Goal: Information Seeking & Learning: Learn about a topic

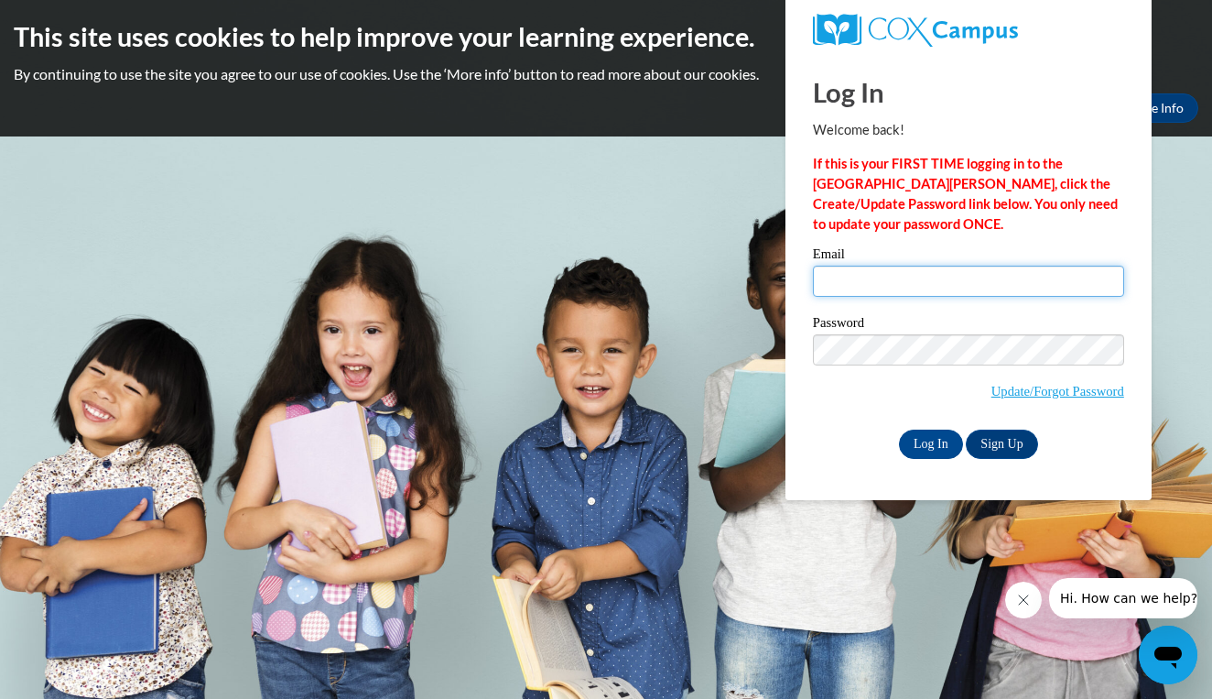
type input "wsmith7539@gmail.com"
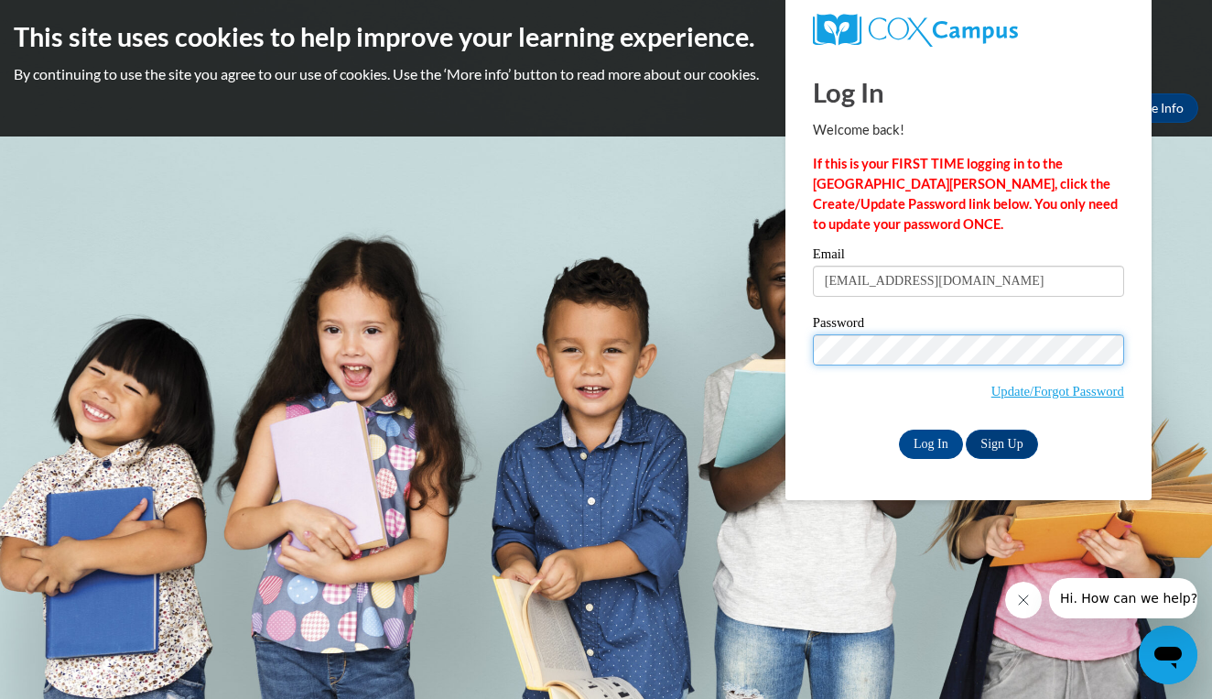
click at [929, 440] on input "Log In" at bounding box center [931, 443] width 64 height 29
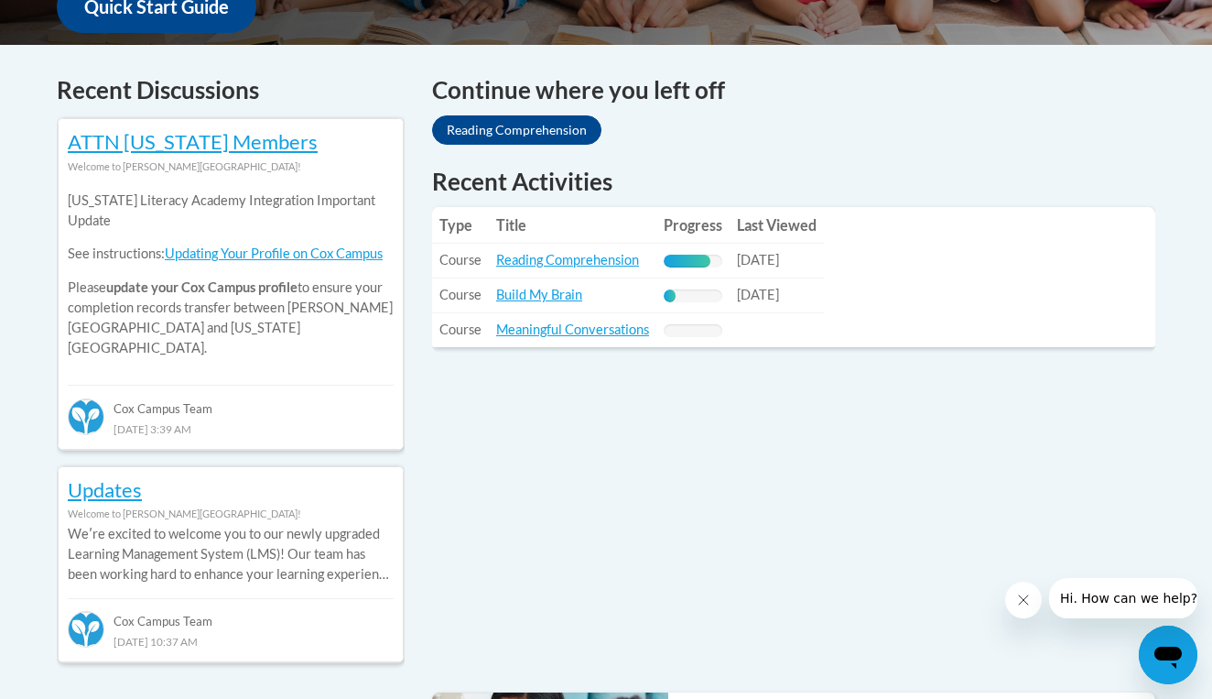
scroll to position [735, 0]
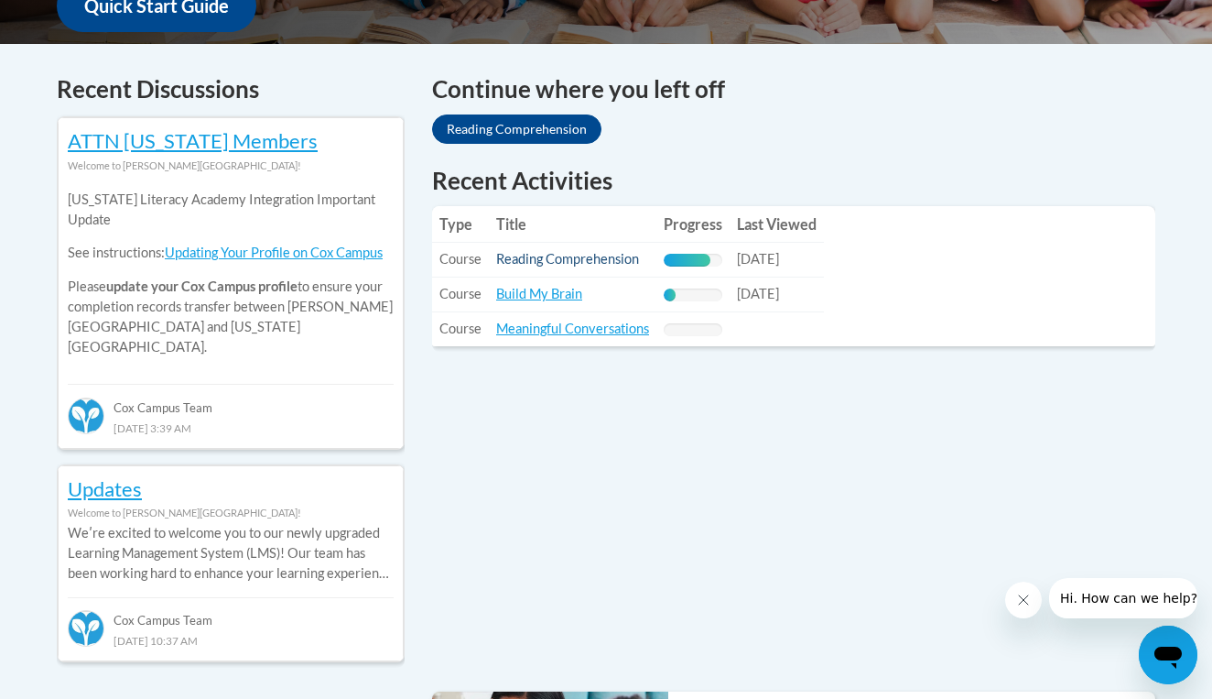
click at [598, 260] on link "Reading Comprehension" at bounding box center [567, 259] width 143 height 16
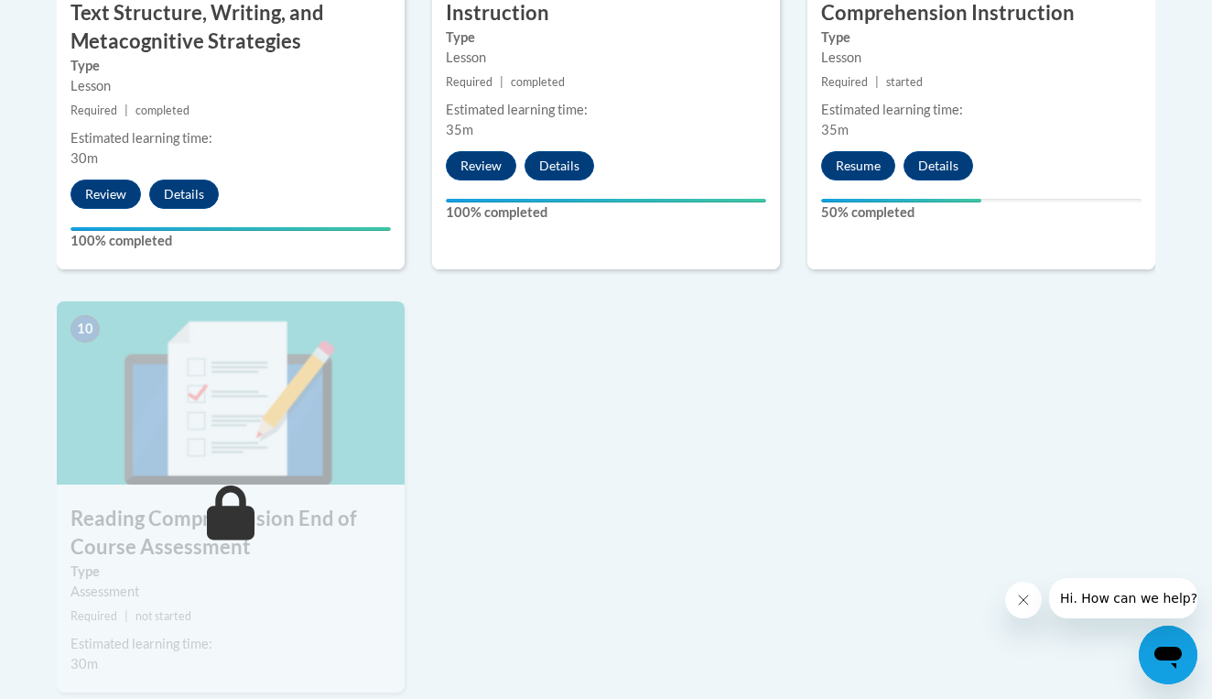
scroll to position [1832, 0]
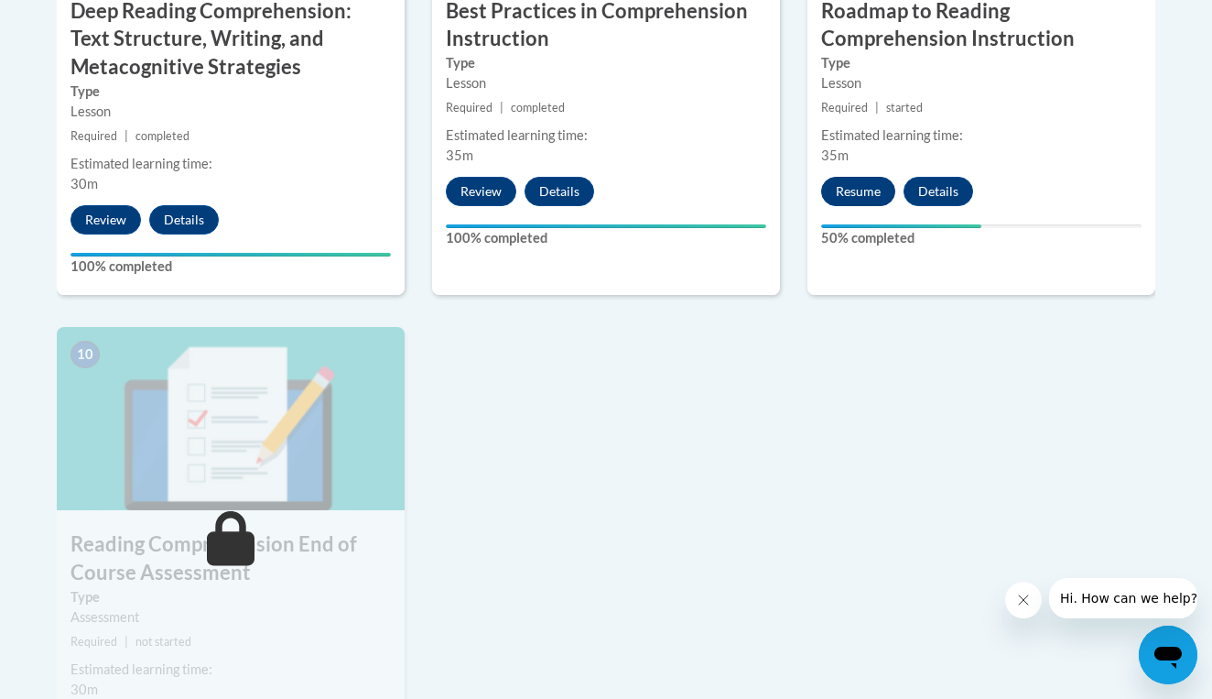
click at [855, 191] on button "Resume" at bounding box center [858, 191] width 74 height 29
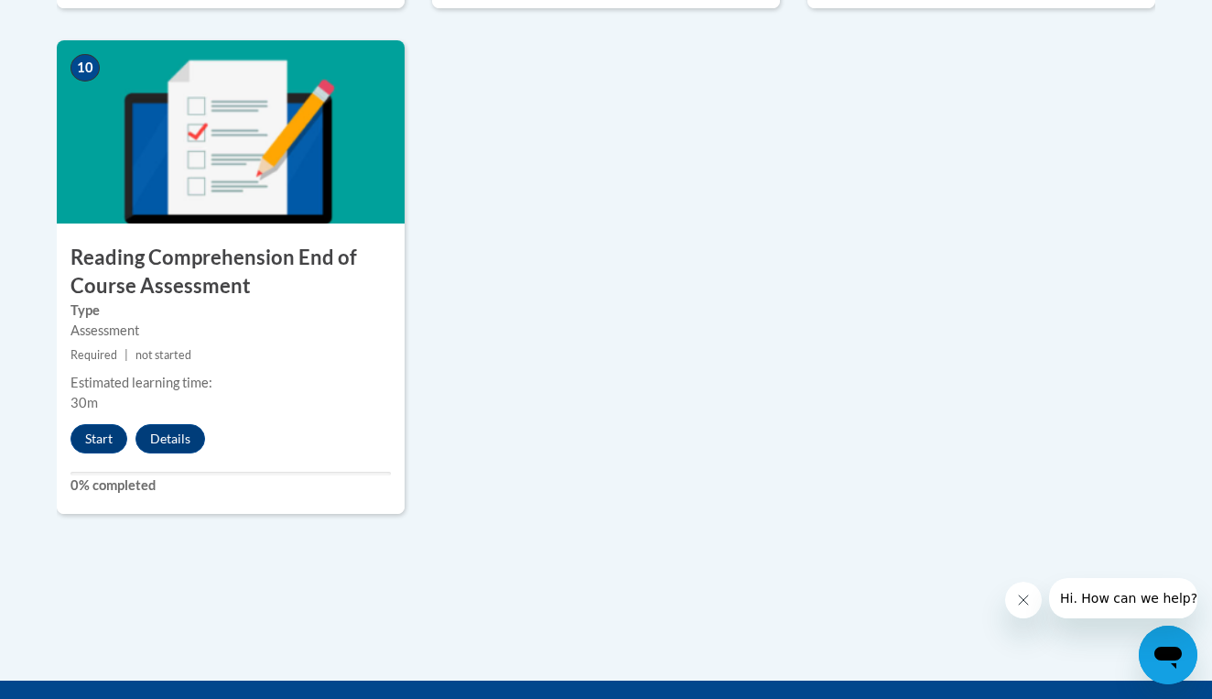
scroll to position [2123, 0]
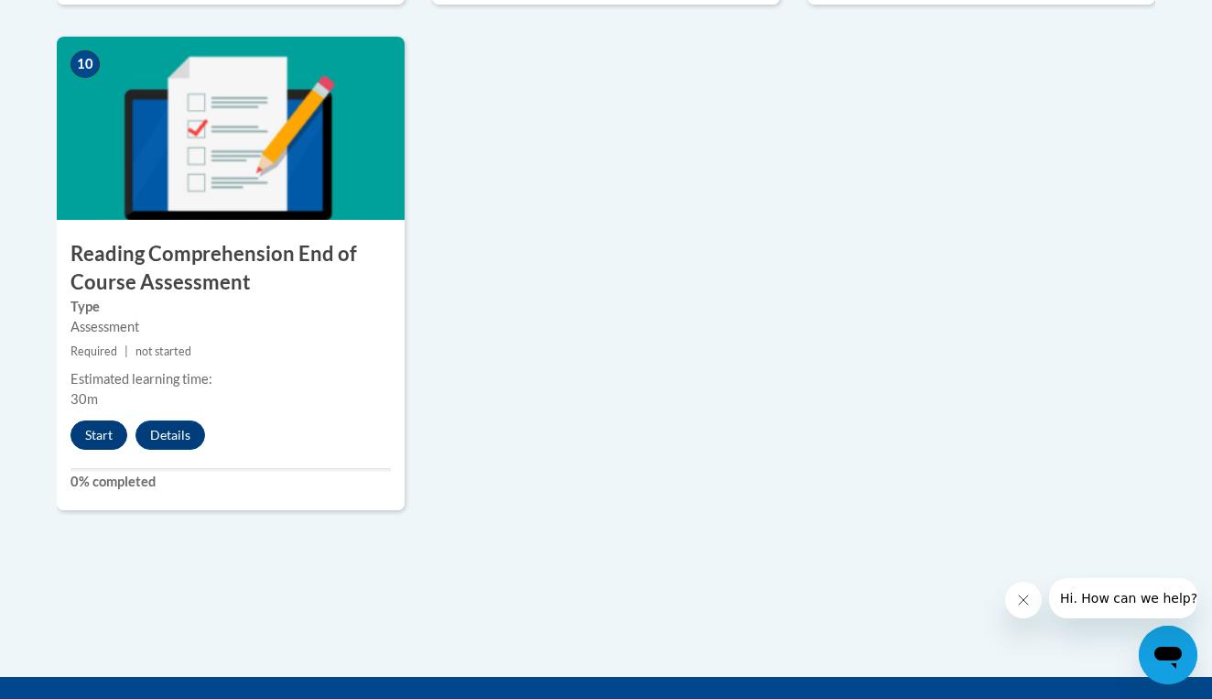
click at [97, 429] on button "Start" at bounding box center [99, 434] width 57 height 29
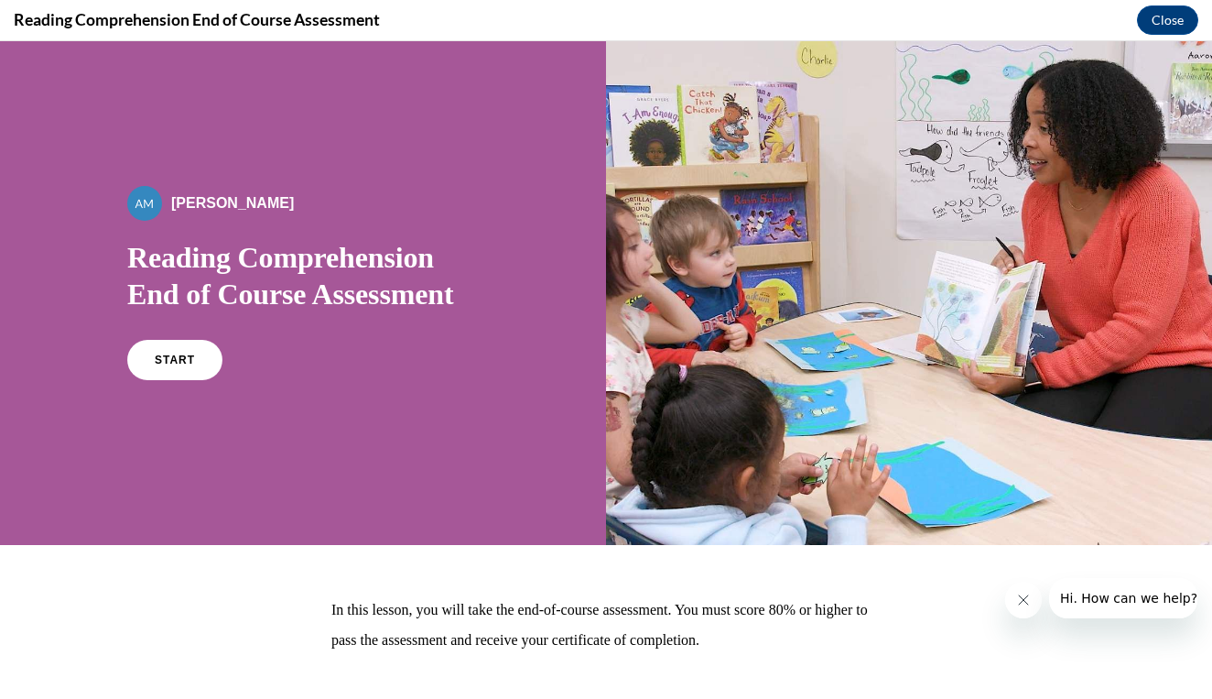
scroll to position [0, 0]
click at [158, 373] on link "START" at bounding box center [175, 360] width 100 height 42
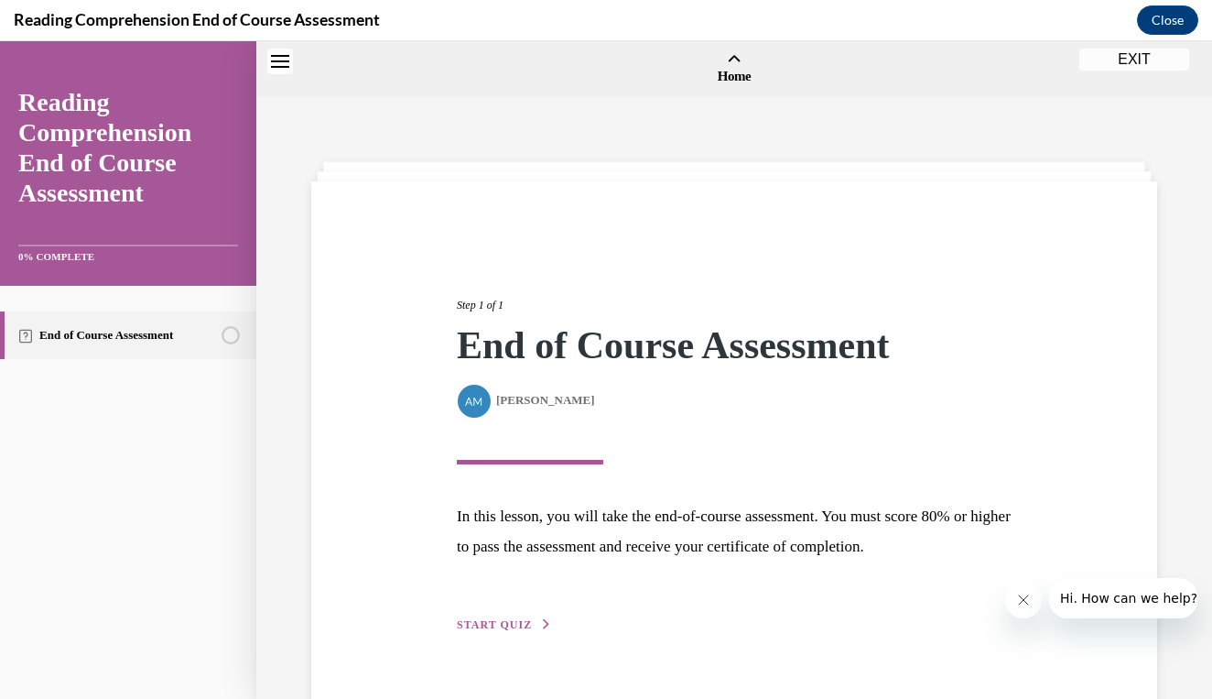
scroll to position [57, 0]
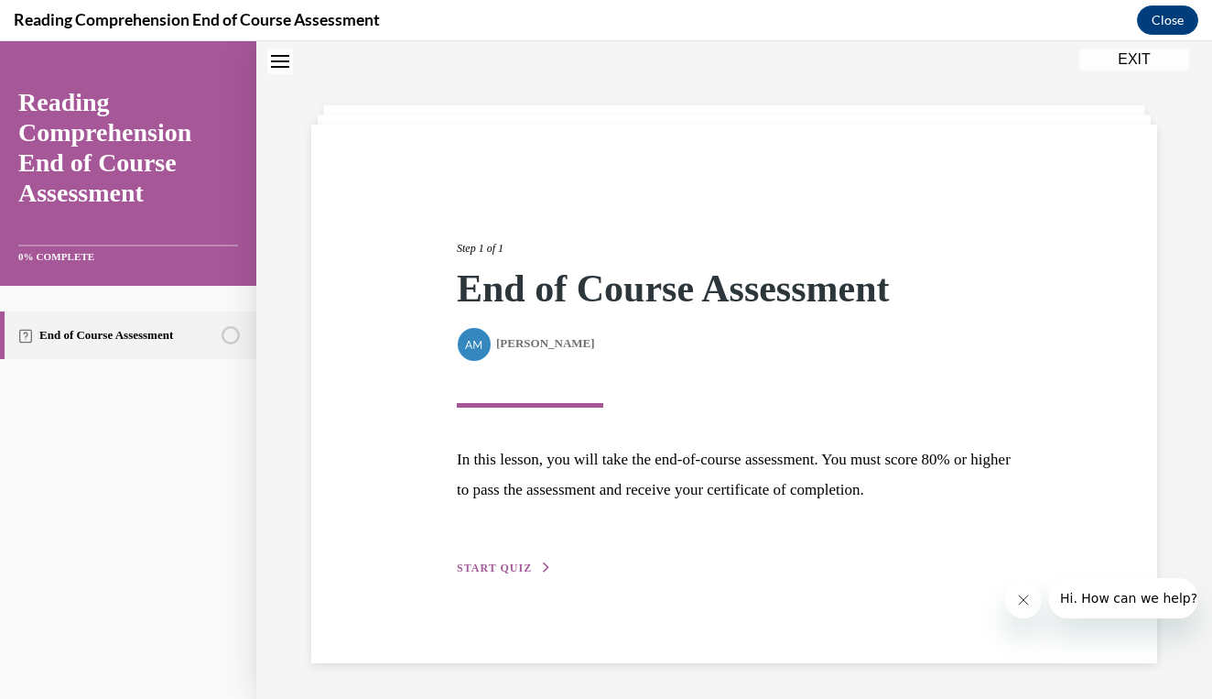
click at [477, 565] on span "START QUIZ" at bounding box center [494, 567] width 75 height 13
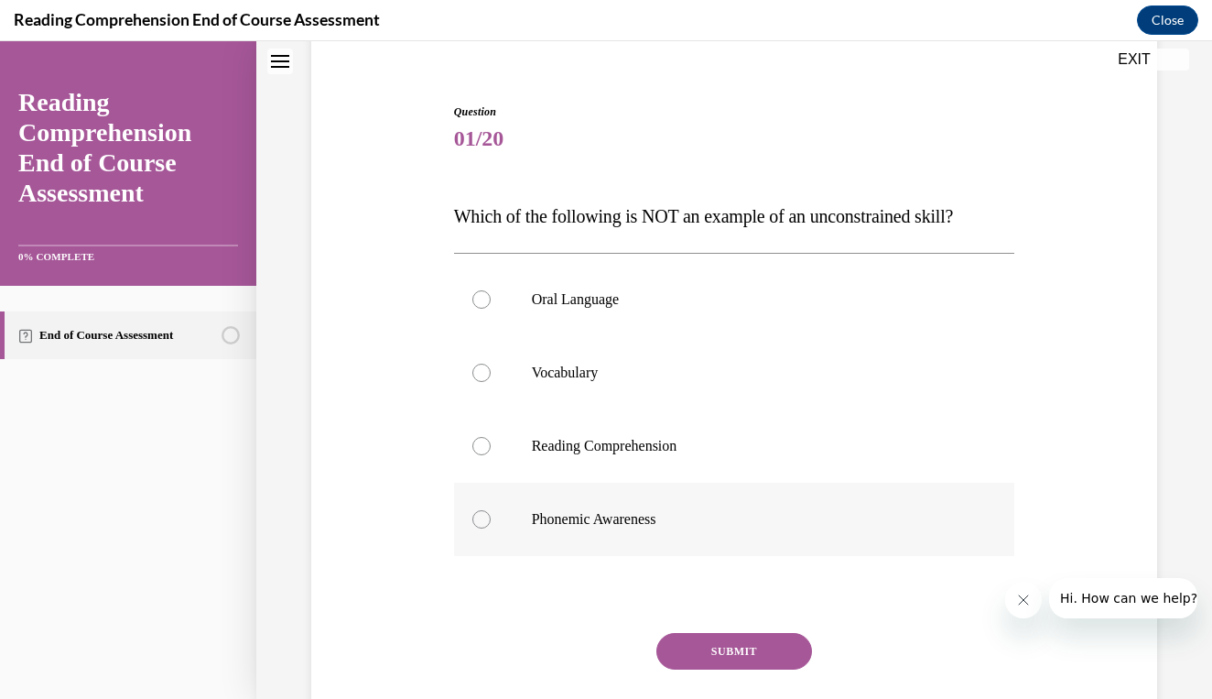
scroll to position [158, 0]
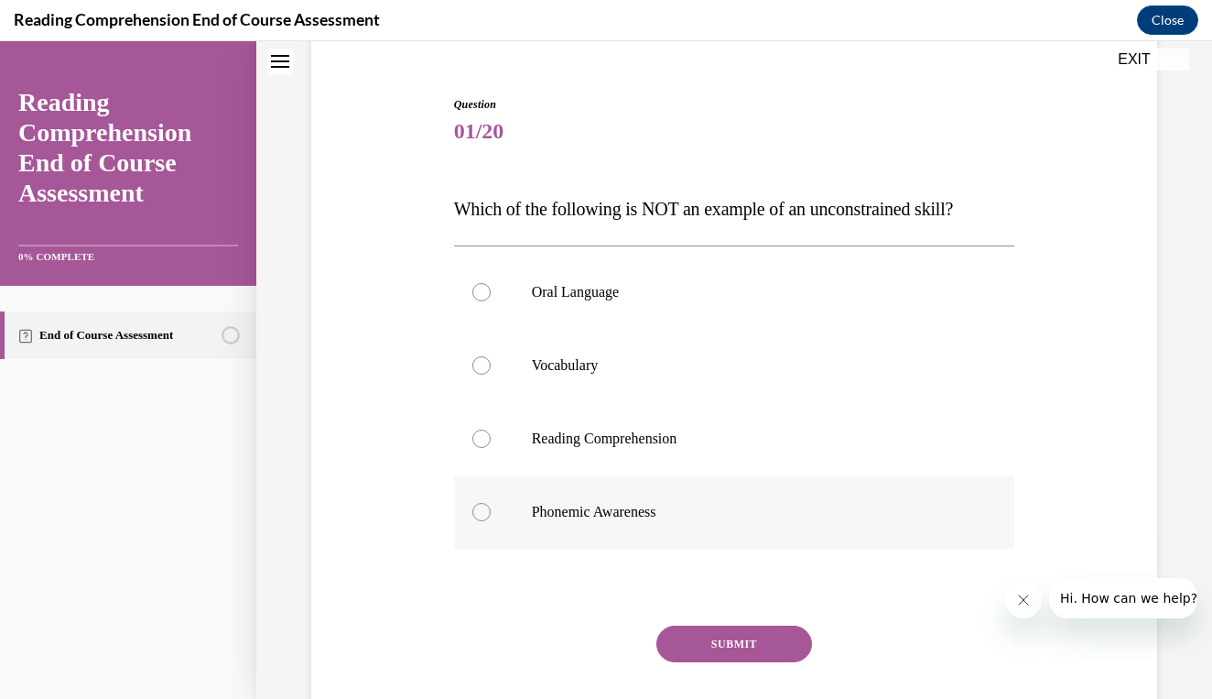
click at [701, 494] on label "Phonemic Awareness" at bounding box center [734, 511] width 561 height 73
click at [491, 503] on input "Phonemic Awareness" at bounding box center [482, 512] width 18 height 18
radio input "true"
click at [675, 648] on button "SUBMIT" at bounding box center [735, 643] width 156 height 37
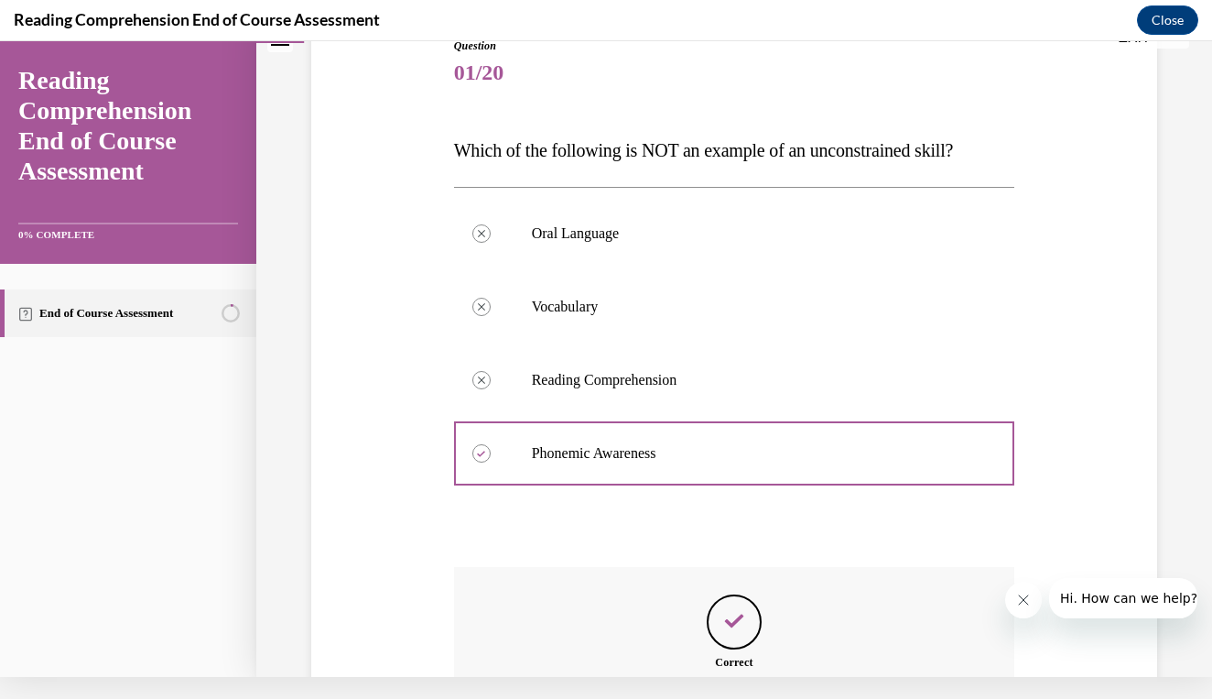
scroll to position [440, 0]
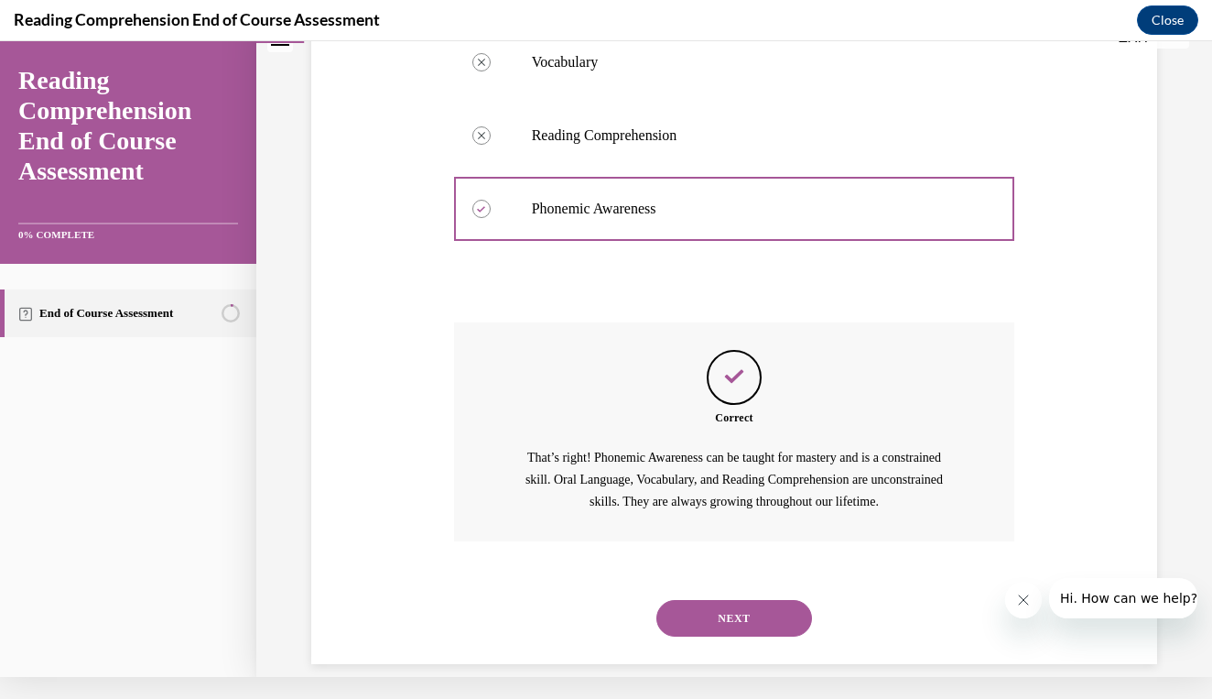
click at [699, 600] on button "NEXT" at bounding box center [735, 618] width 156 height 37
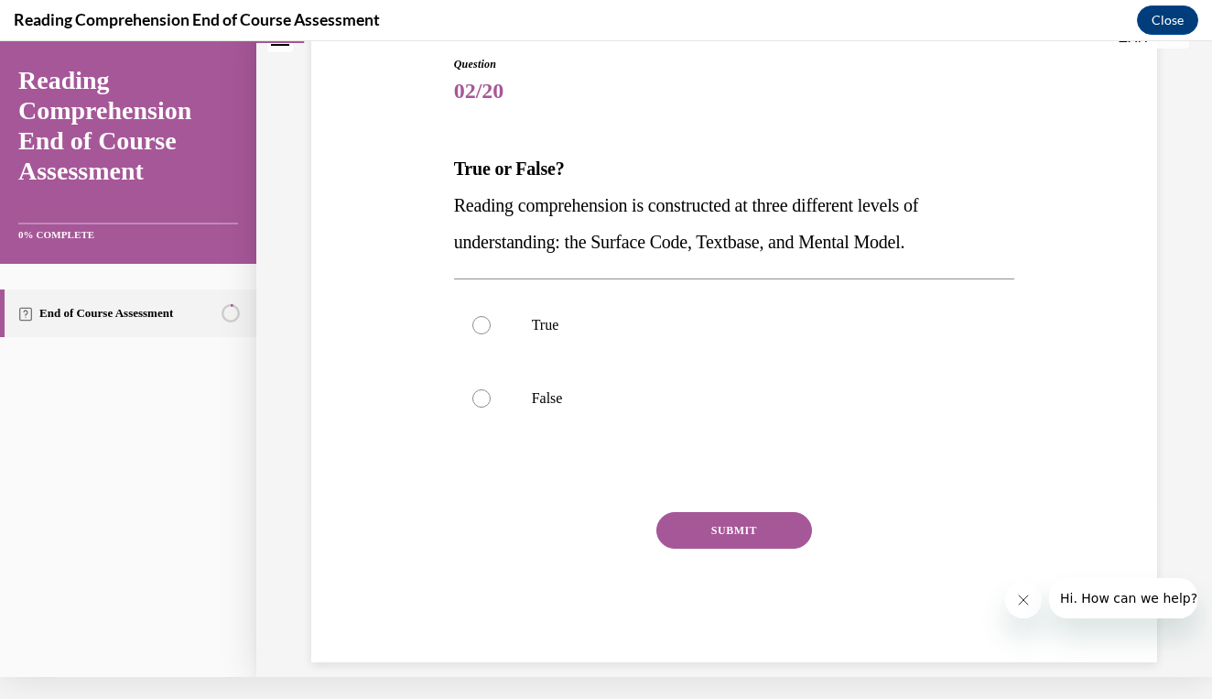
scroll to position [177, 0]
click at [697, 332] on p "True" at bounding box center [751, 325] width 438 height 18
click at [491, 332] on input "True" at bounding box center [482, 325] width 18 height 18
radio input "true"
click at [678, 521] on button "SUBMIT" at bounding box center [735, 530] width 156 height 37
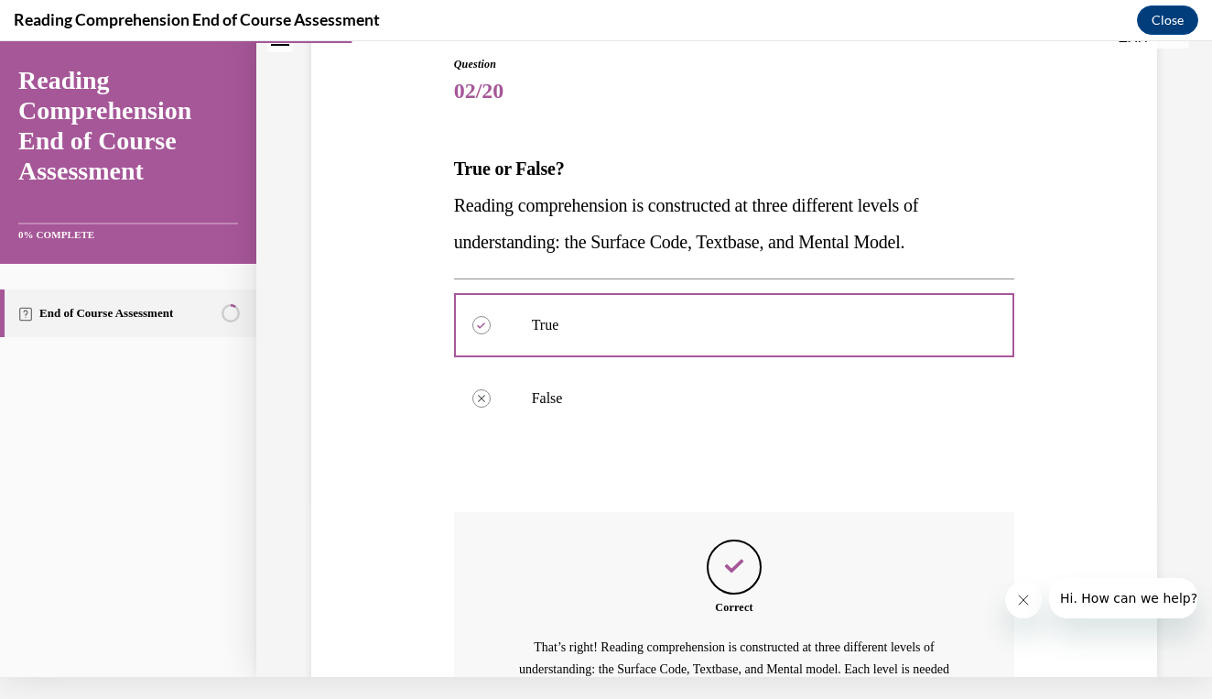
scroll to position [366, 0]
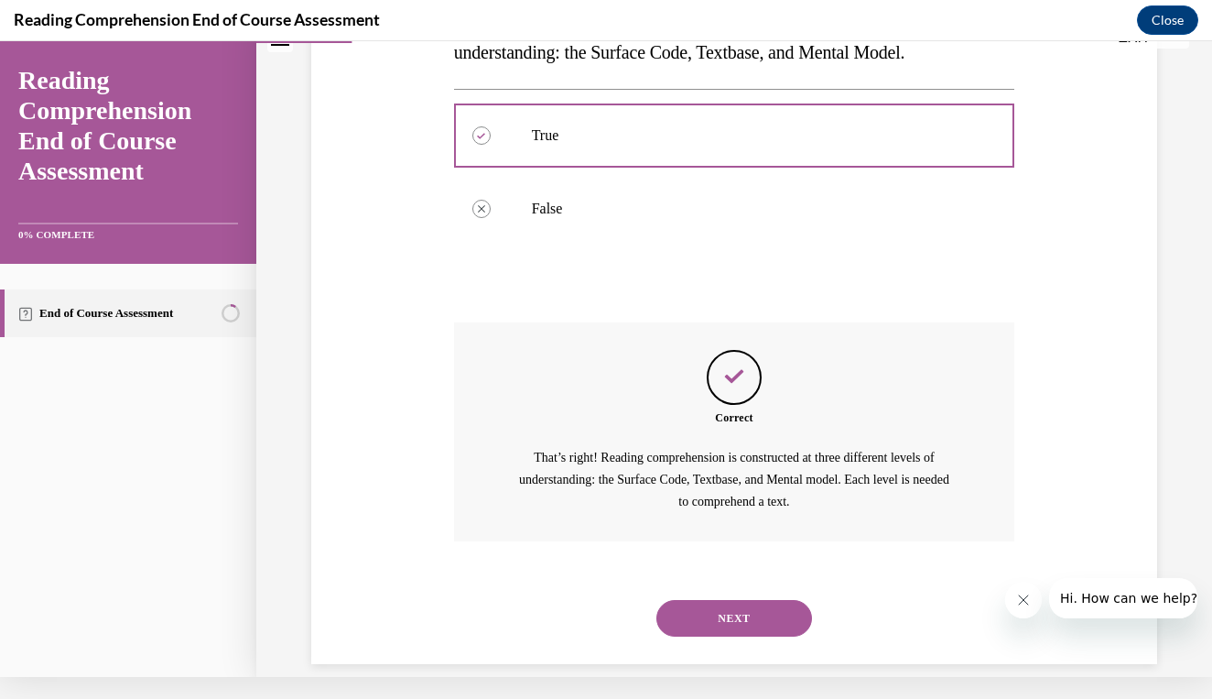
click at [705, 600] on button "NEXT" at bounding box center [735, 618] width 156 height 37
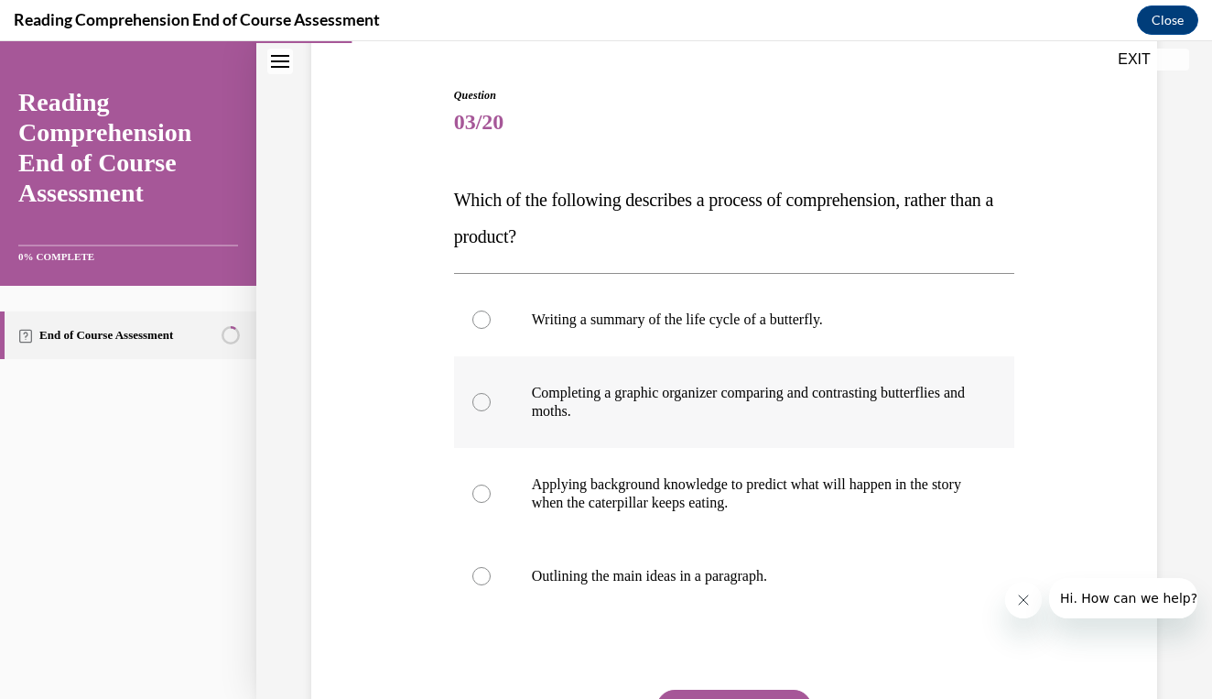
scroll to position [173, 0]
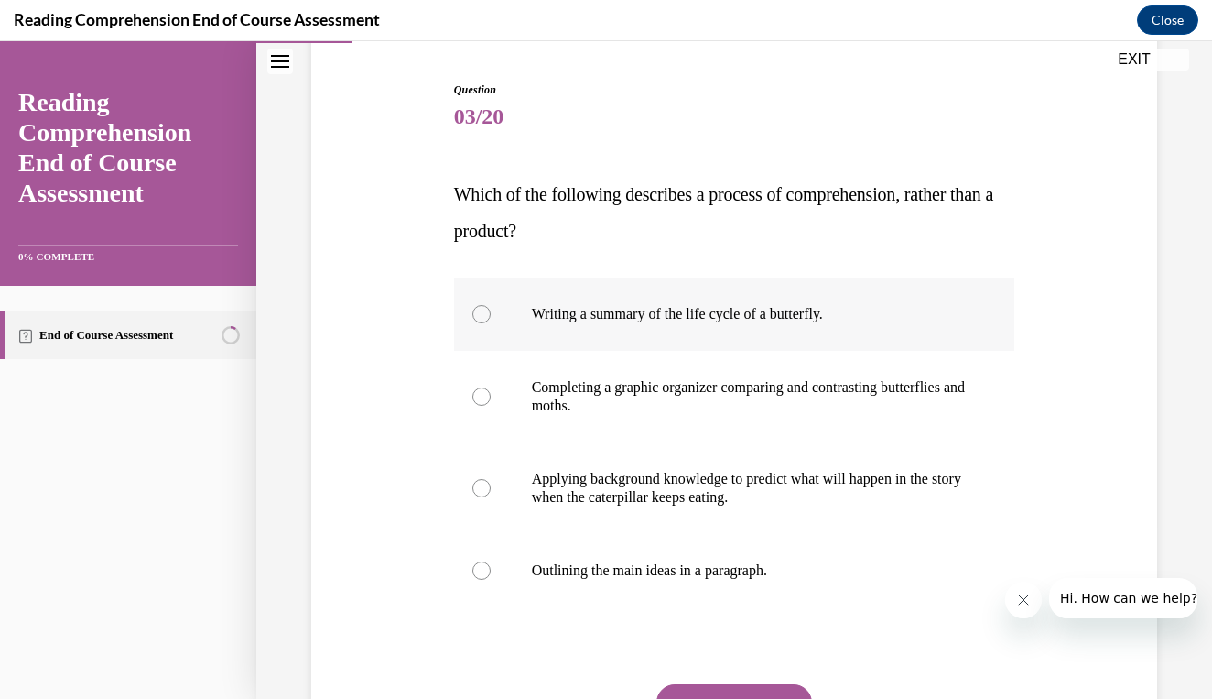
click at [689, 321] on p "Writing a summary of the life cycle of a butterfly." at bounding box center [751, 314] width 438 height 18
click at [491, 321] on input "Writing a summary of the life cycle of a butterfly." at bounding box center [482, 314] width 18 height 18
radio input "true"
click at [684, 690] on button "SUBMIT" at bounding box center [735, 702] width 156 height 37
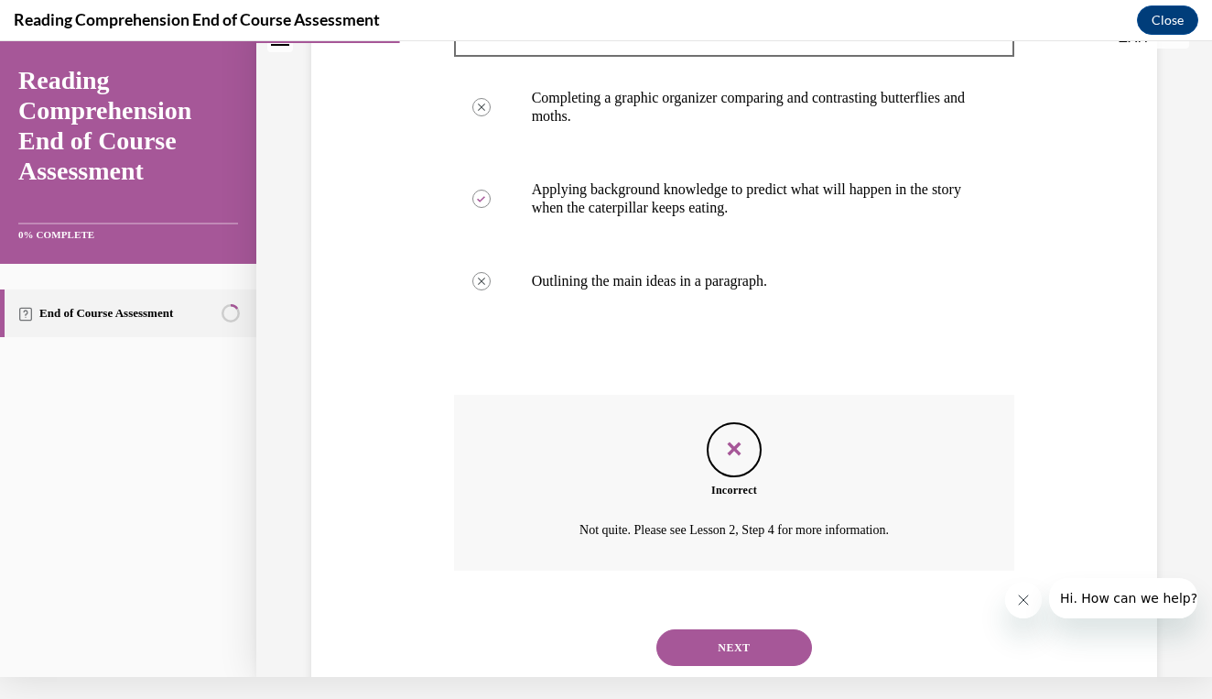
scroll to position [471, 0]
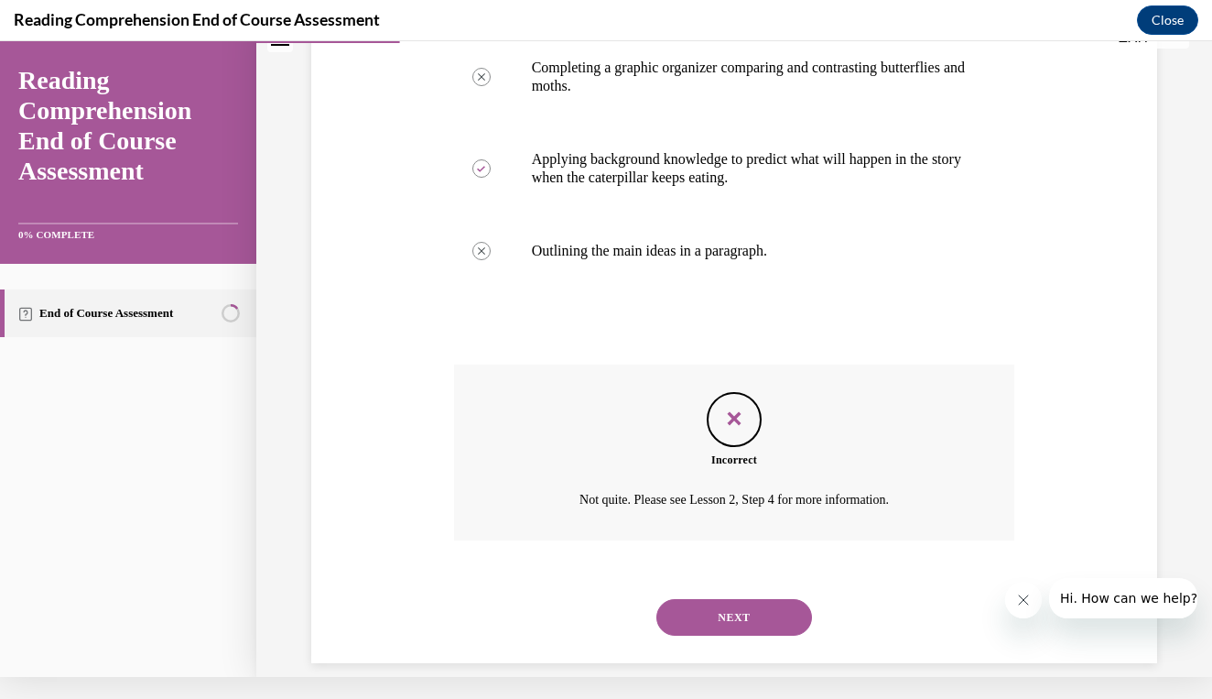
click at [712, 599] on button "NEXT" at bounding box center [735, 617] width 156 height 37
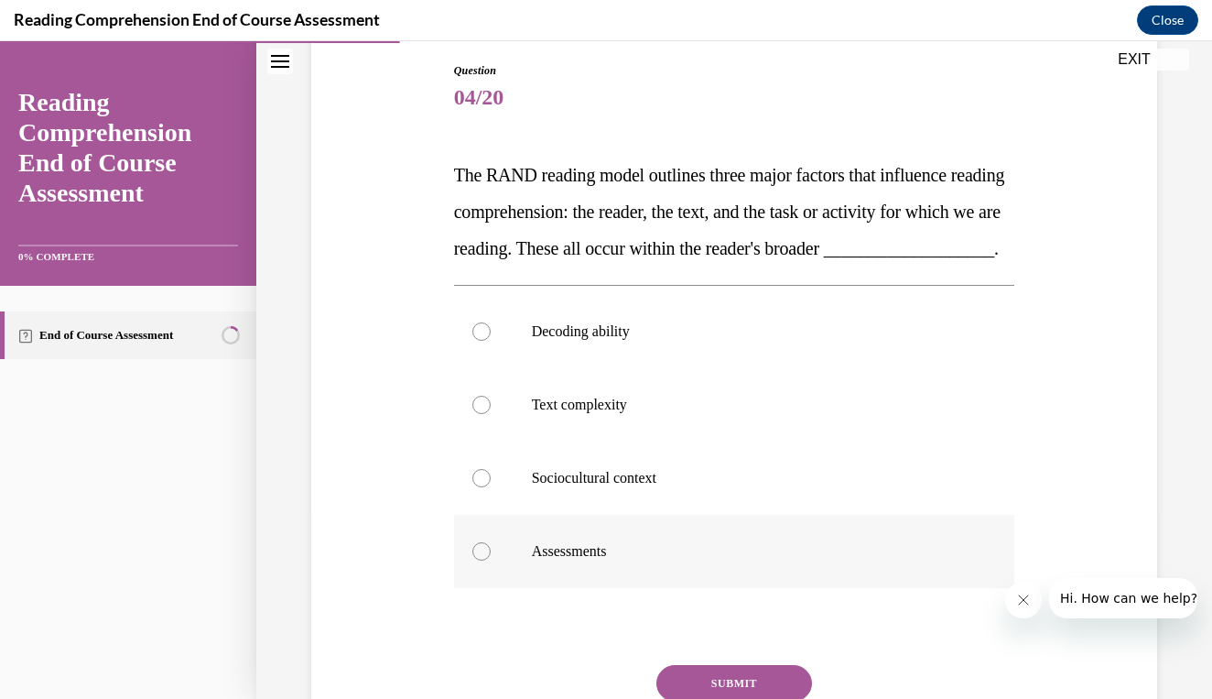
scroll to position [195, 0]
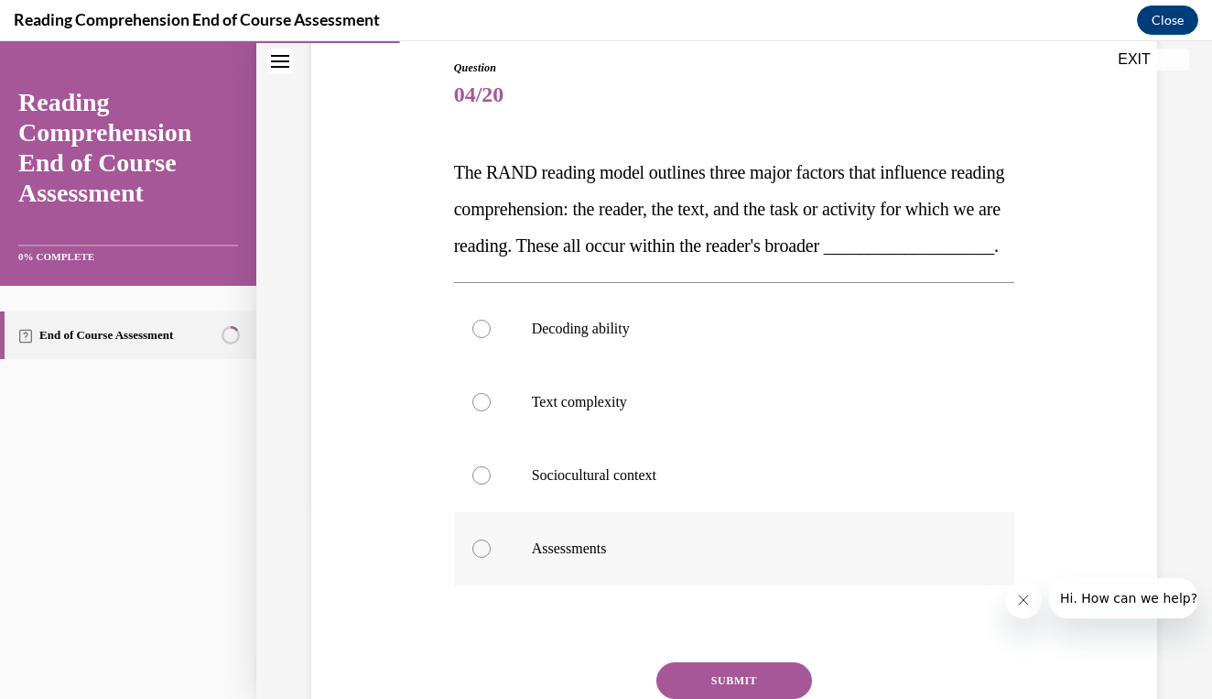
click at [619, 561] on label "Assessments" at bounding box center [734, 548] width 561 height 73
click at [491, 558] on input "Assessments" at bounding box center [482, 548] width 18 height 18
radio input "true"
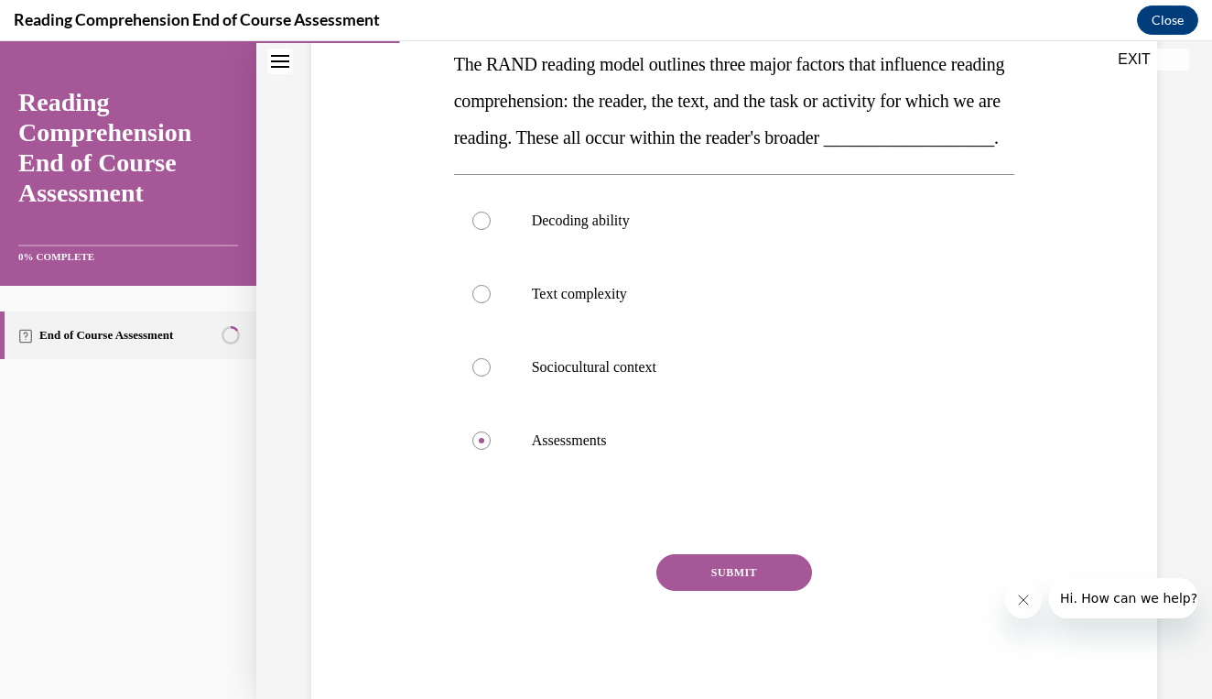
scroll to position [310, 0]
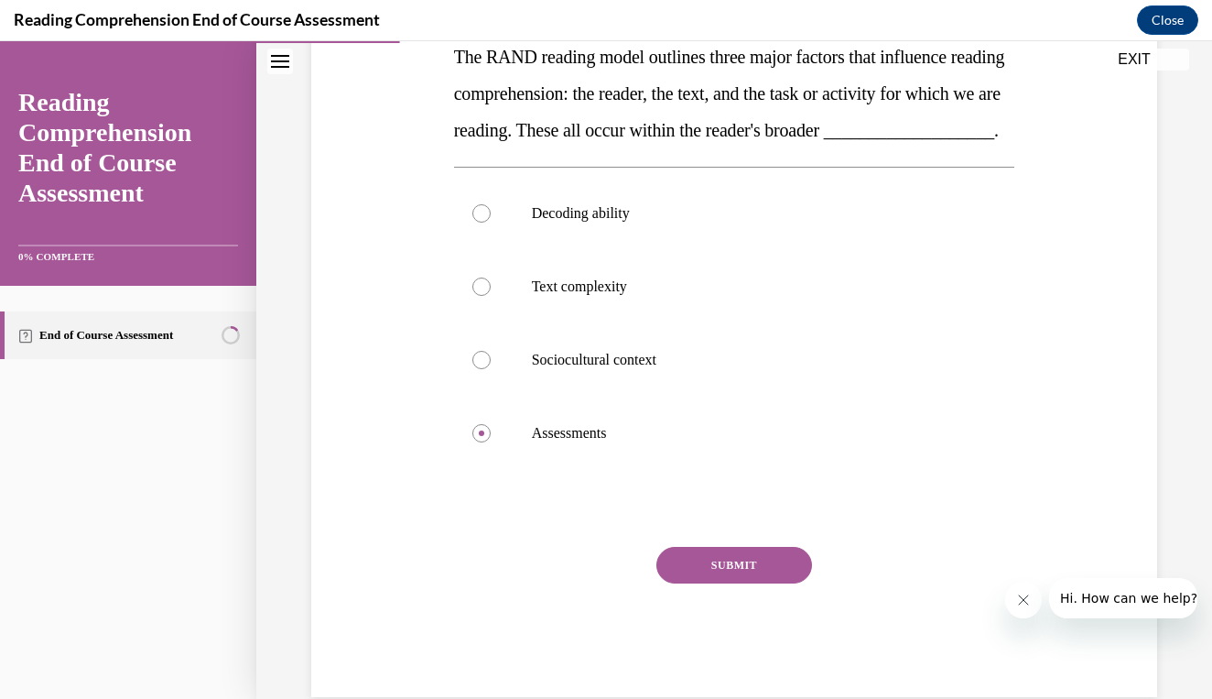
click at [700, 631] on div "SUBMIT" at bounding box center [734, 593] width 561 height 92
click at [714, 583] on button "SUBMIT" at bounding box center [735, 565] width 156 height 37
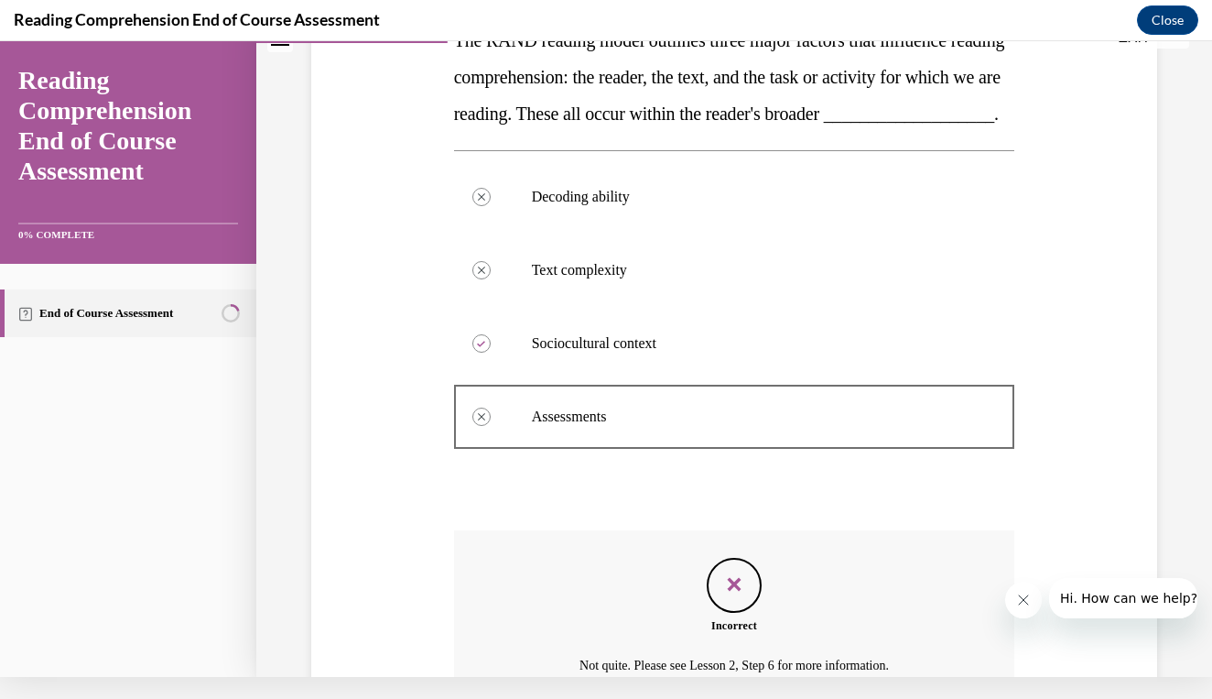
scroll to position [507, 0]
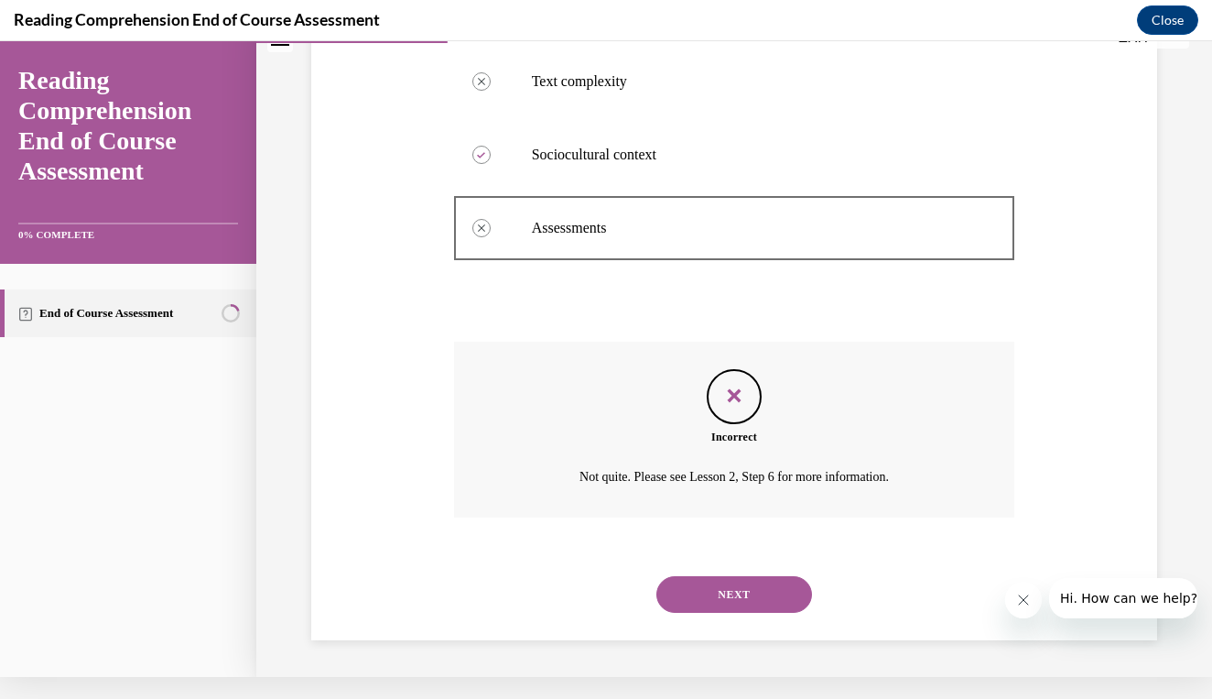
click at [735, 590] on button "NEXT" at bounding box center [735, 594] width 156 height 37
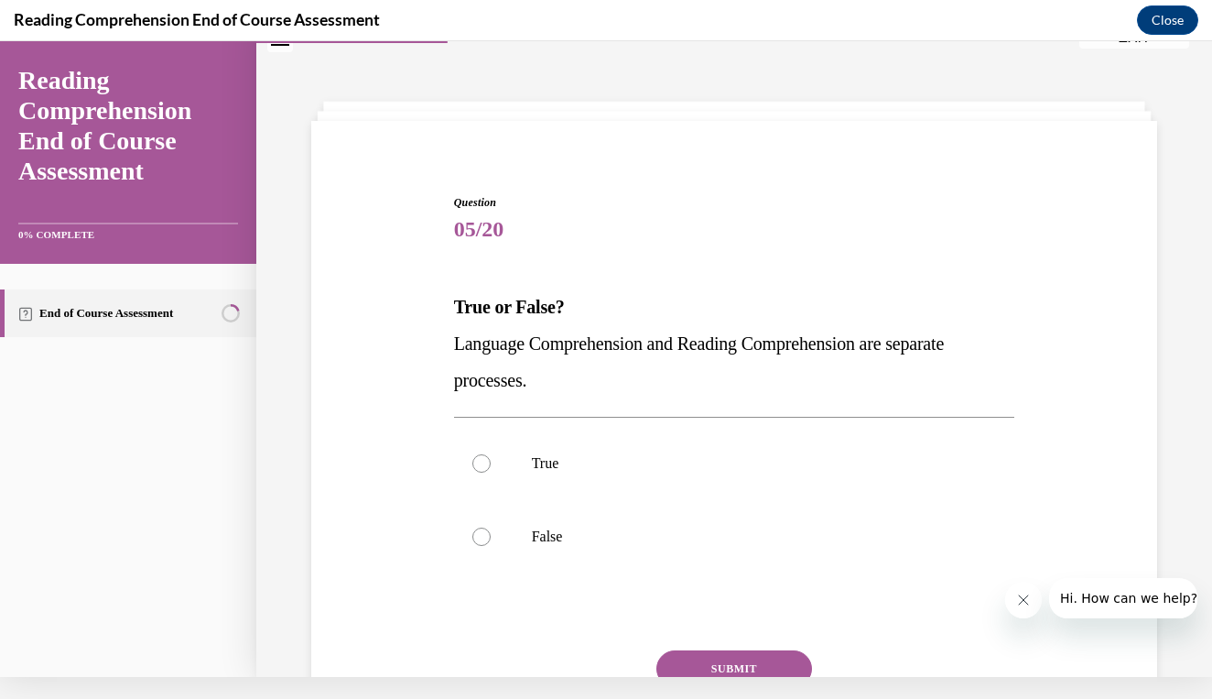
scroll to position [37, 0]
click at [472, 463] on label "True" at bounding box center [734, 465] width 561 height 73
click at [473, 463] on input "True" at bounding box center [482, 465] width 18 height 18
radio input "true"
click at [684, 663] on button "SUBMIT" at bounding box center [735, 670] width 156 height 37
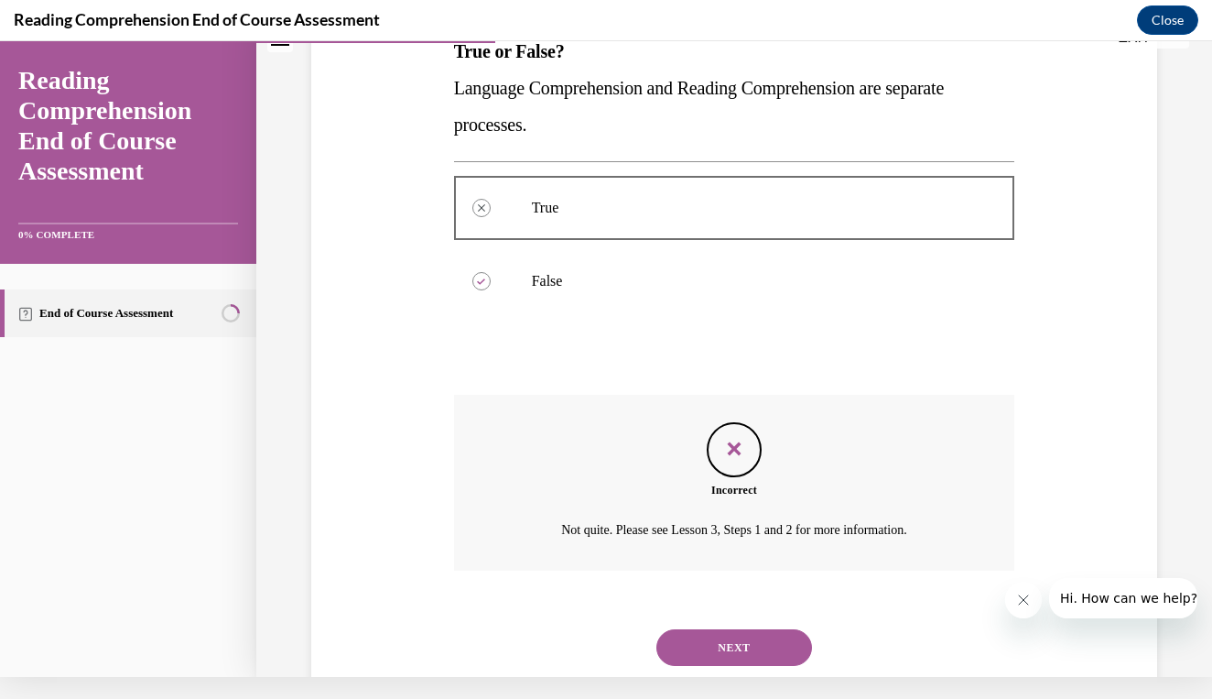
scroll to position [324, 0]
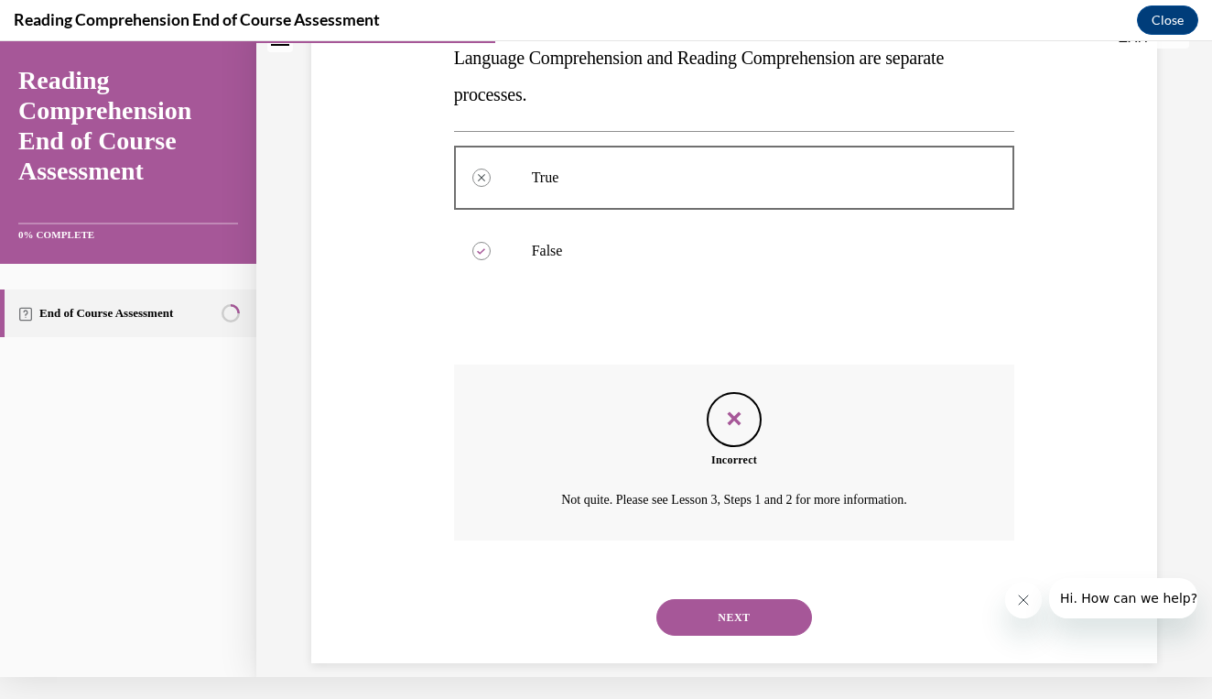
click at [733, 599] on button "NEXT" at bounding box center [735, 617] width 156 height 37
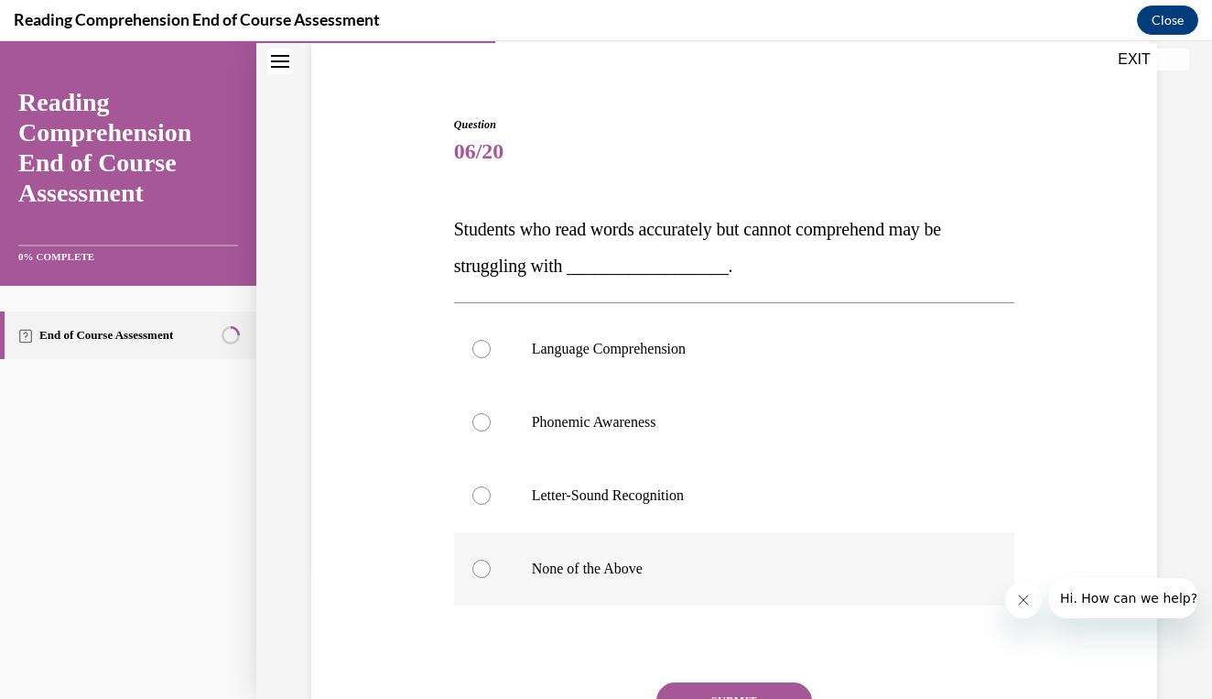
scroll to position [133, 0]
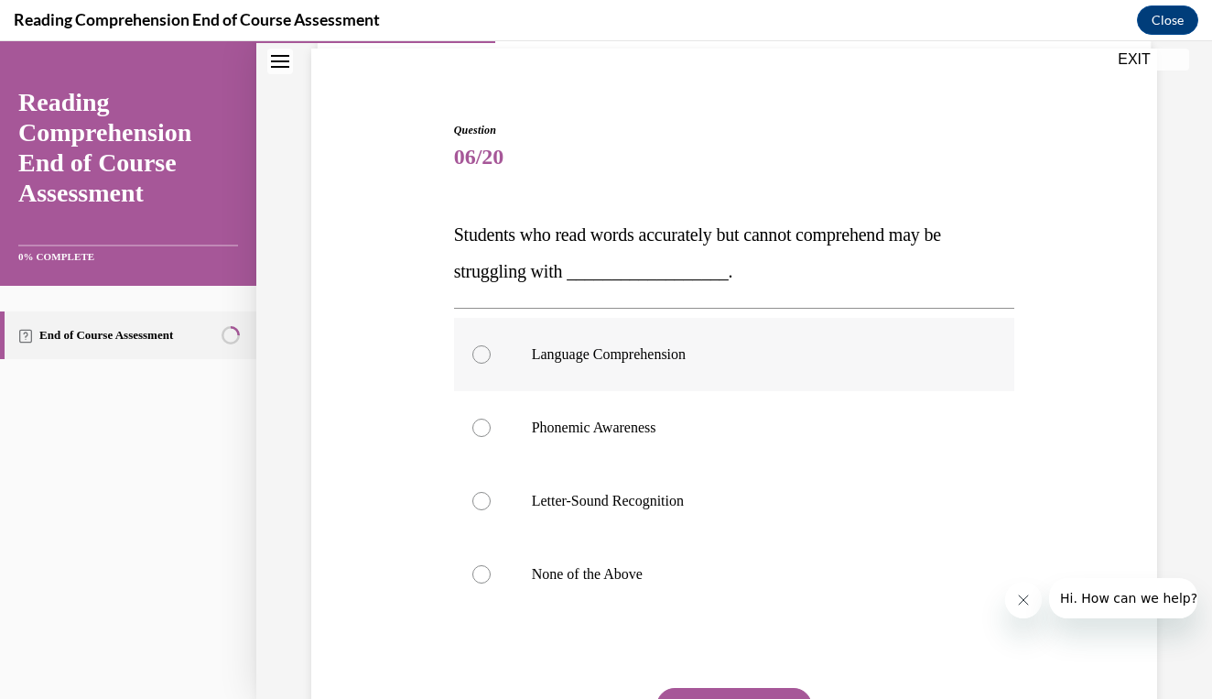
click at [788, 379] on label "Language Comprehension" at bounding box center [734, 354] width 561 height 73
click at [491, 364] on input "Language Comprehension" at bounding box center [482, 354] width 18 height 18
radio input "true"
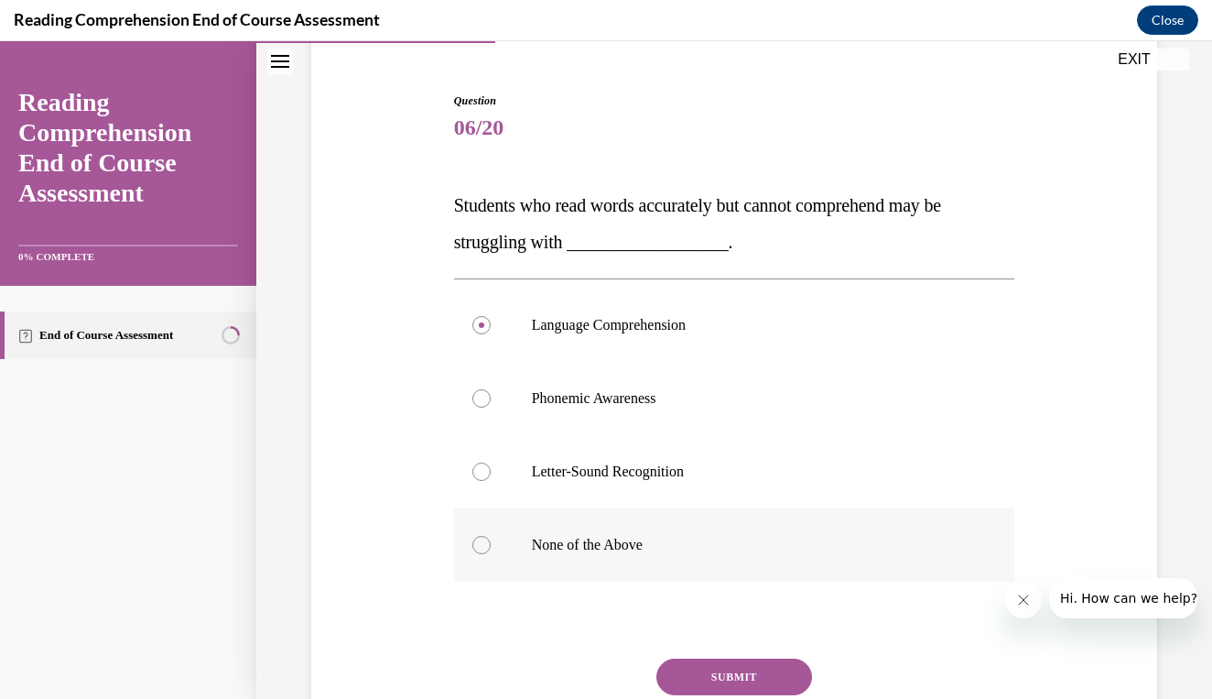
scroll to position [159, 0]
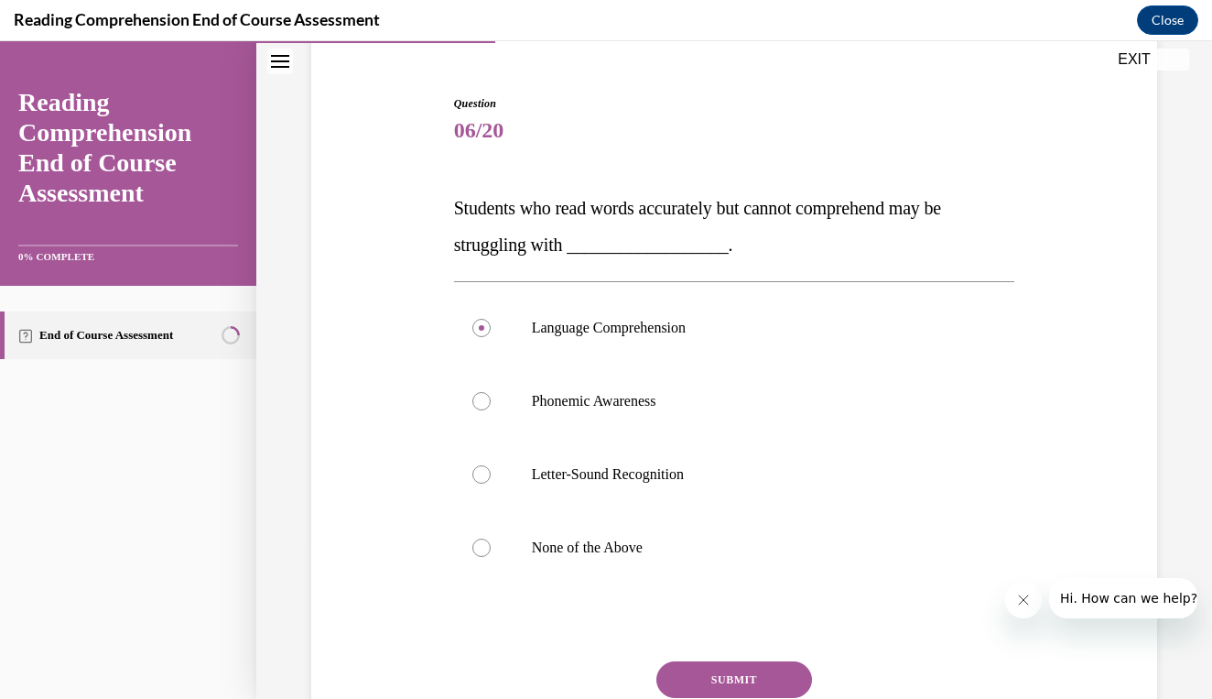
click at [687, 673] on button "SUBMIT" at bounding box center [735, 679] width 156 height 37
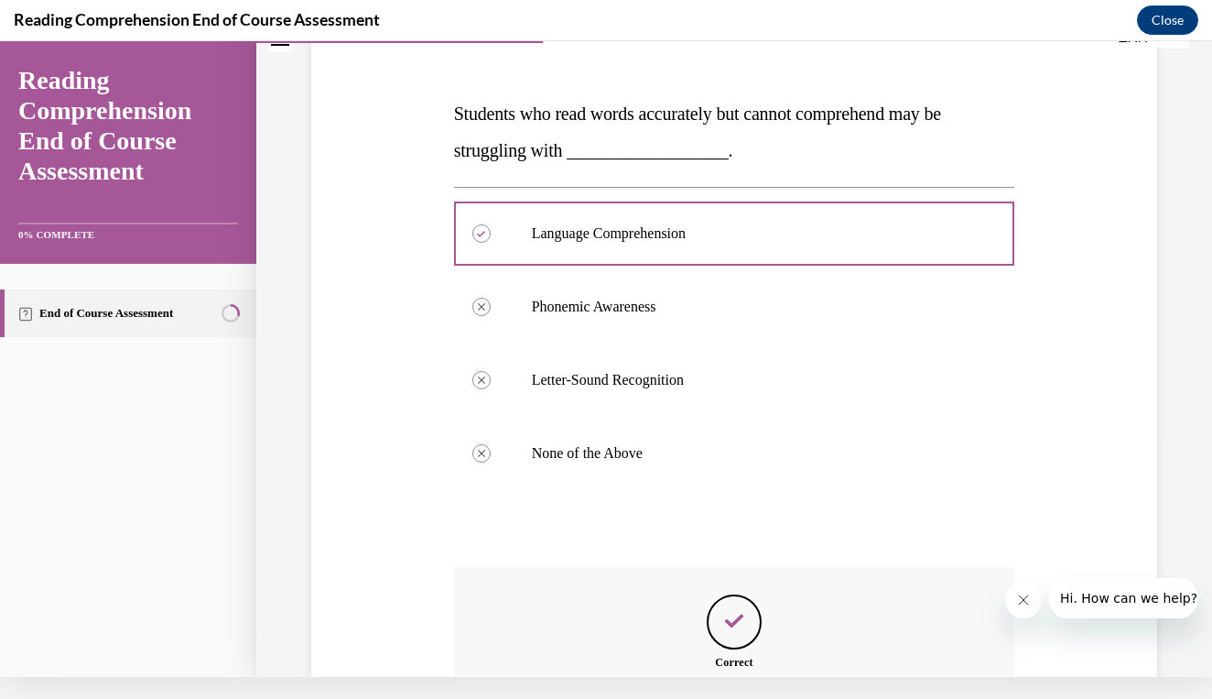
scroll to position [476, 0]
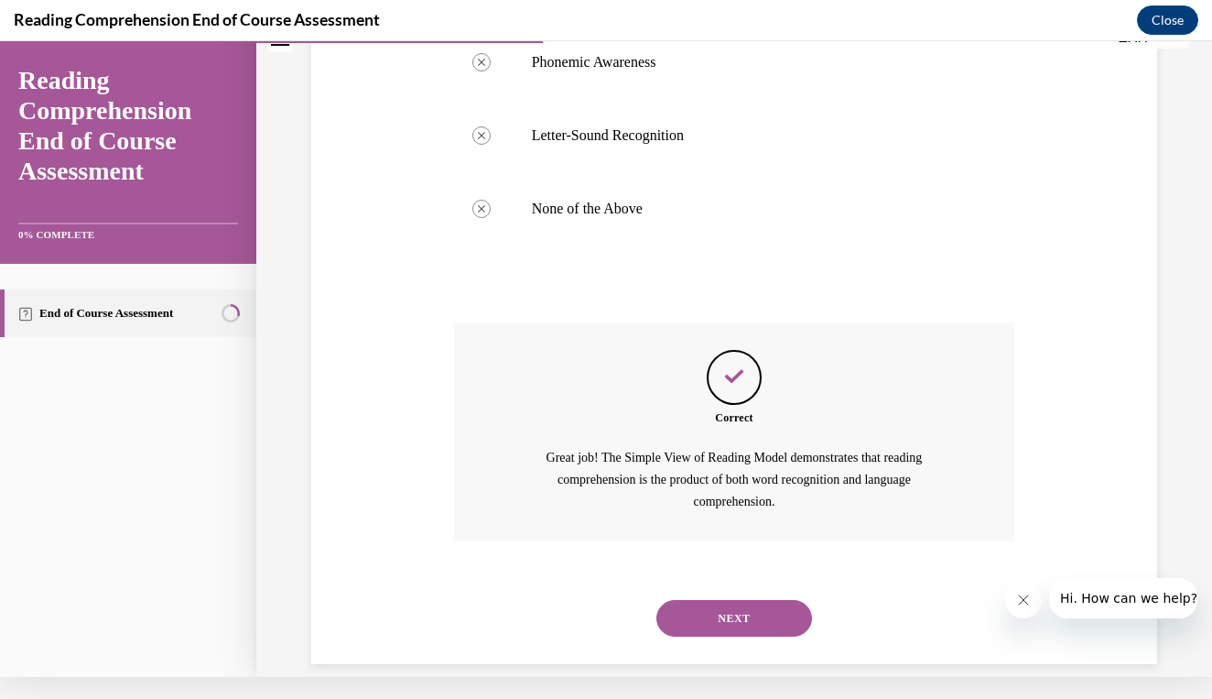
click at [730, 600] on button "NEXT" at bounding box center [735, 618] width 156 height 37
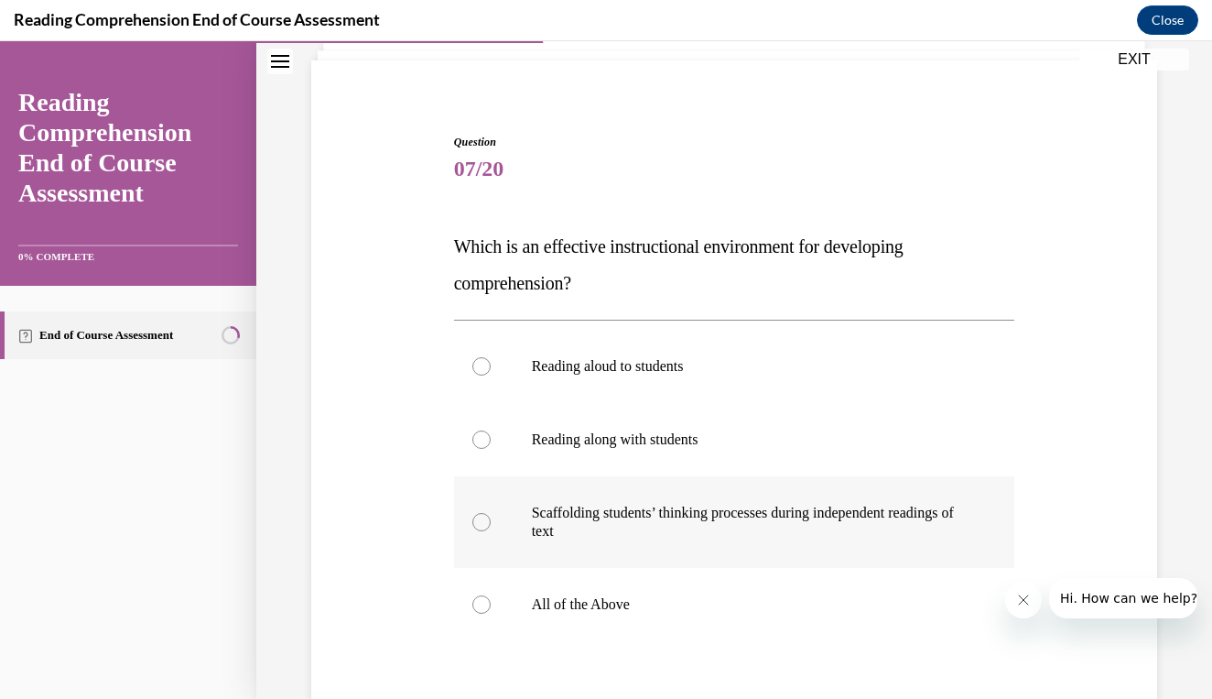
scroll to position [124, 0]
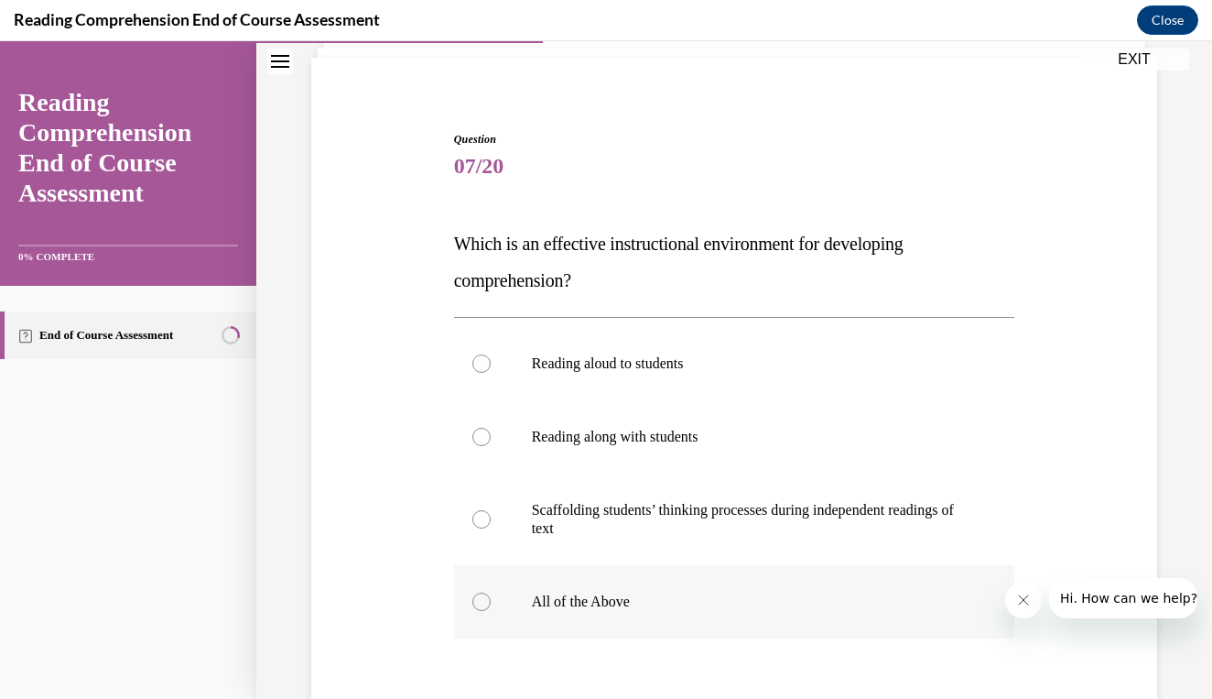
click at [730, 591] on label "All of the Above" at bounding box center [734, 601] width 561 height 73
click at [491, 592] on input "All of the Above" at bounding box center [482, 601] width 18 height 18
radio input "true"
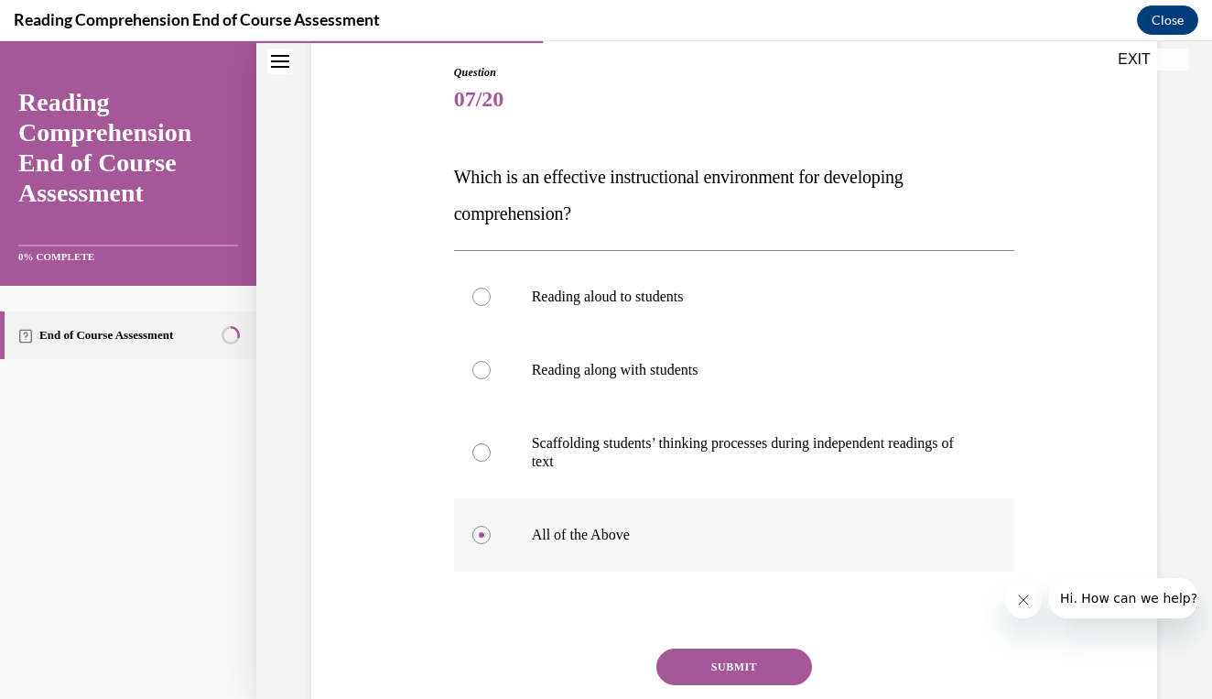
scroll to position [202, 0]
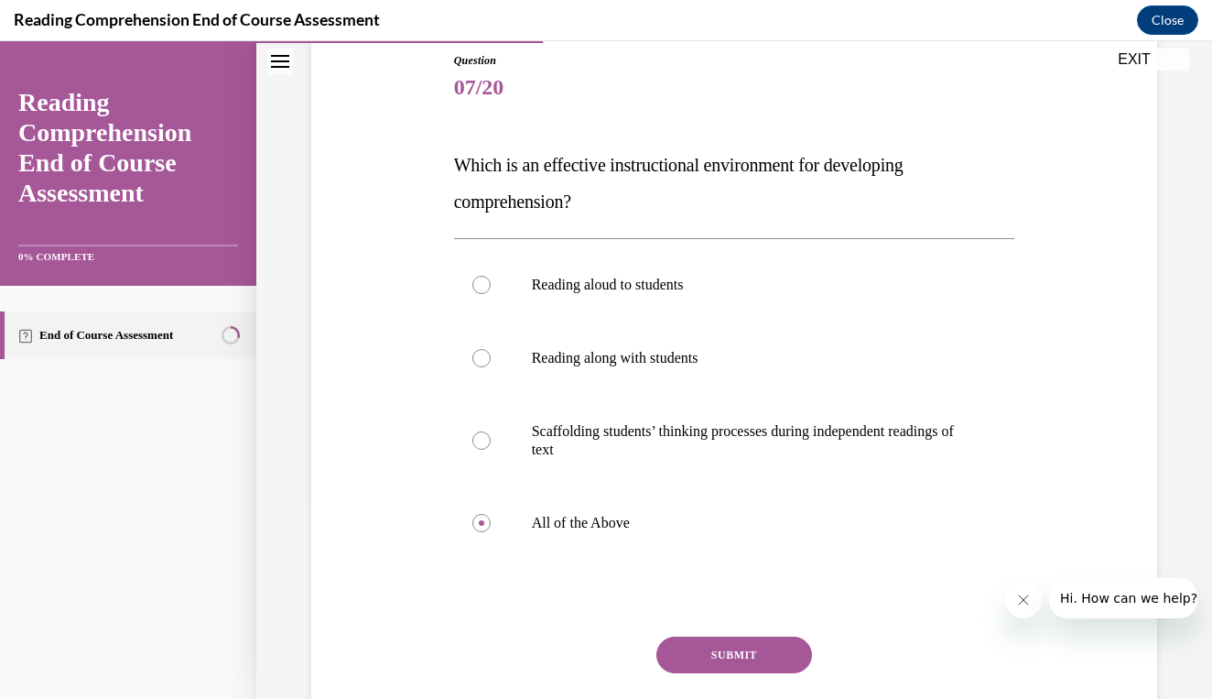
click at [719, 648] on button "SUBMIT" at bounding box center [735, 654] width 156 height 37
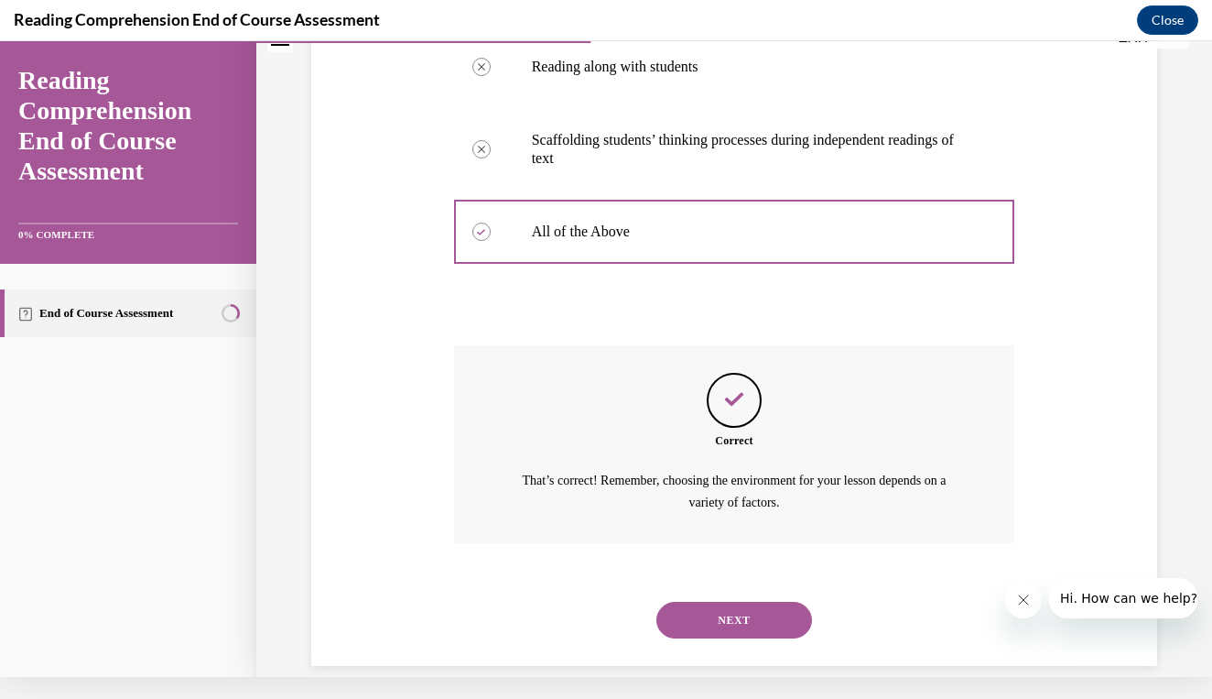
scroll to position [473, 0]
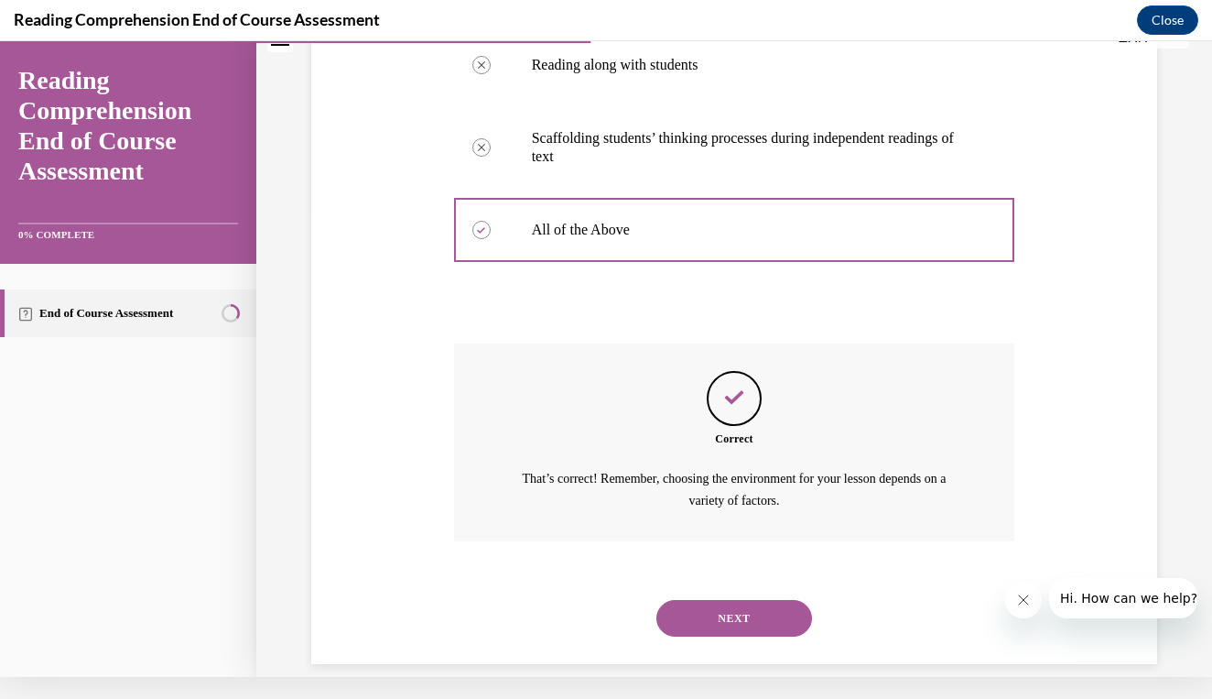
click at [755, 600] on button "NEXT" at bounding box center [735, 618] width 156 height 37
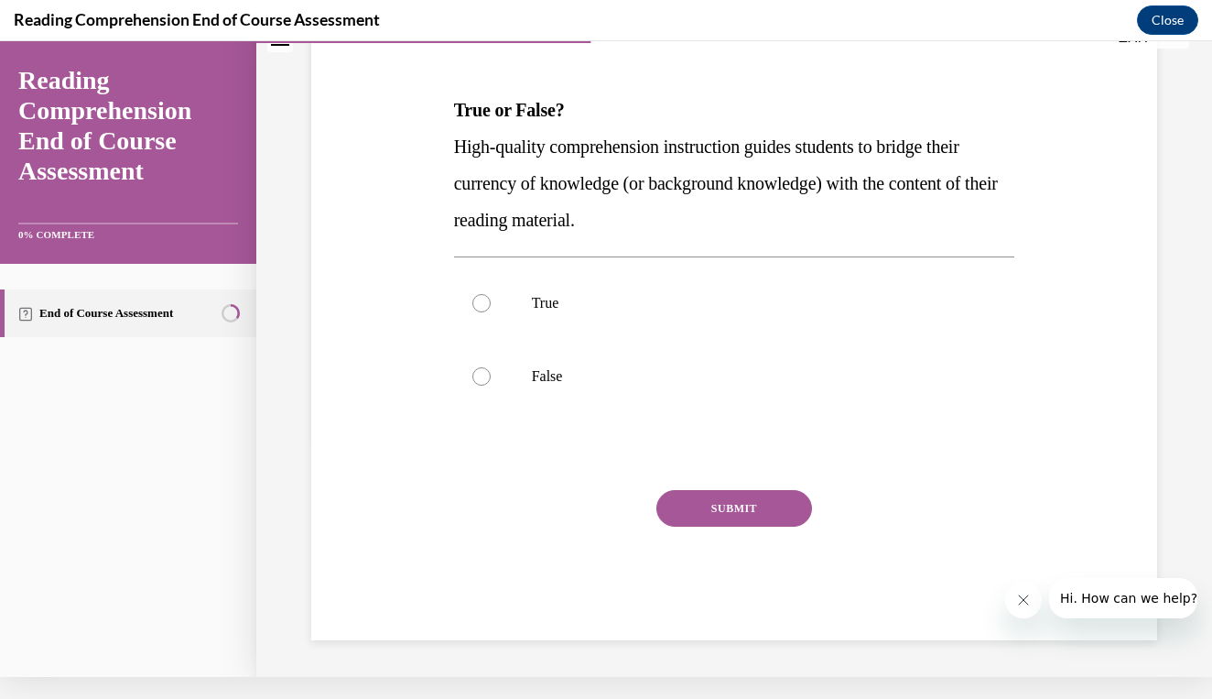
scroll to position [0, 0]
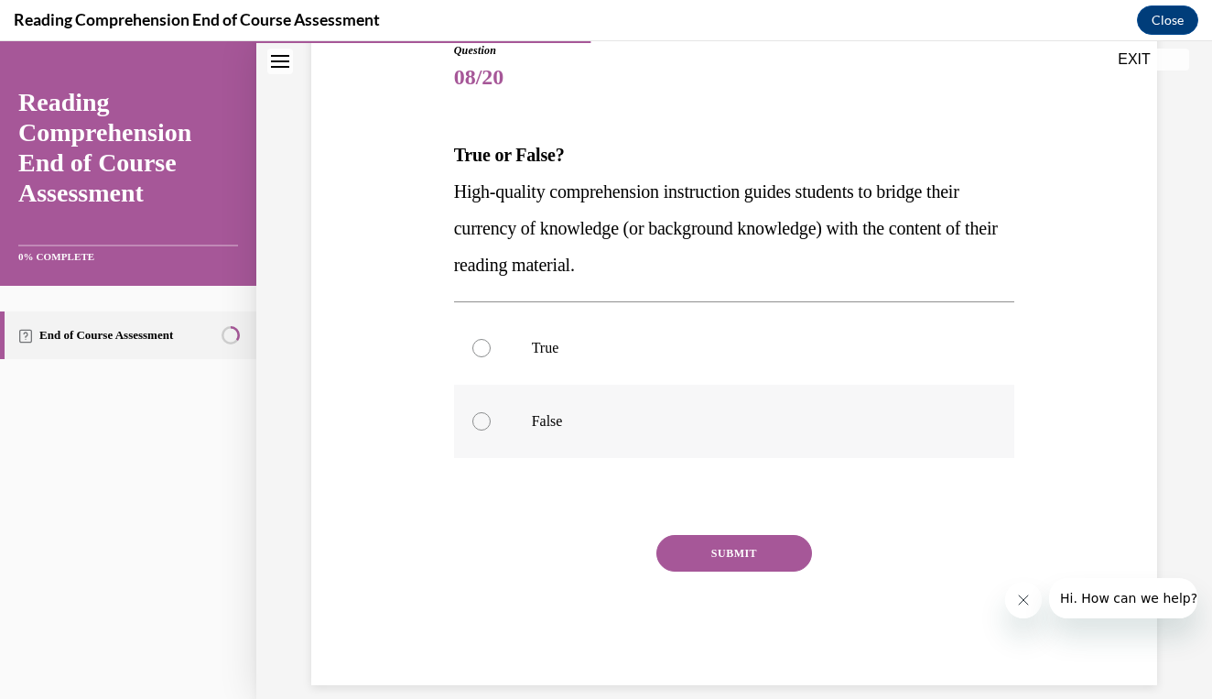
click at [639, 431] on label "False" at bounding box center [734, 421] width 561 height 73
click at [491, 430] on input "False" at bounding box center [482, 421] width 18 height 18
radio input "true"
click at [723, 566] on button "SUBMIT" at bounding box center [735, 553] width 156 height 37
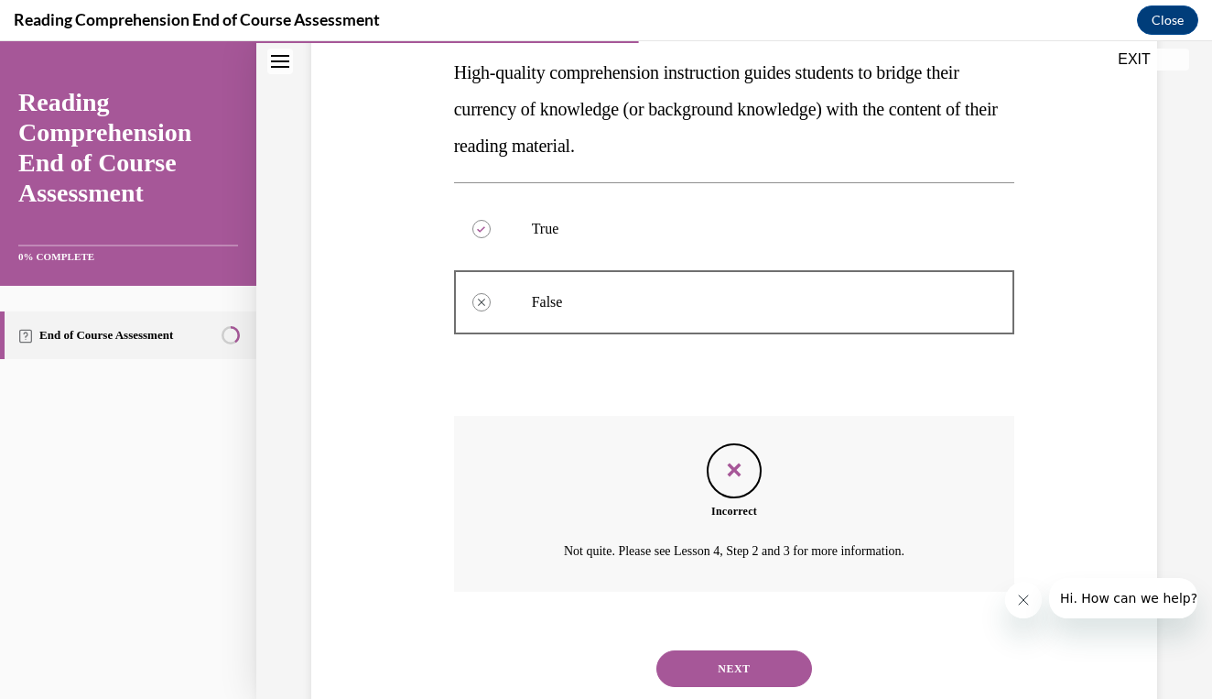
scroll to position [361, 0]
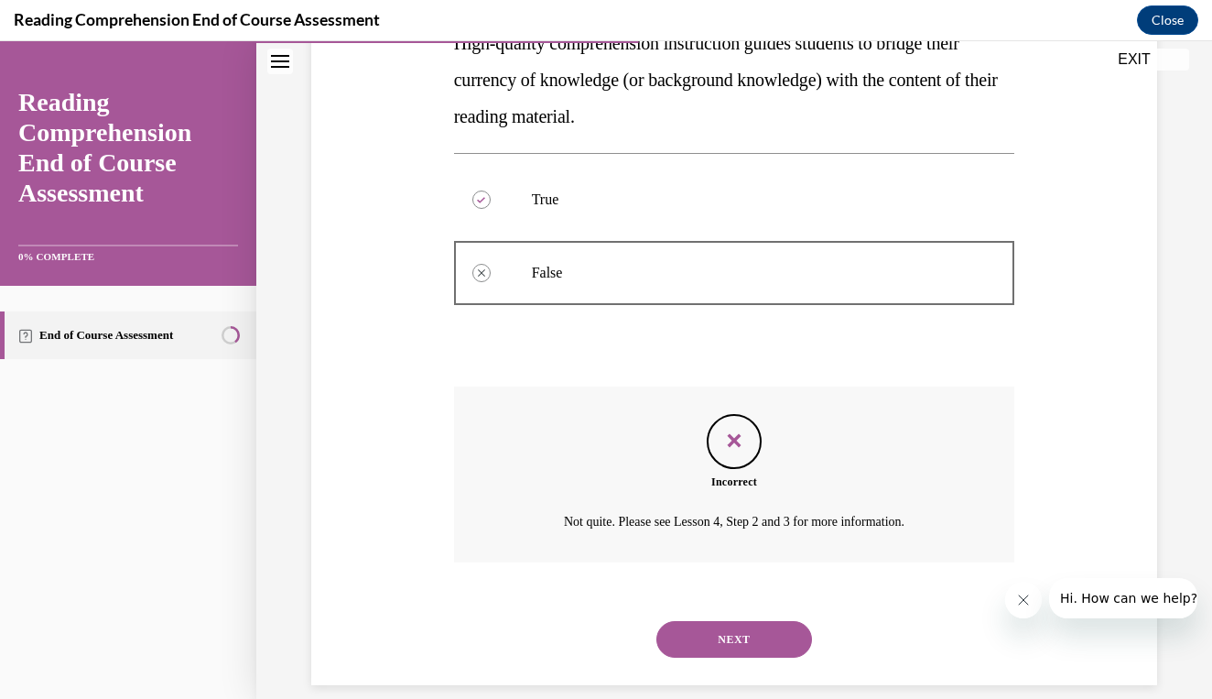
click at [694, 621] on button "NEXT" at bounding box center [735, 639] width 156 height 37
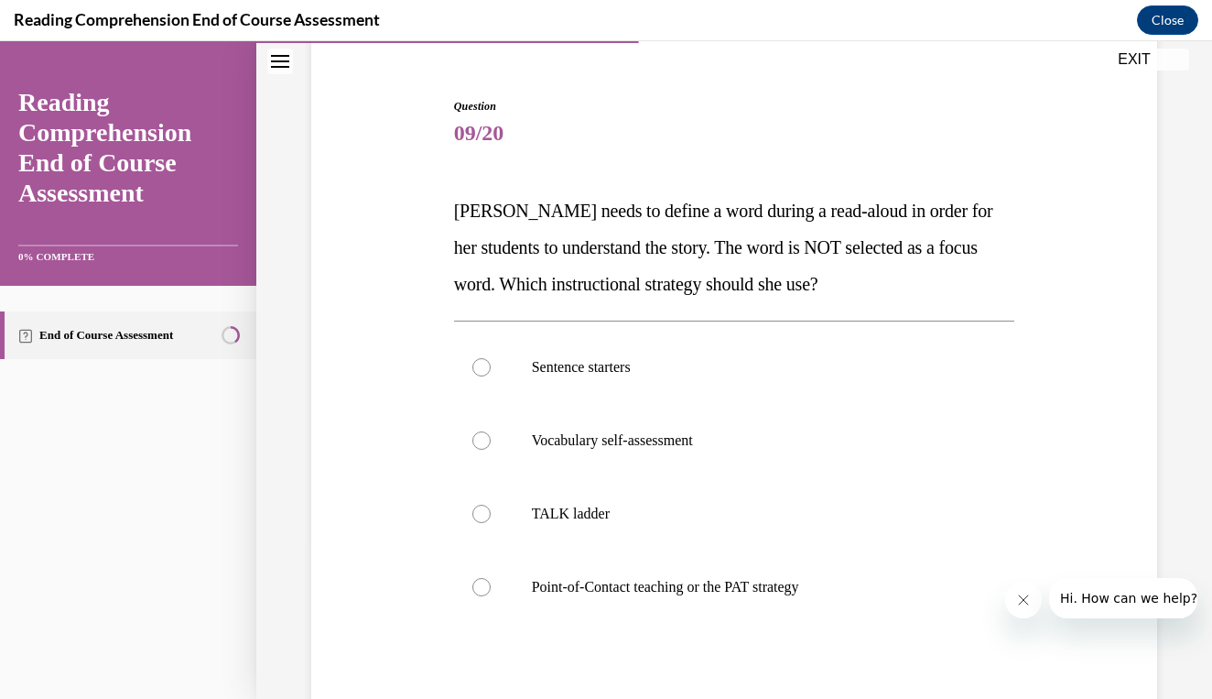
scroll to position [160, 0]
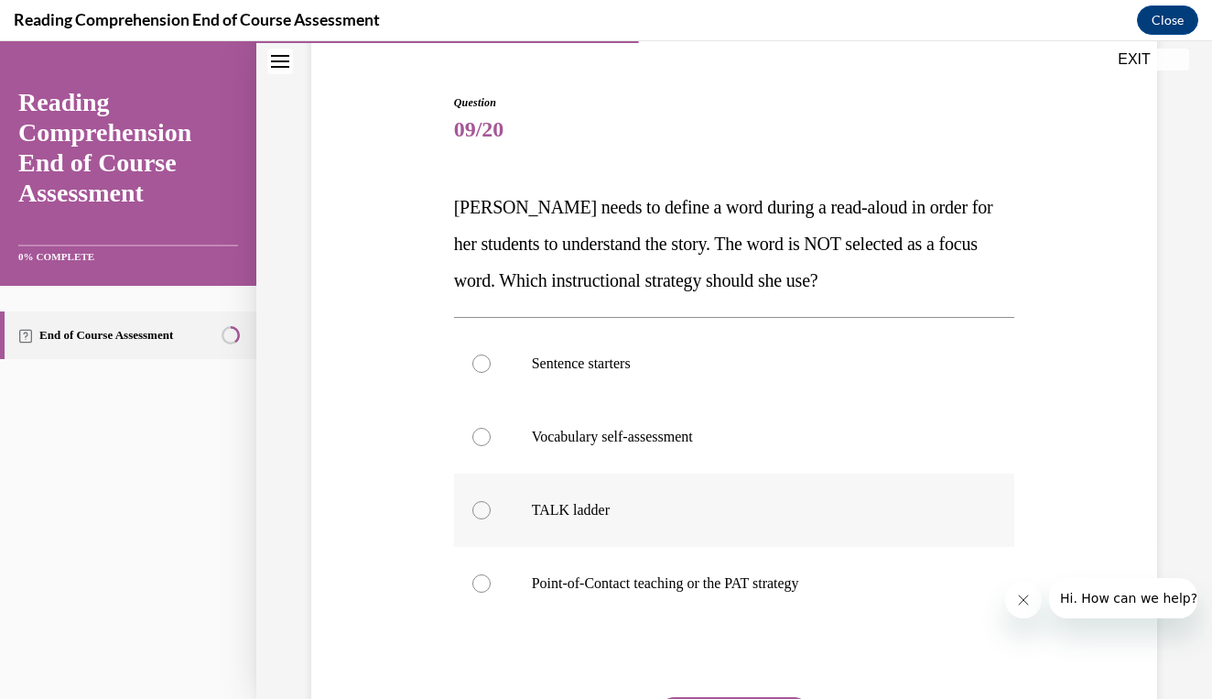
click at [766, 545] on label "TALK ladder" at bounding box center [734, 509] width 561 height 73
click at [491, 519] on input "TALK ladder" at bounding box center [482, 510] width 18 height 18
radio input "true"
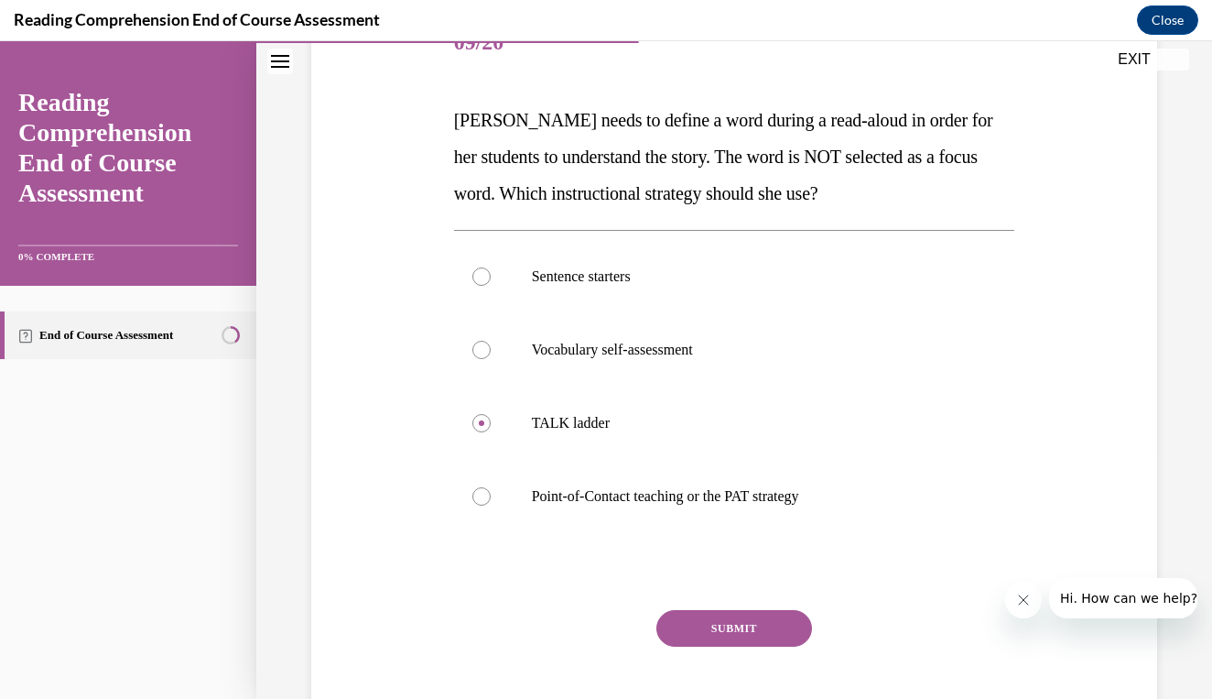
scroll to position [243, 0]
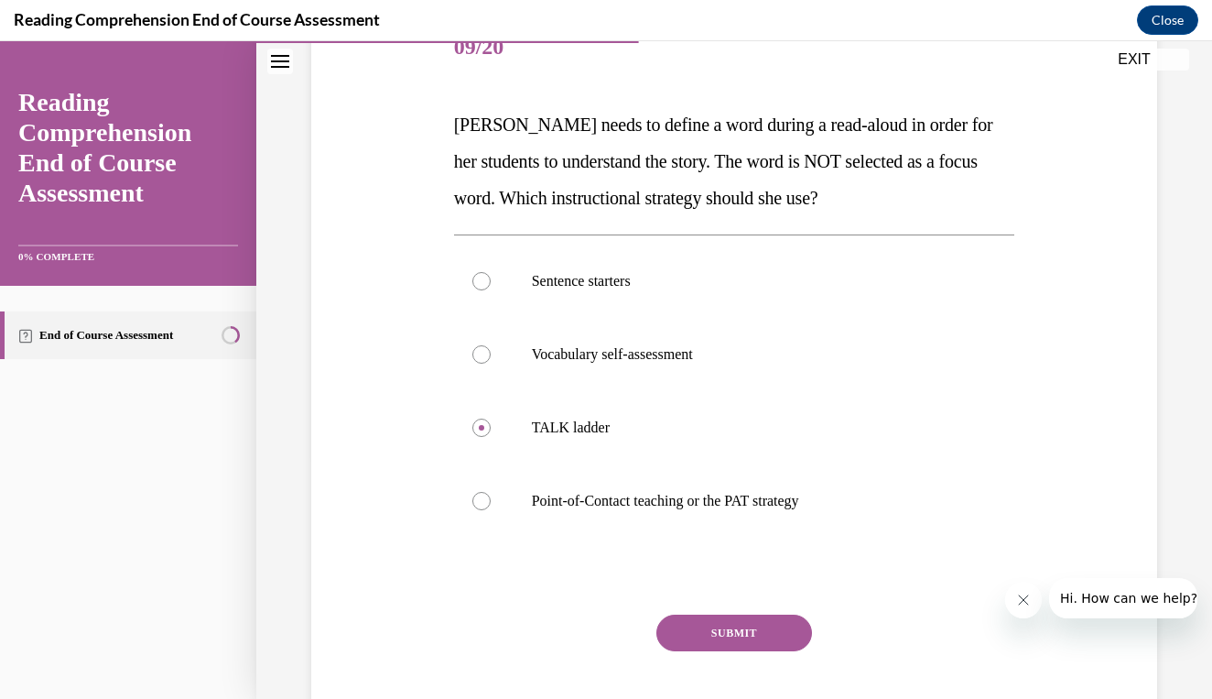
click at [690, 630] on button "SUBMIT" at bounding box center [735, 632] width 156 height 37
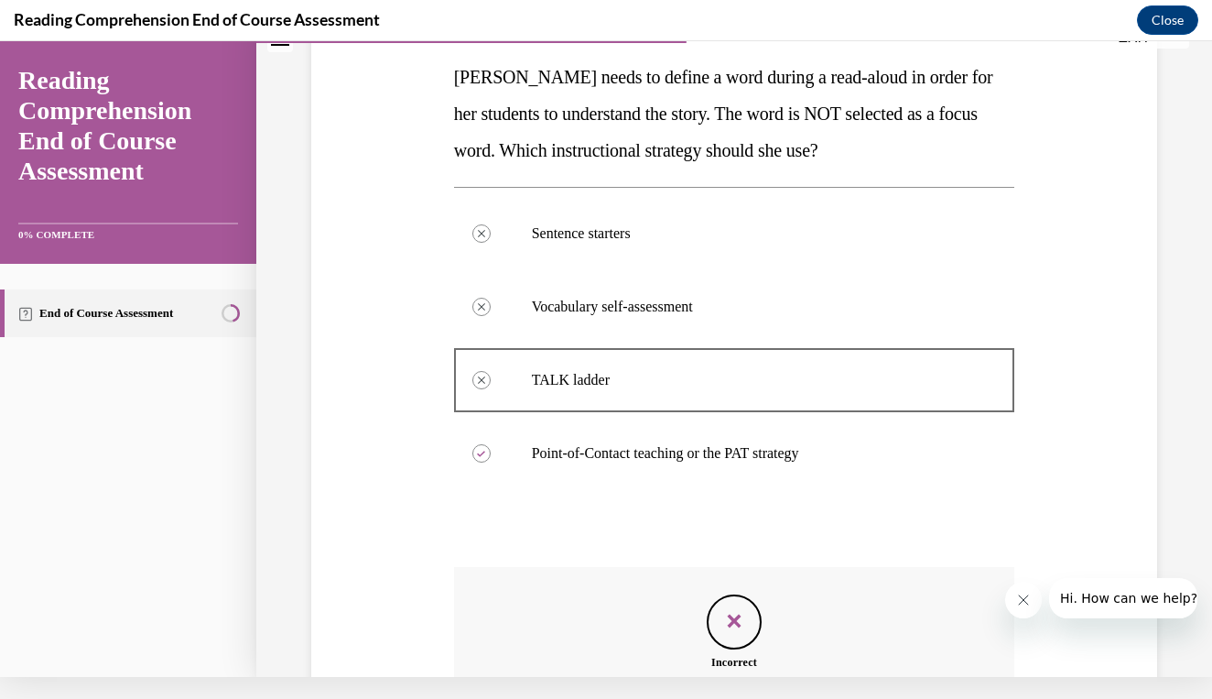
scroll to position [471, 0]
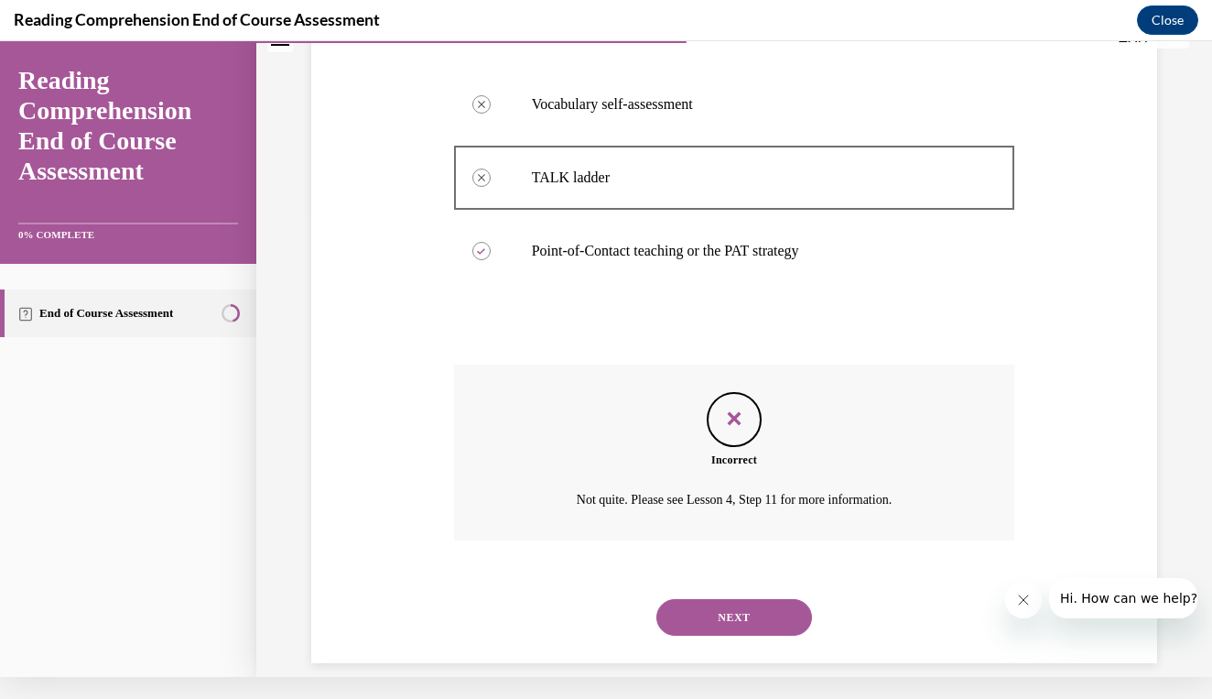
click at [724, 599] on button "NEXT" at bounding box center [735, 617] width 156 height 37
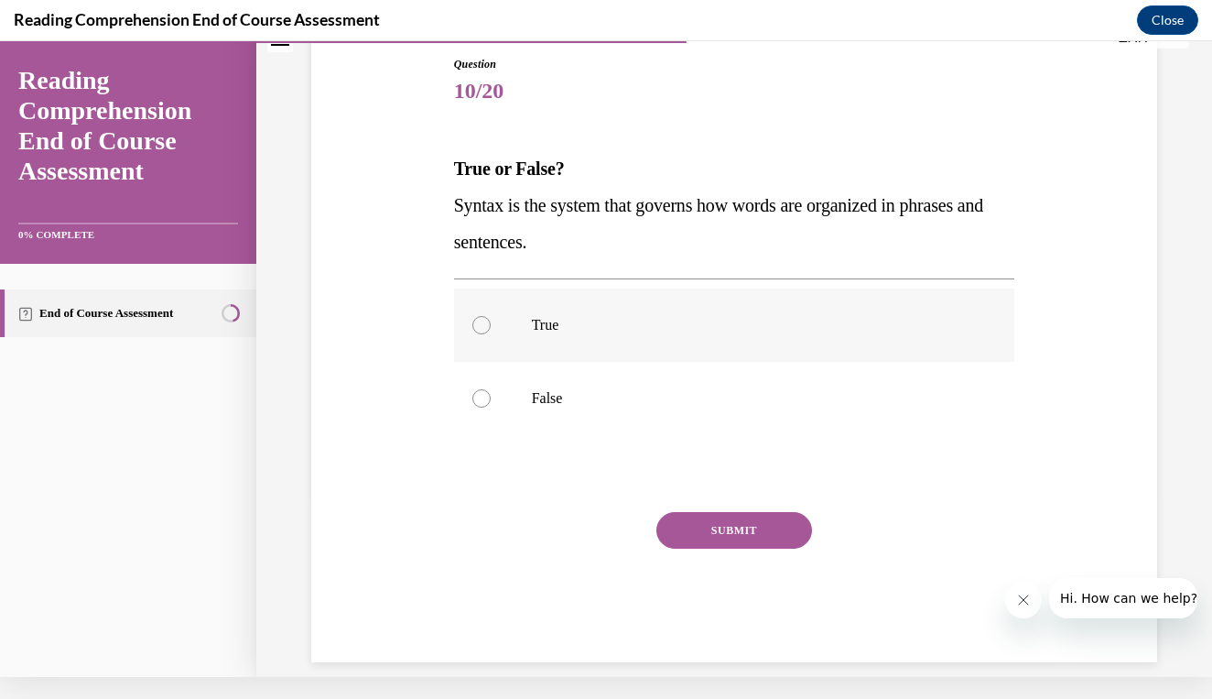
click at [750, 320] on p "True" at bounding box center [751, 325] width 438 height 18
click at [491, 320] on input "True" at bounding box center [482, 325] width 18 height 18
radio input "true"
click at [704, 525] on button "SUBMIT" at bounding box center [735, 530] width 156 height 37
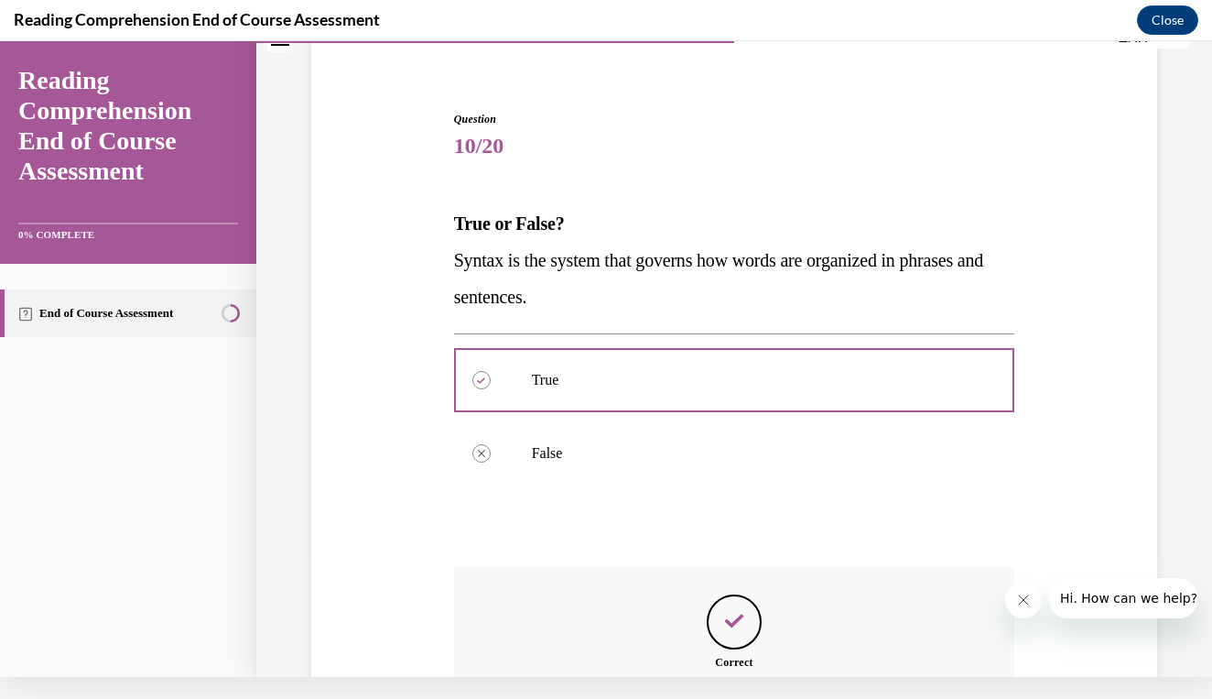
scroll to position [345, 0]
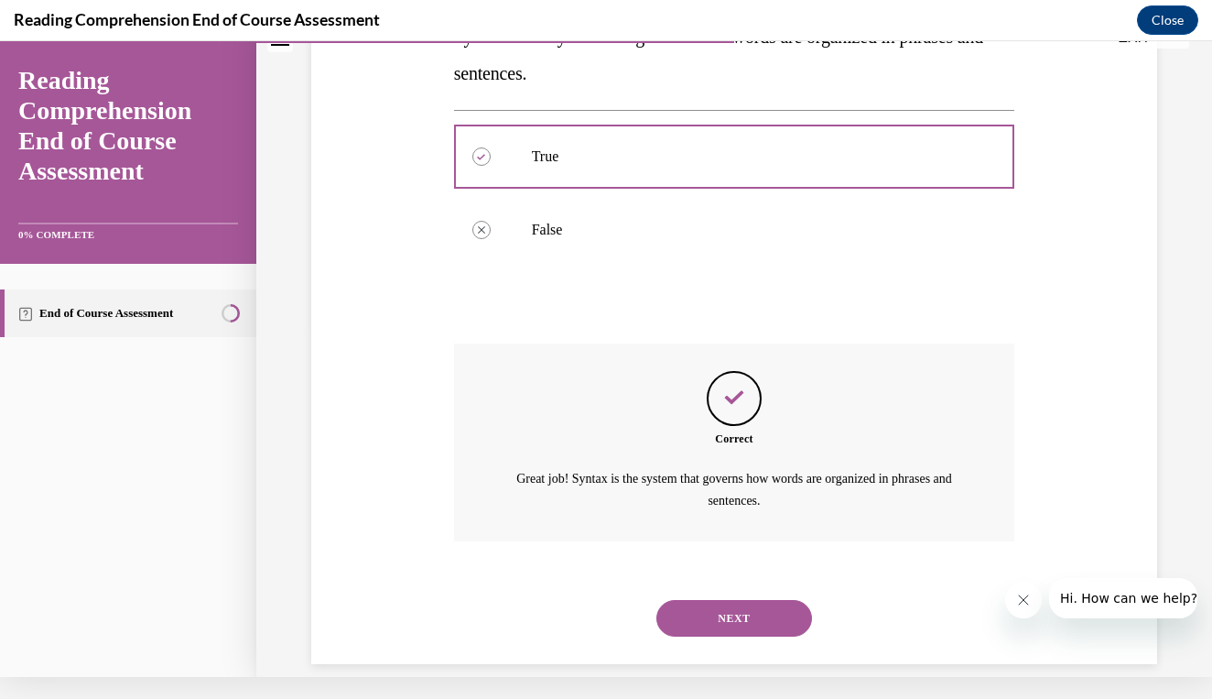
click at [682, 600] on button "NEXT" at bounding box center [735, 618] width 156 height 37
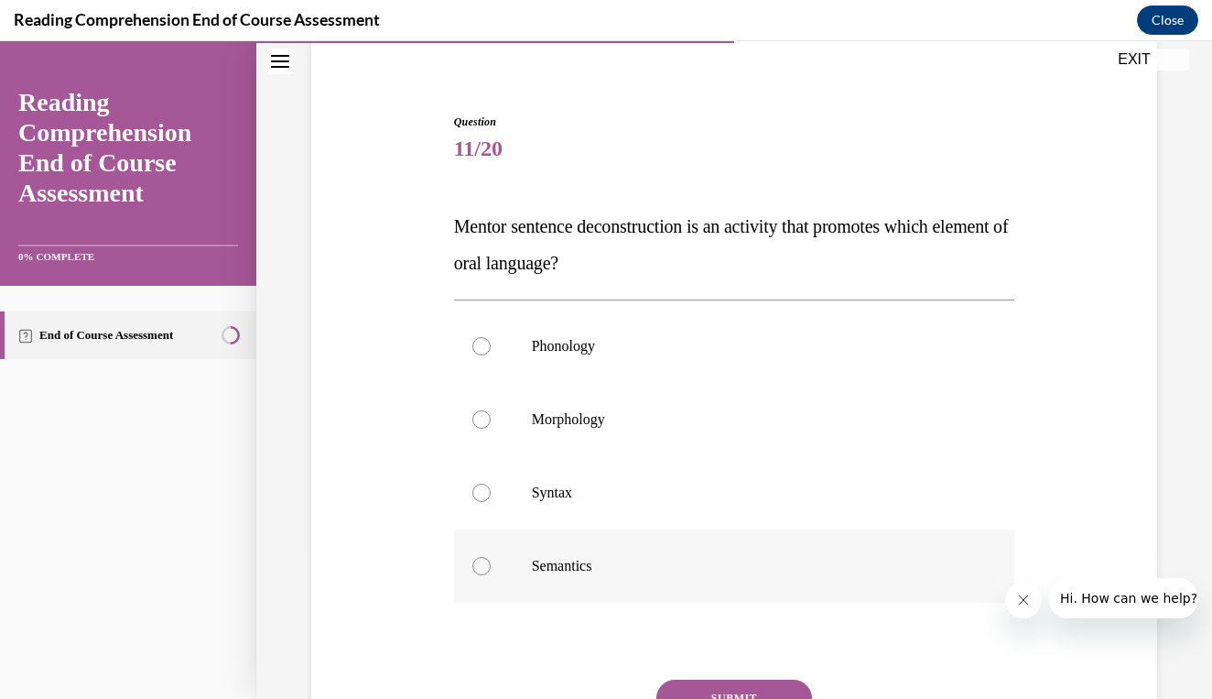
scroll to position [136, 0]
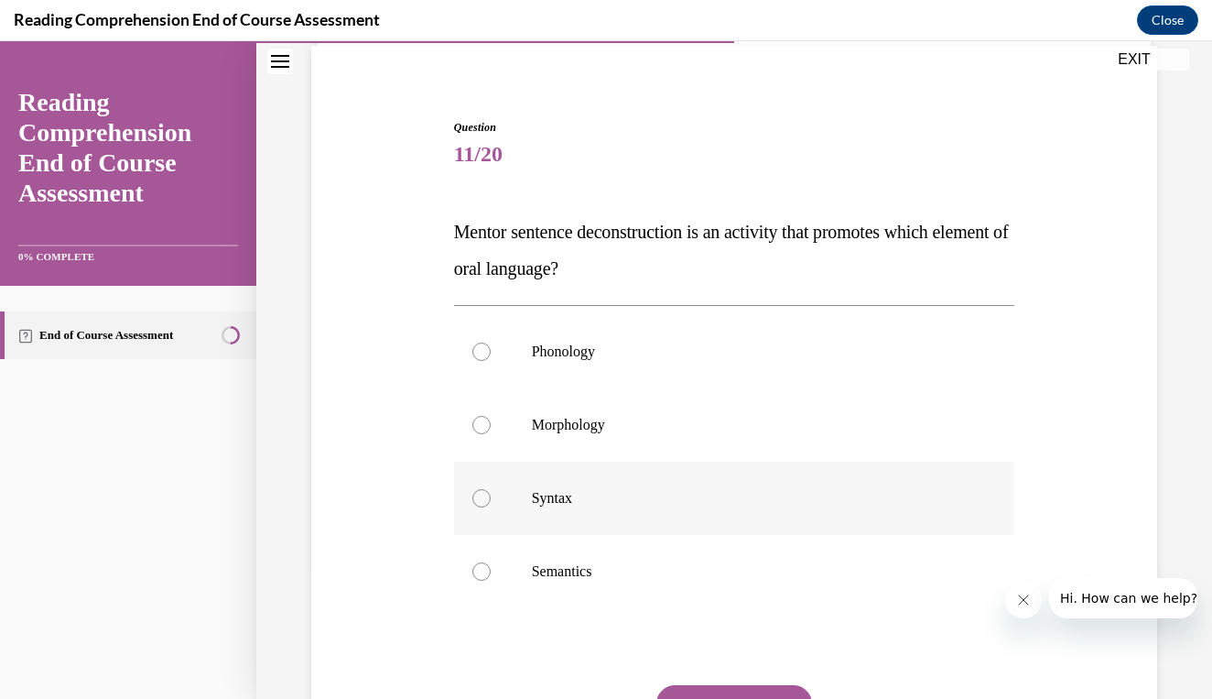
click at [716, 472] on label "Syntax" at bounding box center [734, 498] width 561 height 73
click at [491, 489] on input "Syntax" at bounding box center [482, 498] width 18 height 18
radio input "true"
click at [715, 690] on button "SUBMIT" at bounding box center [735, 703] width 156 height 37
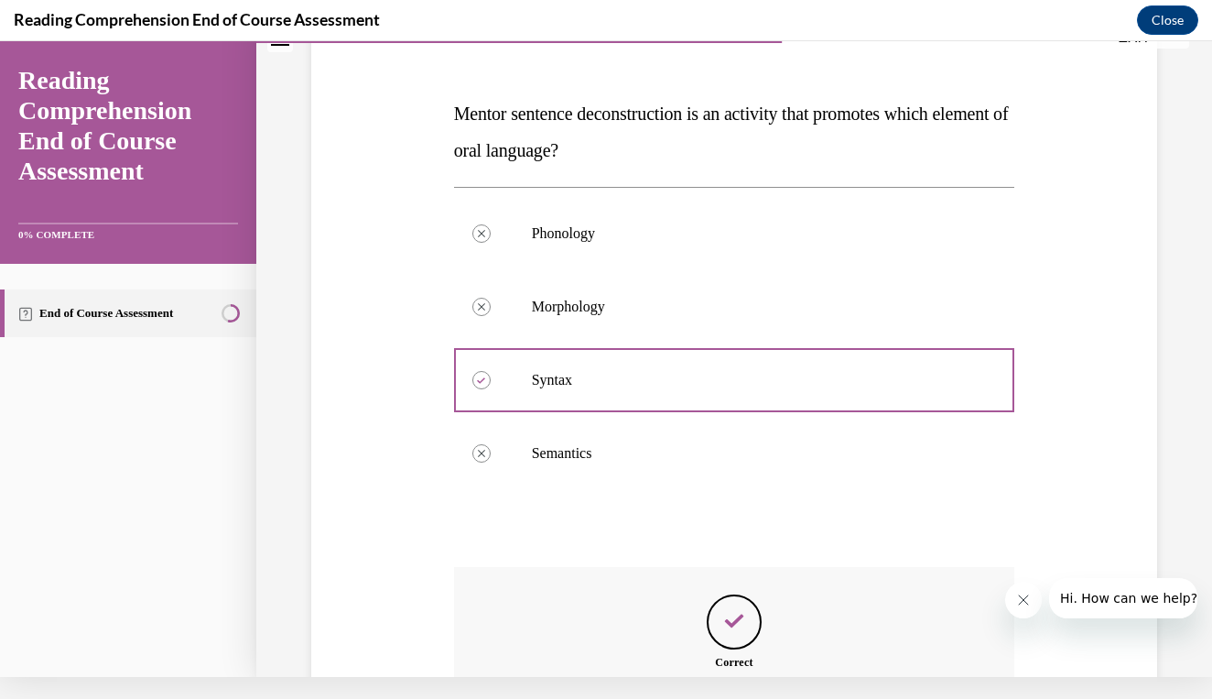
scroll to position [455, 0]
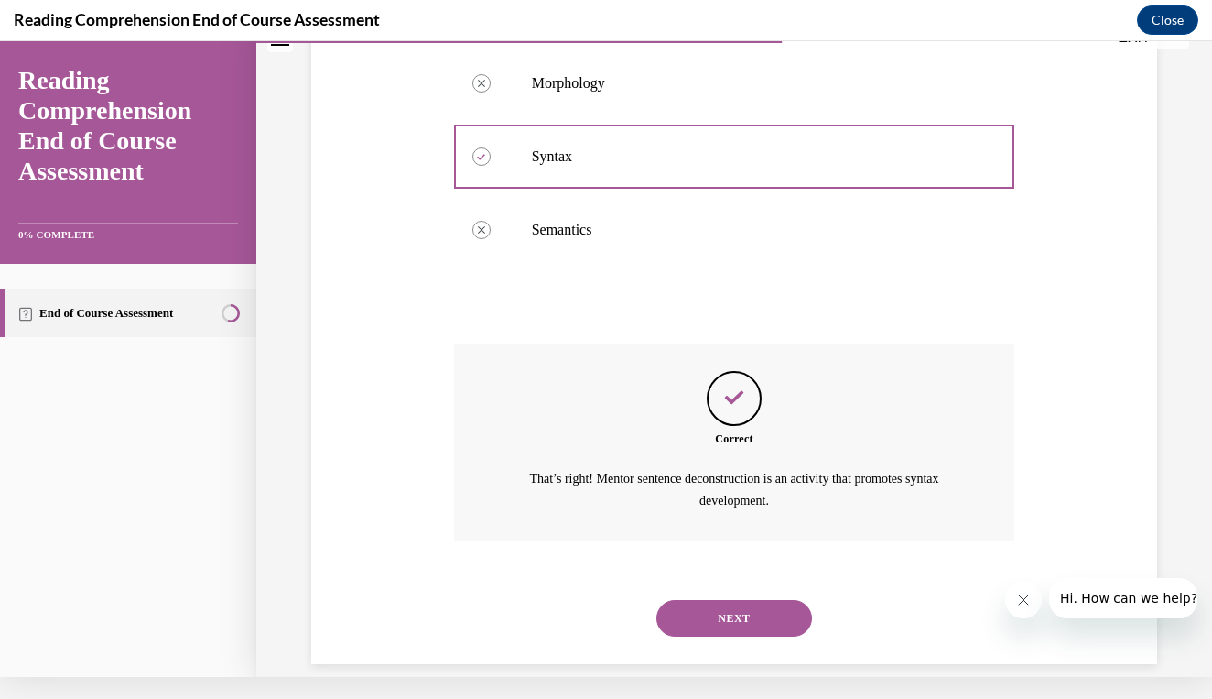
click at [744, 602] on button "NEXT" at bounding box center [735, 618] width 156 height 37
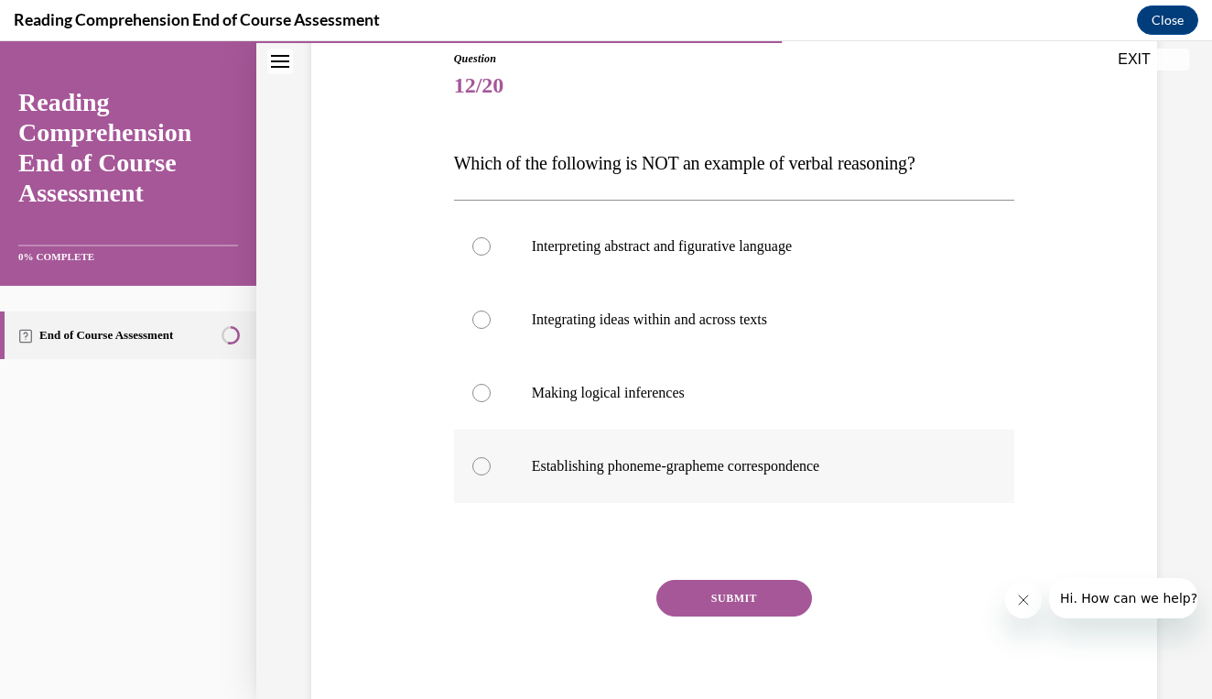
click at [677, 472] on p "Establishing phoneme-grapheme correspondence" at bounding box center [751, 466] width 438 height 18
click at [491, 472] on input "Establishing phoneme-grapheme correspondence" at bounding box center [482, 466] width 18 height 18
radio input "true"
click at [675, 603] on button "SUBMIT" at bounding box center [735, 598] width 156 height 37
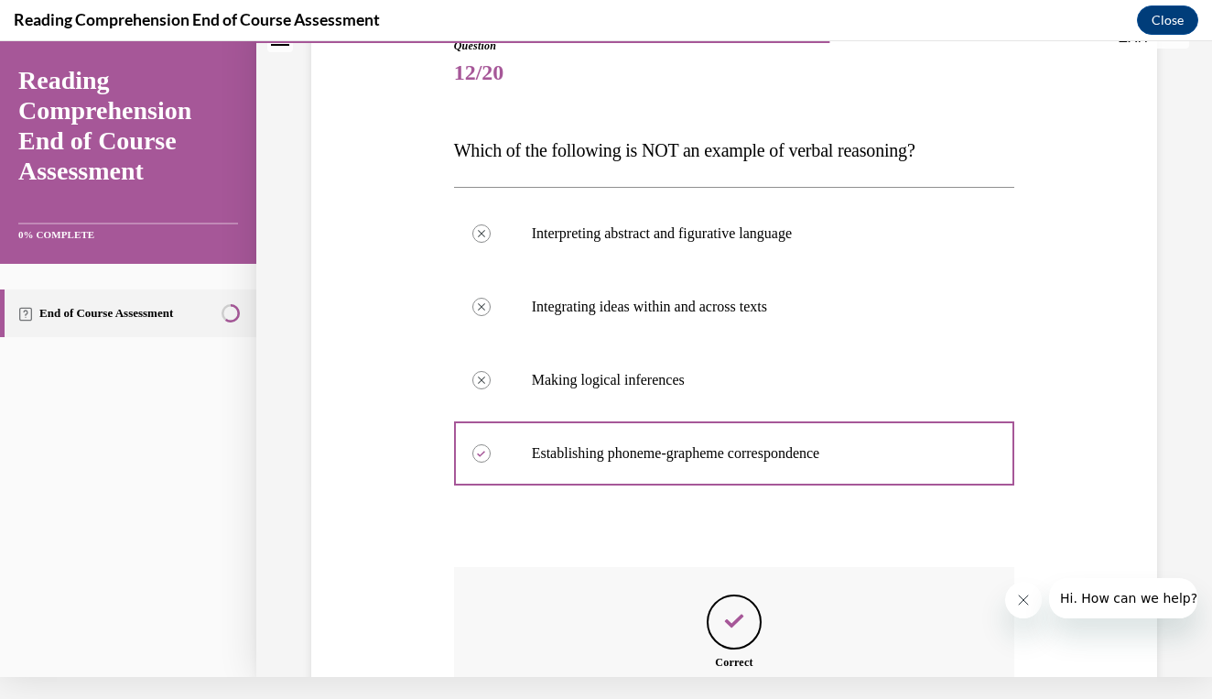
scroll to position [418, 0]
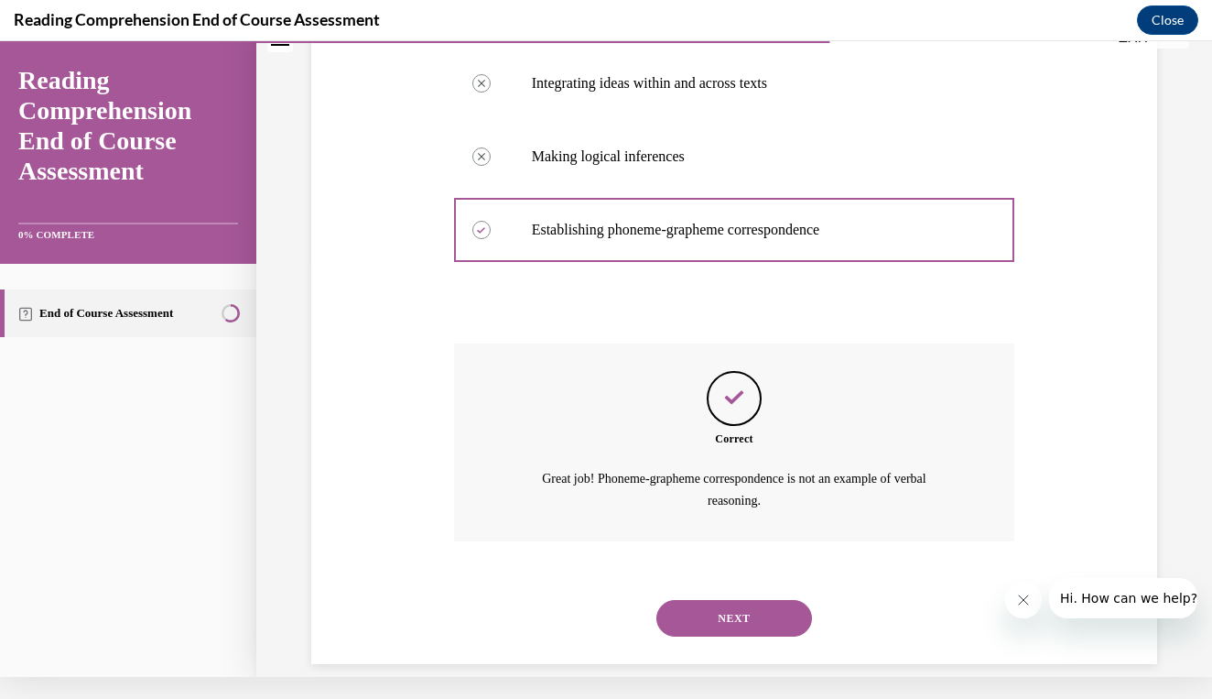
click at [682, 603] on button "NEXT" at bounding box center [735, 618] width 156 height 37
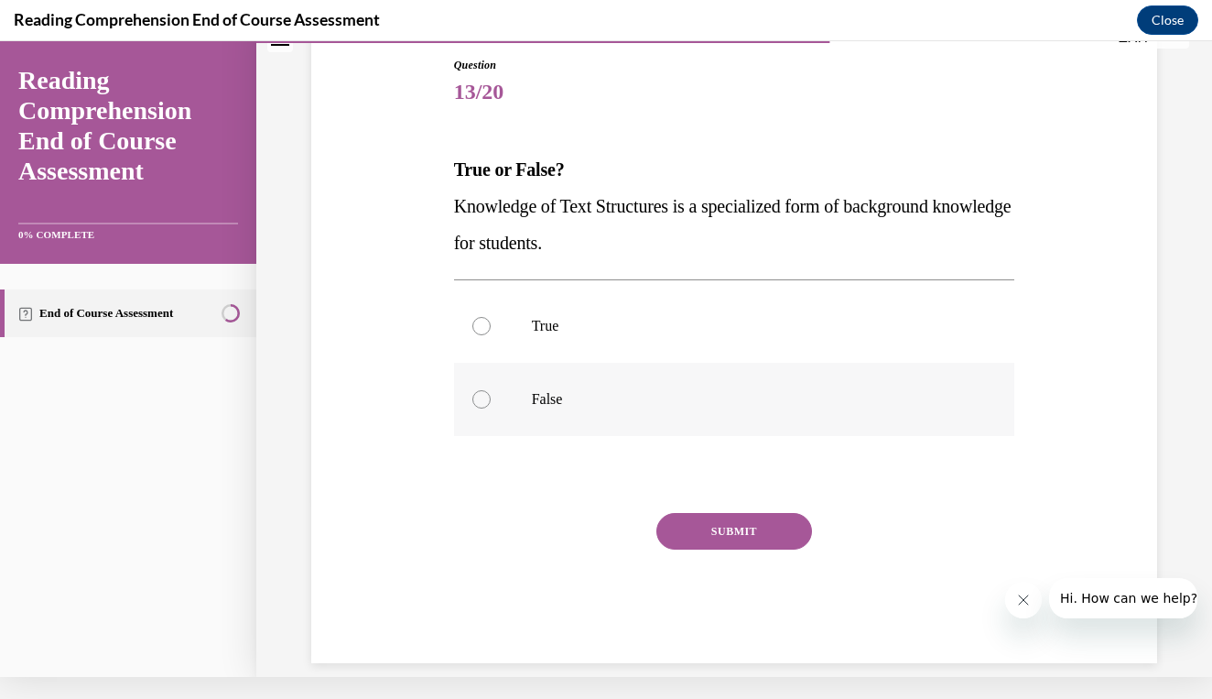
click at [741, 380] on label "False" at bounding box center [734, 399] width 561 height 73
click at [491, 390] on input "False" at bounding box center [482, 399] width 18 height 18
radio input "true"
click at [740, 329] on p "True" at bounding box center [751, 326] width 438 height 18
click at [491, 329] on input "True" at bounding box center [482, 326] width 18 height 18
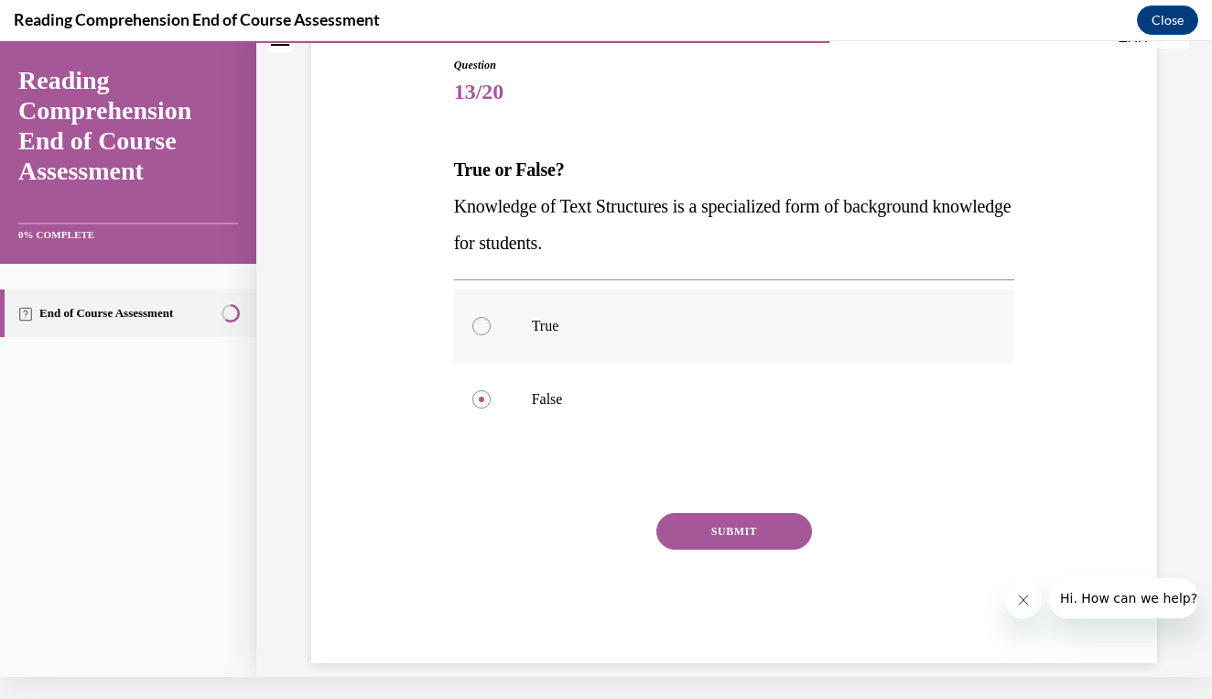
radio input "true"
click at [739, 405] on p "False" at bounding box center [751, 399] width 438 height 18
click at [491, 405] on input "False" at bounding box center [482, 399] width 18 height 18
radio input "true"
click at [744, 516] on button "SUBMIT" at bounding box center [735, 531] width 156 height 37
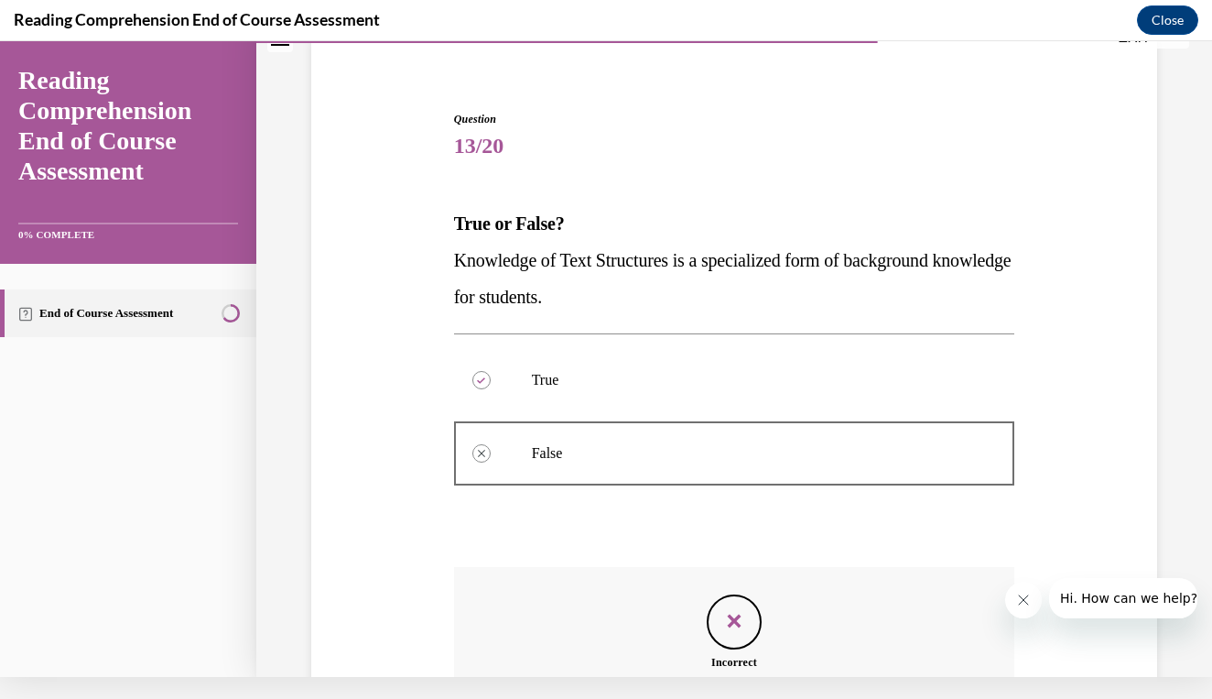
scroll to position [324, 0]
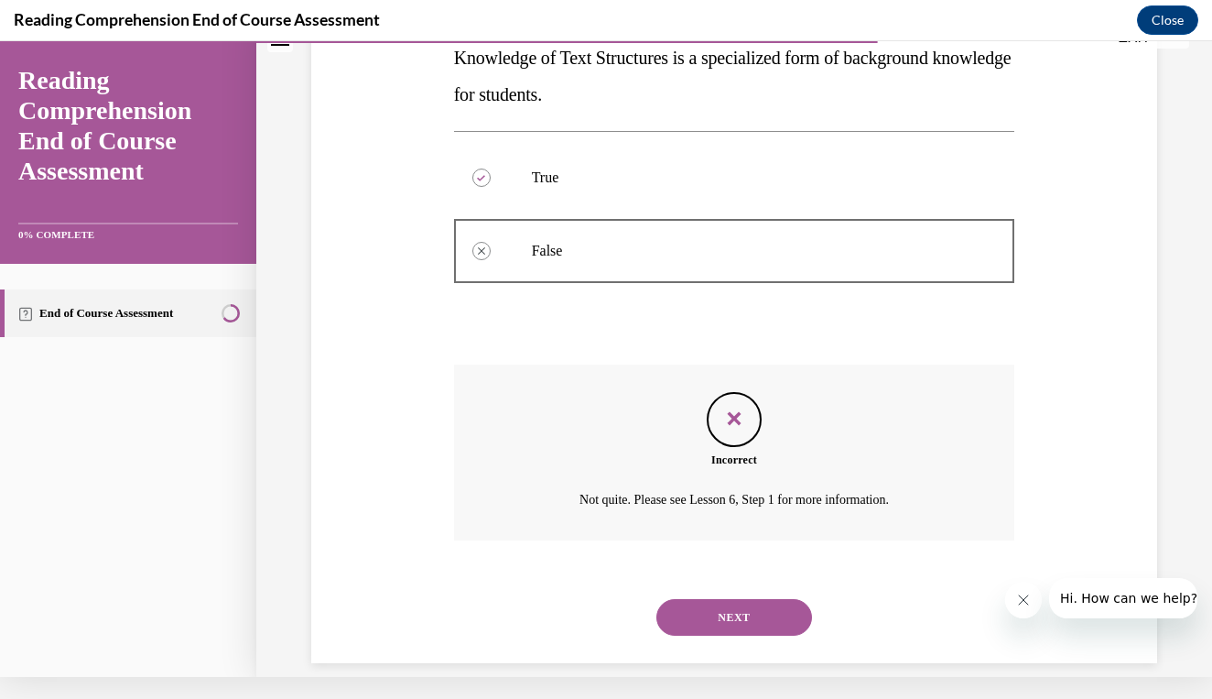
click at [712, 599] on button "NEXT" at bounding box center [735, 617] width 156 height 37
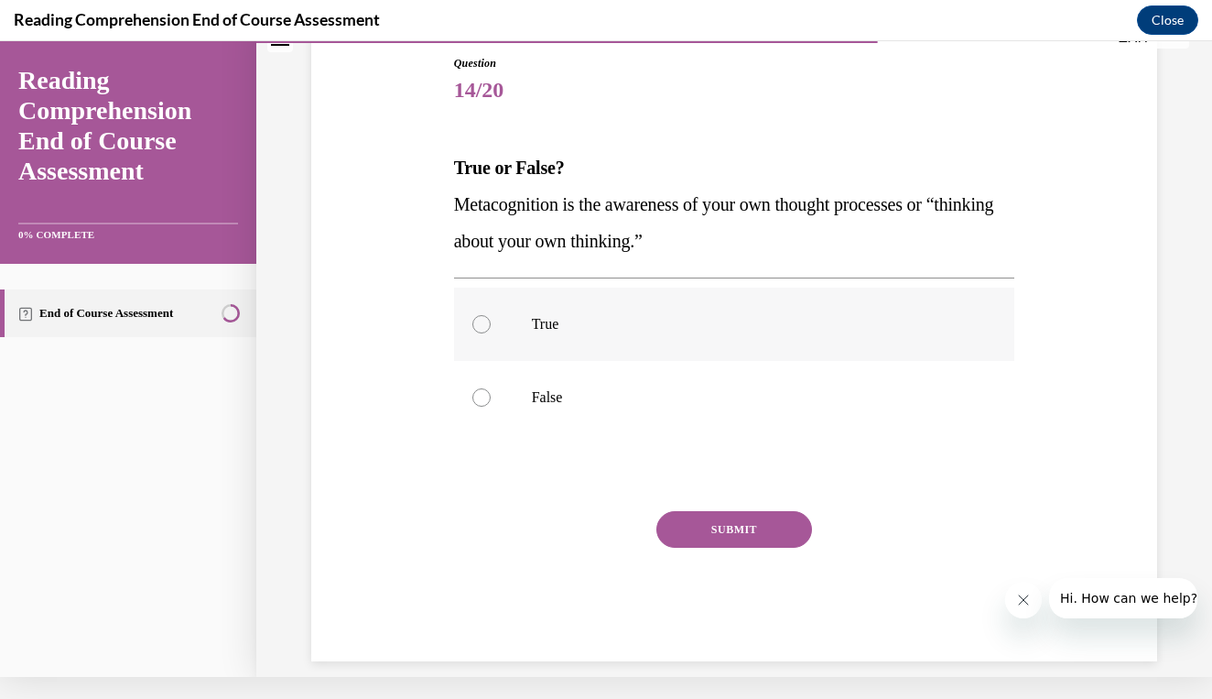
scroll to position [177, 0]
click at [608, 339] on label "True" at bounding box center [734, 324] width 561 height 73
click at [491, 334] on input "True" at bounding box center [482, 325] width 18 height 18
radio input "true"
click at [692, 527] on button "SUBMIT" at bounding box center [735, 530] width 156 height 37
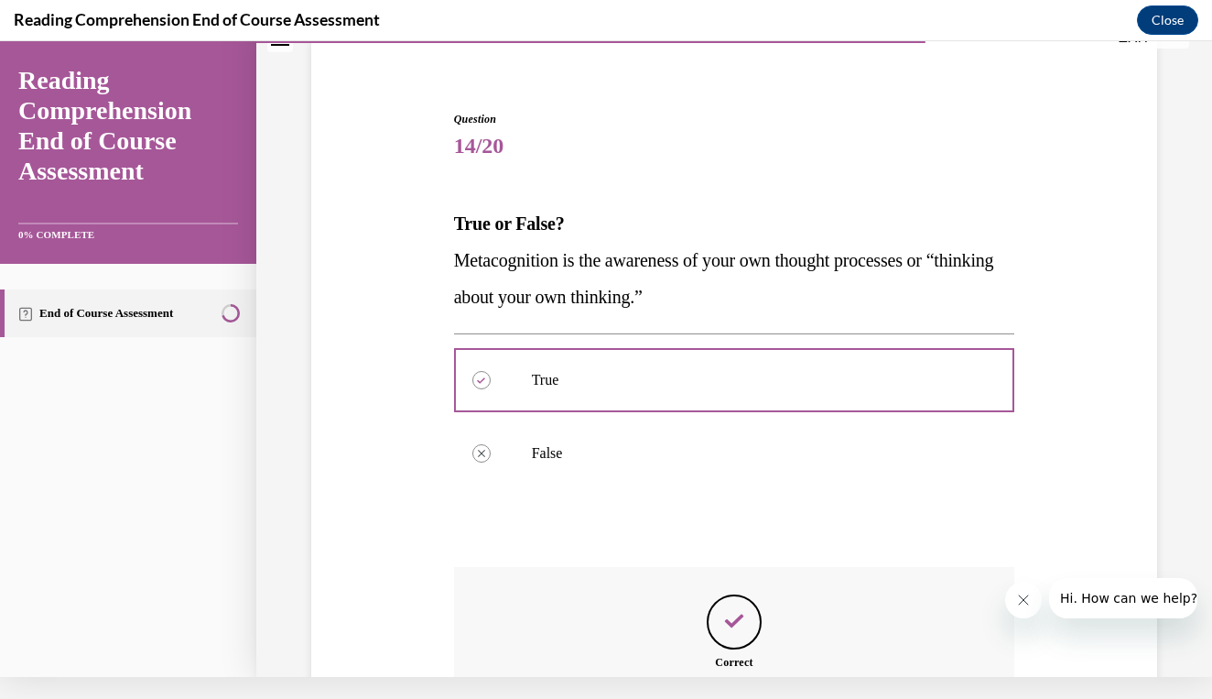
scroll to position [345, 0]
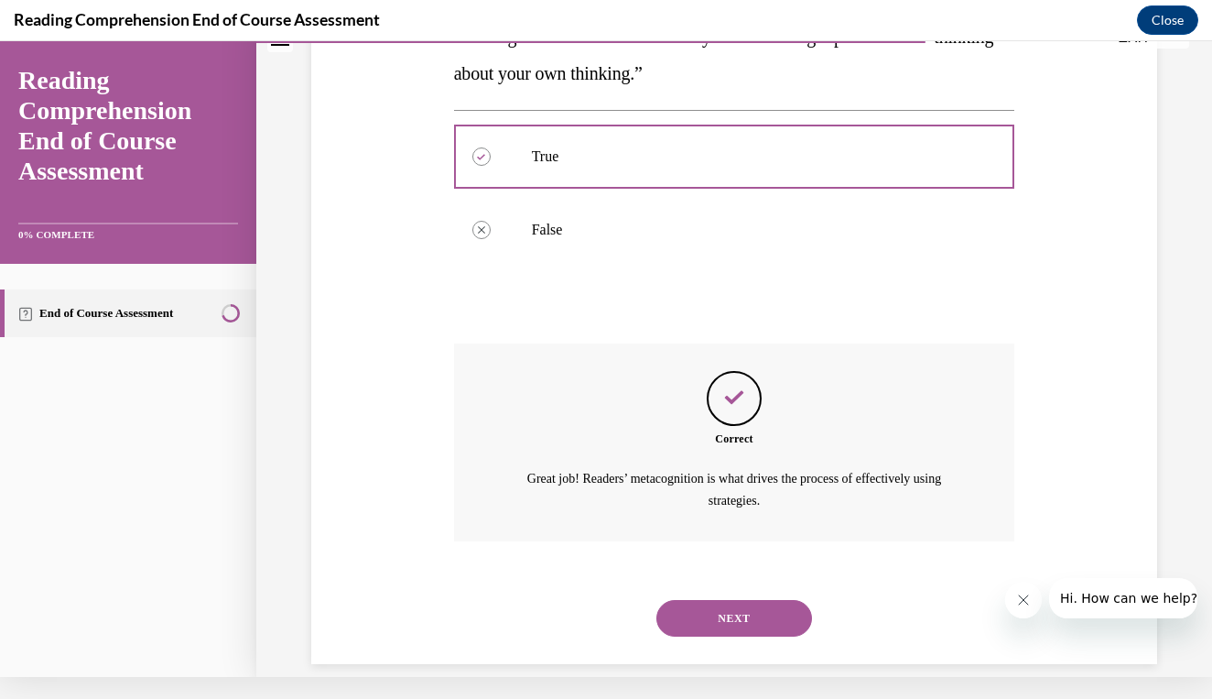
click at [707, 614] on div "NEXT" at bounding box center [734, 617] width 561 height 73
click at [707, 600] on button "NEXT" at bounding box center [735, 618] width 156 height 37
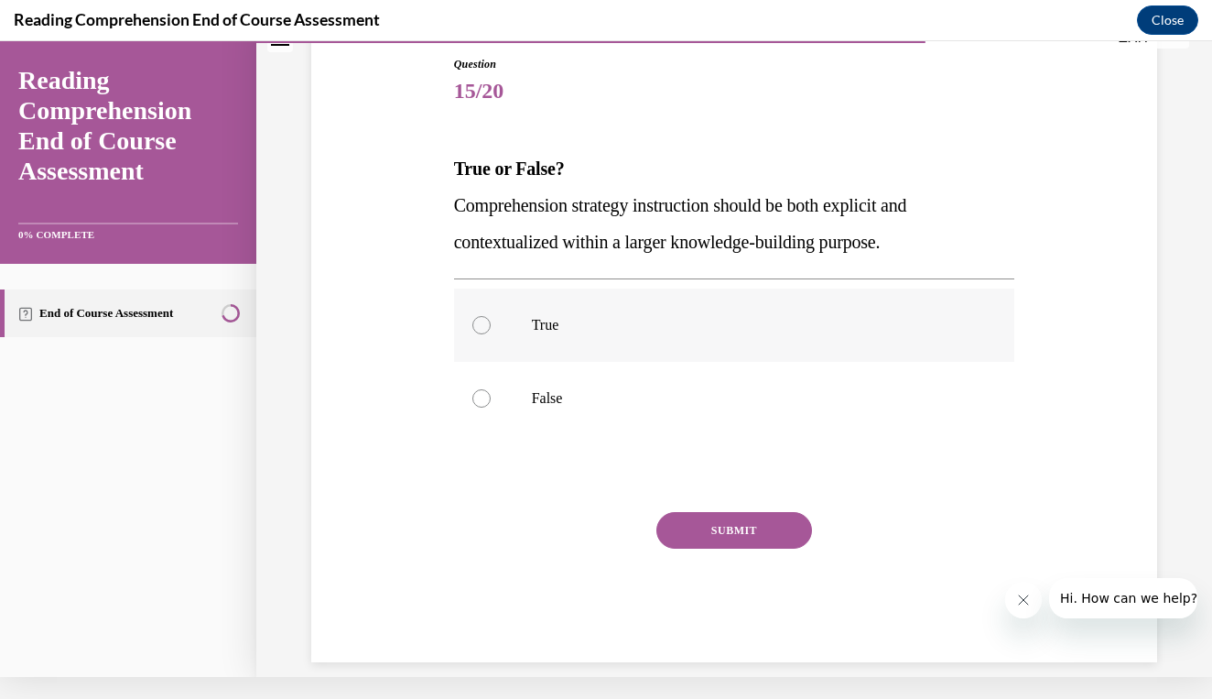
scroll to position [174, 0]
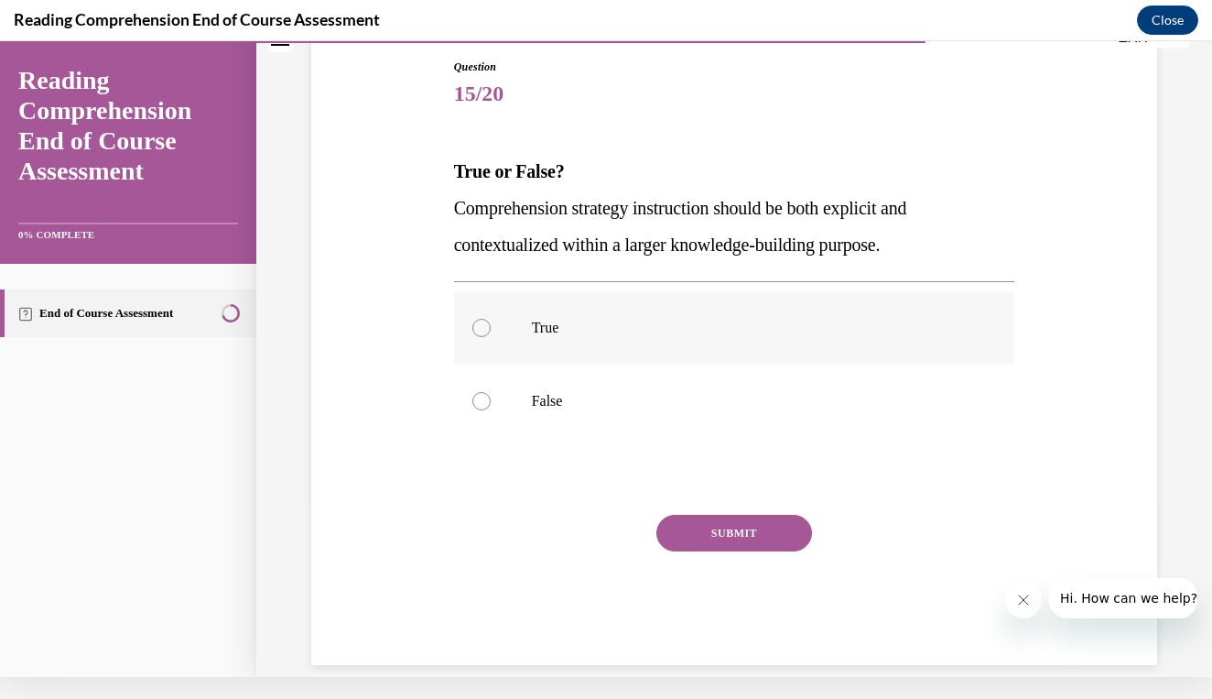
click at [737, 341] on label "True" at bounding box center [734, 327] width 561 height 73
click at [491, 337] on input "True" at bounding box center [482, 328] width 18 height 18
radio input "true"
click at [709, 508] on div "Question 15/20 True or False? Comprehension strategy instruction should be both…" at bounding box center [734, 362] width 561 height 606
click at [711, 527] on button "SUBMIT" at bounding box center [735, 533] width 156 height 37
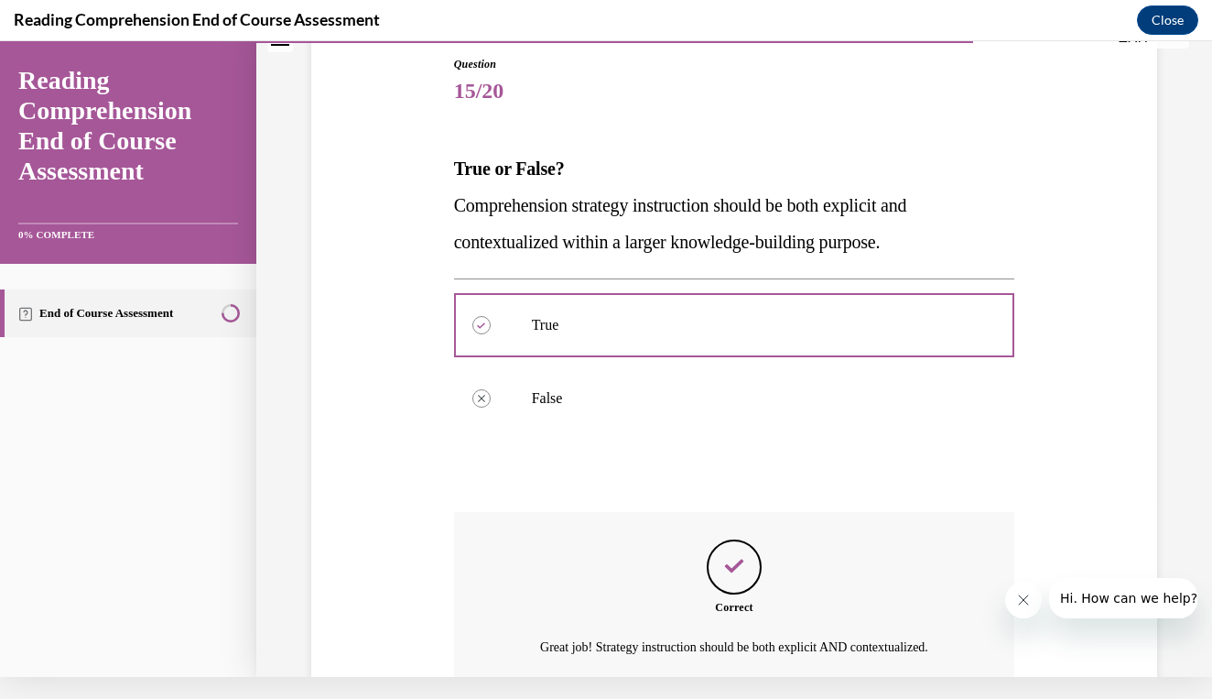
scroll to position [324, 0]
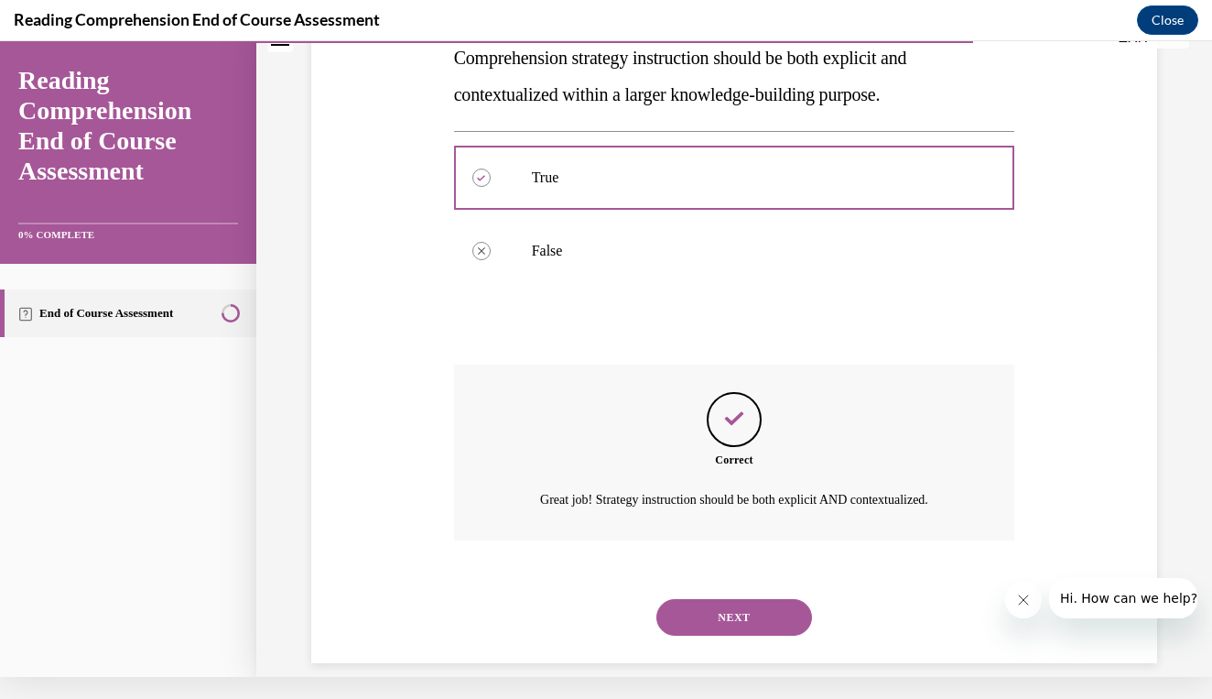
click at [704, 607] on button "NEXT" at bounding box center [735, 617] width 156 height 37
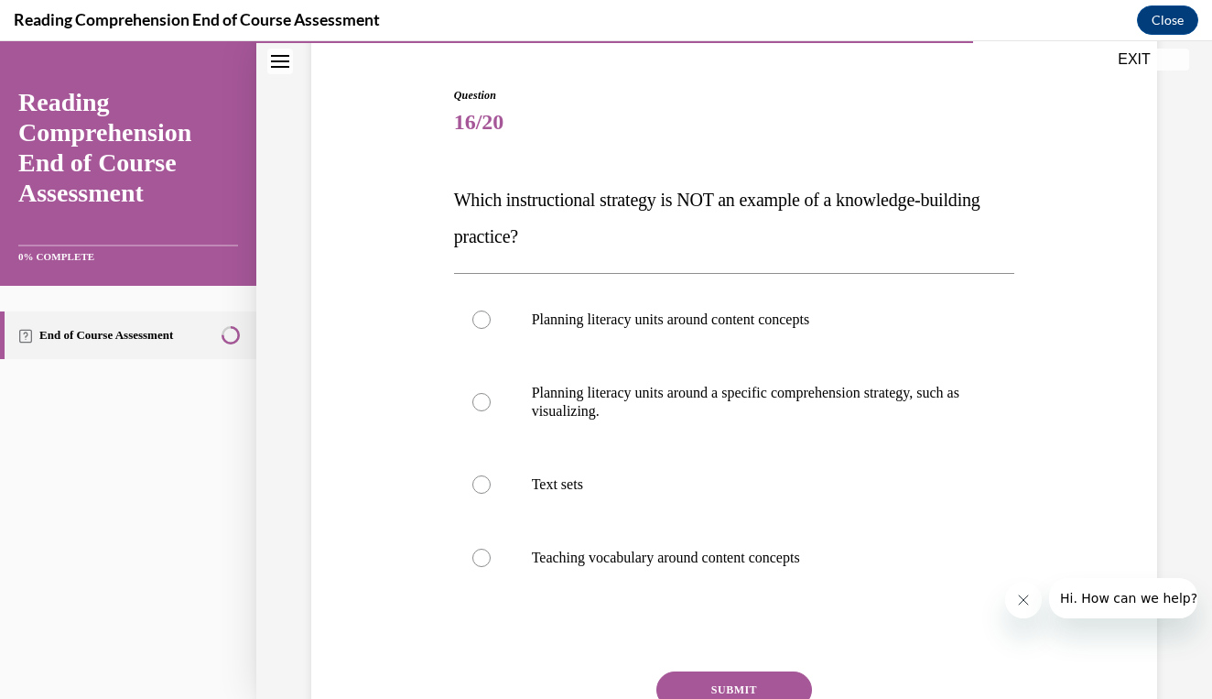
scroll to position [168, 0]
click at [761, 346] on label "Planning literacy units around content concepts" at bounding box center [734, 318] width 561 height 73
click at [491, 328] on input "Planning literacy units around content concepts" at bounding box center [482, 319] width 18 height 18
radio input "true"
click at [755, 462] on label "Text sets" at bounding box center [734, 483] width 561 height 73
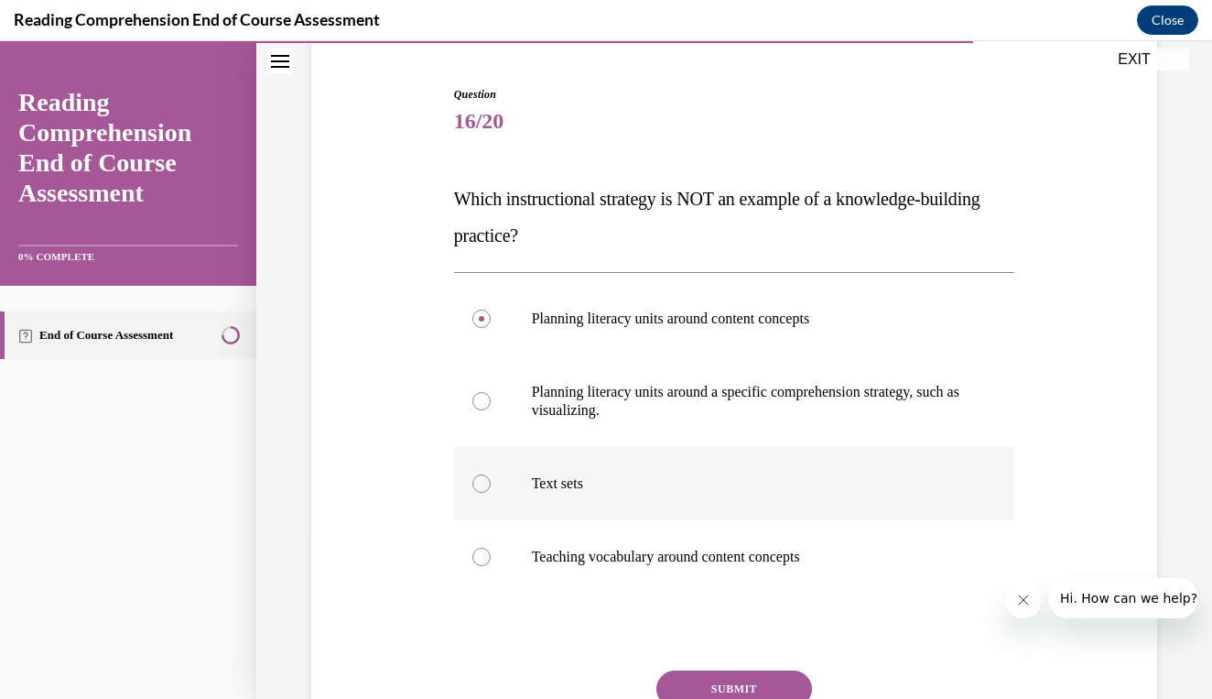
click at [491, 474] on input "Text sets" at bounding box center [482, 483] width 18 height 18
radio input "true"
click at [704, 686] on button "SUBMIT" at bounding box center [735, 688] width 156 height 37
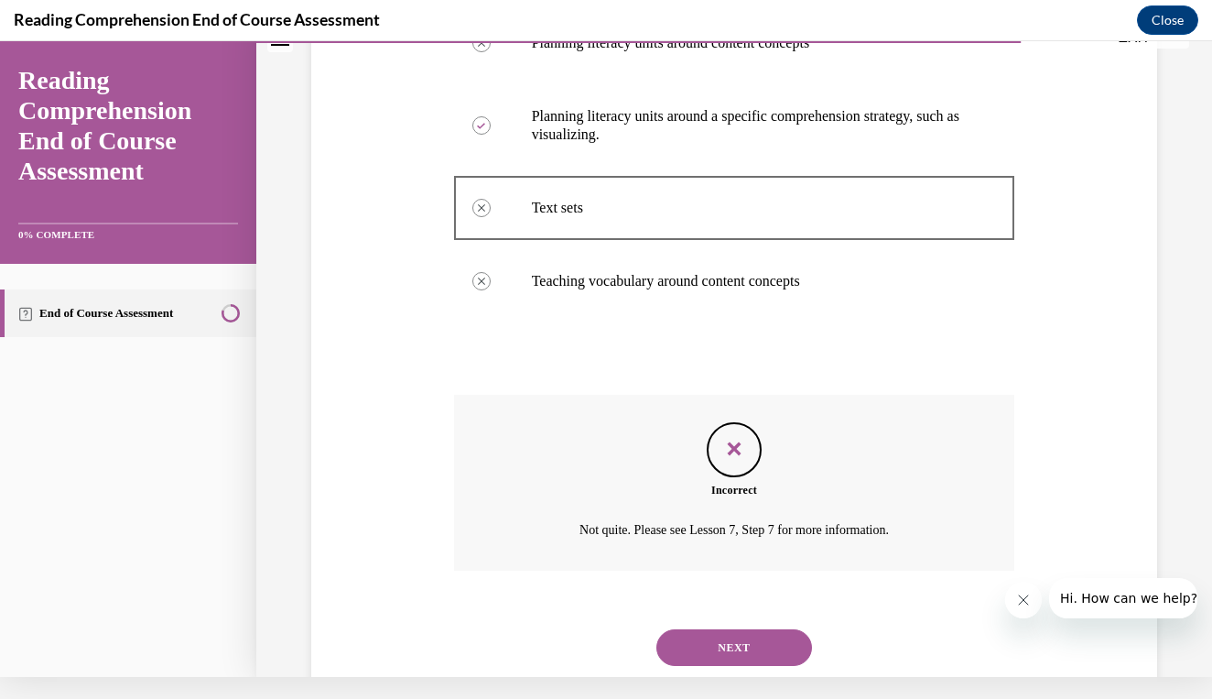
scroll to position [452, 0]
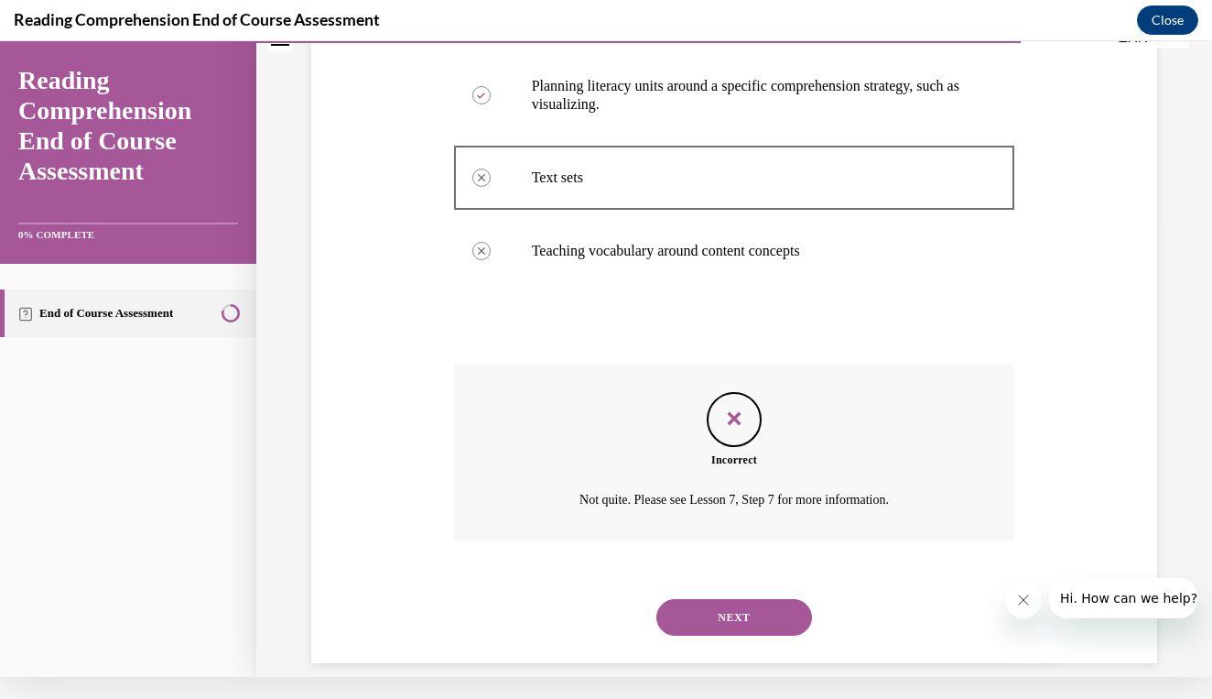
click at [731, 599] on button "NEXT" at bounding box center [735, 617] width 156 height 37
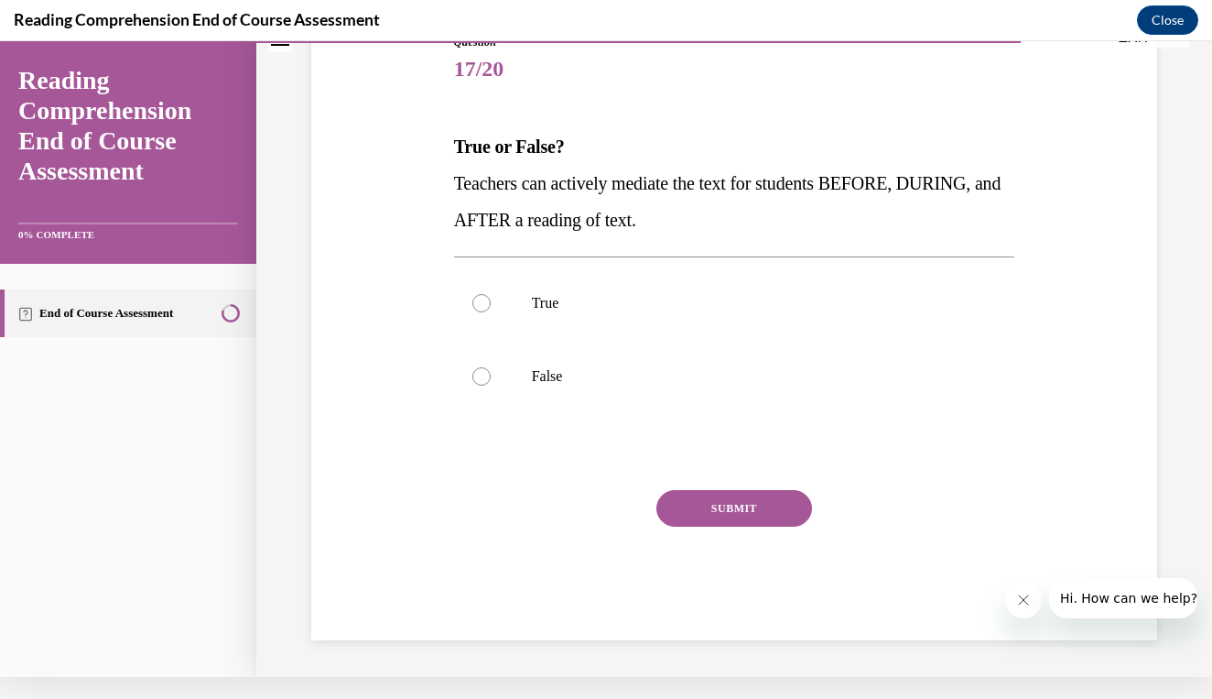
scroll to position [173, 0]
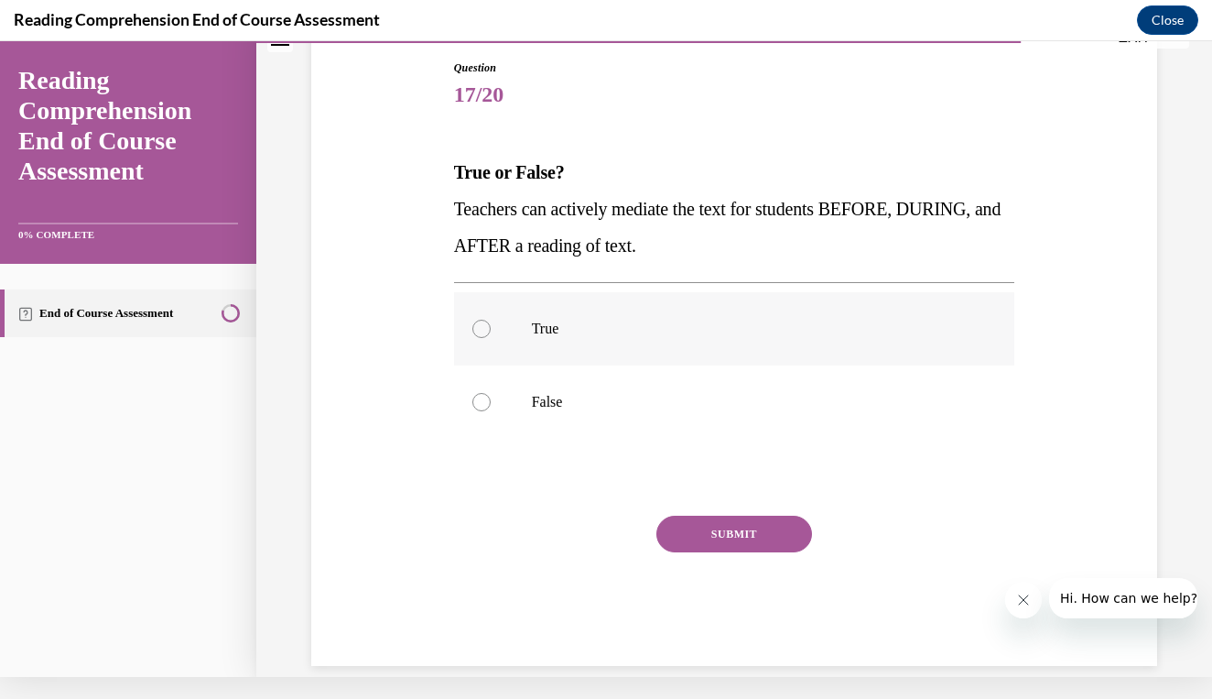
click at [660, 328] on p "True" at bounding box center [751, 329] width 438 height 18
click at [491, 328] on input "True" at bounding box center [482, 329] width 18 height 18
radio input "true"
click at [701, 523] on button "SUBMIT" at bounding box center [735, 534] width 156 height 37
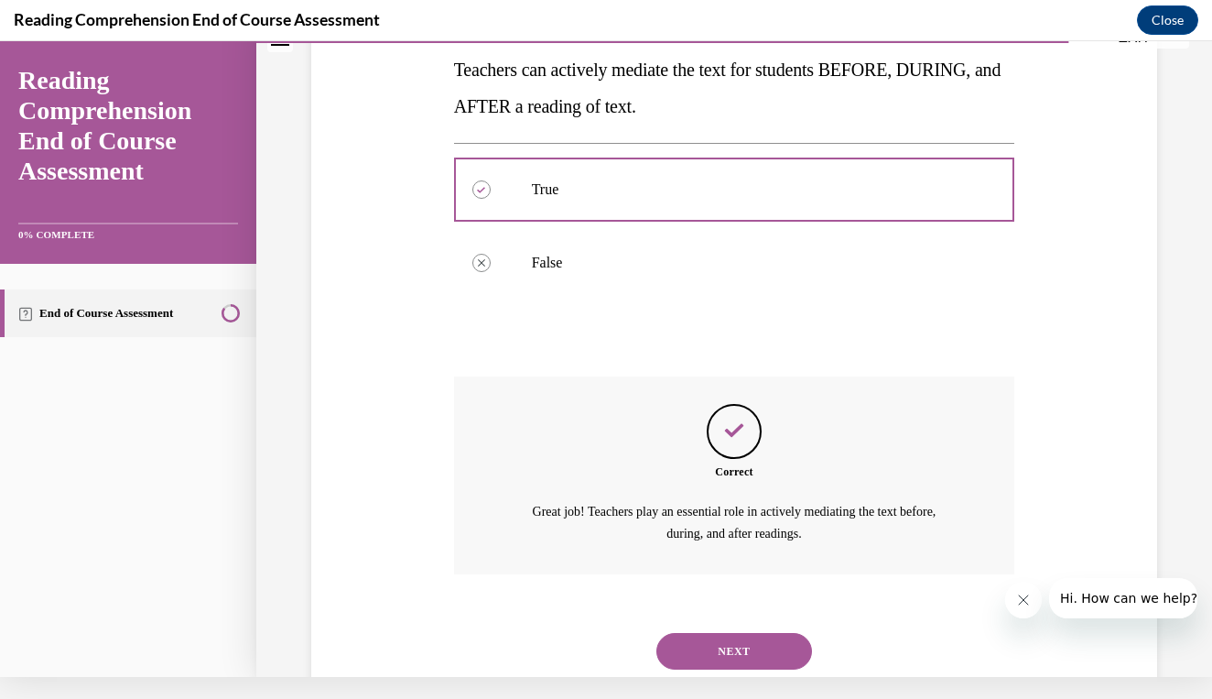
scroll to position [345, 0]
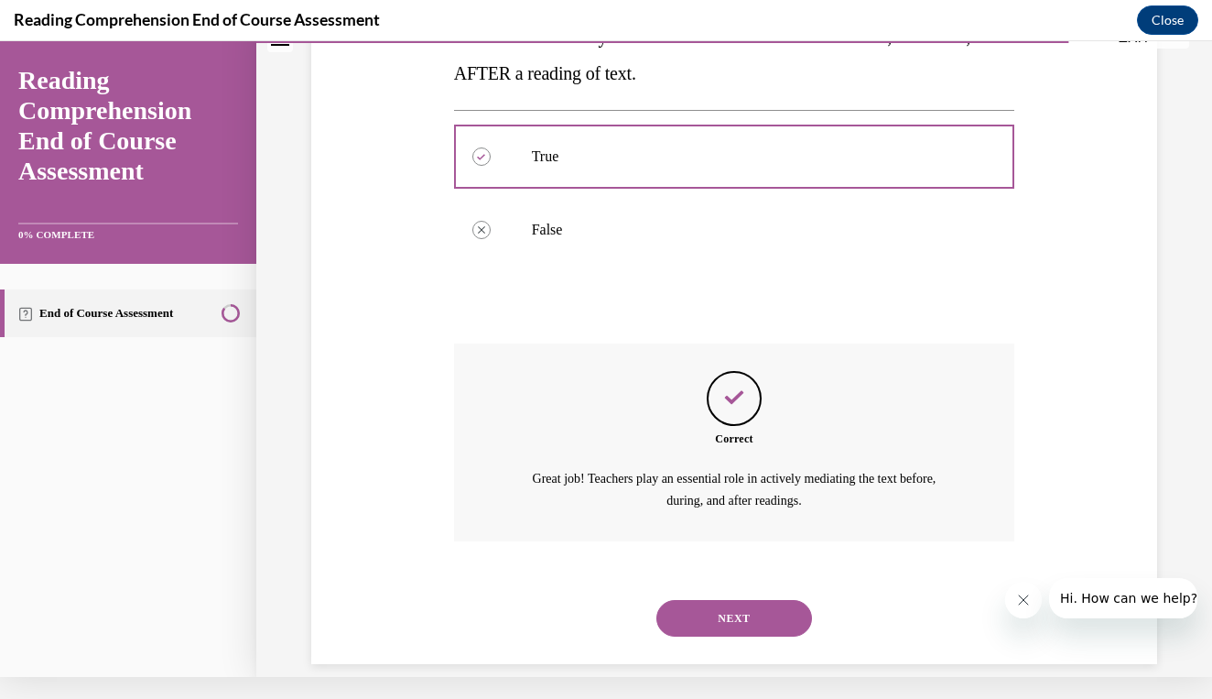
click at [709, 600] on button "NEXT" at bounding box center [735, 618] width 156 height 37
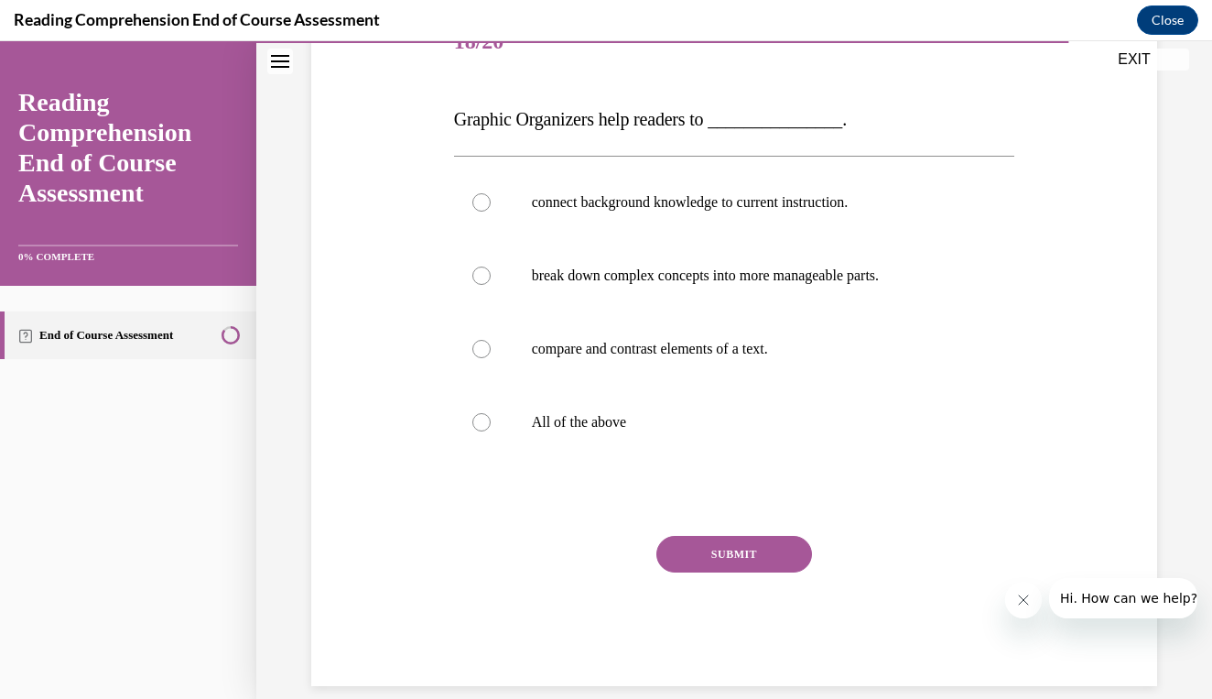
click at [629, 466] on div "connect background knowledge to current instruction. break down complex concept…" at bounding box center [734, 312] width 561 height 312
click at [551, 468] on div "Question 18/20 Graphic Organizers help readers to _______________. connect back…" at bounding box center [734, 345] width 561 height 679
click at [492, 466] on div "connect background knowledge to current instruction. break down complex concept…" at bounding box center [734, 312] width 561 height 312
drag, startPoint x: 534, startPoint y: 481, endPoint x: 501, endPoint y: 481, distance: 33.0
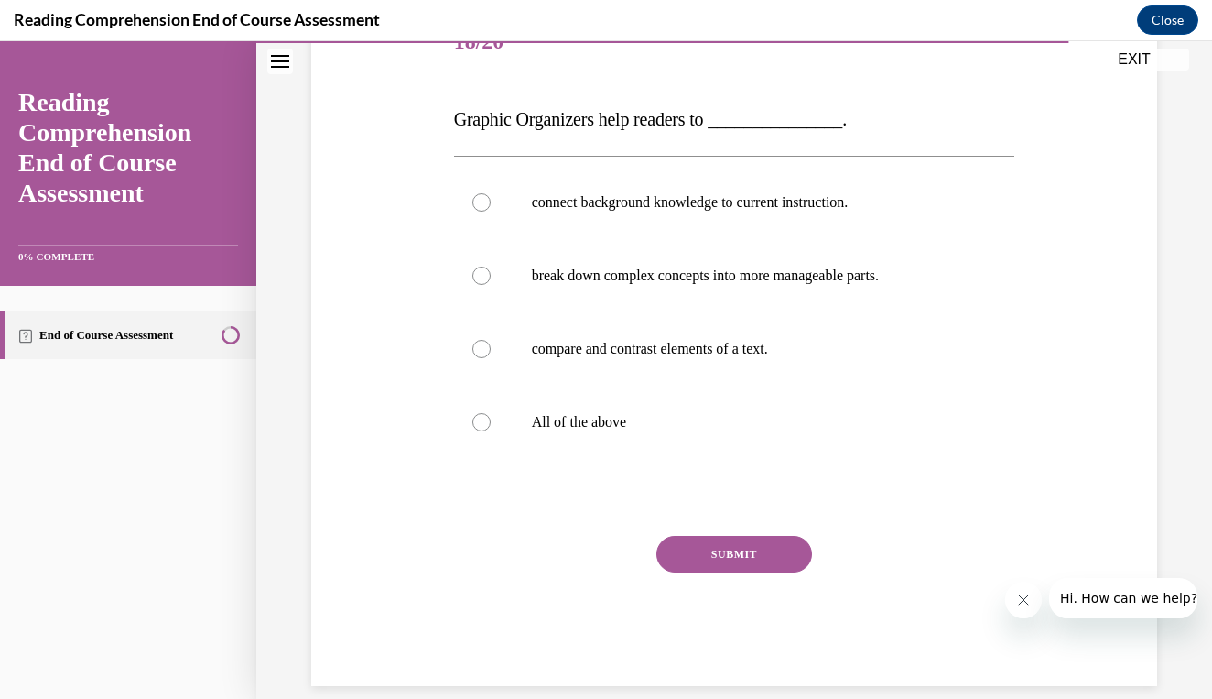
click at [532, 481] on div "Question 18/20 Graphic Organizers help readers to _______________. connect back…" at bounding box center [734, 345] width 561 height 679
click at [480, 467] on div "connect background knowledge to current instruction. break down complex concept…" at bounding box center [734, 312] width 561 height 312
click at [542, 426] on p "All of the above" at bounding box center [751, 422] width 438 height 18
click at [491, 426] on input "All of the above" at bounding box center [482, 422] width 18 height 18
radio input "true"
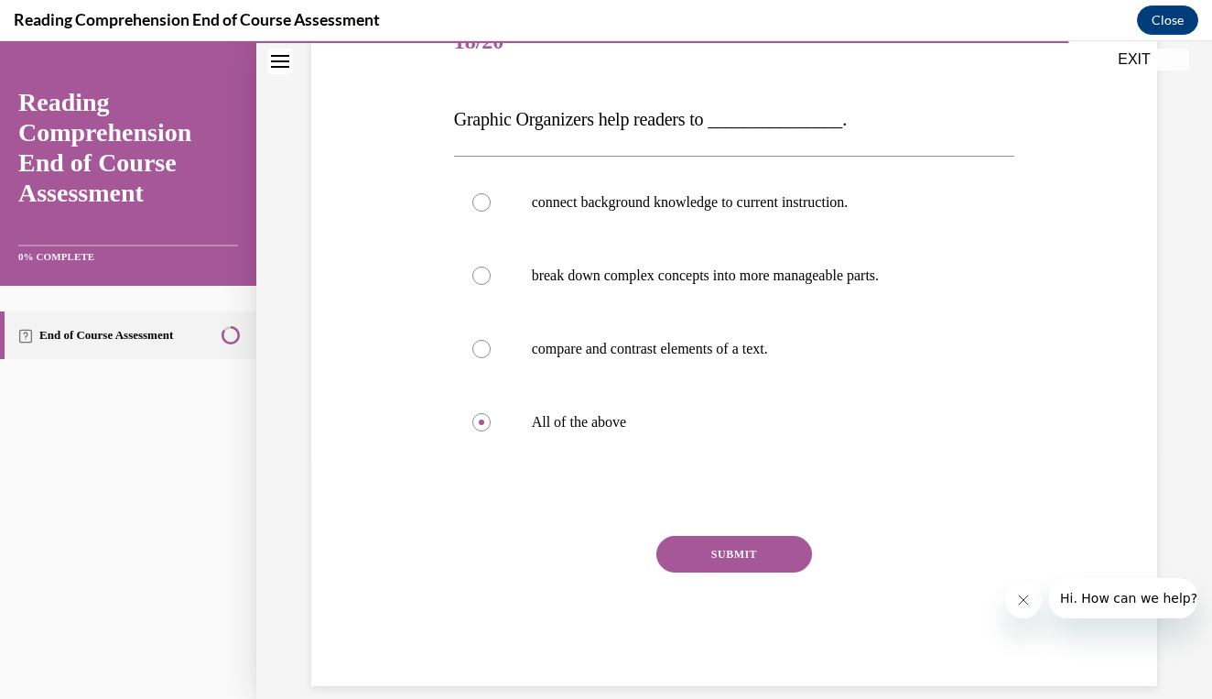
click at [722, 603] on div "SUBMIT" at bounding box center [734, 582] width 561 height 92
click at [712, 596] on div "SUBMIT" at bounding box center [734, 582] width 561 height 92
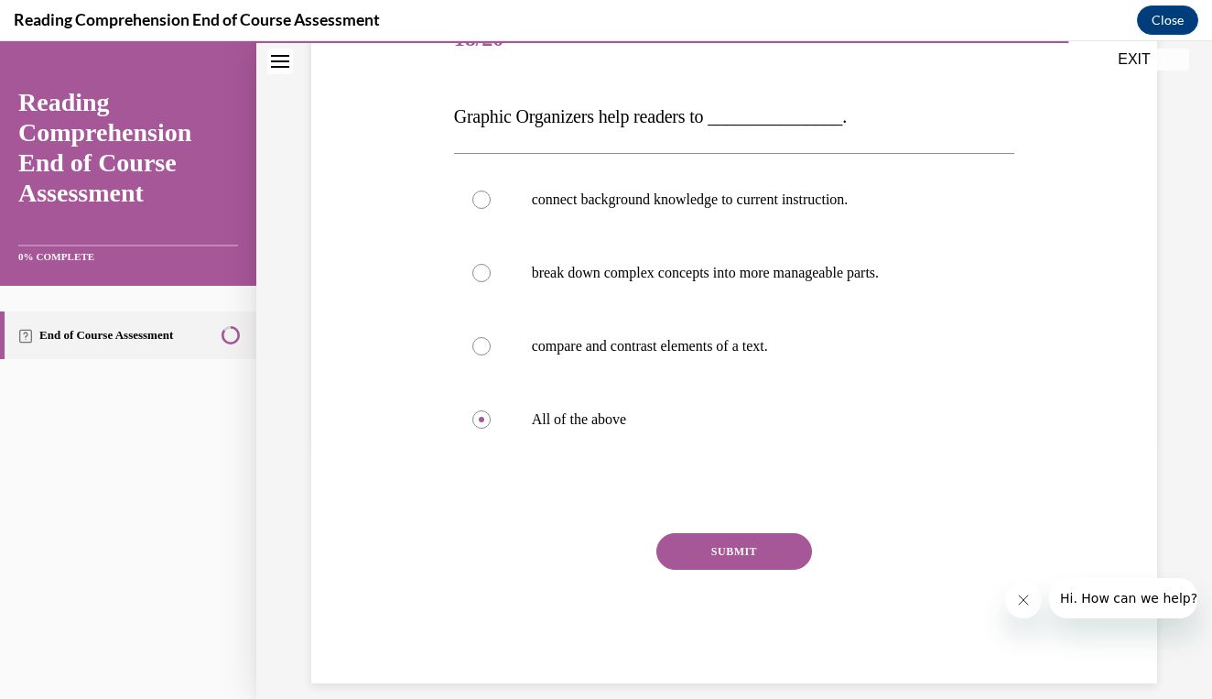
scroll to position [250, 0]
click at [722, 556] on button "SUBMIT" at bounding box center [735, 552] width 156 height 37
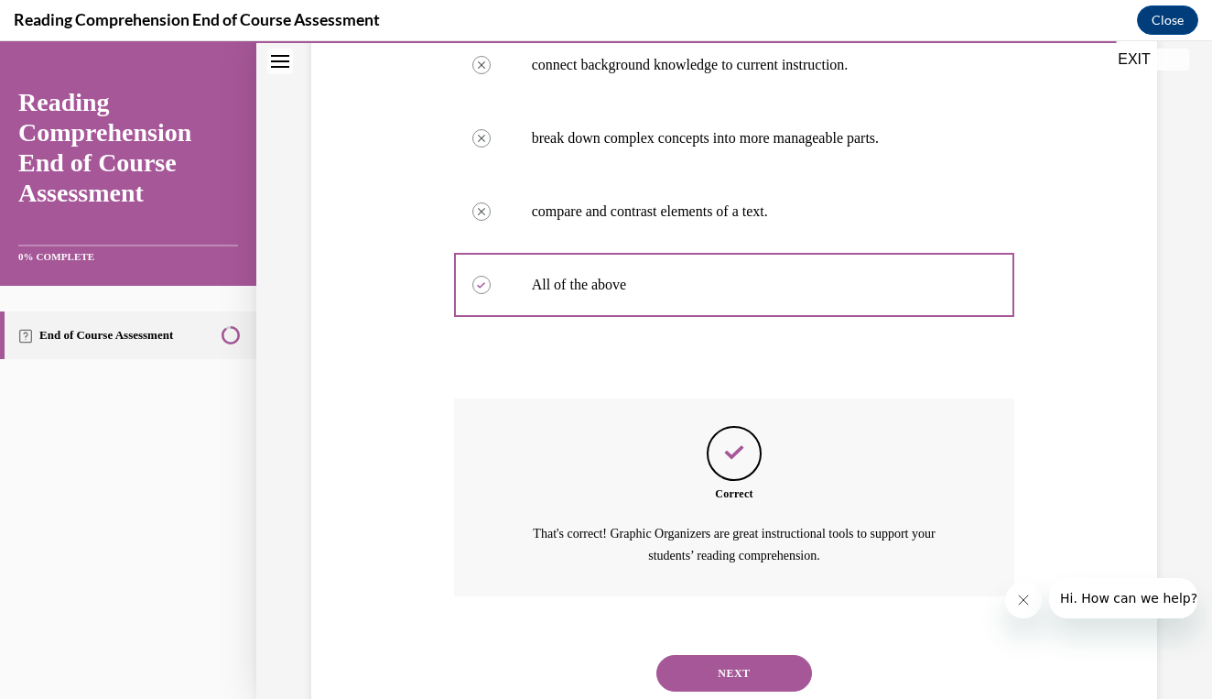
scroll to position [418, 0]
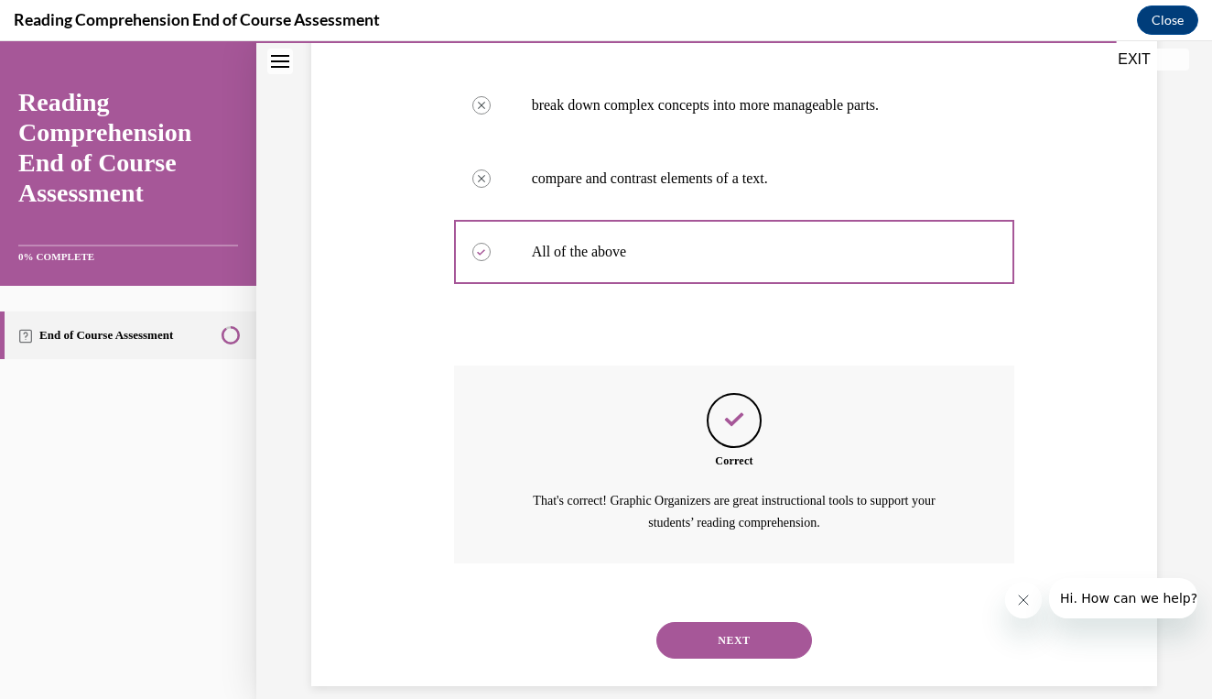
click at [741, 622] on button "NEXT" at bounding box center [735, 640] width 156 height 37
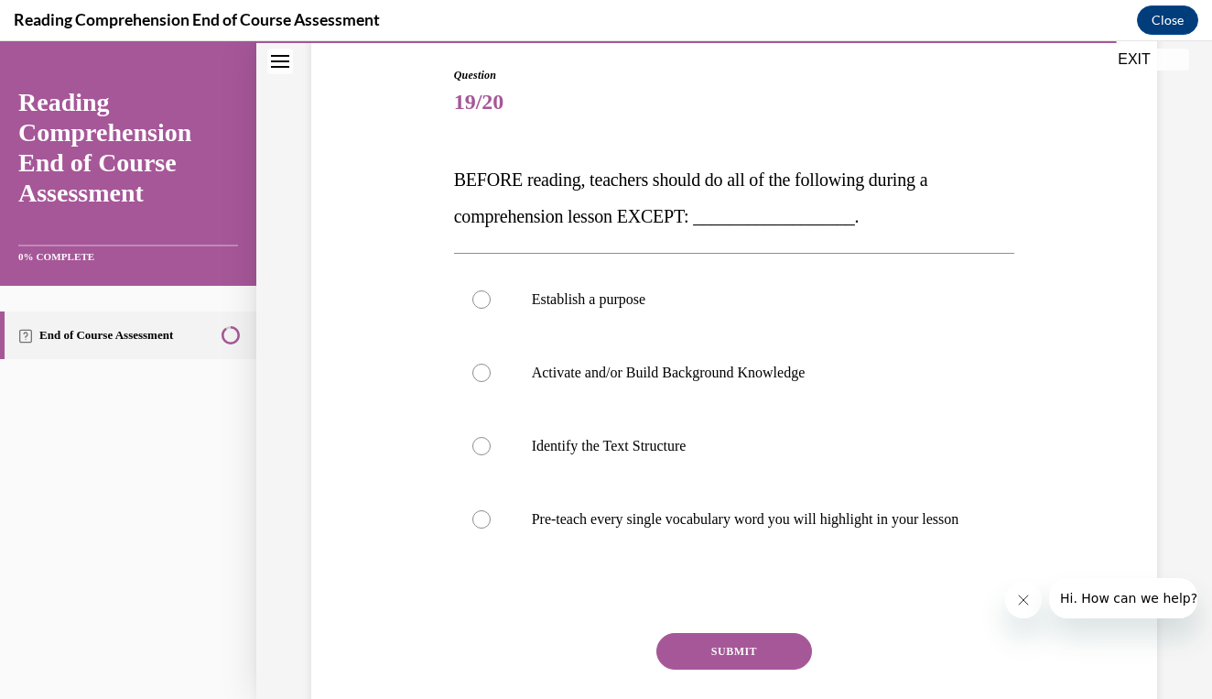
scroll to position [186, 0]
click at [794, 326] on label "Establish a purpose" at bounding box center [734, 301] width 561 height 73
click at [491, 310] on input "Establish a purpose" at bounding box center [482, 301] width 18 height 18
radio input "true"
click at [705, 664] on button "SUBMIT" at bounding box center [735, 653] width 156 height 37
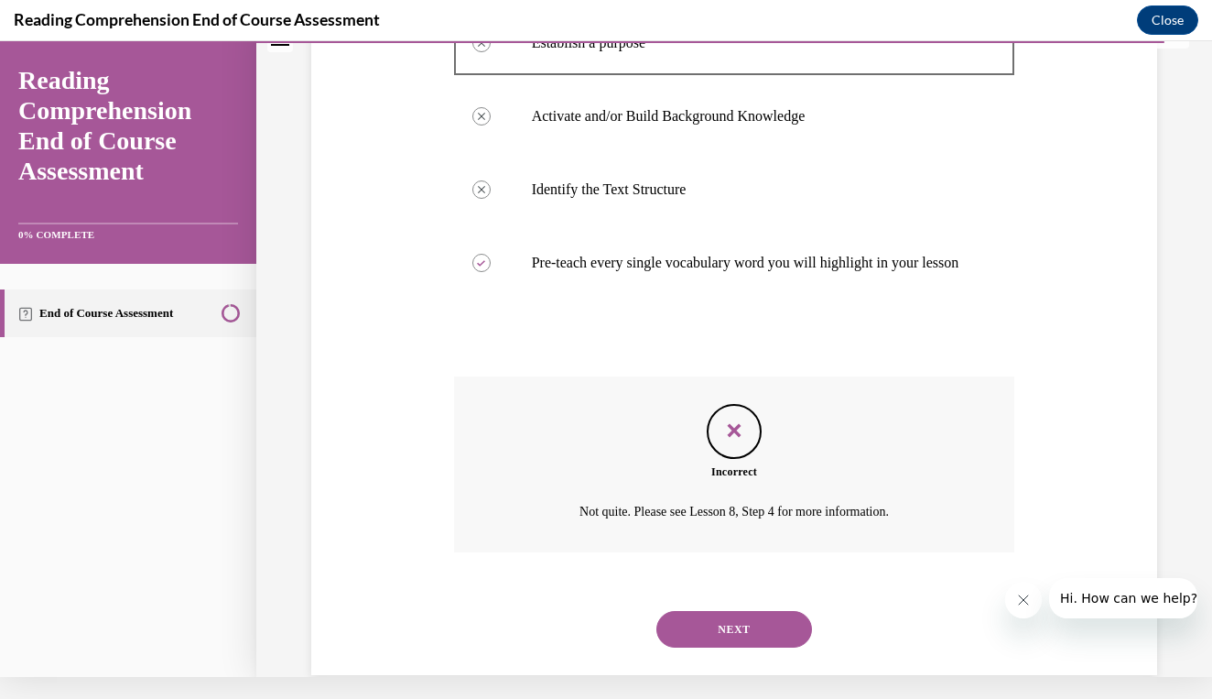
scroll to position [452, 0]
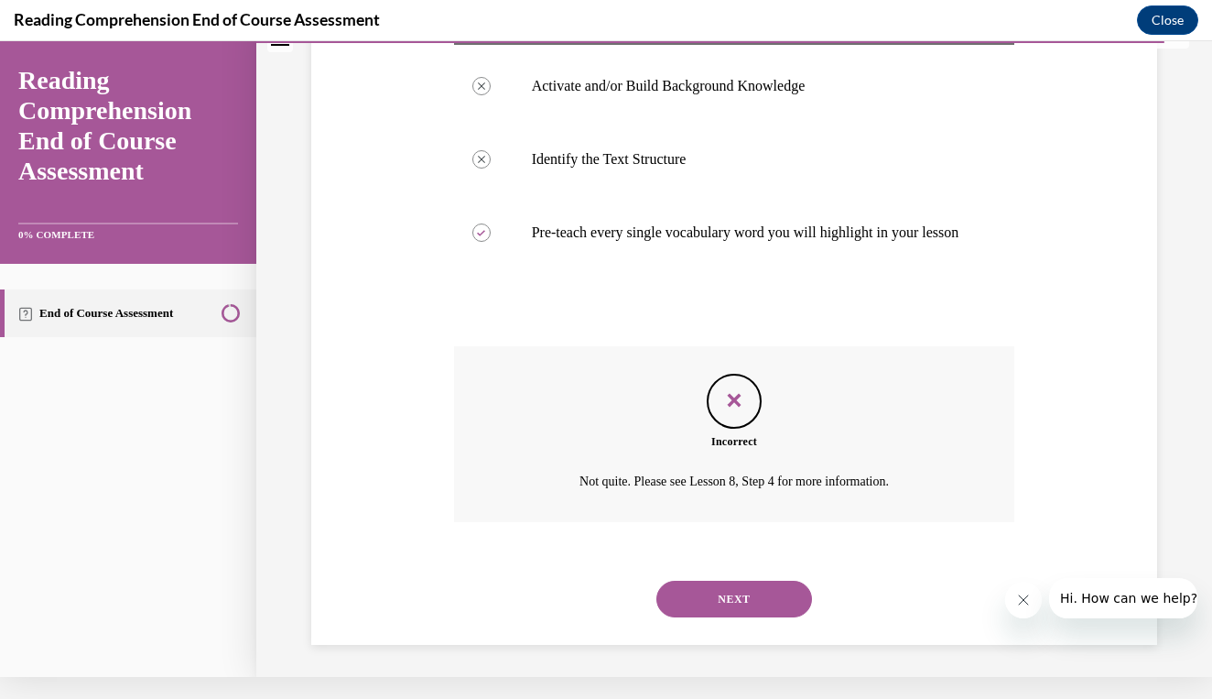
click at [735, 596] on button "NEXT" at bounding box center [735, 599] width 156 height 37
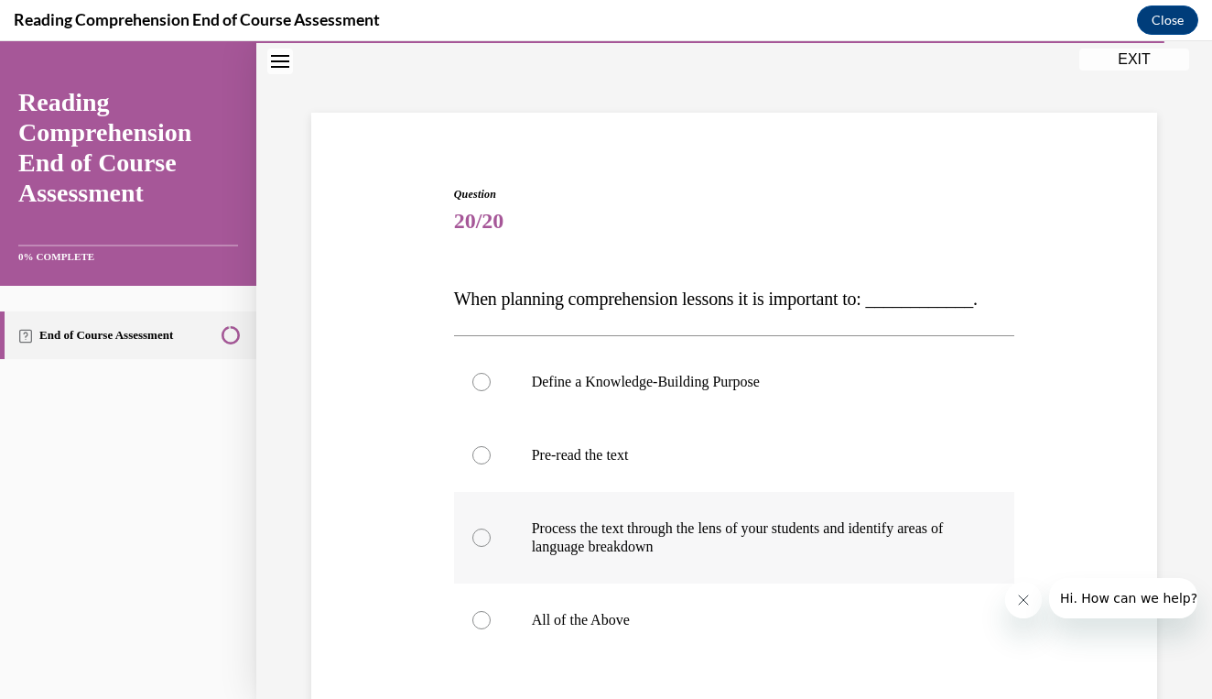
scroll to position [87, 0]
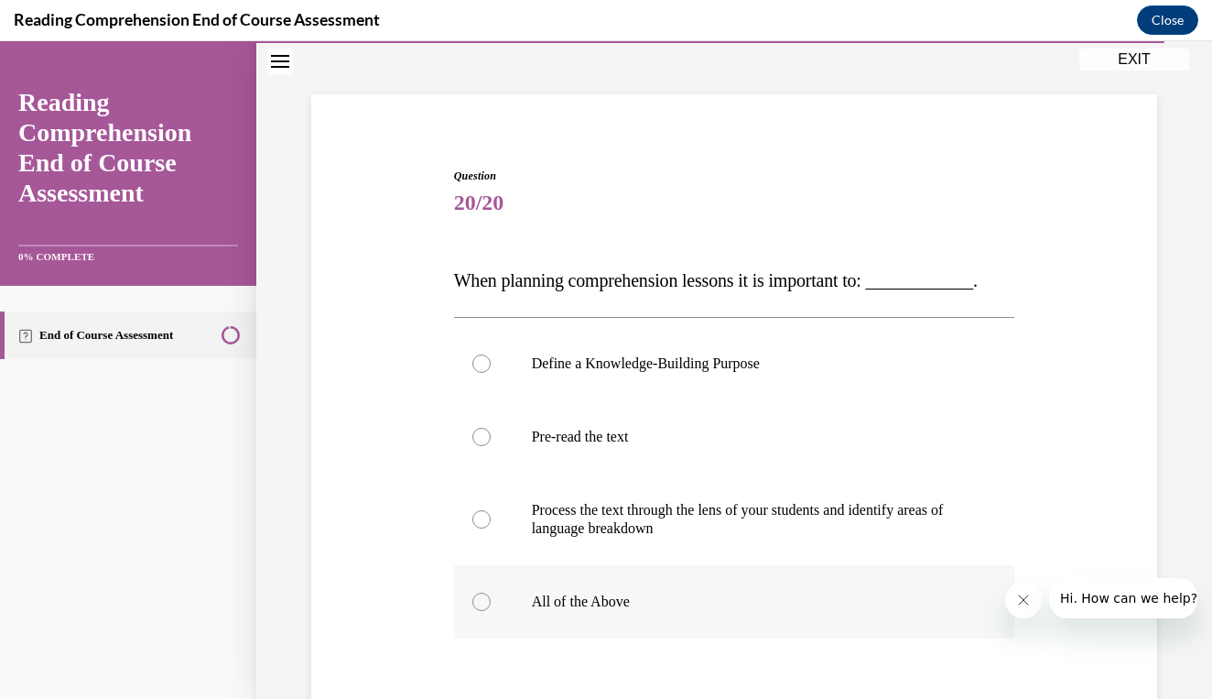
click at [735, 596] on p "All of the Above" at bounding box center [751, 601] width 438 height 18
click at [491, 596] on input "All of the Above" at bounding box center [482, 601] width 18 height 18
radio input "true"
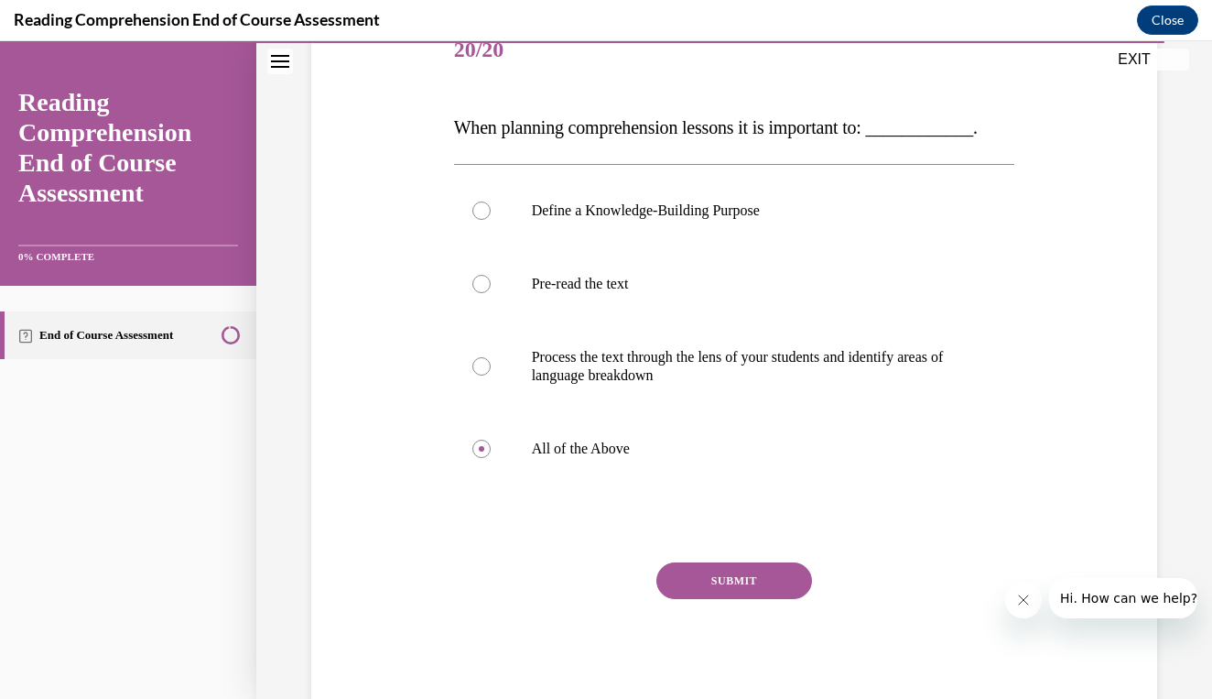
click at [735, 596] on button "SUBMIT" at bounding box center [735, 580] width 156 height 37
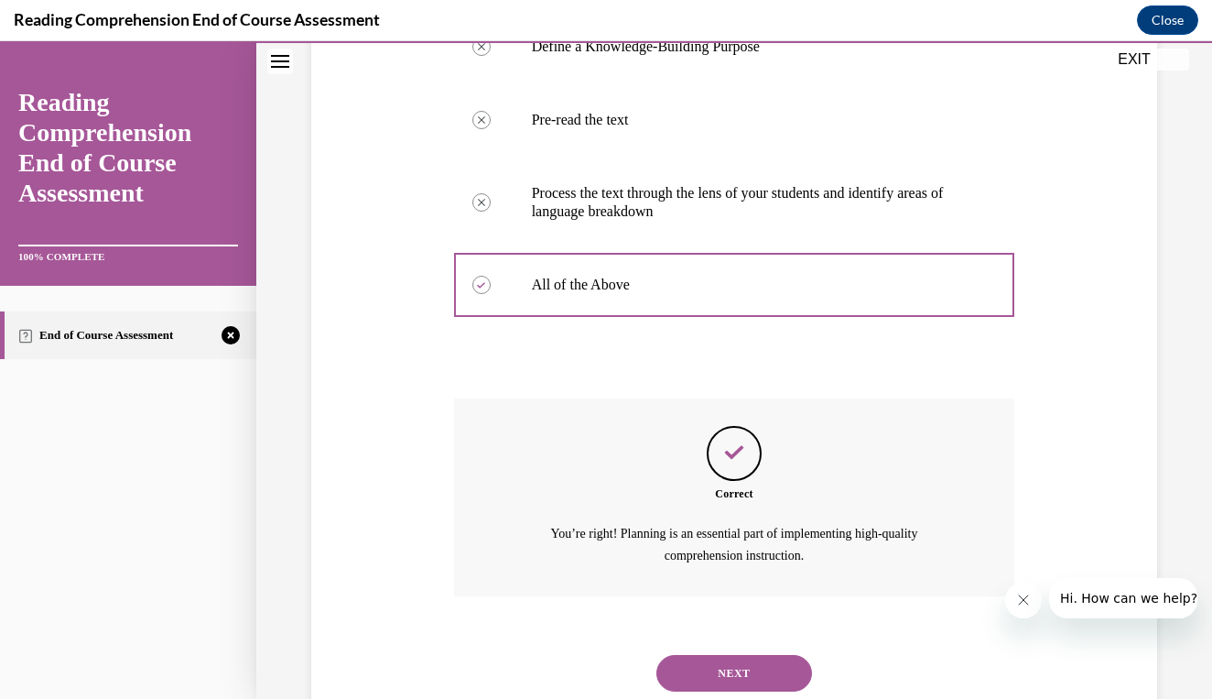
scroll to position [437, 0]
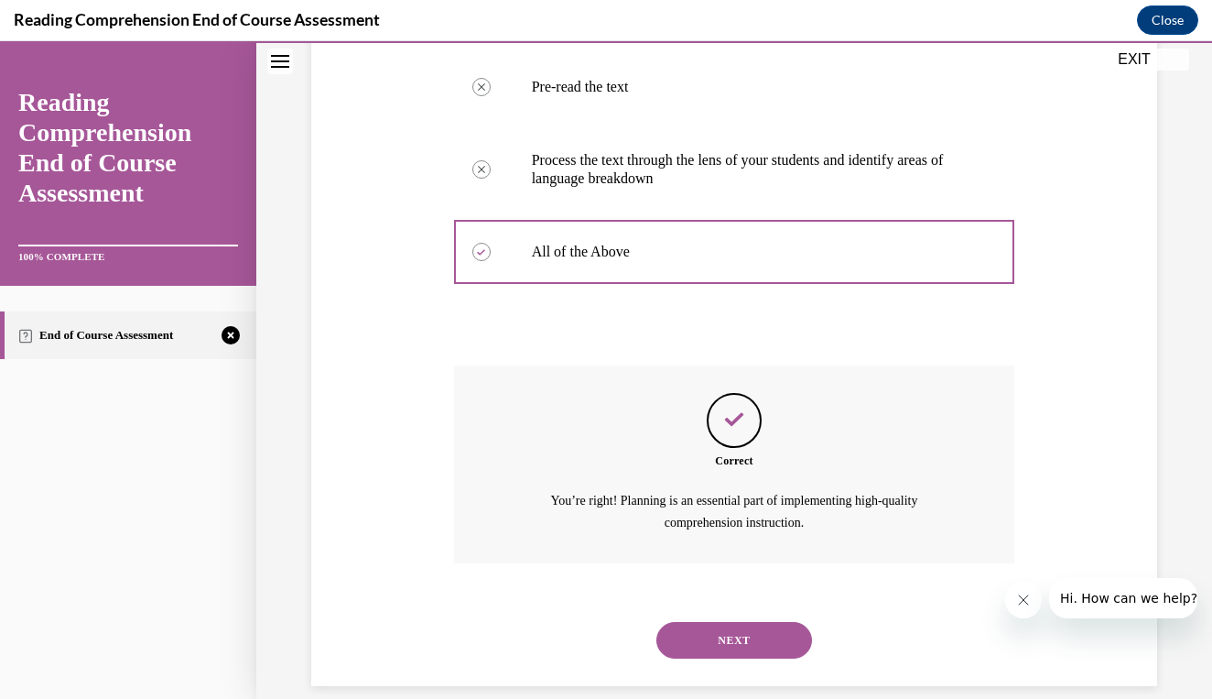
click at [740, 622] on button "NEXT" at bounding box center [735, 640] width 156 height 37
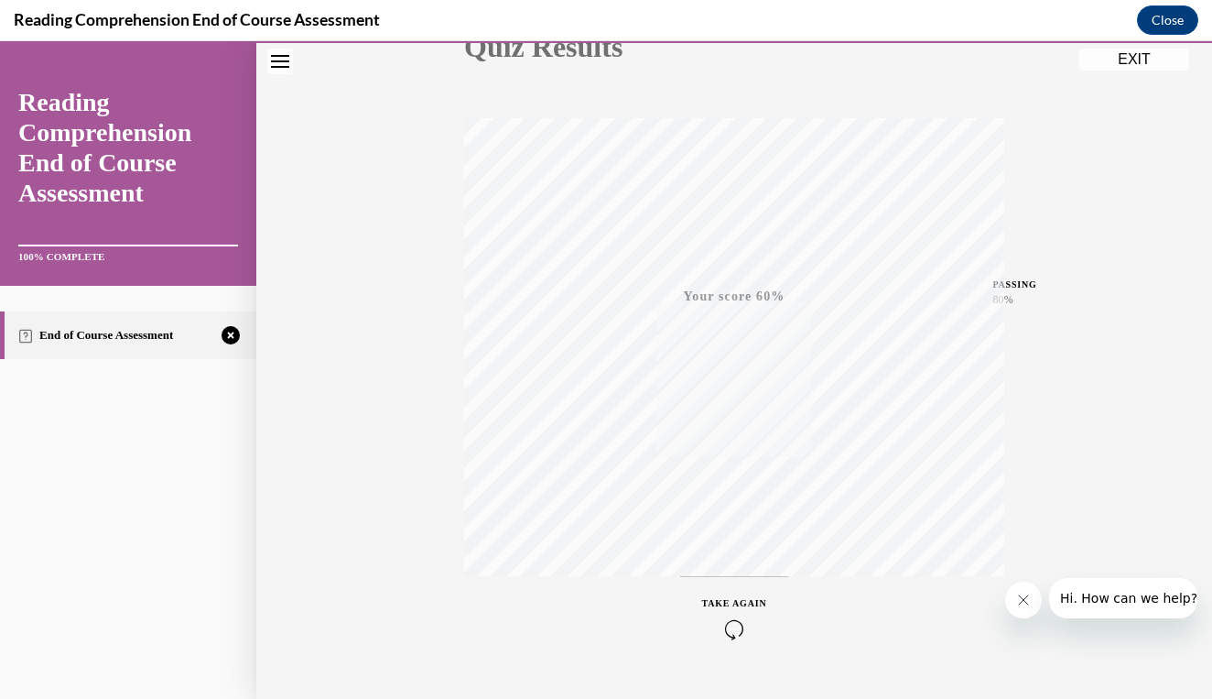
scroll to position [281, 0]
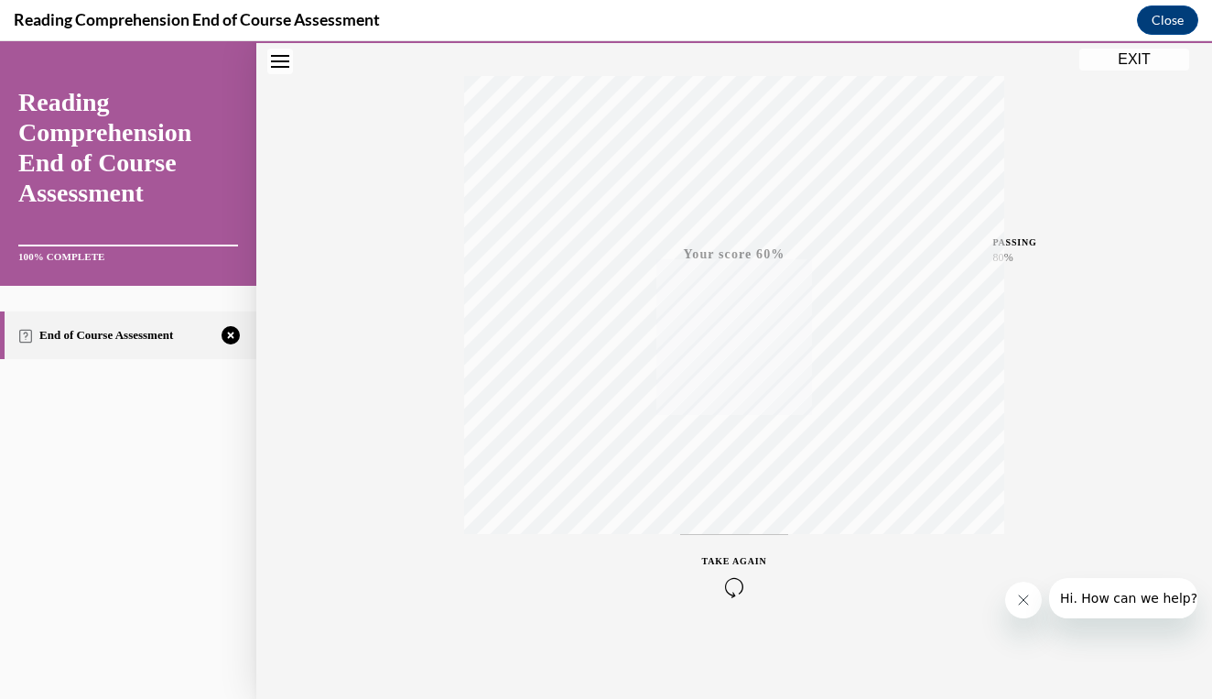
click at [740, 581] on icon "button" at bounding box center [734, 587] width 65 height 20
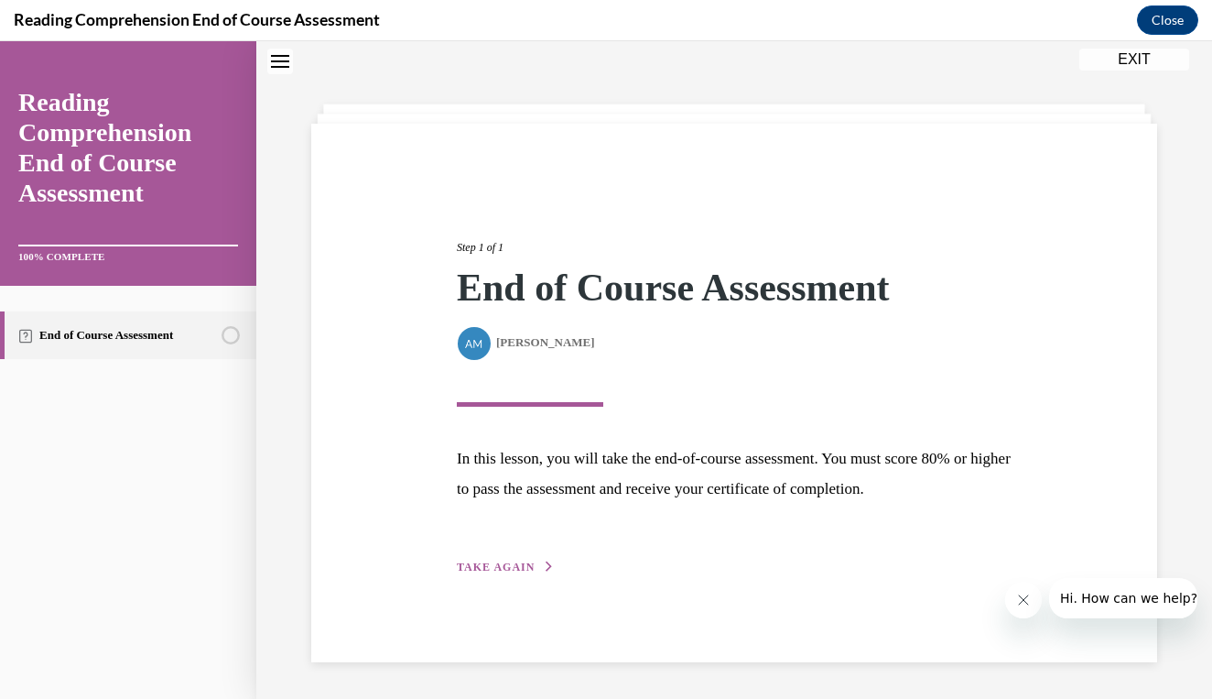
click at [486, 581] on div "Step 1 of 1 End of Course Assessment By Alexander Mackey Alexander Mackey In th…" at bounding box center [734, 393] width 846 height 538
click at [486, 571] on span "TAKE AGAIN" at bounding box center [496, 566] width 78 height 13
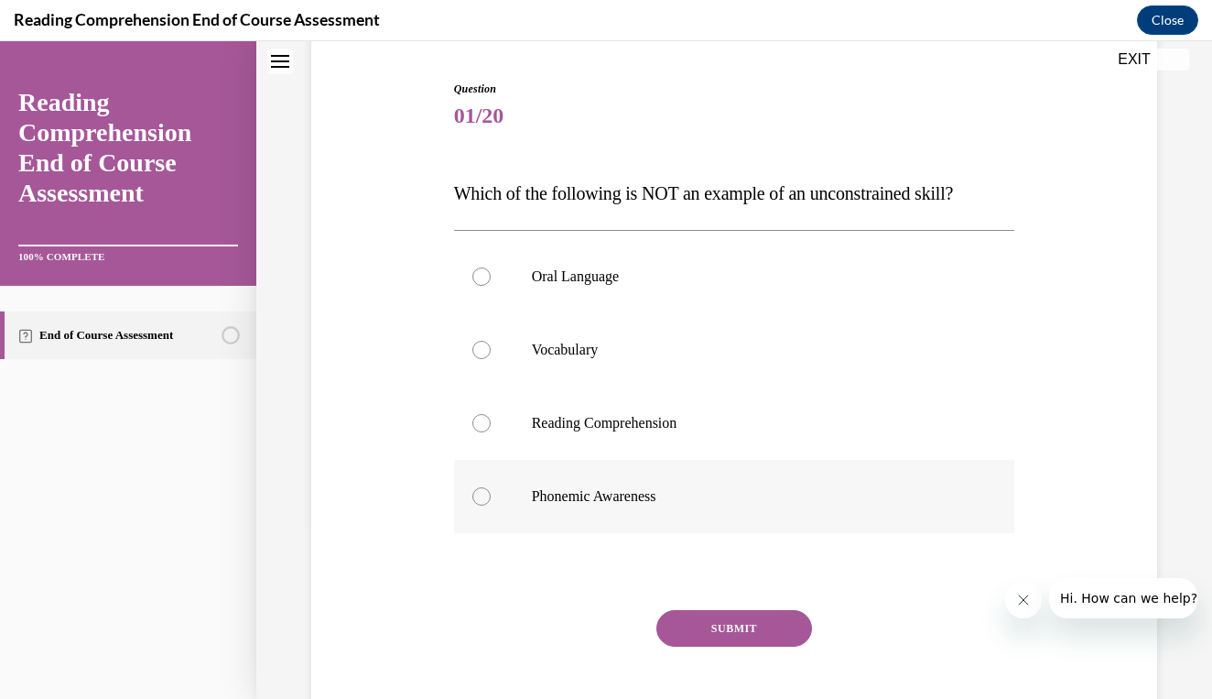
scroll to position [175, 0]
click at [649, 486] on p "Phonemic Awareness" at bounding box center [751, 495] width 438 height 18
click at [491, 486] on input "Phonemic Awareness" at bounding box center [482, 495] width 18 height 18
radio input "true"
click at [745, 623] on button "SUBMIT" at bounding box center [735, 627] width 156 height 37
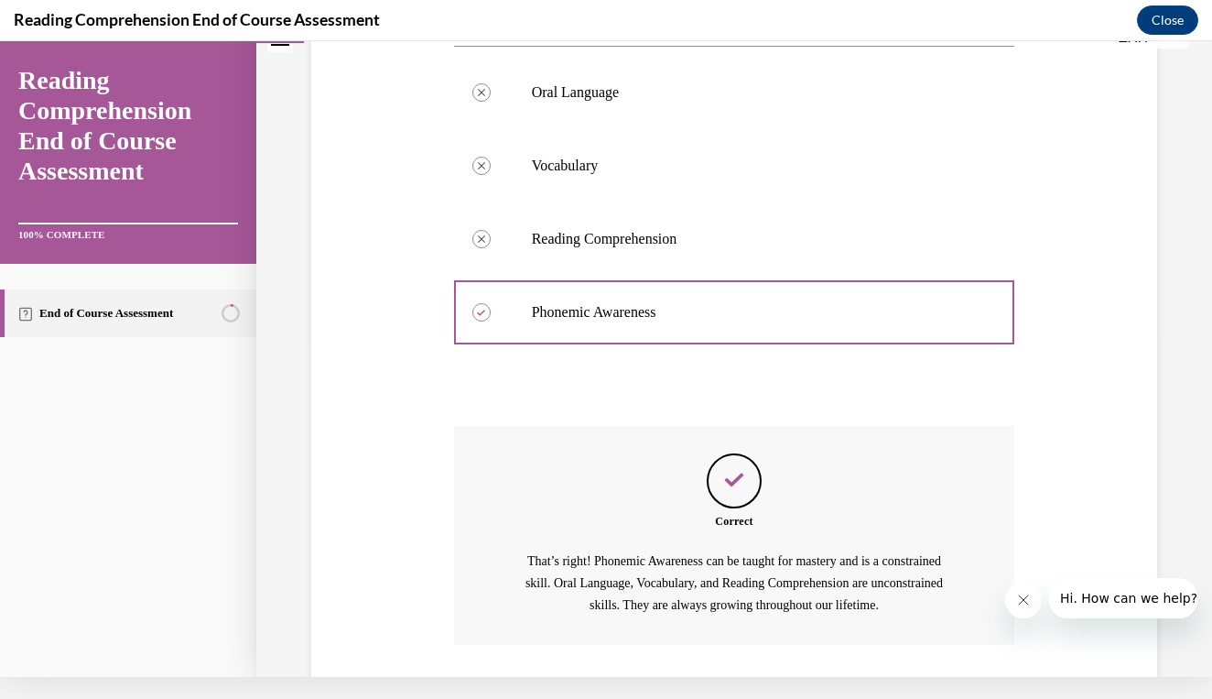
scroll to position [312, 0]
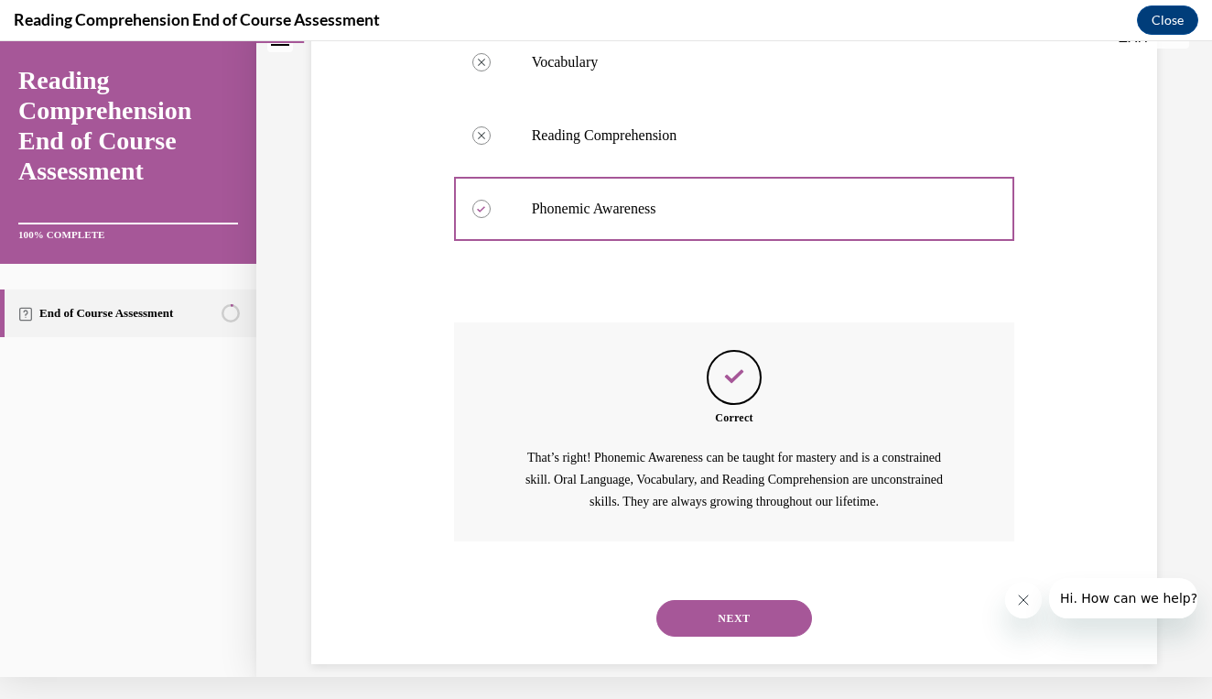
click at [734, 600] on button "NEXT" at bounding box center [735, 618] width 156 height 37
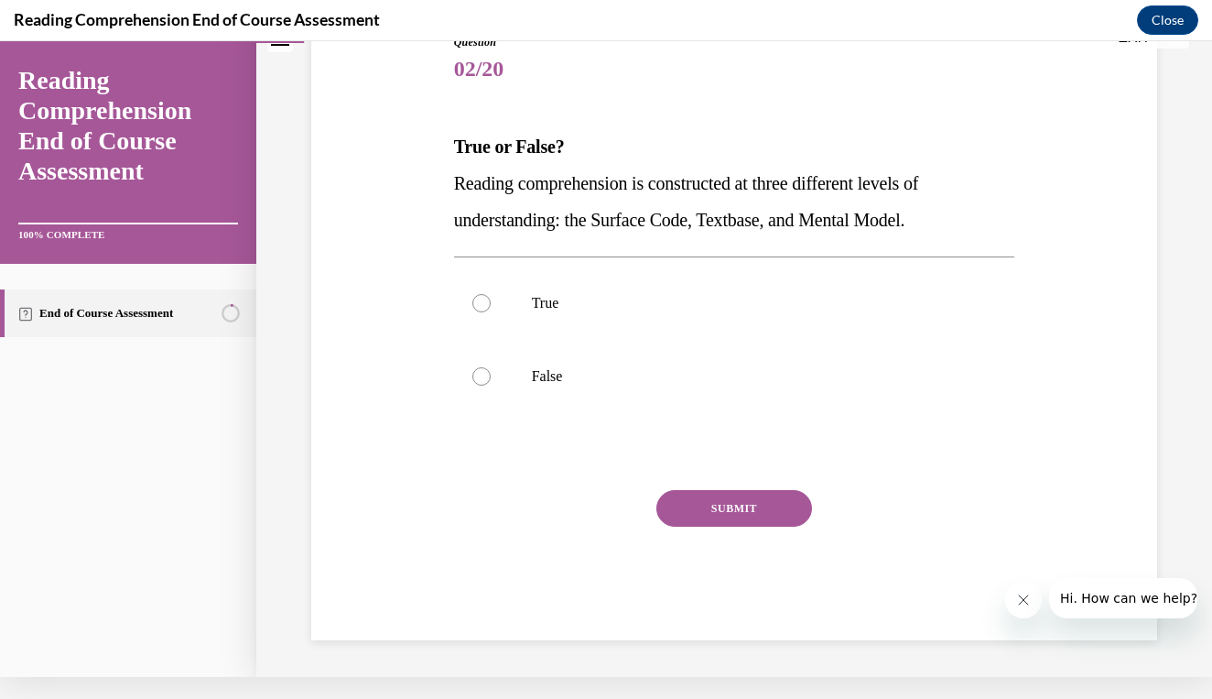
scroll to position [177, 0]
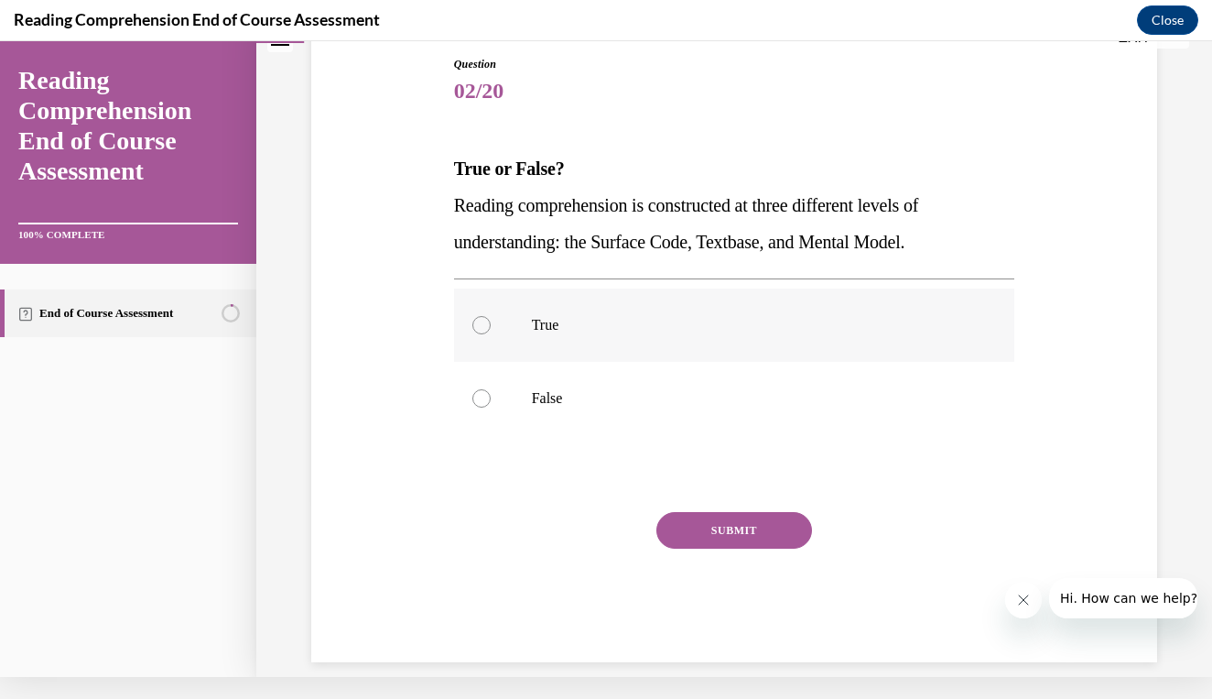
click at [550, 332] on p "True" at bounding box center [751, 325] width 438 height 18
click at [491, 332] on input "True" at bounding box center [482, 325] width 18 height 18
radio input "true"
click at [697, 538] on button "SUBMIT" at bounding box center [735, 530] width 156 height 37
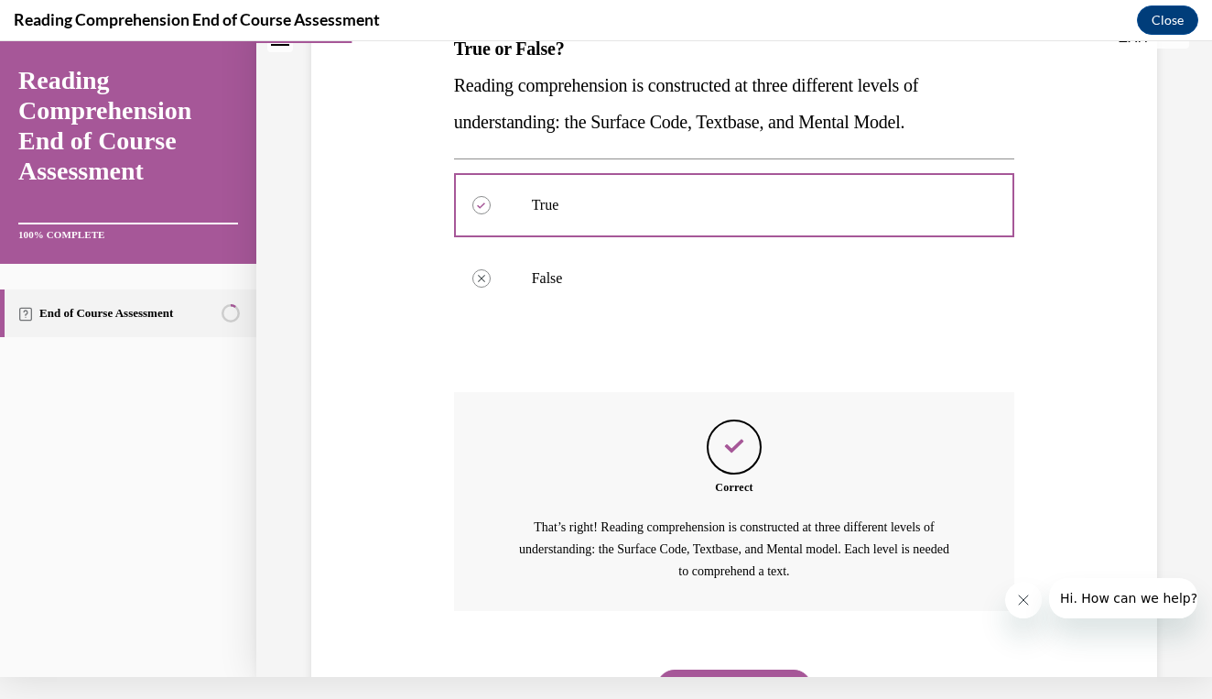
scroll to position [284, 0]
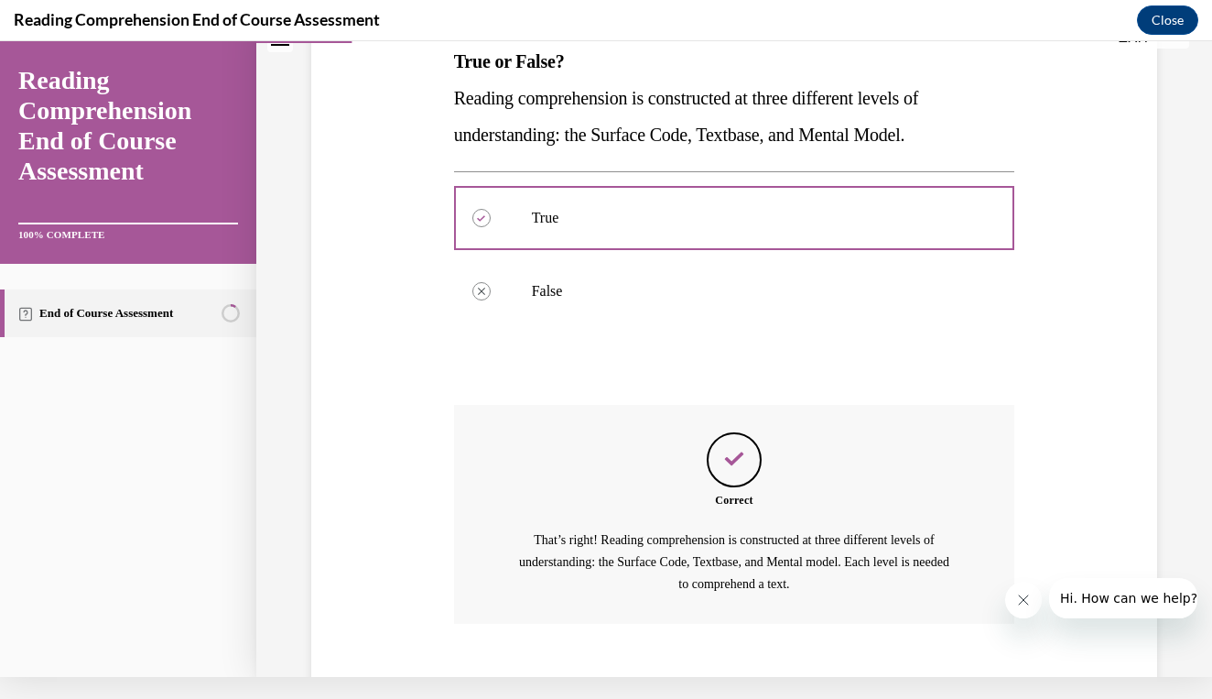
click at [735, 682] on button "NEXT" at bounding box center [735, 700] width 156 height 37
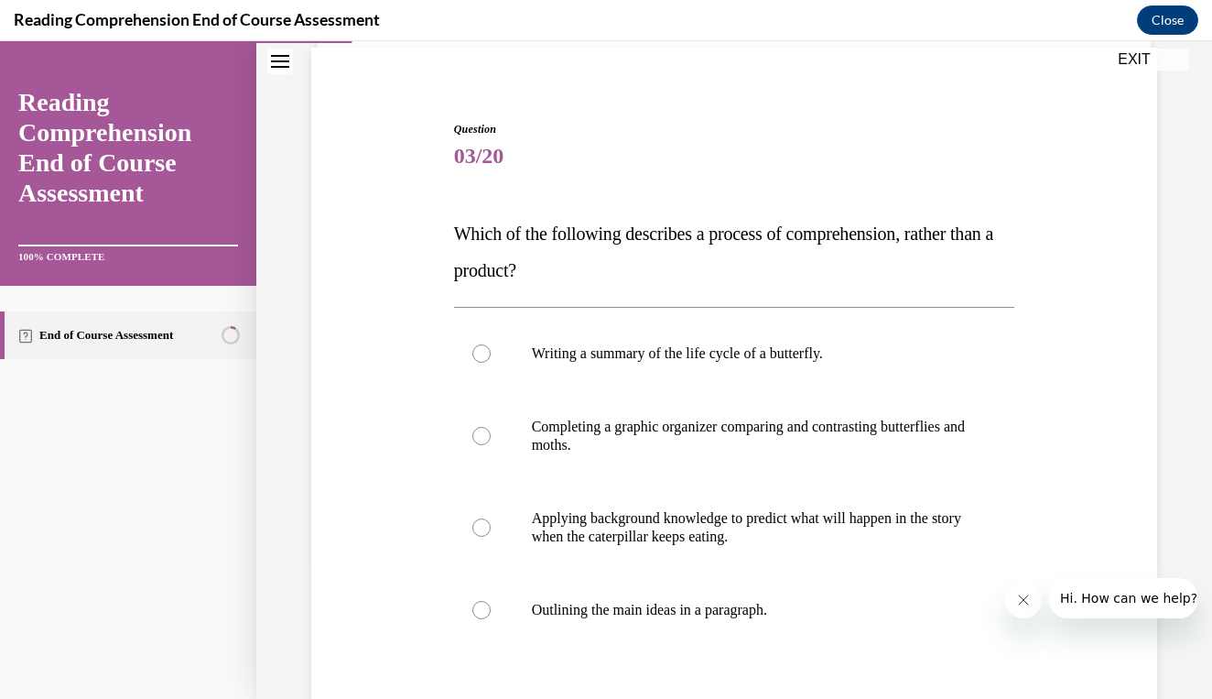
scroll to position [141, 0]
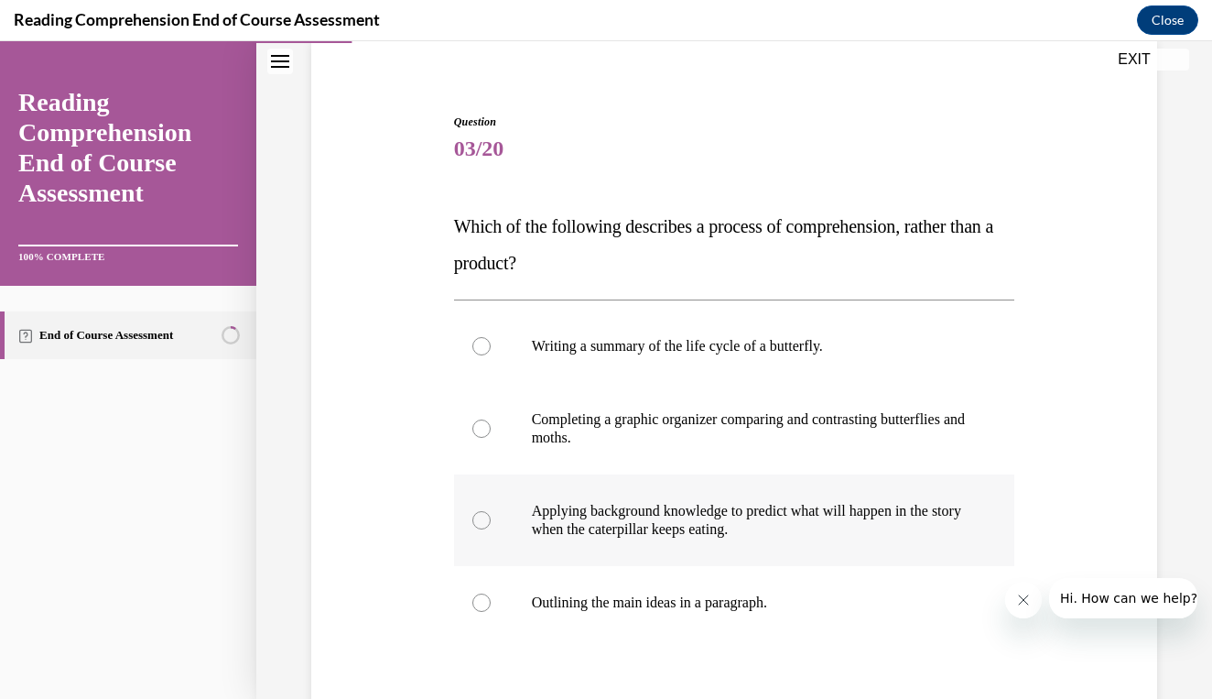
click at [707, 519] on p "Applying background knowledge to predict what will happen in the story when the…" at bounding box center [751, 520] width 438 height 37
click at [491, 519] on input "Applying background knowledge to predict what will happen in the story when the…" at bounding box center [482, 520] width 18 height 18
radio input "true"
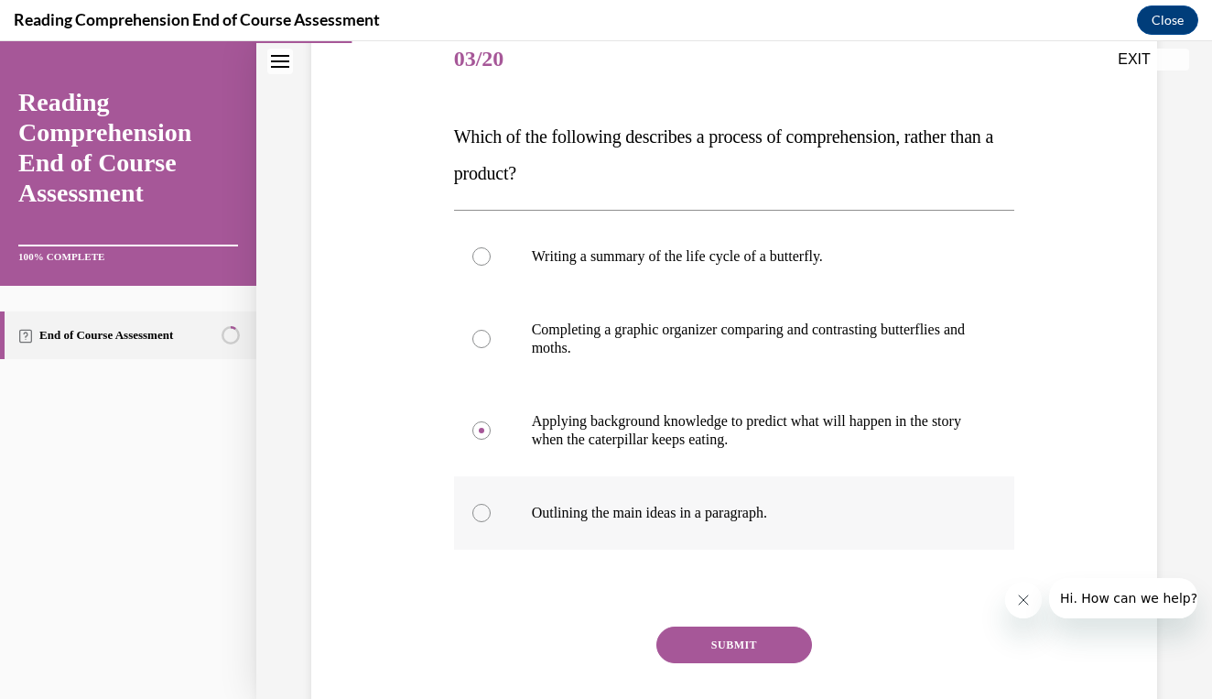
scroll to position [247, 0]
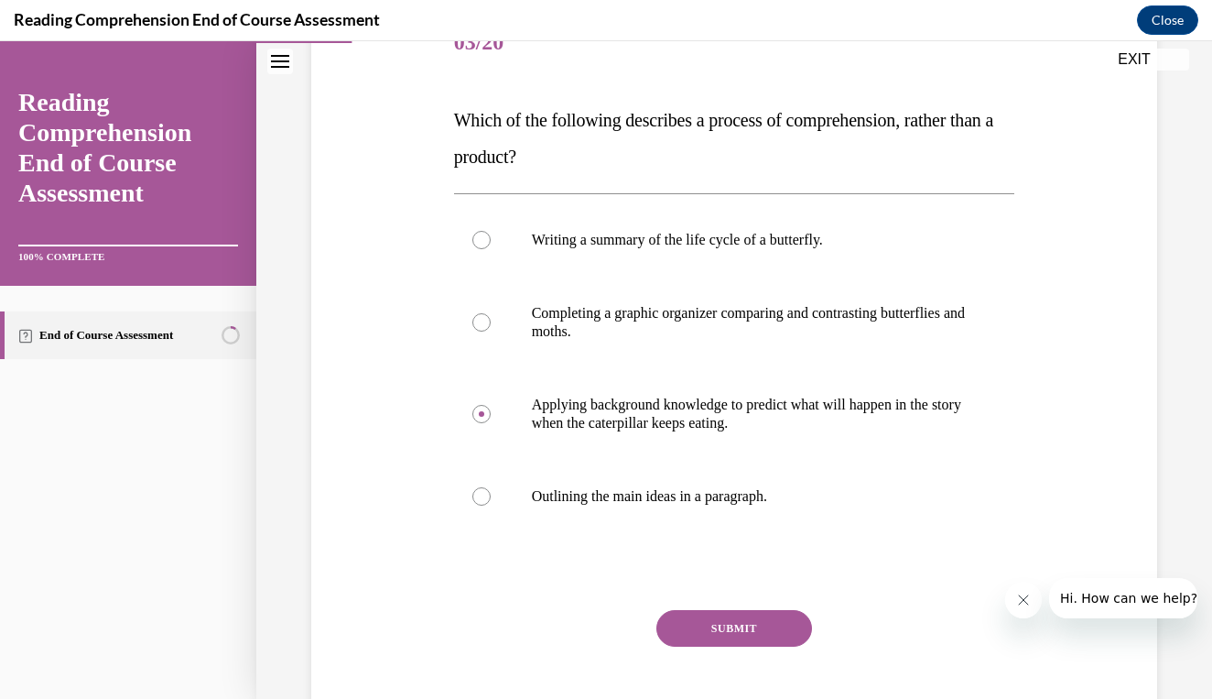
click at [703, 617] on button "SUBMIT" at bounding box center [735, 628] width 156 height 37
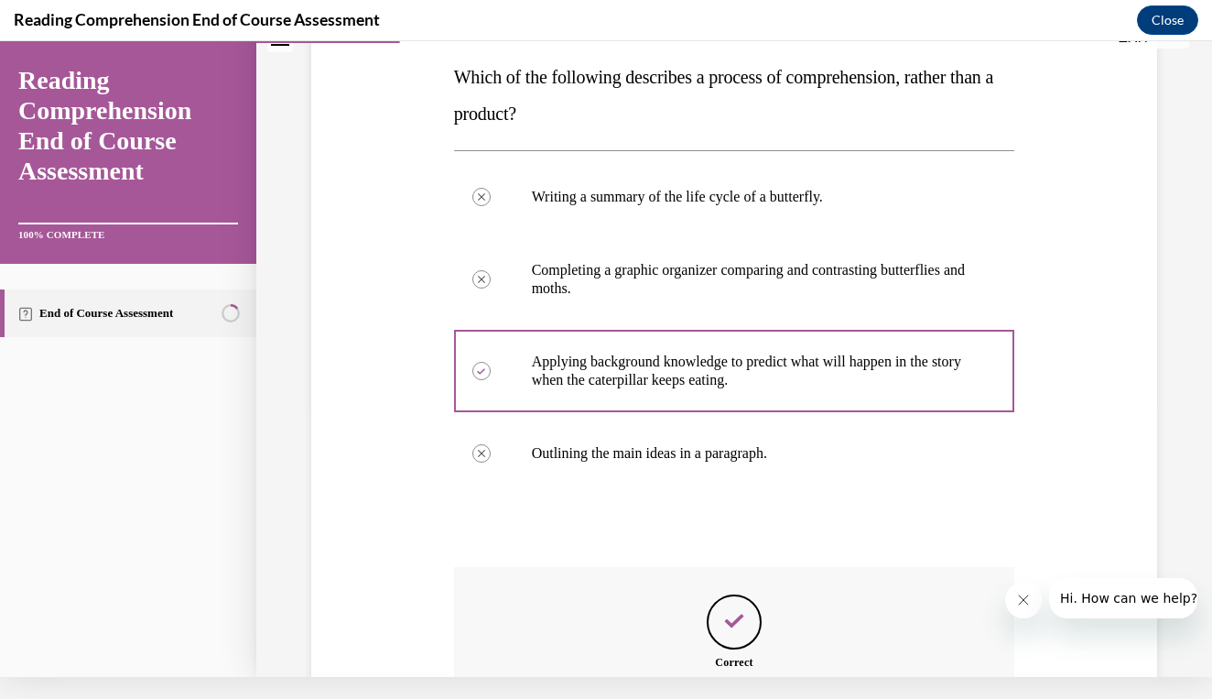
scroll to position [513, 0]
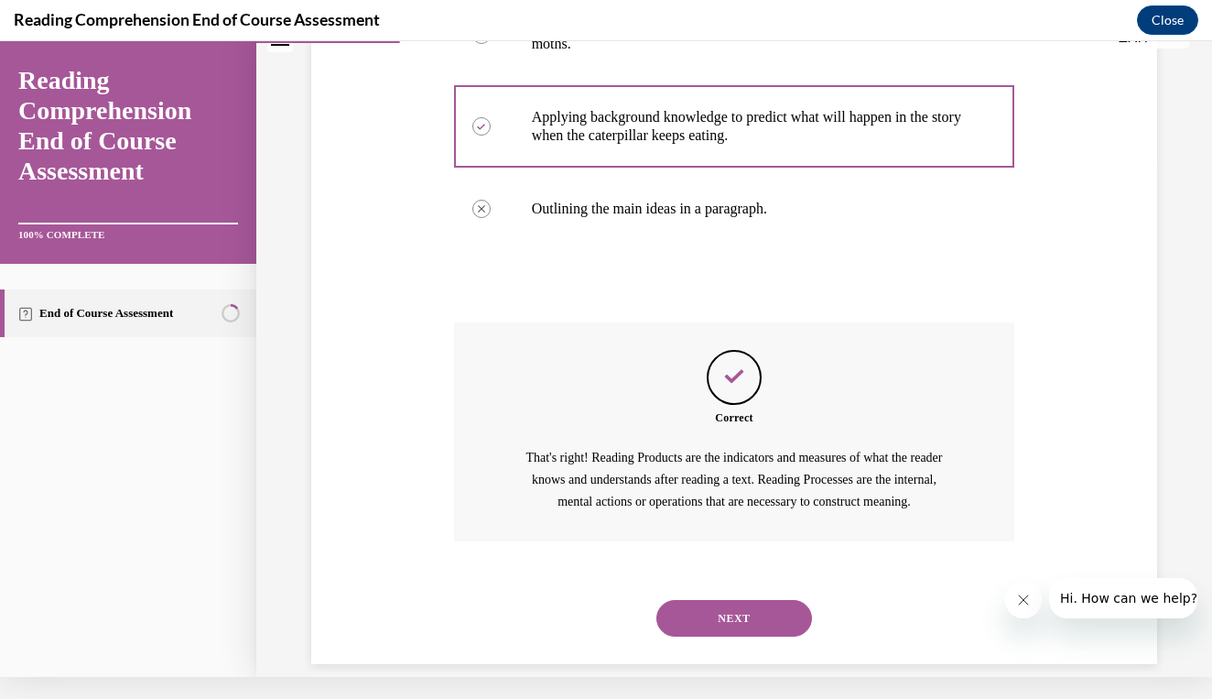
click at [718, 603] on button "NEXT" at bounding box center [735, 618] width 156 height 37
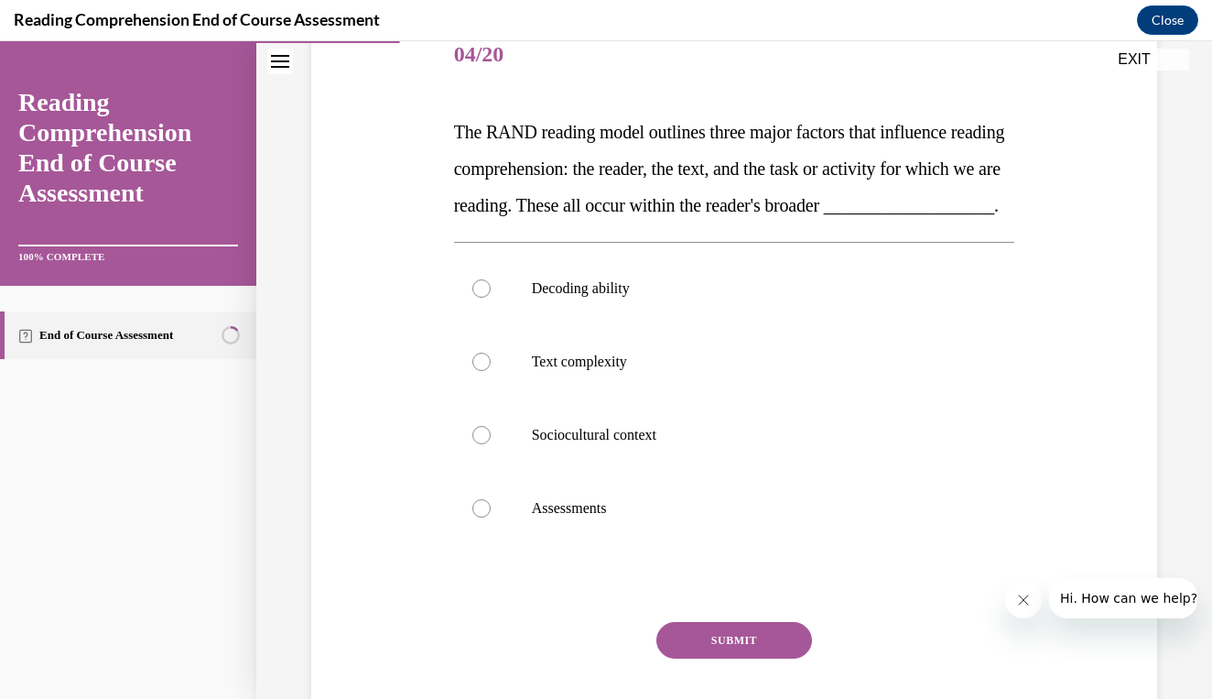
scroll to position [237, 0]
click at [695, 517] on label "Assessments" at bounding box center [734, 506] width 561 height 73
click at [491, 516] on input "Assessments" at bounding box center [482, 506] width 18 height 18
radio input "true"
click at [699, 657] on button "SUBMIT" at bounding box center [735, 638] width 156 height 37
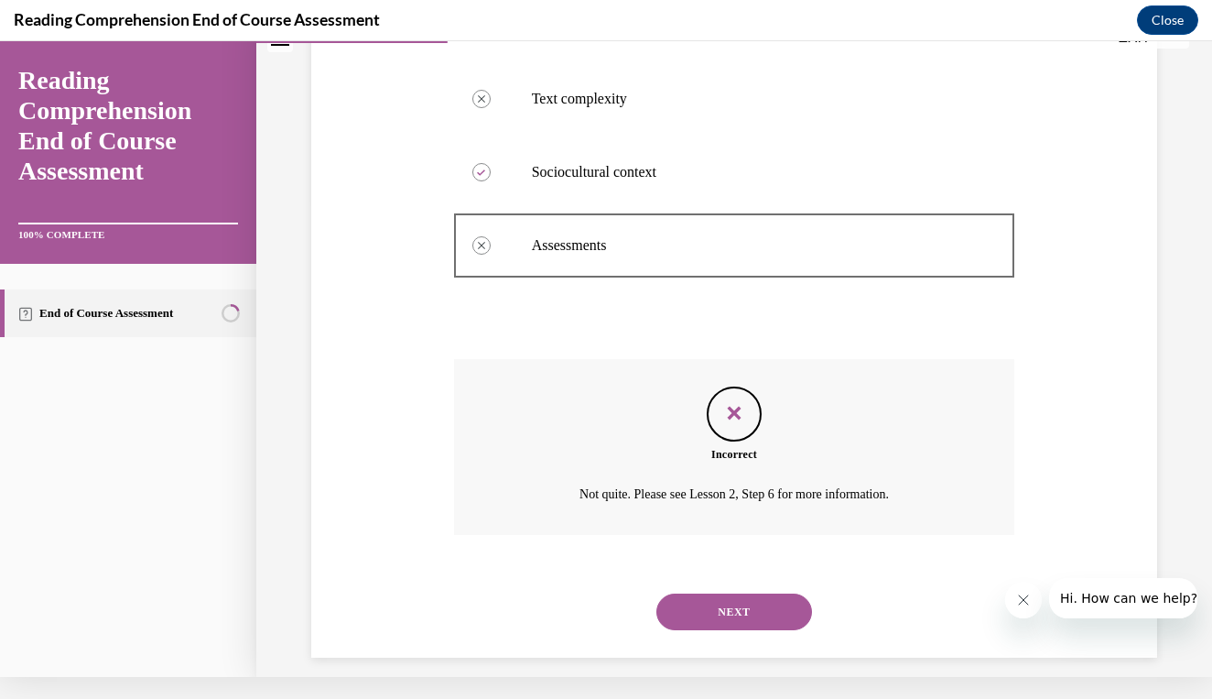
scroll to position [507, 0]
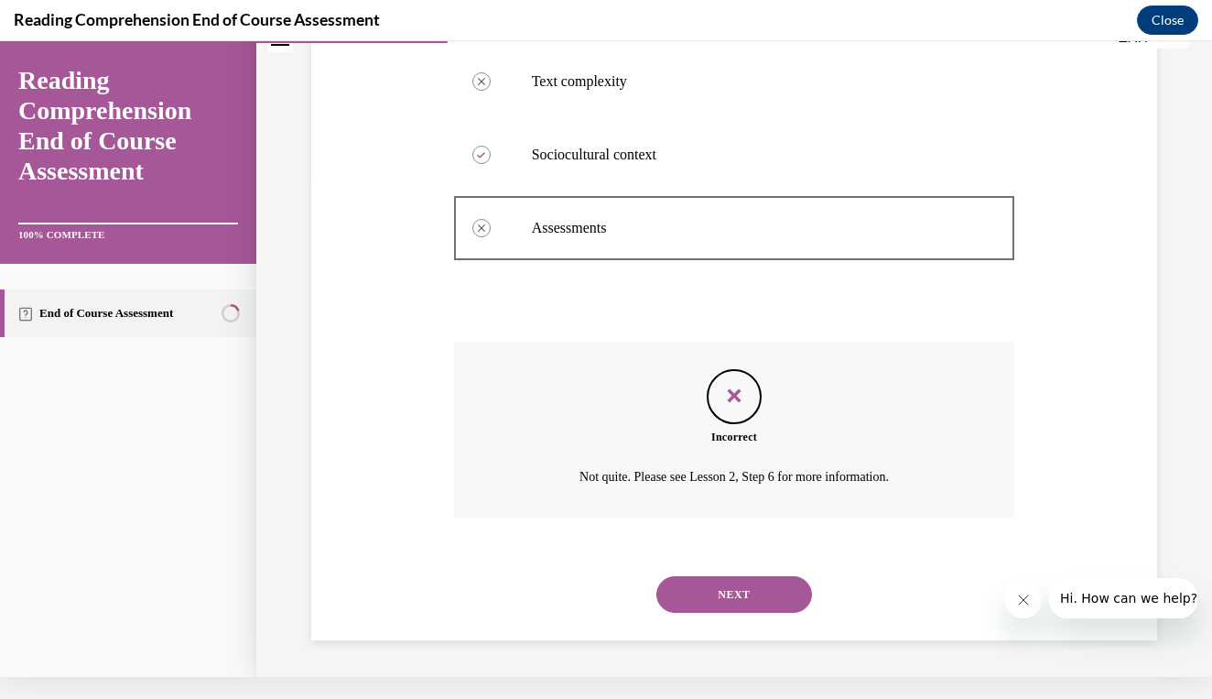
click at [758, 582] on button "NEXT" at bounding box center [735, 594] width 156 height 37
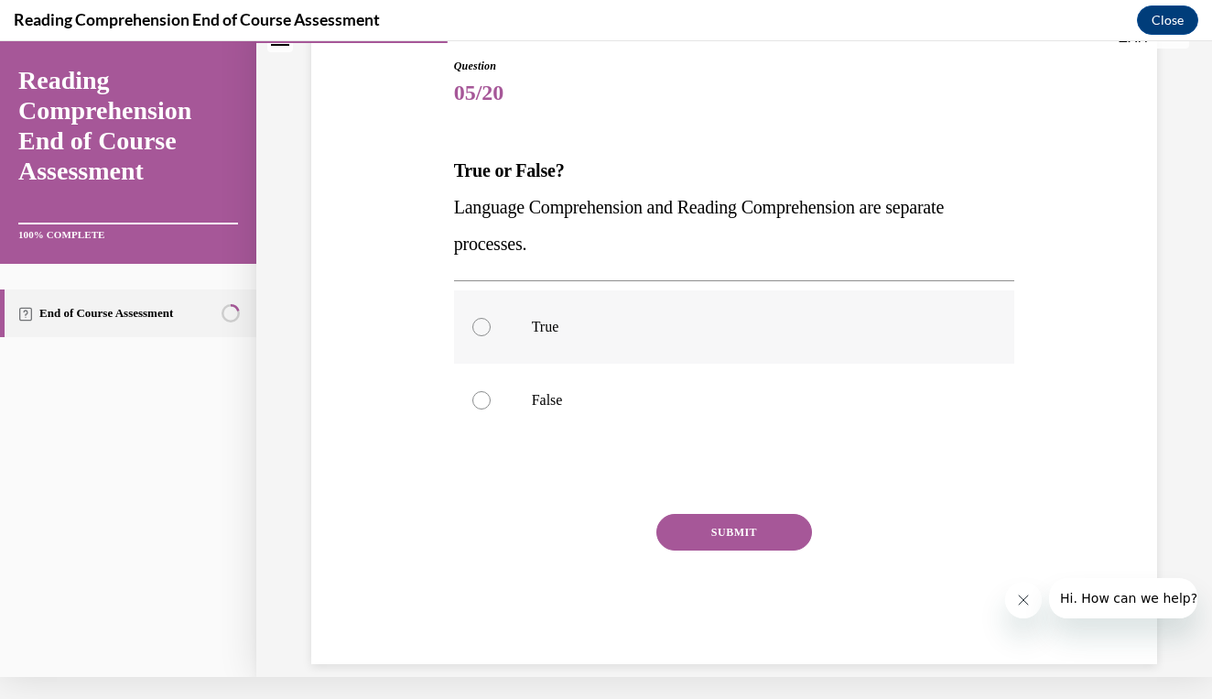
click at [759, 344] on label "True" at bounding box center [734, 326] width 561 height 73
click at [491, 336] on input "True" at bounding box center [482, 327] width 18 height 18
radio input "true"
click at [763, 387] on label "False" at bounding box center [734, 400] width 561 height 73
click at [491, 391] on input "False" at bounding box center [482, 400] width 18 height 18
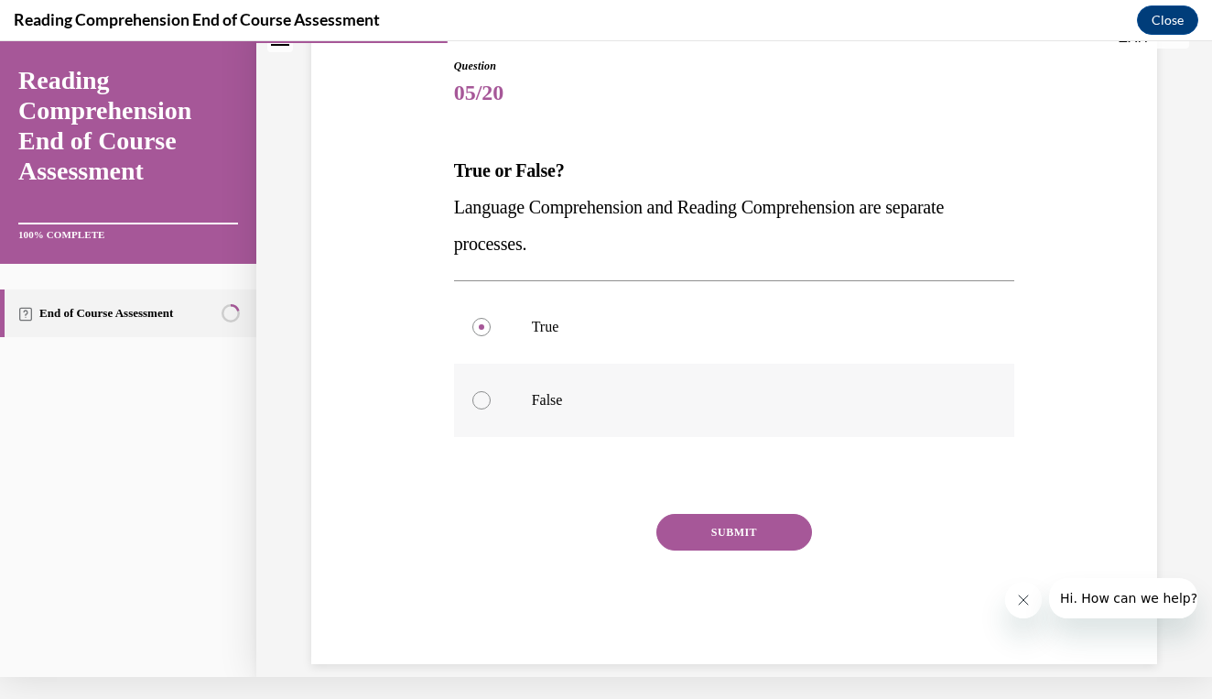
radio input "true"
click at [740, 535] on button "SUBMIT" at bounding box center [735, 532] width 156 height 37
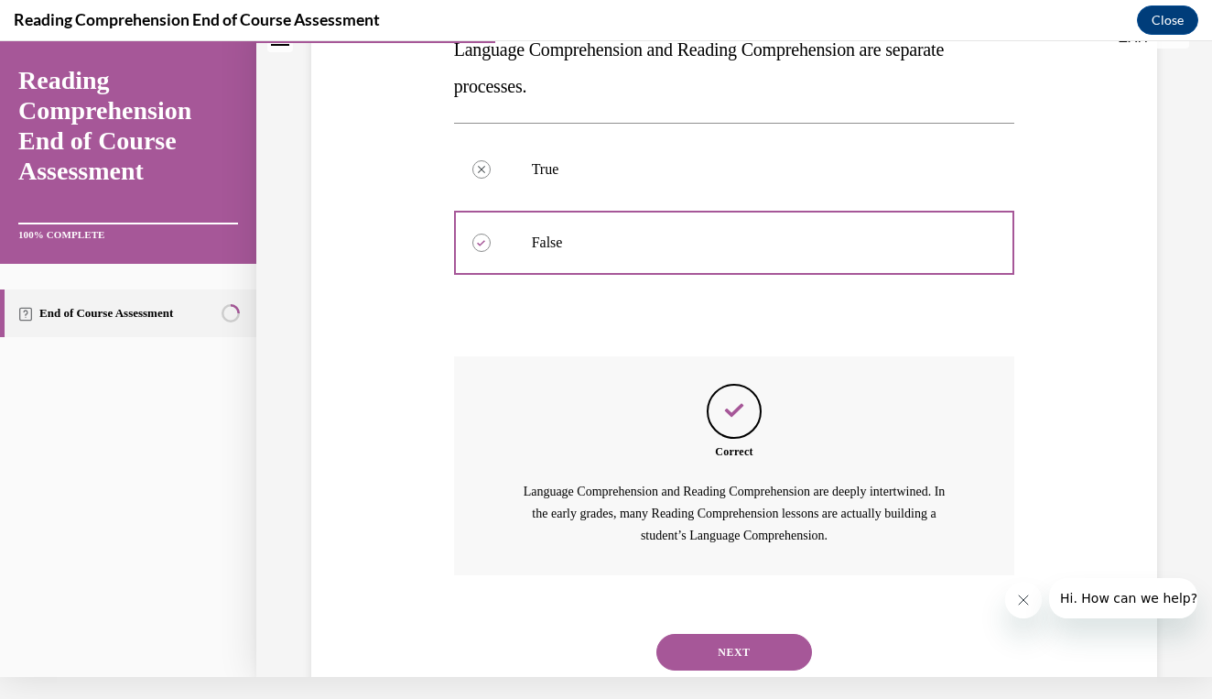
scroll to position [300, 0]
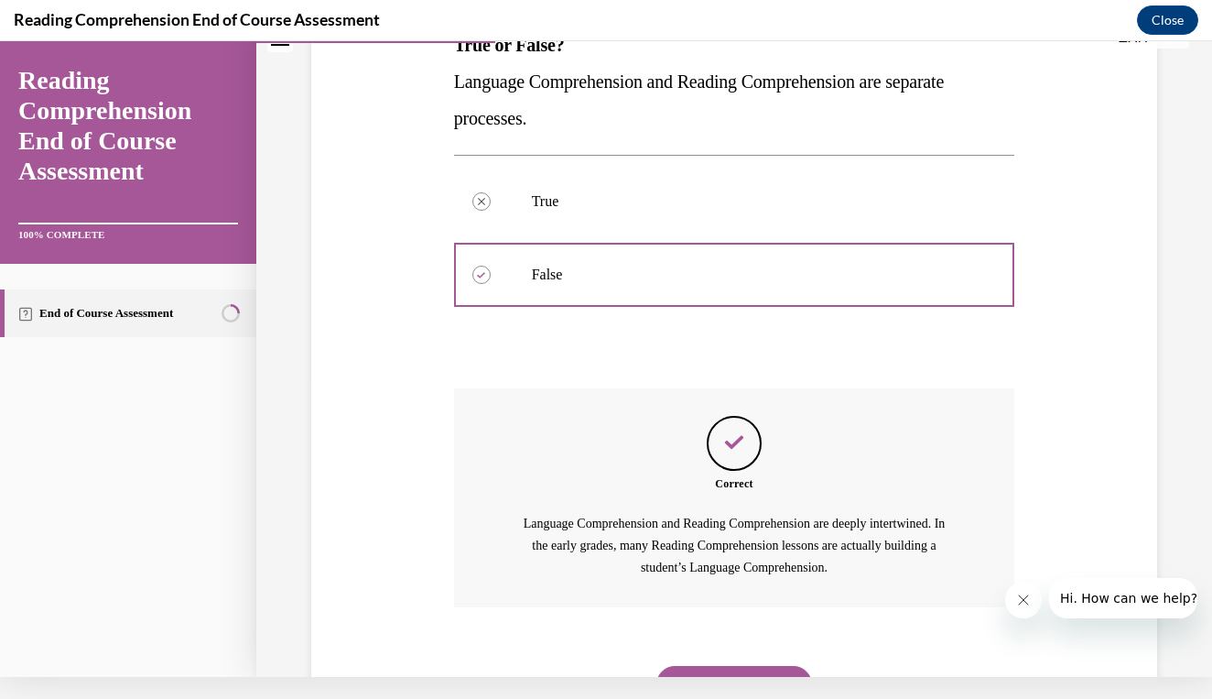
click at [720, 666] on button "NEXT" at bounding box center [735, 684] width 156 height 37
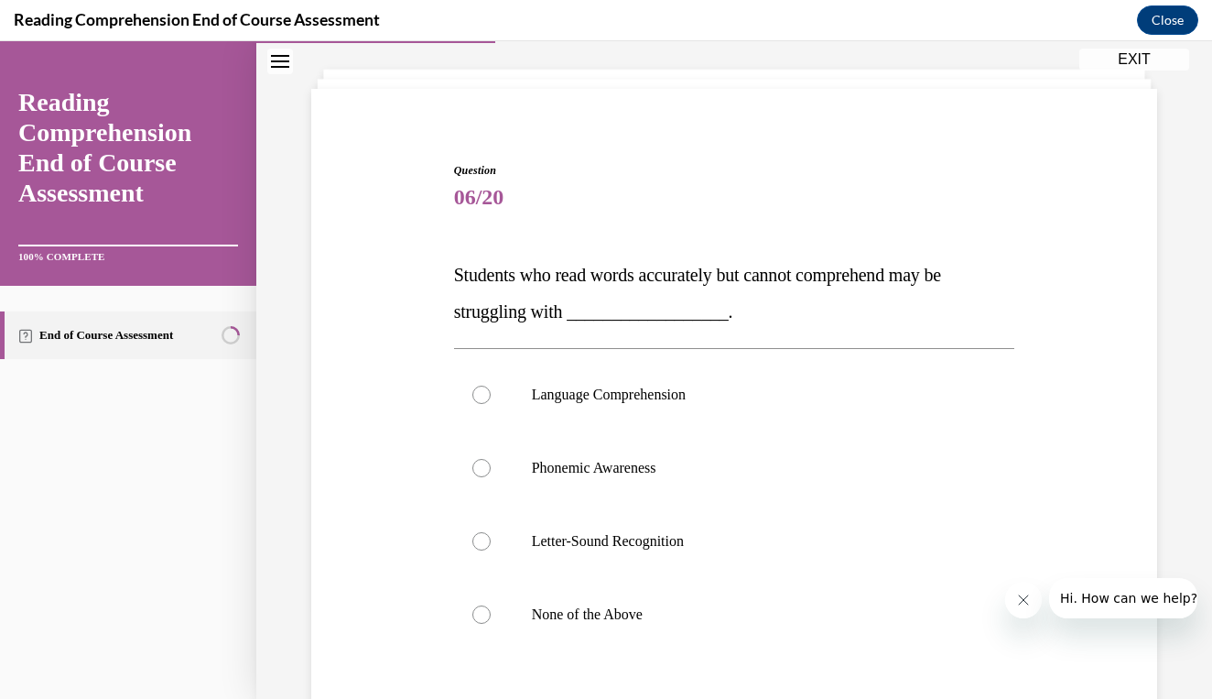
scroll to position [94, 0]
click at [766, 611] on p "None of the Above" at bounding box center [751, 612] width 438 height 18
click at [491, 611] on input "None of the Above" at bounding box center [482, 612] width 18 height 18
radio input "true"
click at [721, 421] on label "Language Comprehension" at bounding box center [734, 392] width 561 height 73
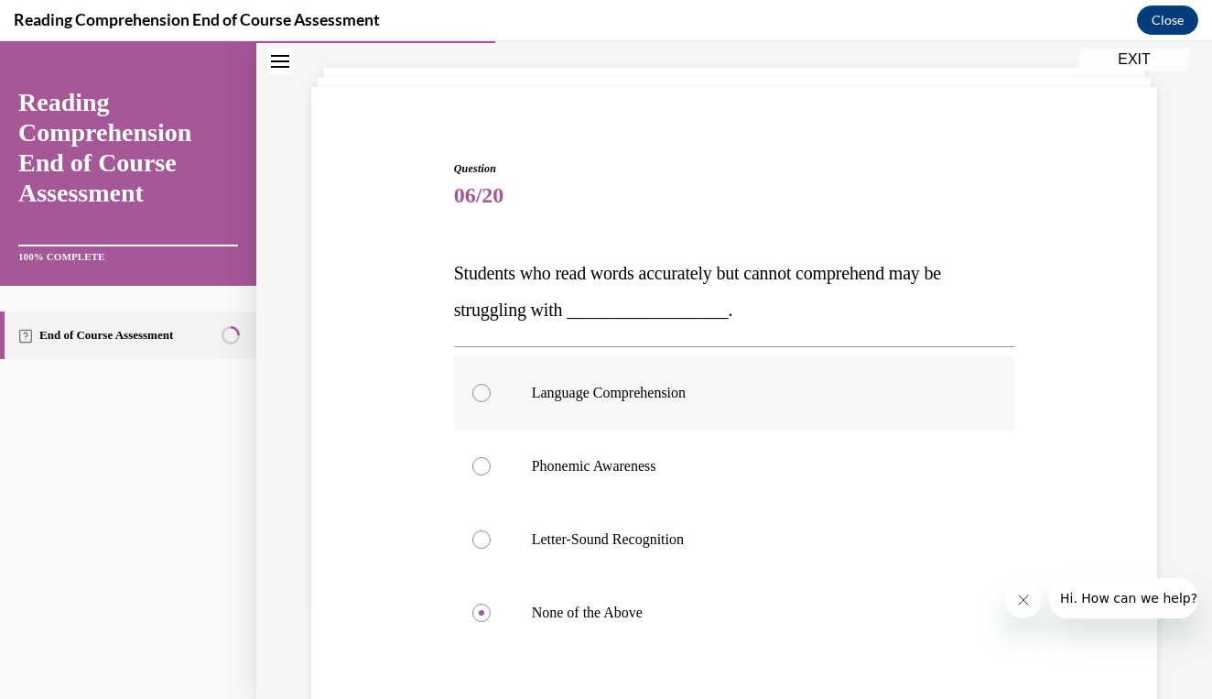
click at [491, 402] on input "Language Comprehension" at bounding box center [482, 393] width 18 height 18
radio input "true"
click at [608, 608] on p "None of the Above" at bounding box center [751, 612] width 438 height 18
click at [491, 608] on input "None of the Above" at bounding box center [482, 612] width 18 height 18
radio input "true"
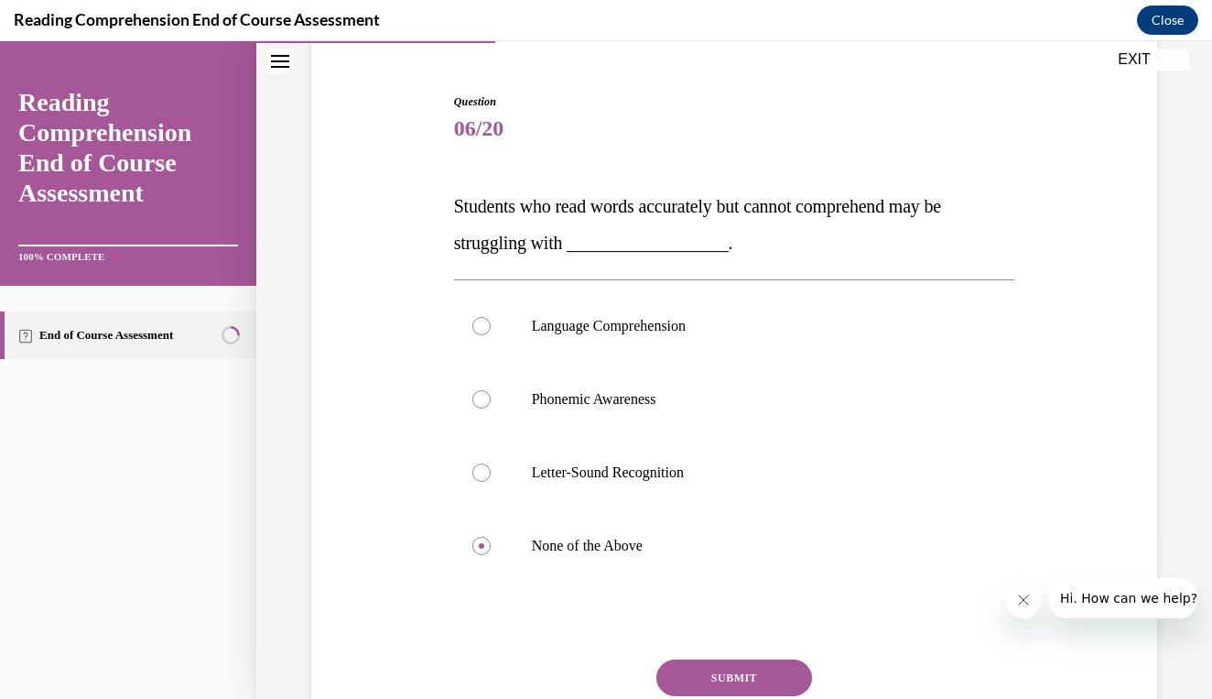
click at [678, 684] on button "SUBMIT" at bounding box center [735, 677] width 156 height 37
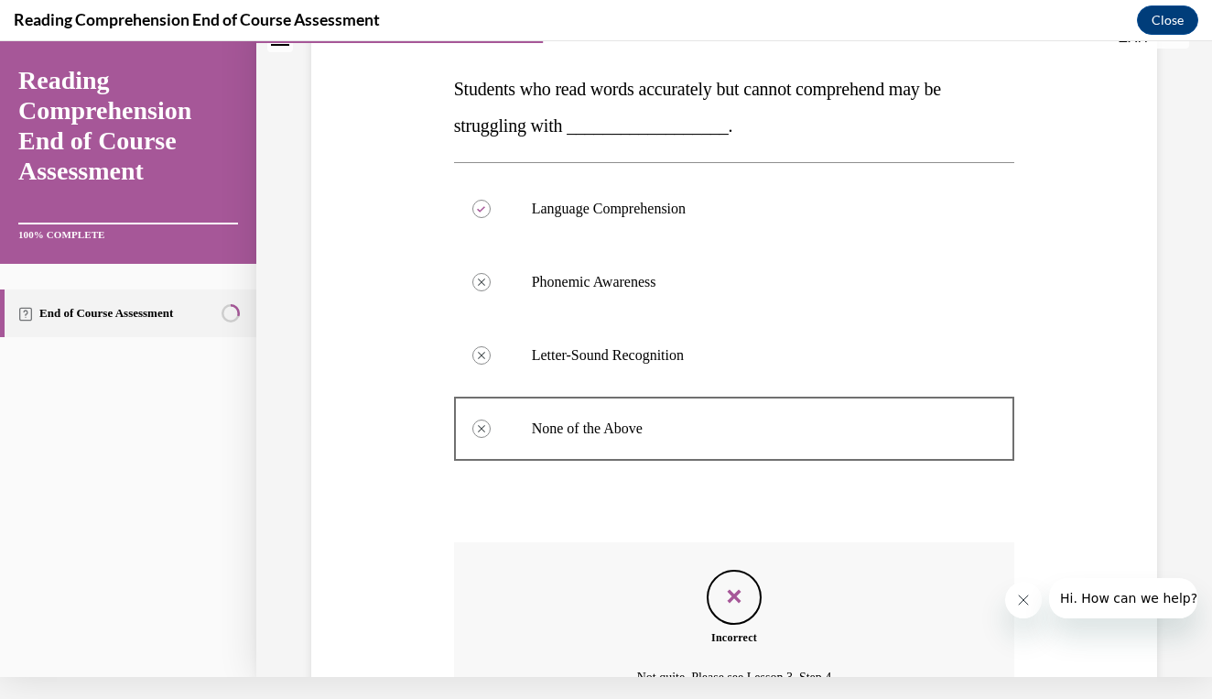
scroll to position [241, 0]
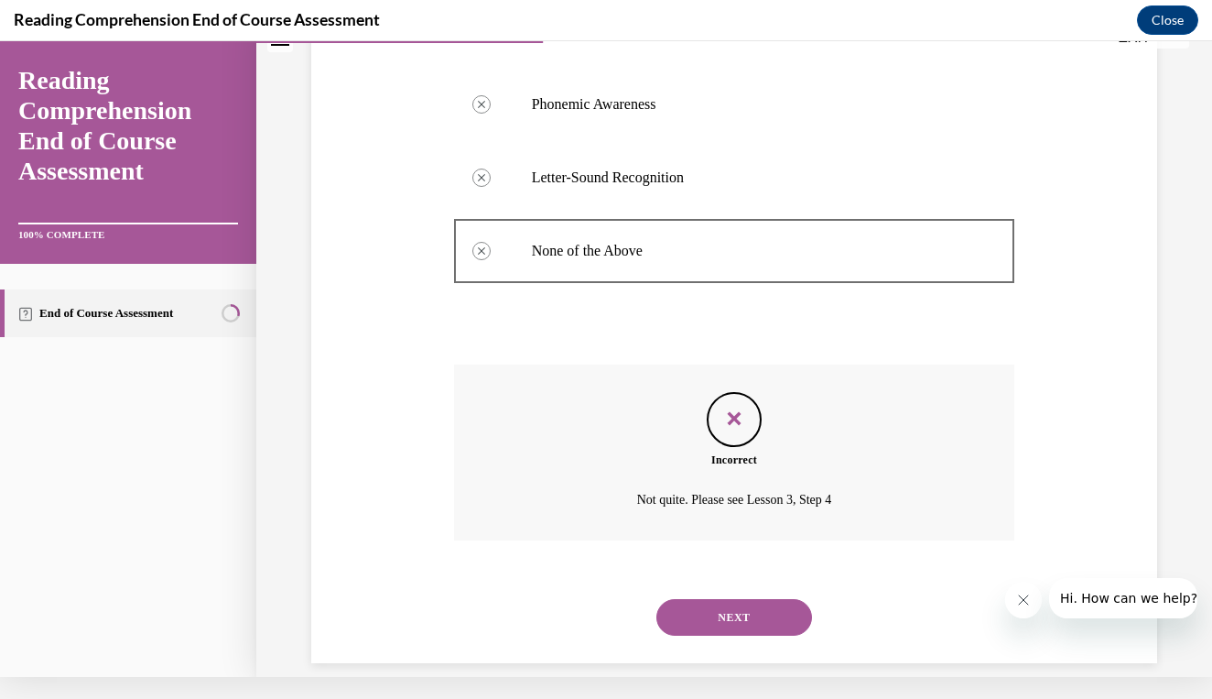
click at [718, 599] on button "NEXT" at bounding box center [735, 617] width 156 height 37
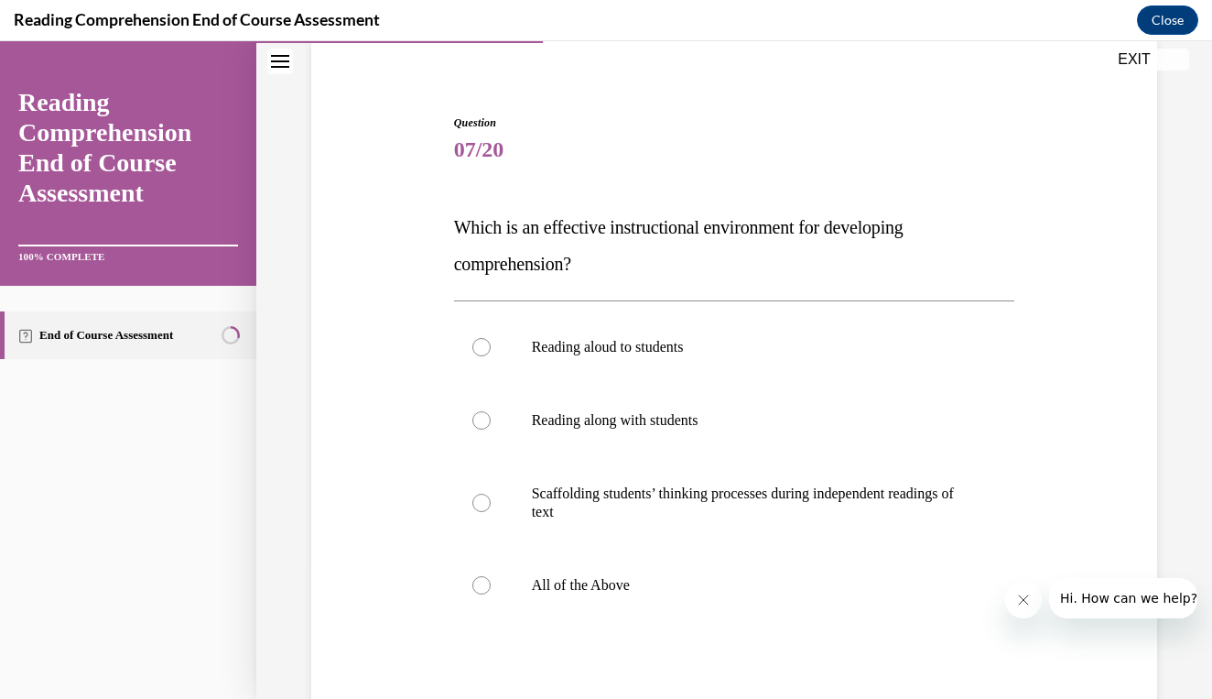
scroll to position [141, 0]
click at [665, 600] on label "All of the Above" at bounding box center [734, 584] width 561 height 73
click at [491, 593] on input "All of the Above" at bounding box center [482, 584] width 18 height 18
radio input "true"
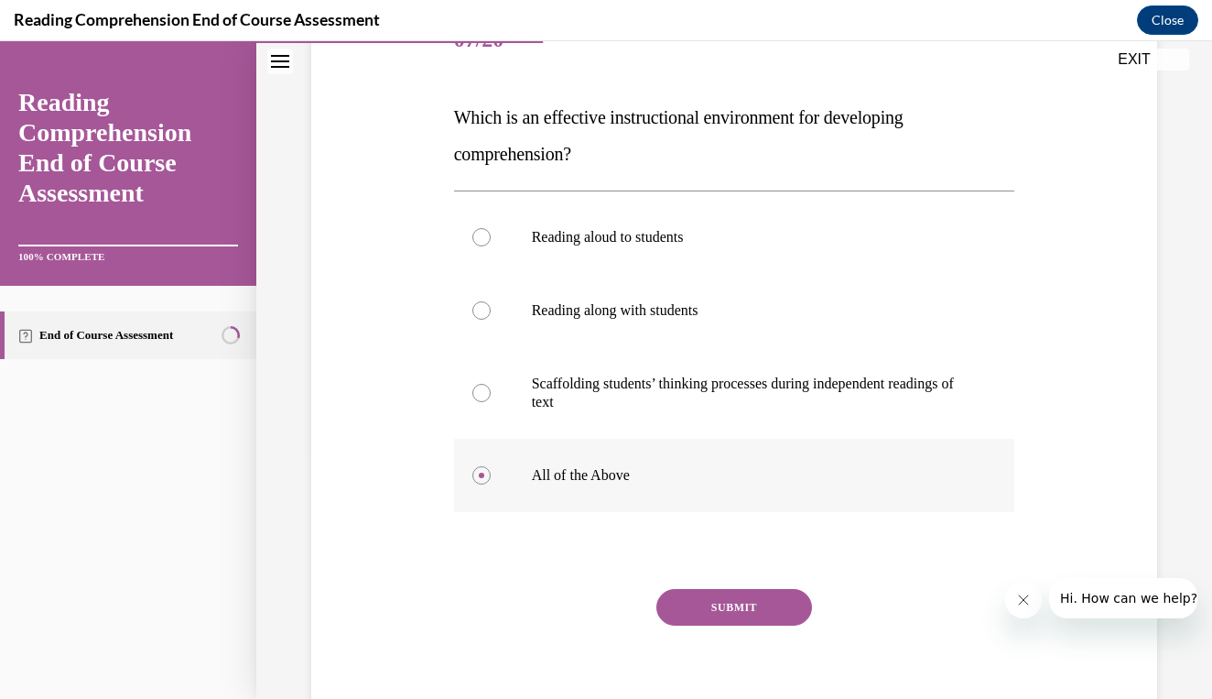
scroll to position [251, 0]
click at [730, 590] on button "SUBMIT" at bounding box center [735, 606] width 156 height 37
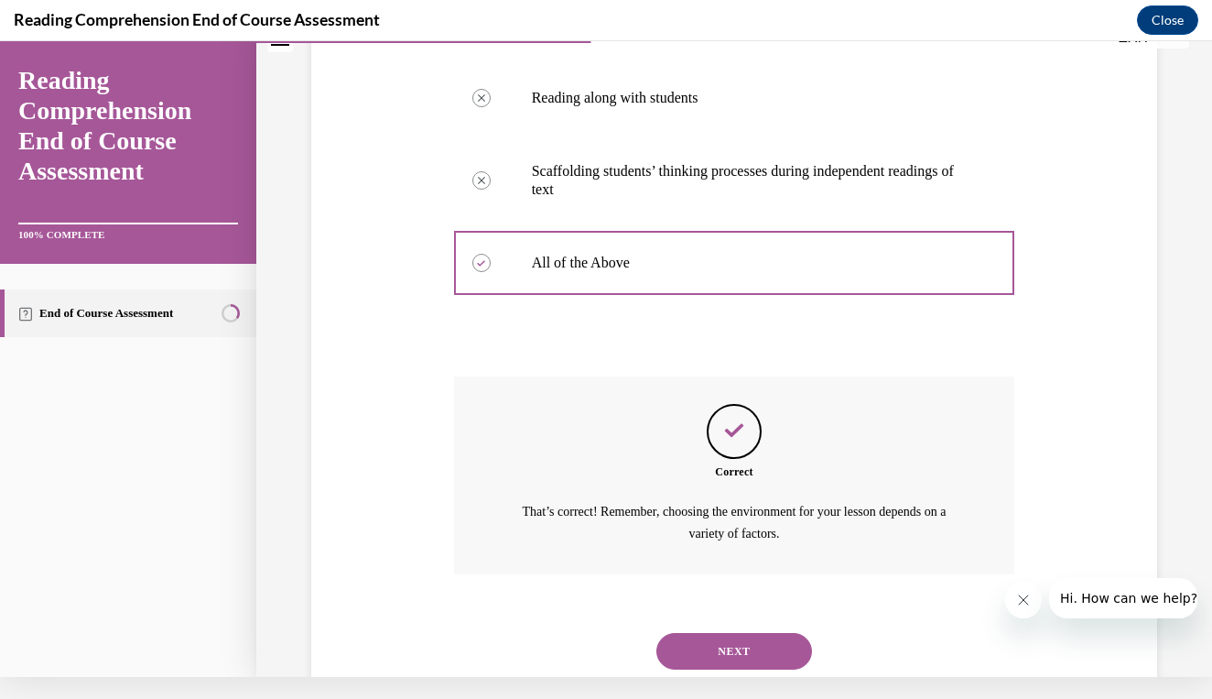
scroll to position [473, 0]
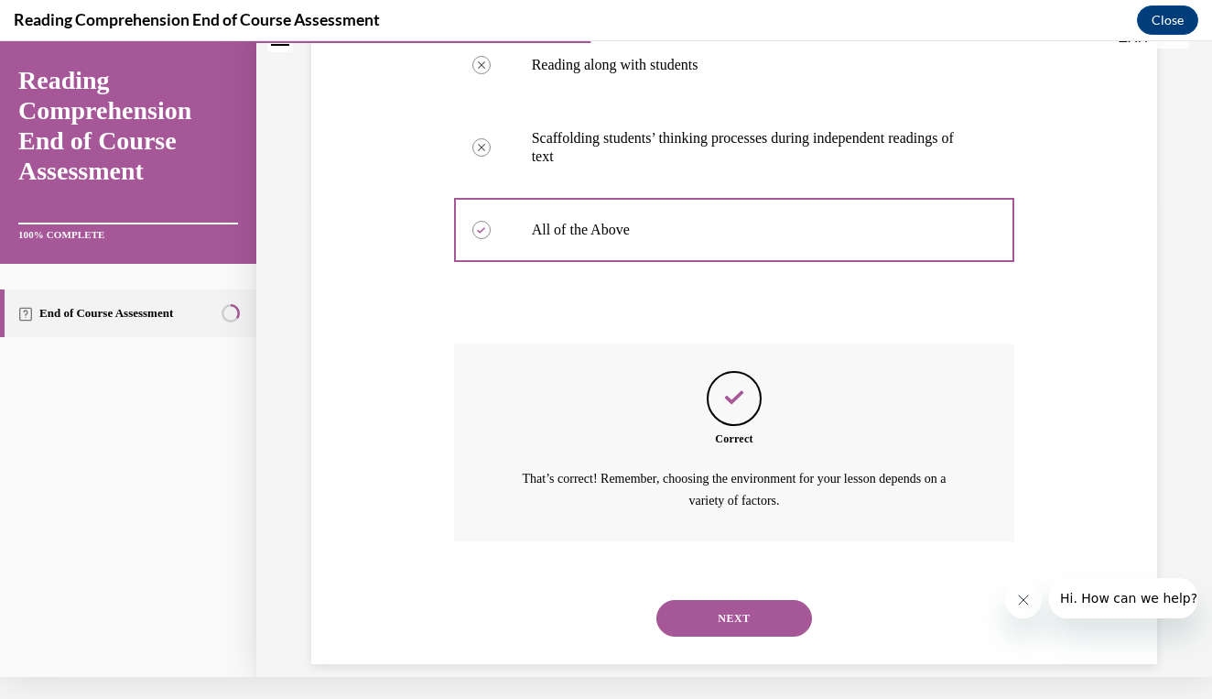
click at [730, 600] on button "NEXT" at bounding box center [735, 618] width 156 height 37
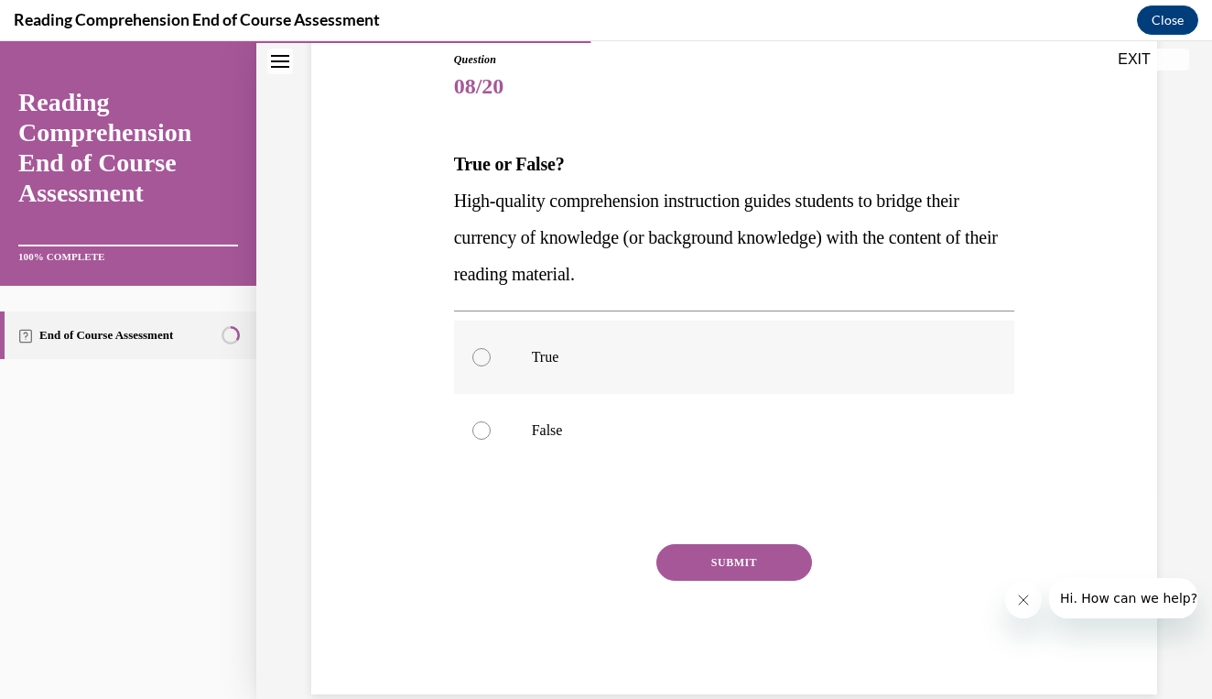
click at [687, 353] on p "True" at bounding box center [751, 357] width 438 height 18
click at [491, 353] on input "True" at bounding box center [482, 357] width 18 height 18
radio input "true"
click at [717, 553] on button "SUBMIT" at bounding box center [735, 562] width 156 height 37
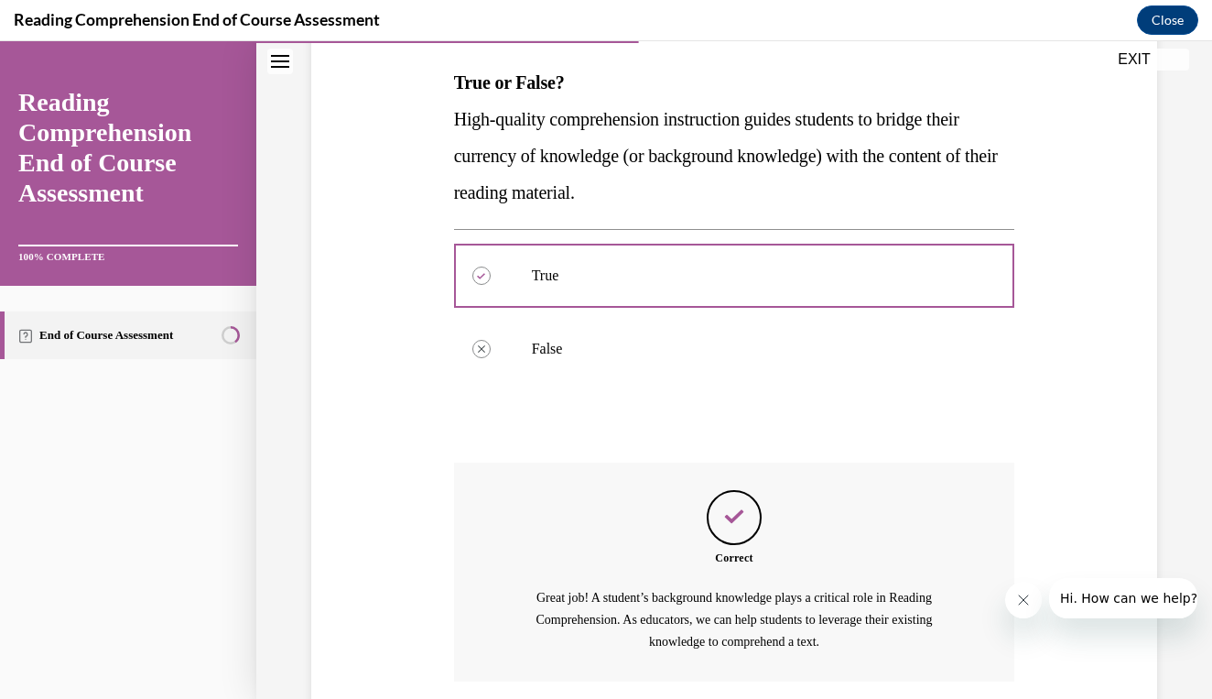
scroll to position [280, 0]
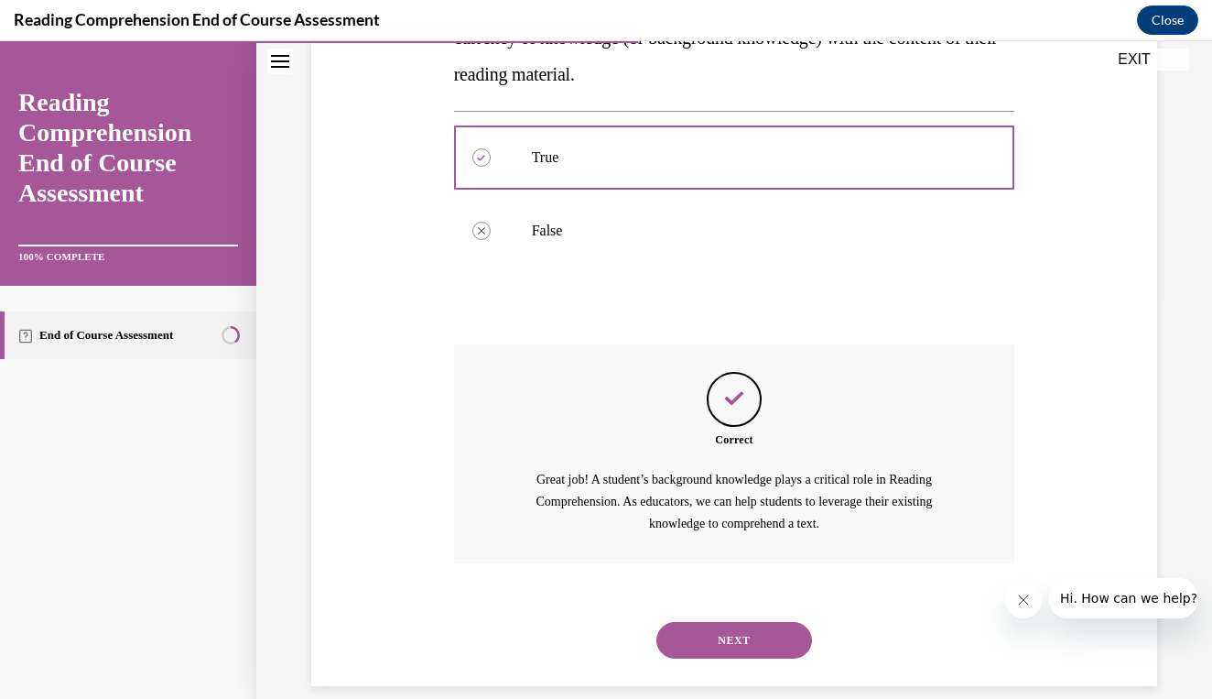
click at [737, 624] on button "NEXT" at bounding box center [735, 640] width 156 height 37
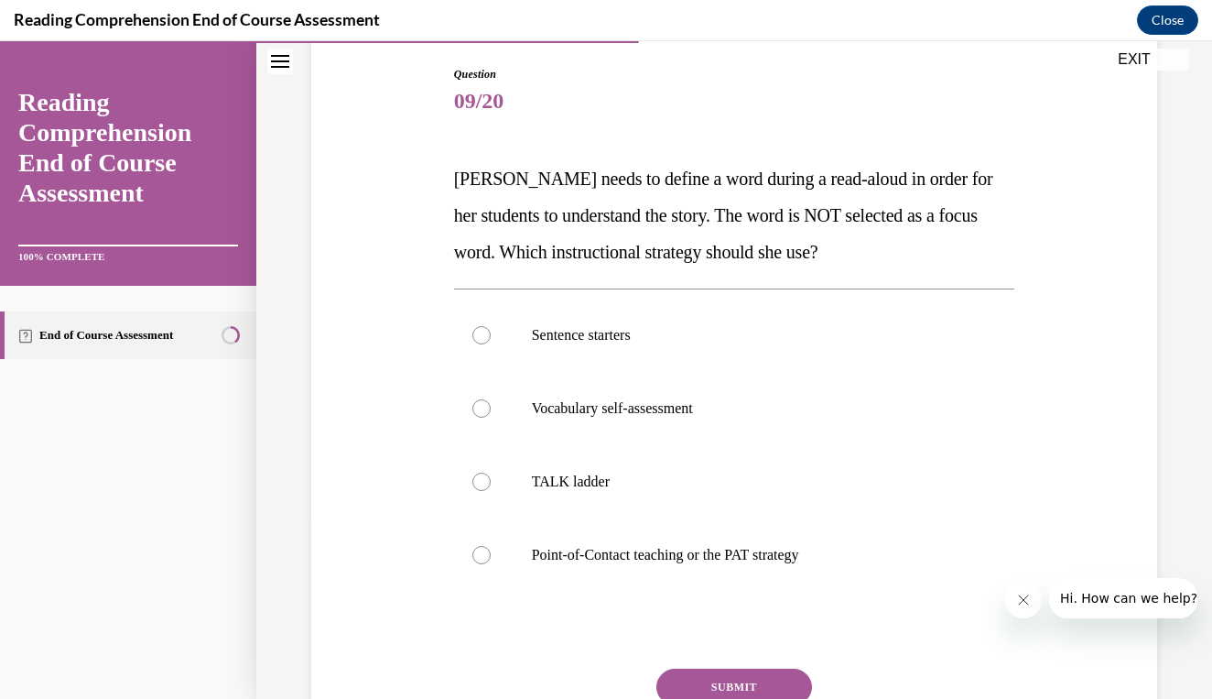
scroll to position [181, 0]
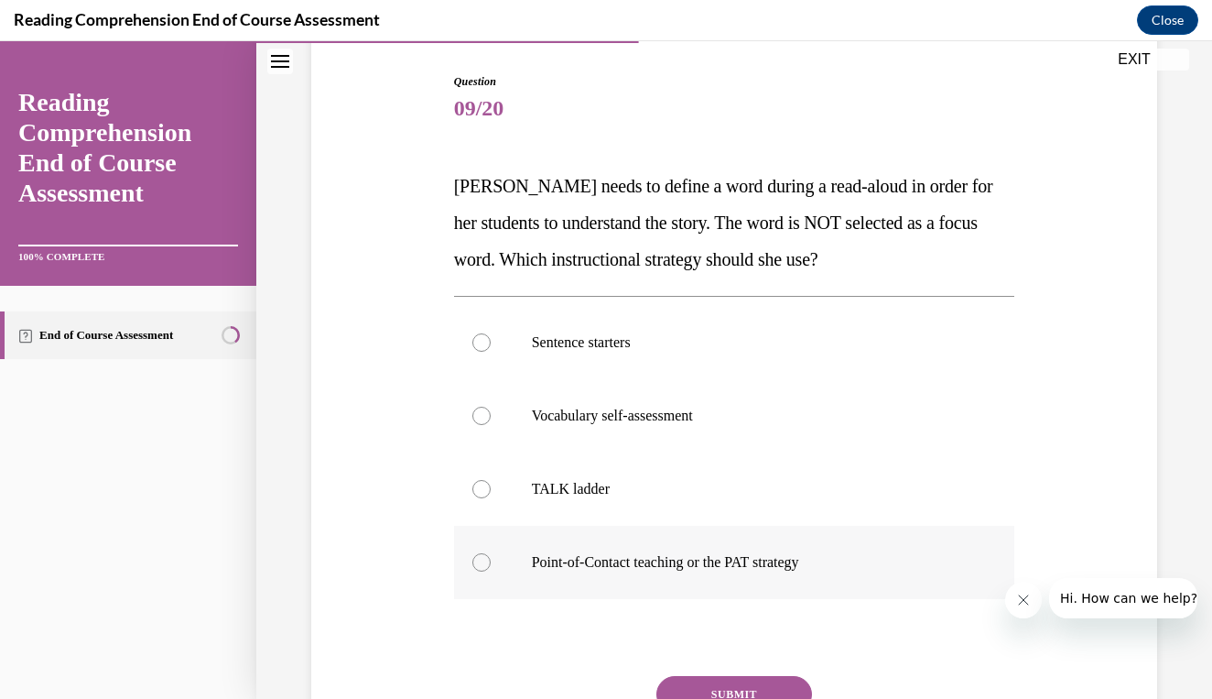
click at [673, 564] on p "Point-of-Contact teaching or the PAT strategy" at bounding box center [751, 562] width 438 height 18
click at [491, 564] on input "Point-of-Contact teaching or the PAT strategy" at bounding box center [482, 562] width 18 height 18
radio input "true"
click at [698, 680] on button "SUBMIT" at bounding box center [735, 694] width 156 height 37
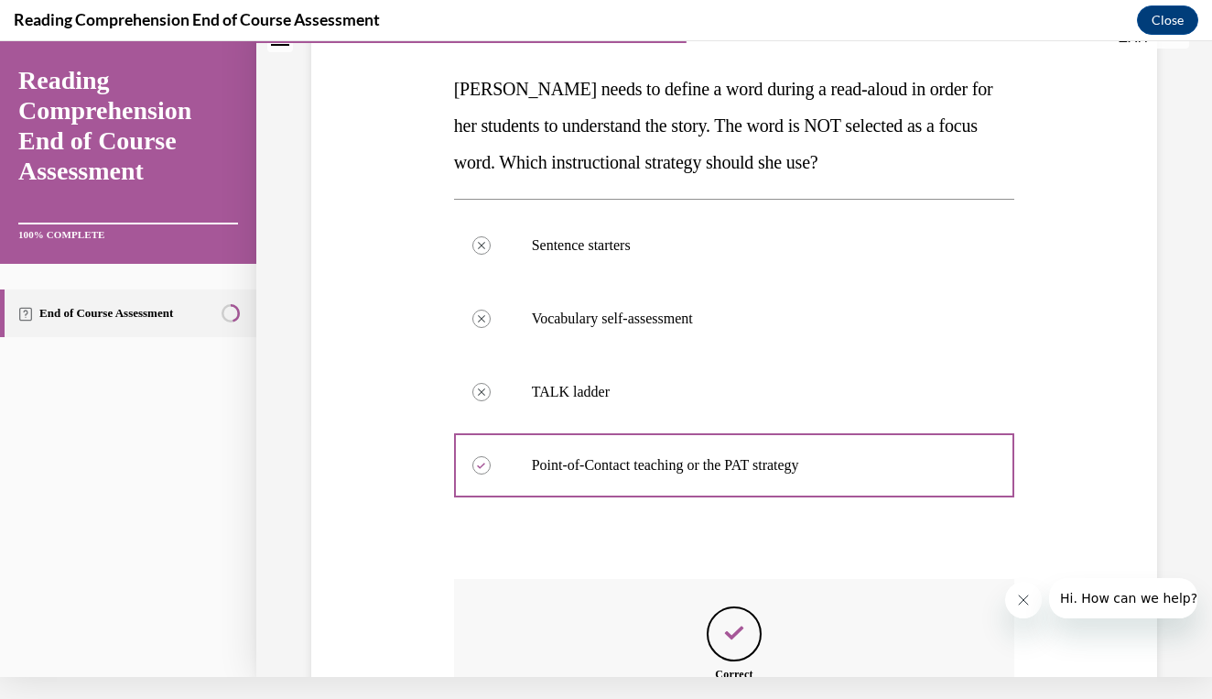
scroll to position [255, 0]
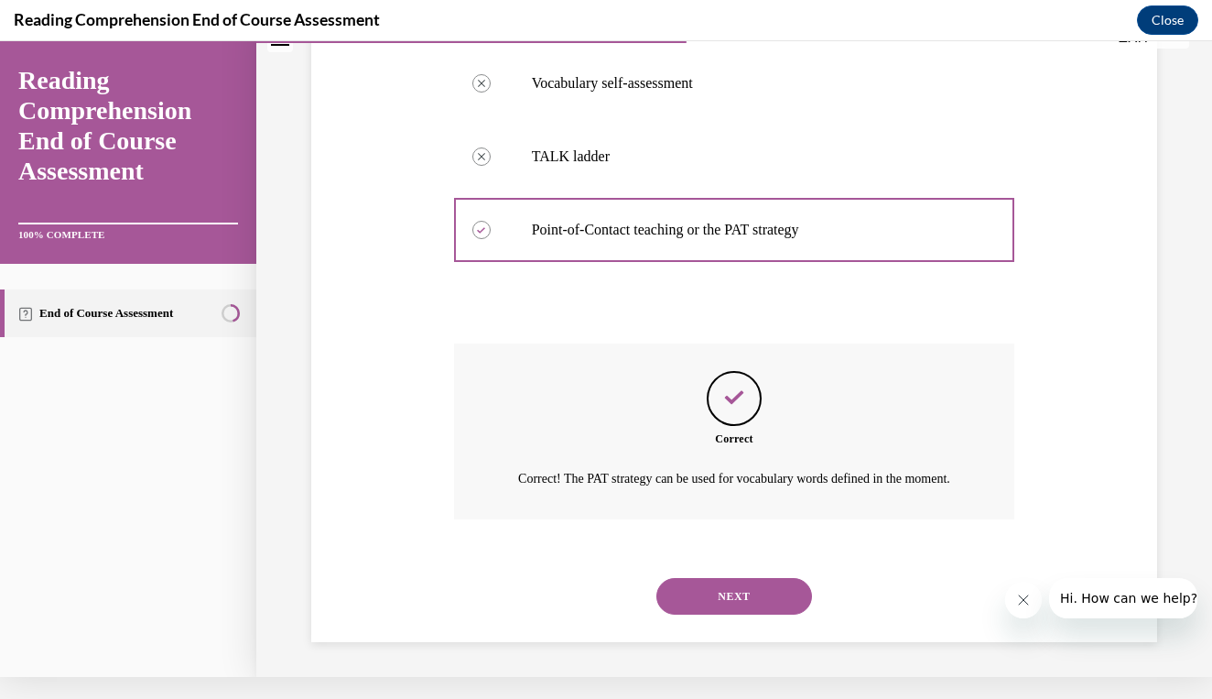
click at [719, 596] on button "NEXT" at bounding box center [735, 596] width 156 height 37
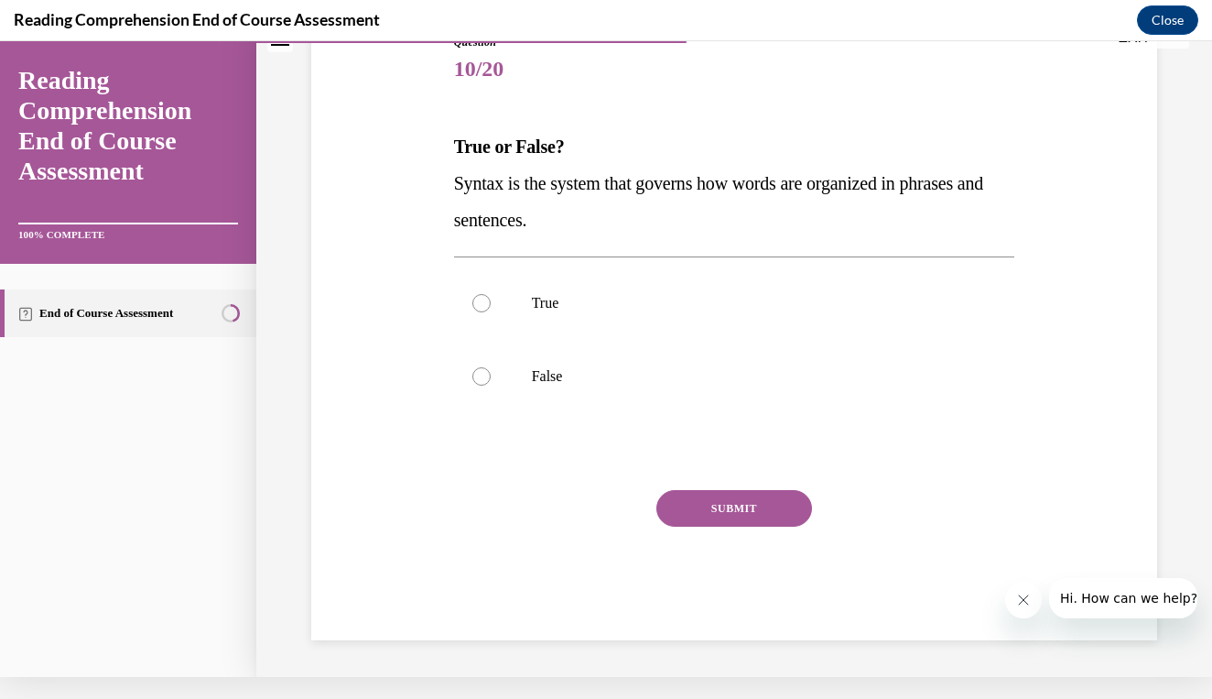
scroll to position [177, 0]
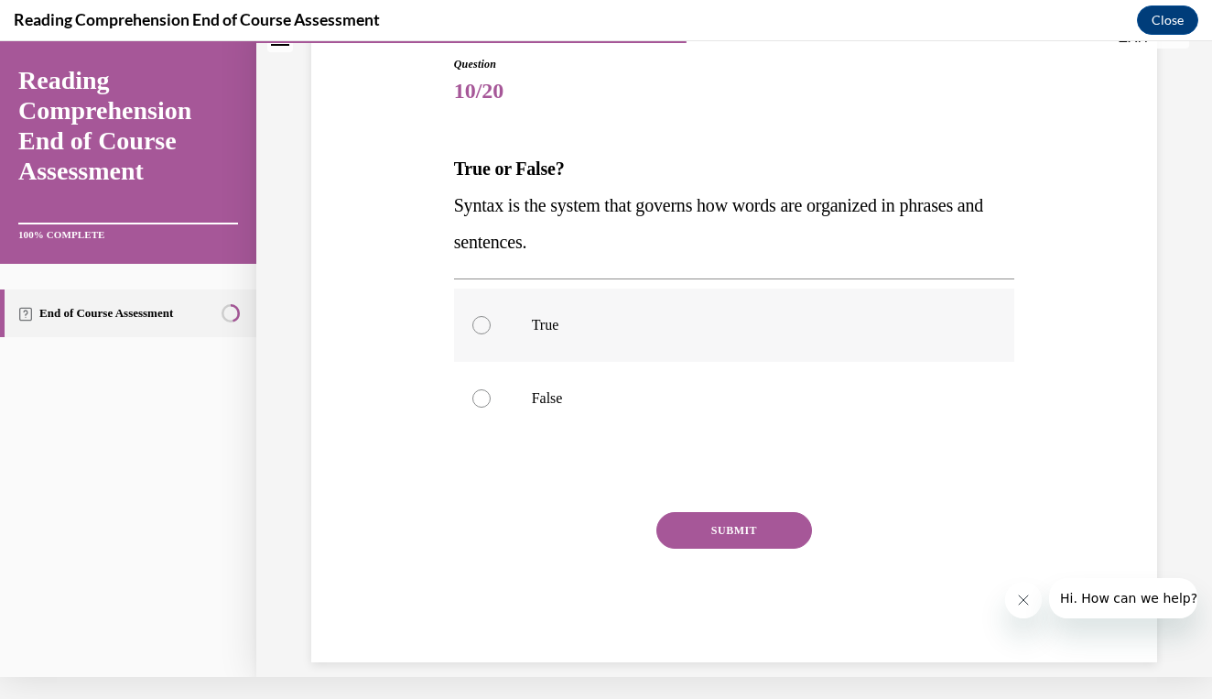
click at [623, 310] on label "True" at bounding box center [734, 324] width 561 height 73
click at [491, 316] on input "True" at bounding box center [482, 325] width 18 height 18
radio input "true"
click at [759, 510] on div "Question 10/20 True or False? Syntax is the system that governs how words are o…" at bounding box center [734, 359] width 561 height 606
click at [754, 523] on button "SUBMIT" at bounding box center [735, 530] width 156 height 37
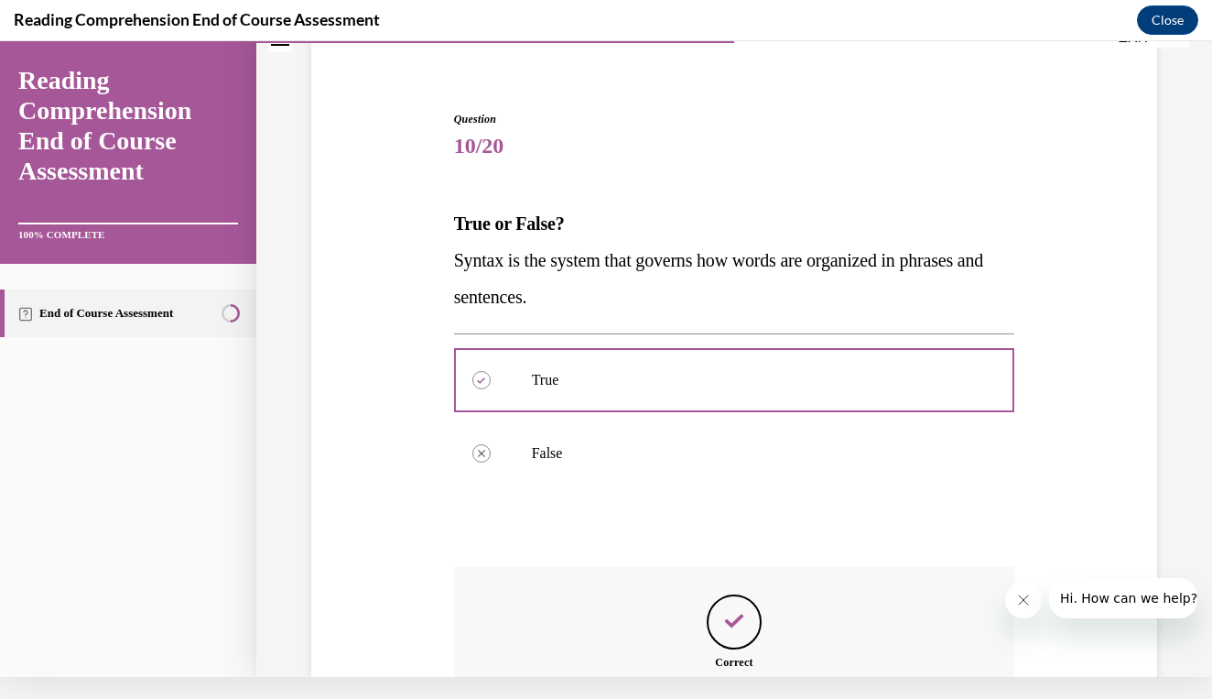
scroll to position [345, 0]
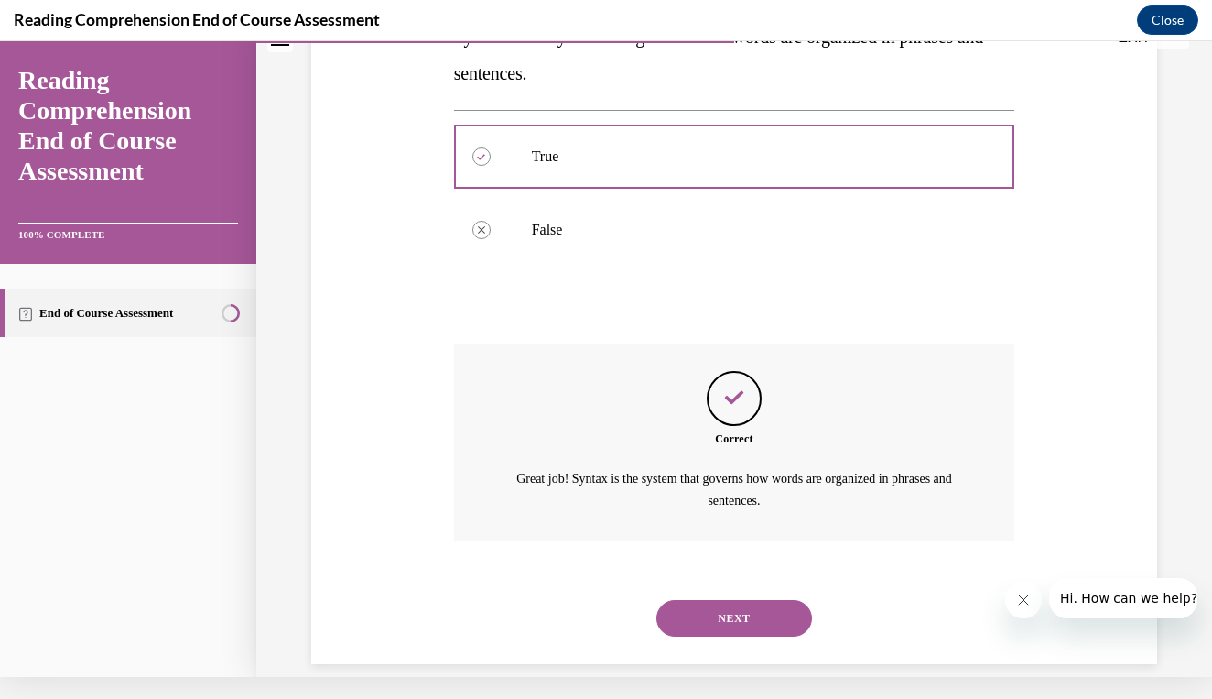
click at [722, 600] on button "NEXT" at bounding box center [735, 618] width 156 height 37
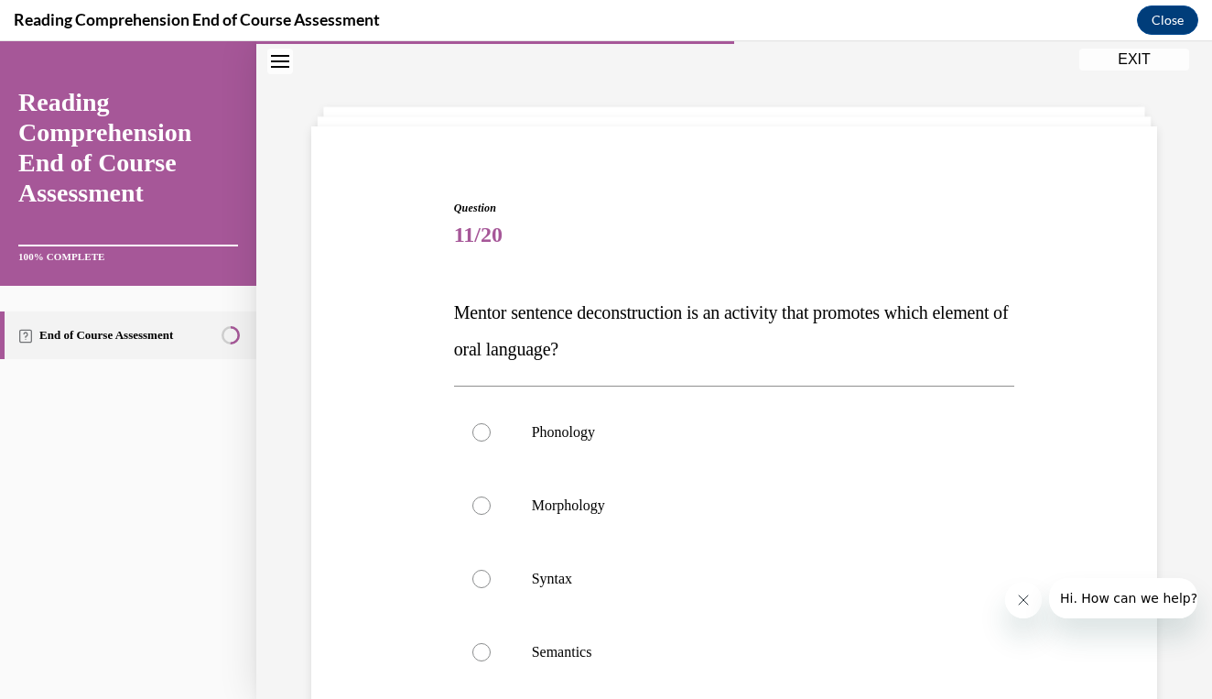
scroll to position [93, 0]
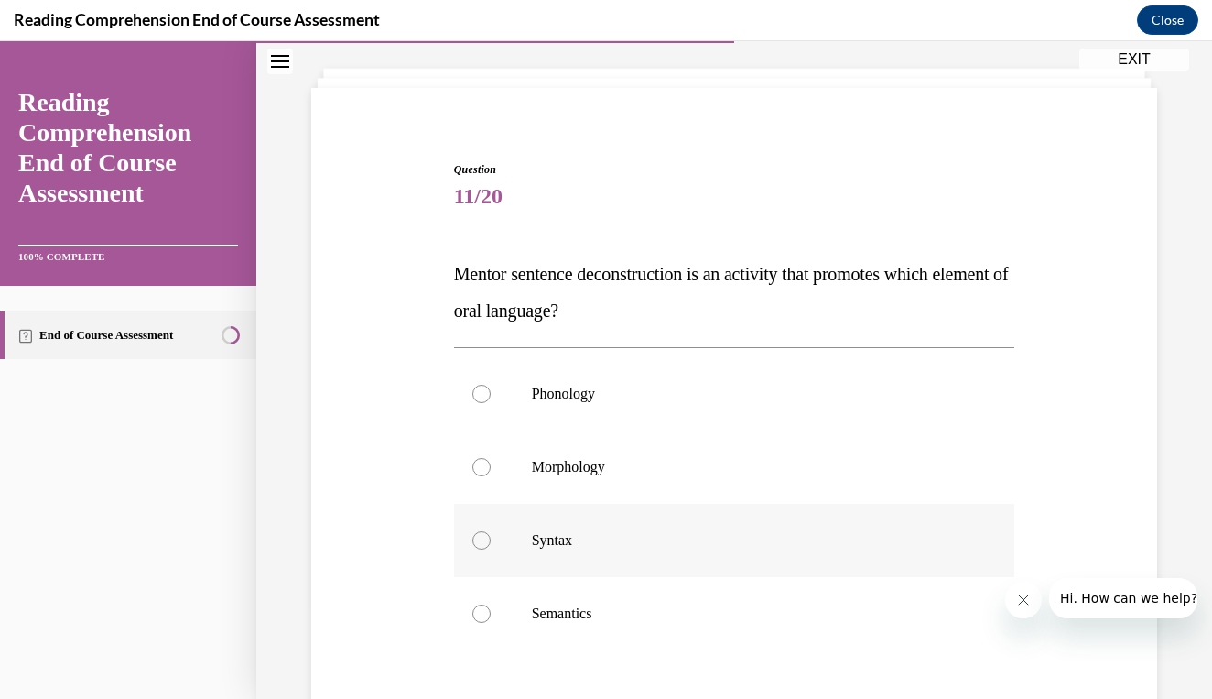
click at [712, 549] on label "Syntax" at bounding box center [734, 540] width 561 height 73
click at [491, 549] on input "Syntax" at bounding box center [482, 540] width 18 height 18
radio input "true"
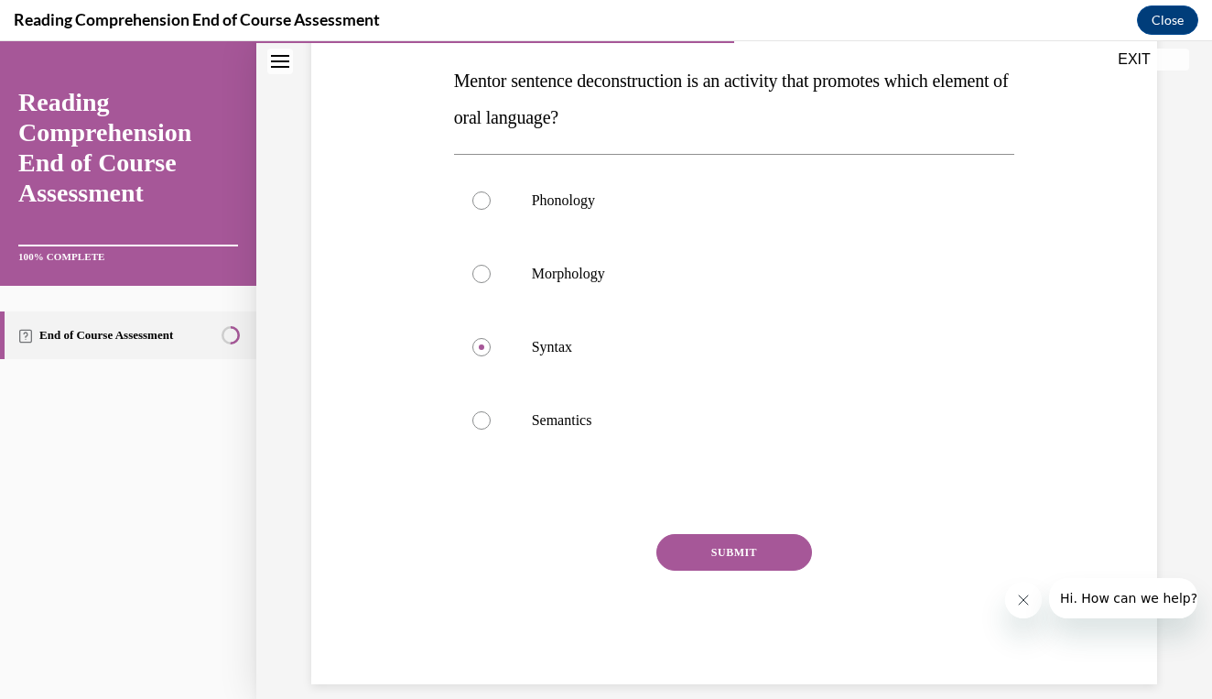
click at [697, 553] on button "SUBMIT" at bounding box center [735, 552] width 156 height 37
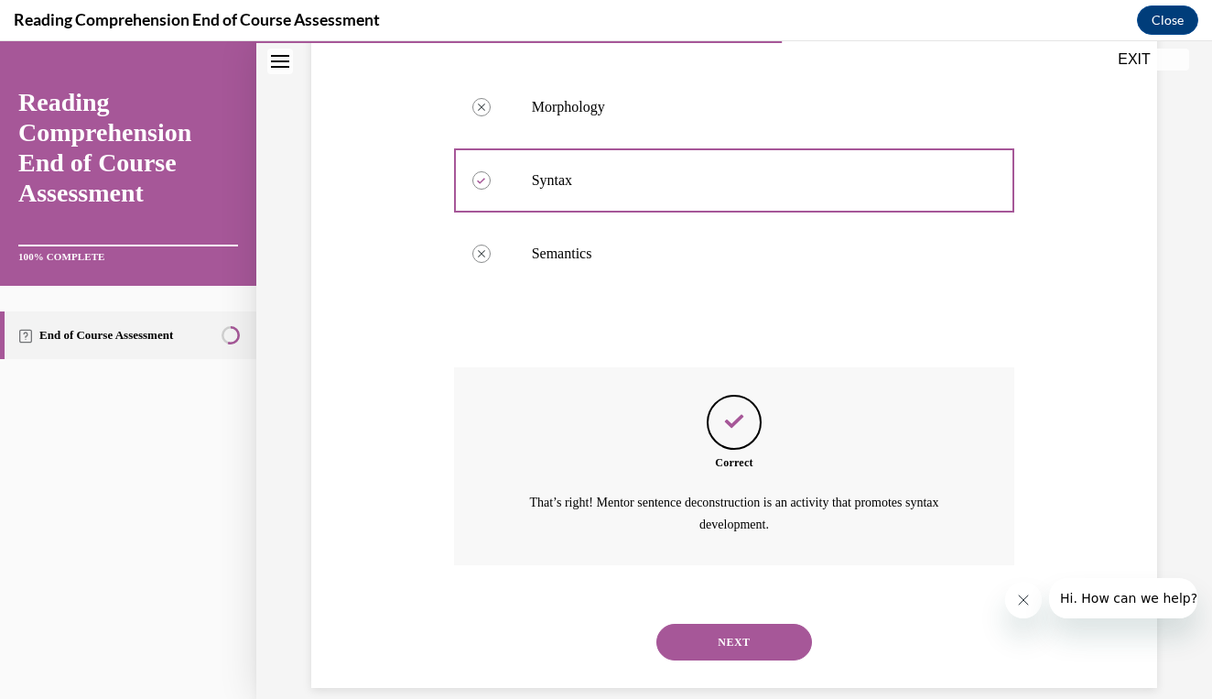
scroll to position [455, 0]
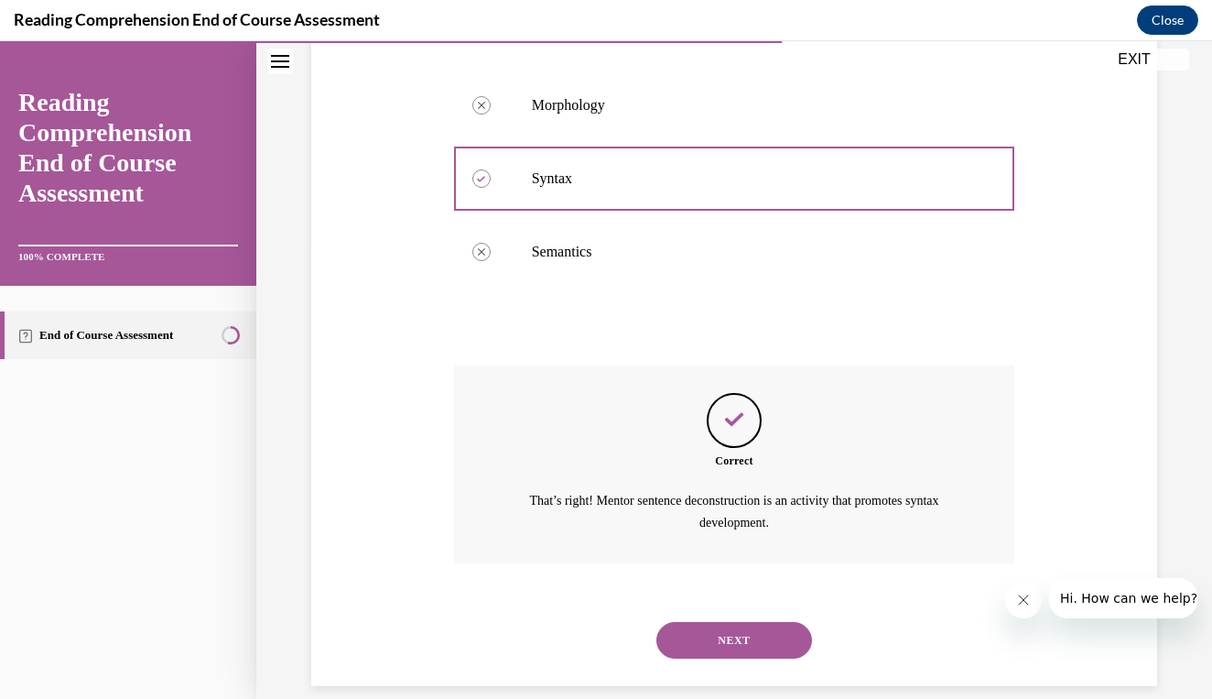
click at [701, 625] on button "NEXT" at bounding box center [735, 640] width 156 height 37
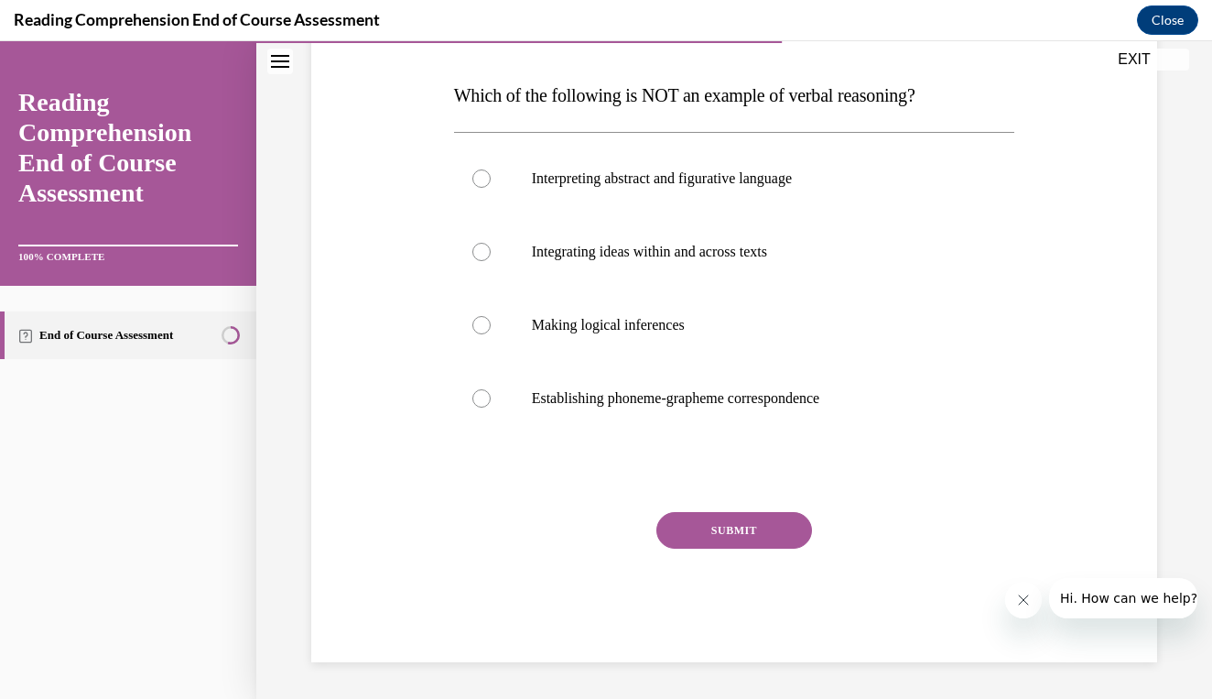
scroll to position [204, 0]
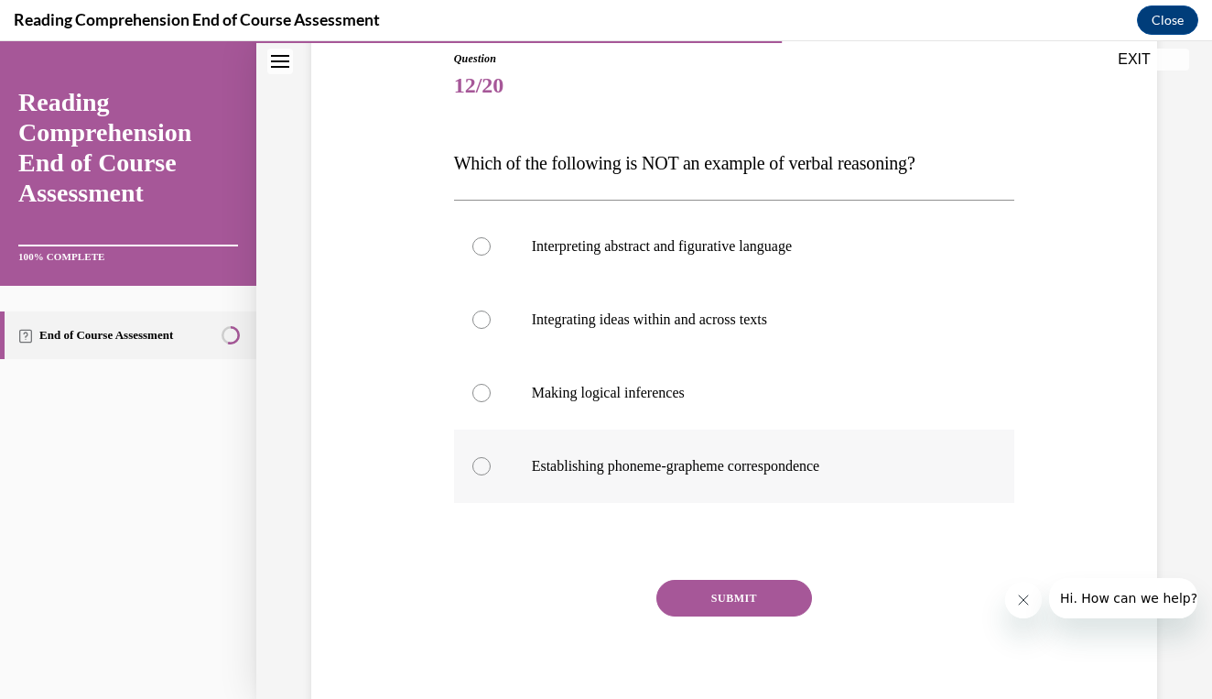
click at [749, 463] on p "Establishing phoneme-grapheme correspondence" at bounding box center [751, 466] width 438 height 18
click at [491, 463] on input "Establishing phoneme-grapheme correspondence" at bounding box center [482, 466] width 18 height 18
radio input "true"
click at [754, 591] on button "SUBMIT" at bounding box center [735, 598] width 156 height 37
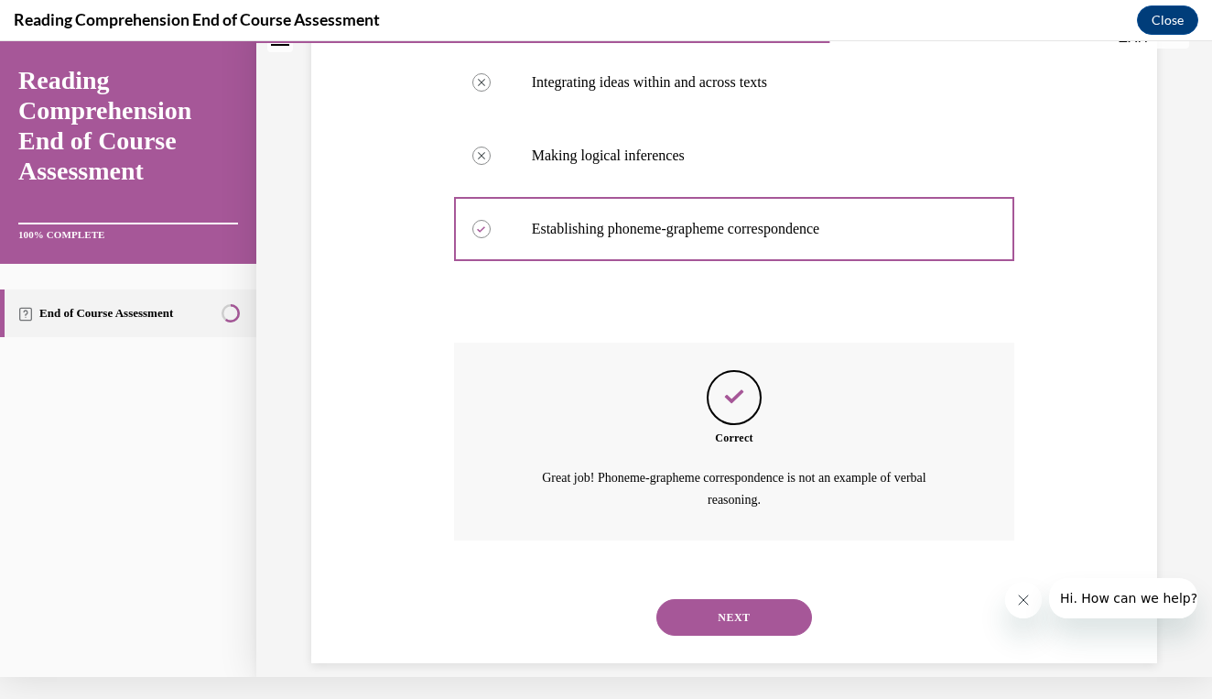
scroll to position [418, 0]
click at [721, 613] on div "NEXT" at bounding box center [734, 617] width 561 height 73
click at [728, 600] on button "NEXT" at bounding box center [735, 618] width 156 height 37
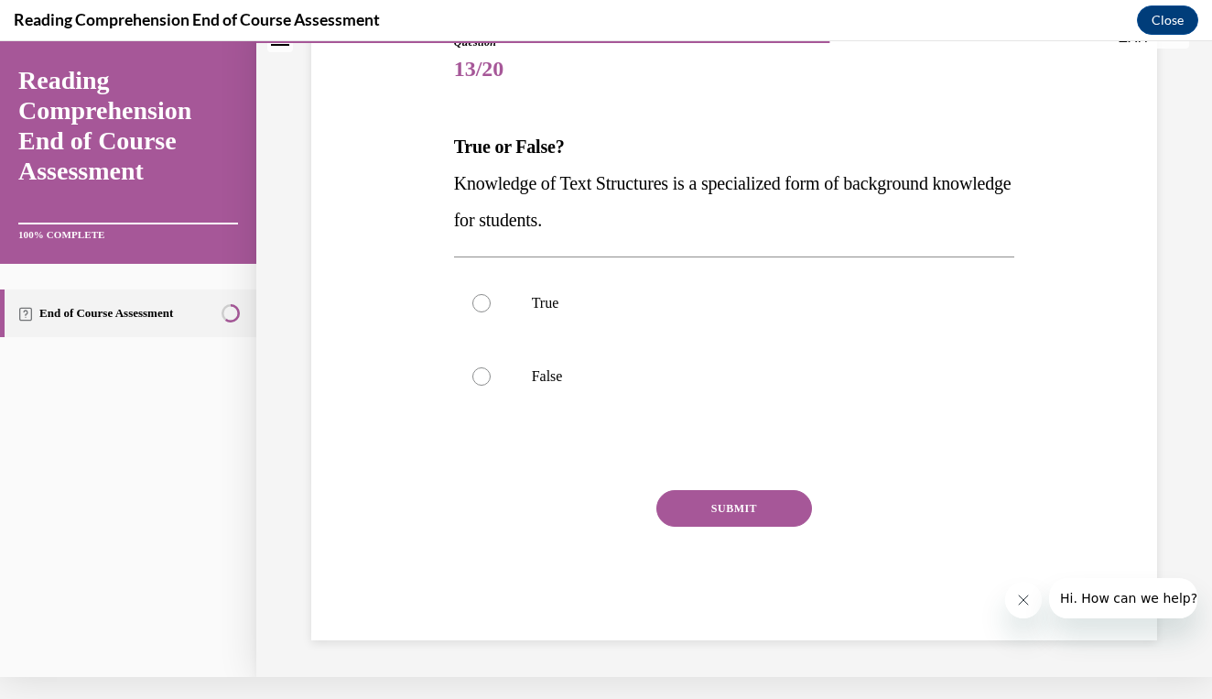
scroll to position [170, 0]
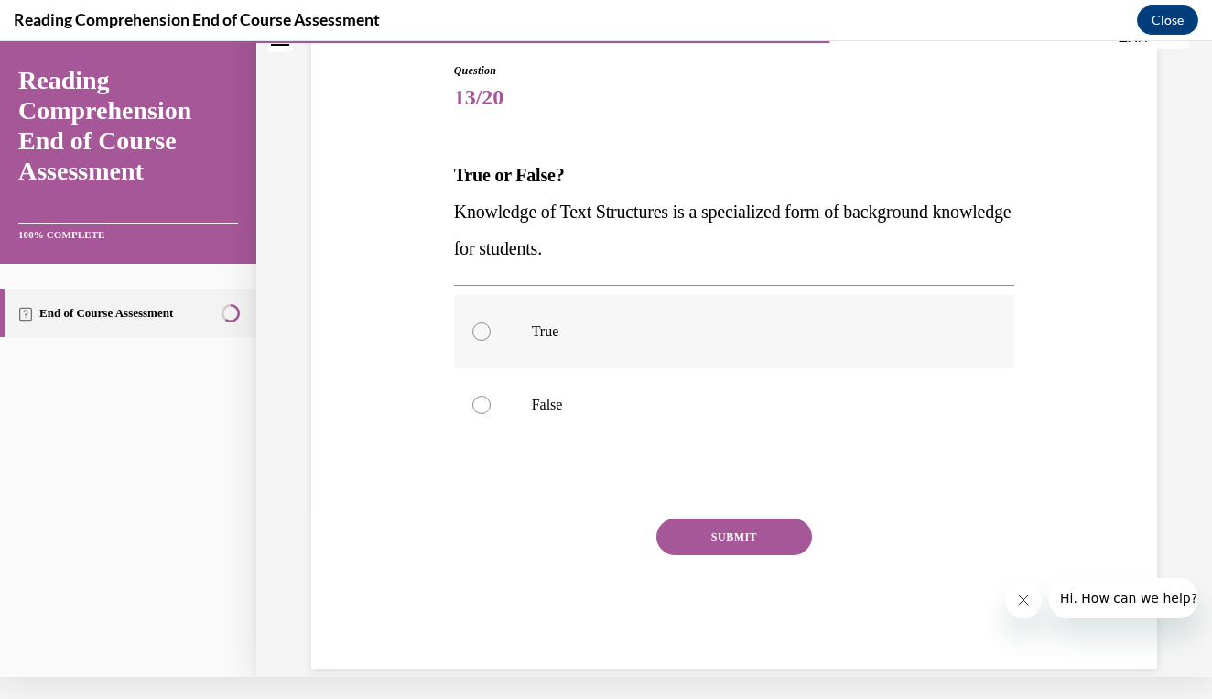
click at [640, 328] on p "True" at bounding box center [751, 331] width 438 height 18
click at [491, 328] on input "True" at bounding box center [482, 331] width 18 height 18
radio input "true"
click at [728, 527] on button "SUBMIT" at bounding box center [735, 536] width 156 height 37
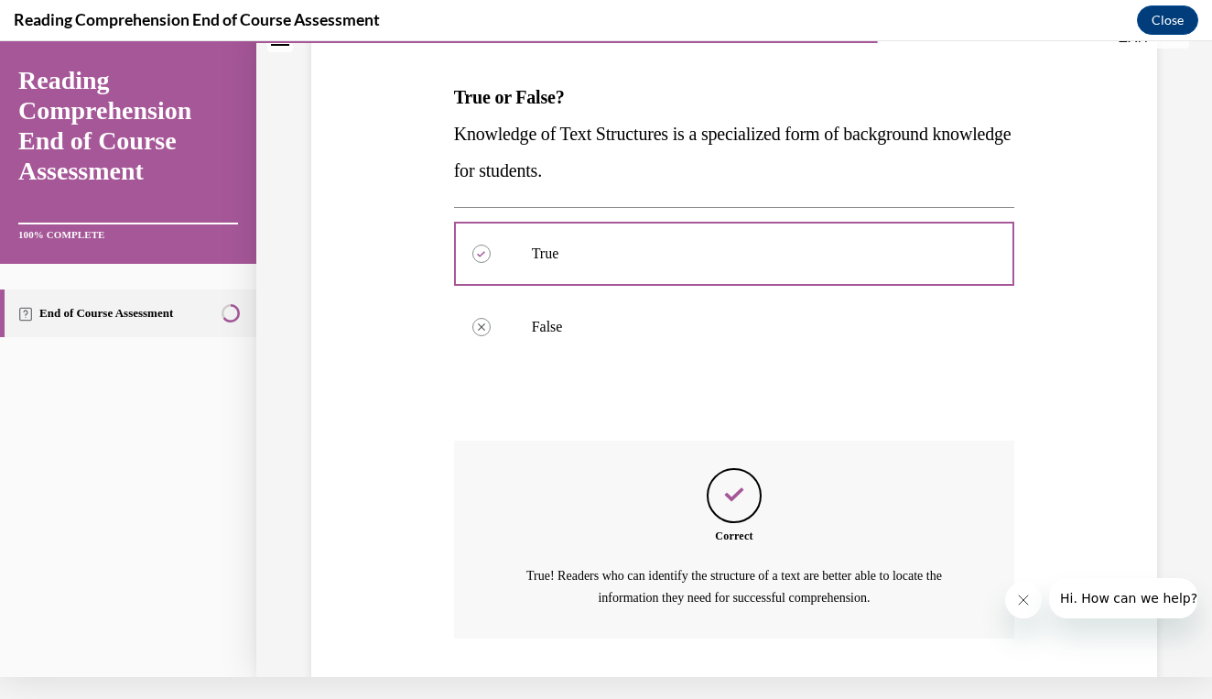
scroll to position [232, 0]
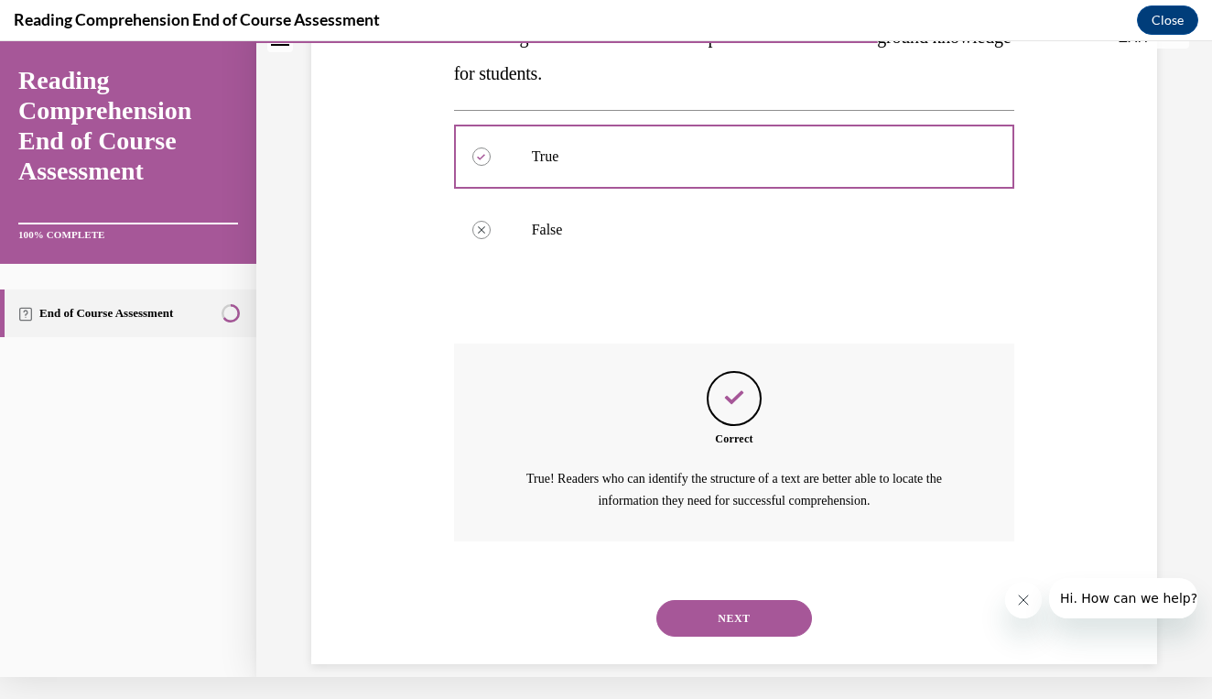
click at [741, 602] on button "NEXT" at bounding box center [735, 618] width 156 height 37
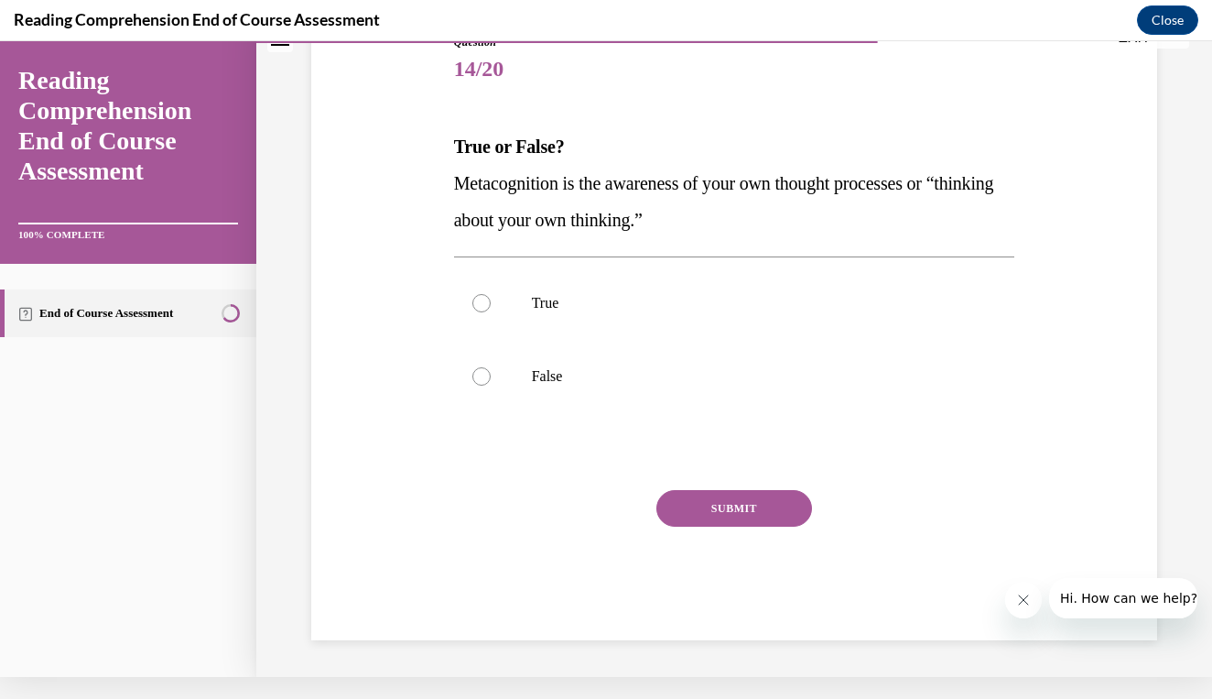
scroll to position [171, 0]
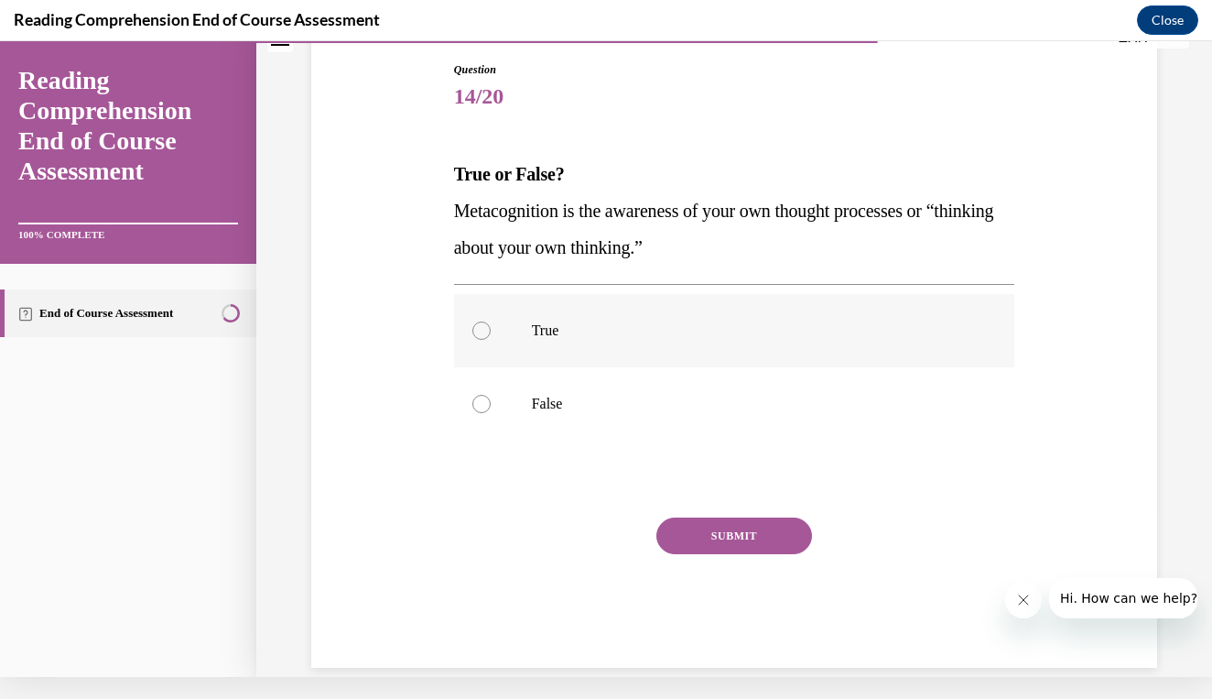
click at [735, 330] on p "True" at bounding box center [751, 330] width 438 height 18
click at [491, 330] on input "True" at bounding box center [482, 330] width 18 height 18
radio input "true"
click at [739, 524] on button "SUBMIT" at bounding box center [735, 535] width 156 height 37
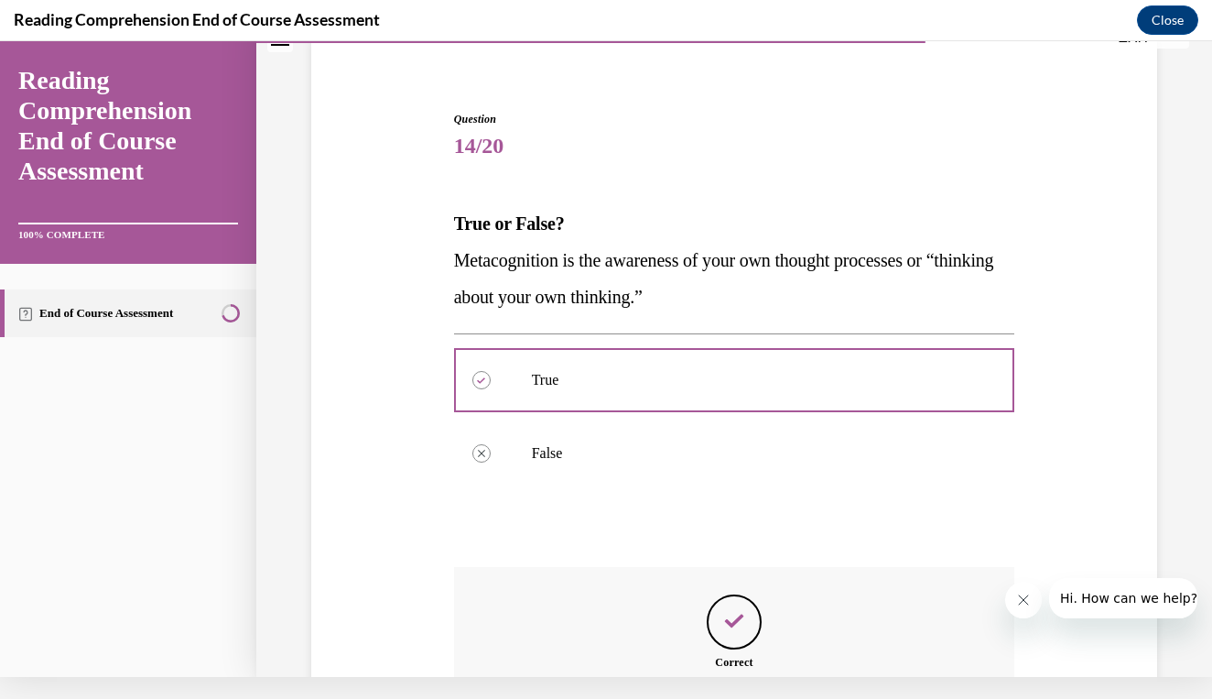
scroll to position [345, 0]
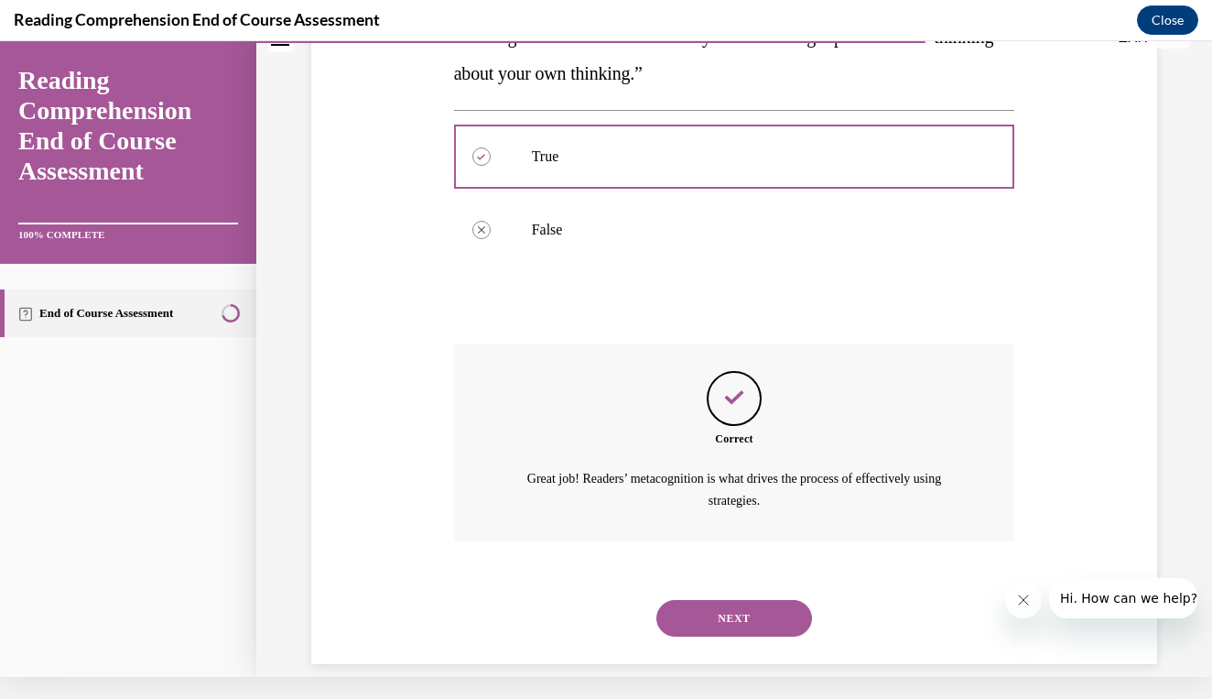
click at [725, 600] on button "NEXT" at bounding box center [735, 618] width 156 height 37
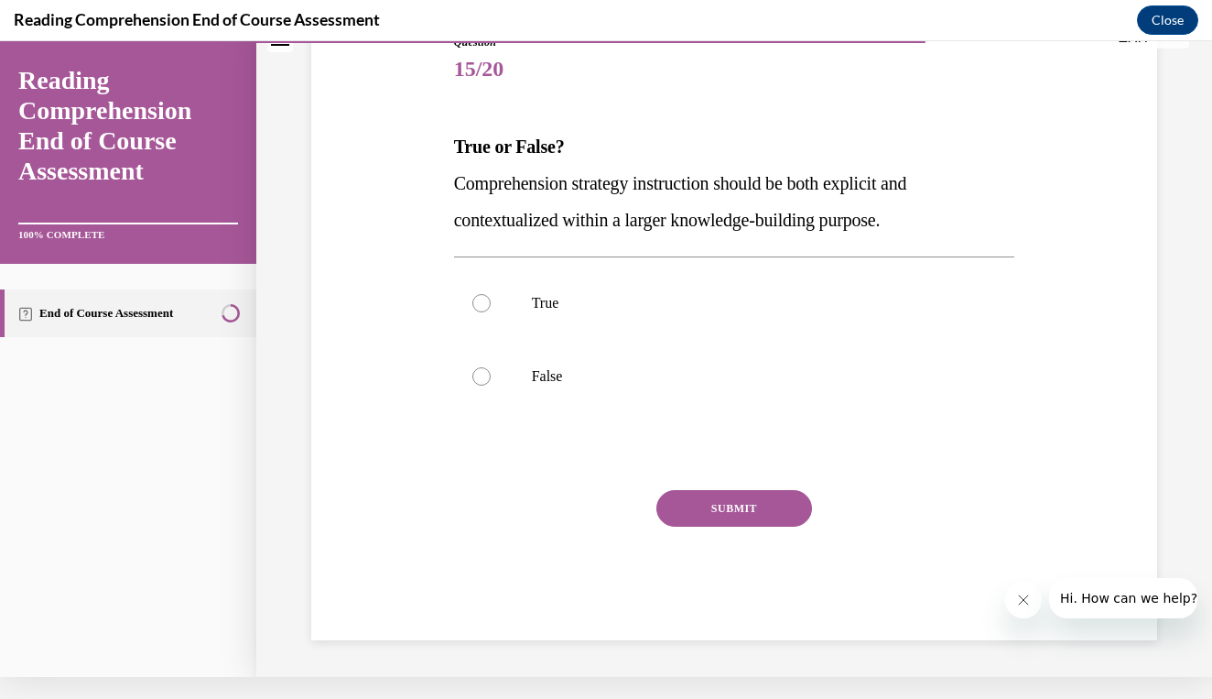
scroll to position [171, 0]
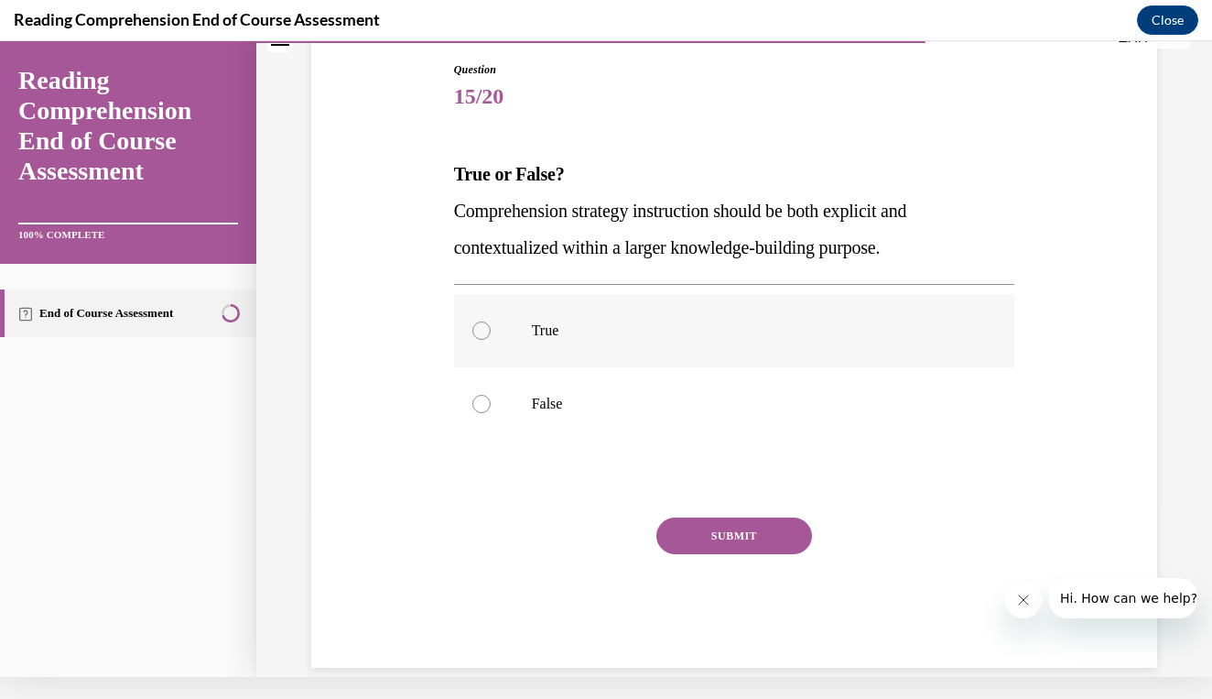
click at [731, 357] on label "True" at bounding box center [734, 330] width 561 height 73
click at [491, 340] on input "True" at bounding box center [482, 330] width 18 height 18
radio input "true"
click at [727, 532] on button "SUBMIT" at bounding box center [735, 535] width 156 height 37
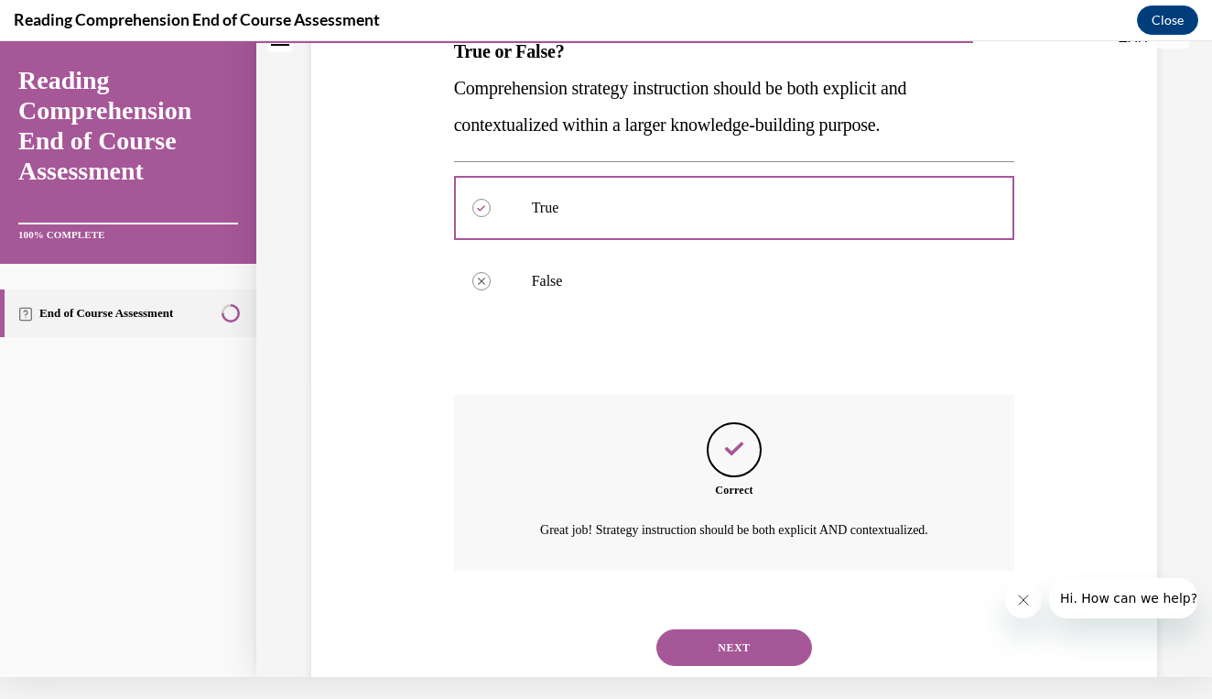
scroll to position [324, 0]
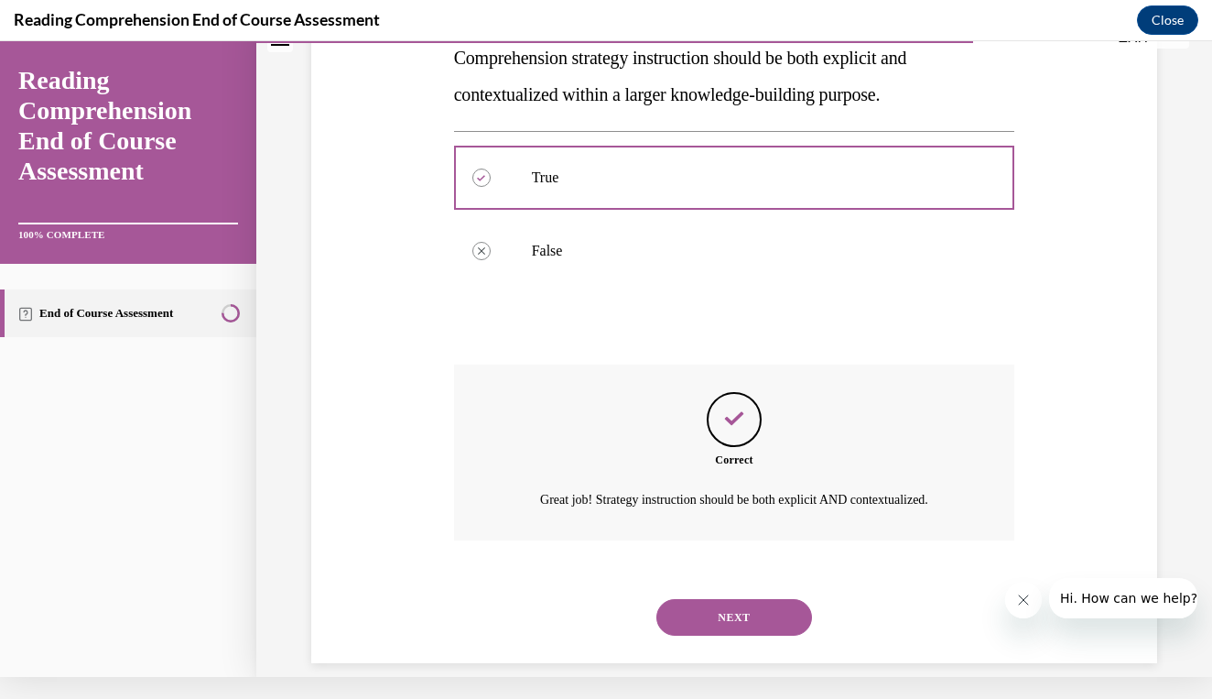
click at [744, 599] on button "NEXT" at bounding box center [735, 617] width 156 height 37
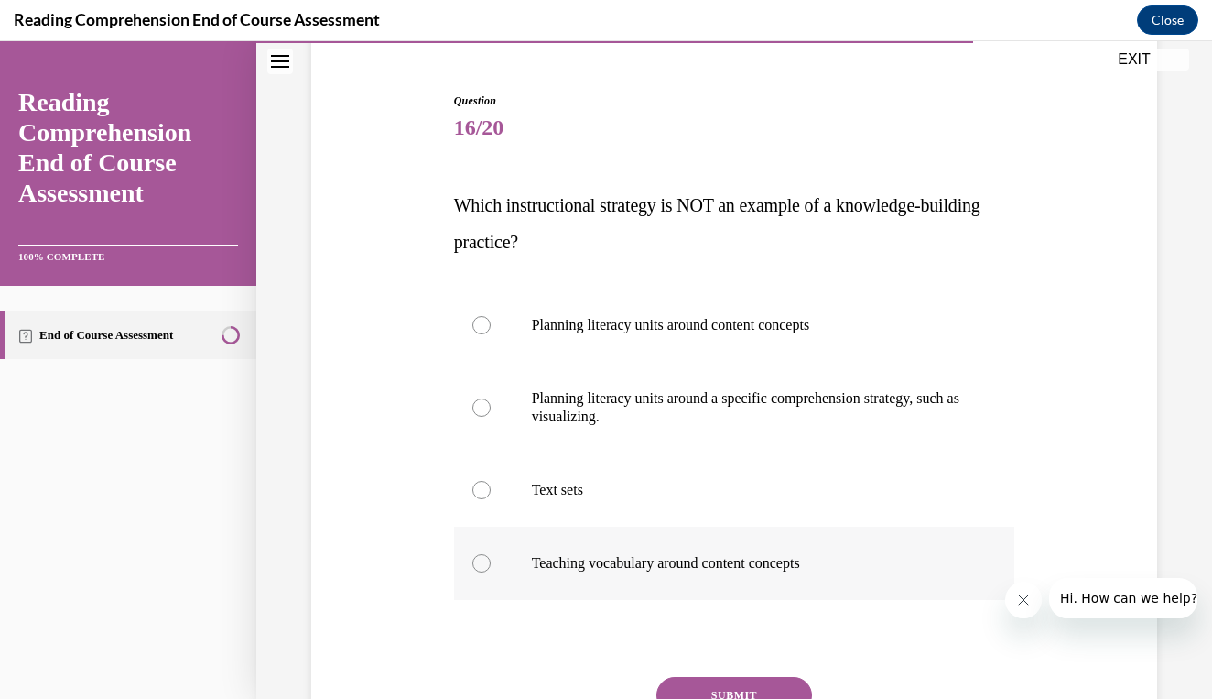
scroll to position [172, 0]
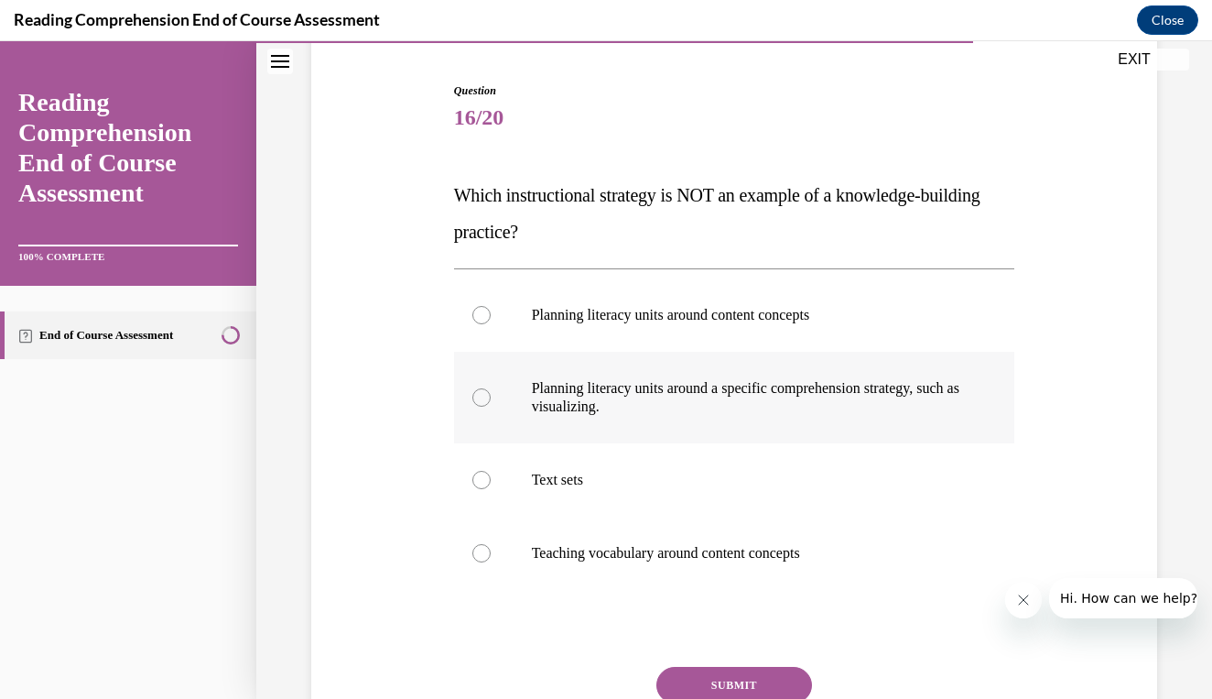
click at [787, 384] on p "Planning literacy units around a specific comprehension strategy, such as visua…" at bounding box center [751, 397] width 438 height 37
click at [491, 388] on input "Planning literacy units around a specific comprehension strategy, such as visua…" at bounding box center [482, 397] width 18 height 18
radio input "true"
click at [714, 677] on button "SUBMIT" at bounding box center [735, 685] width 156 height 37
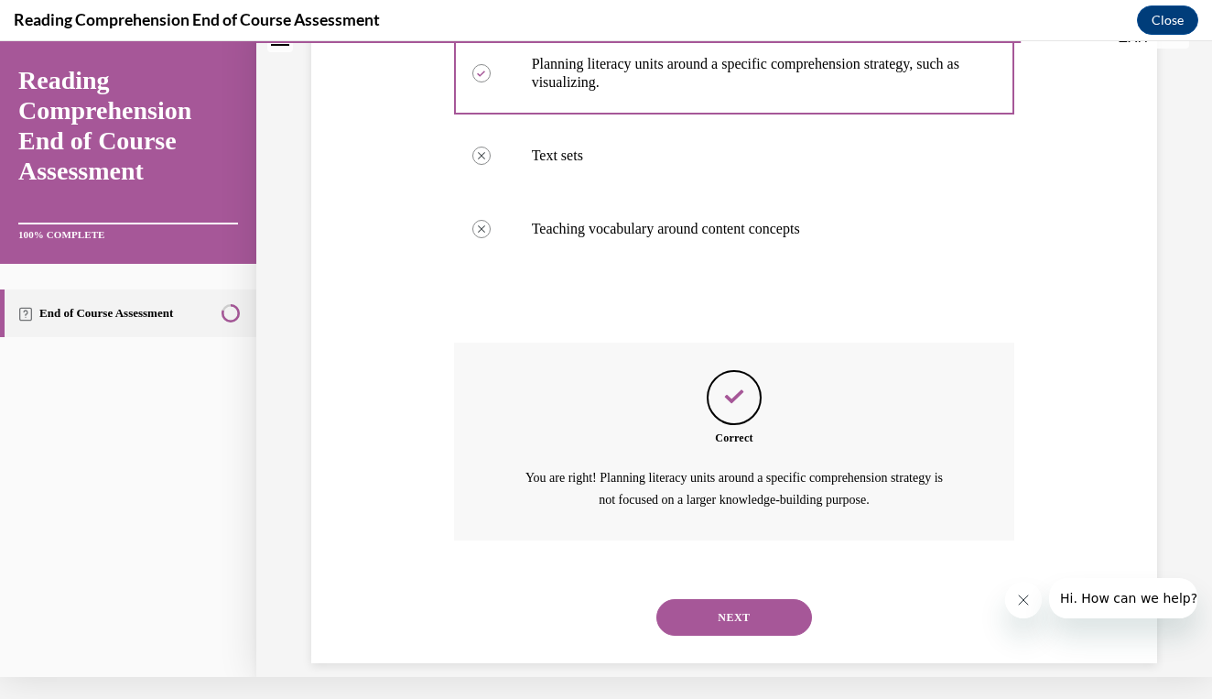
scroll to position [473, 0]
click at [706, 600] on button "NEXT" at bounding box center [735, 618] width 156 height 37
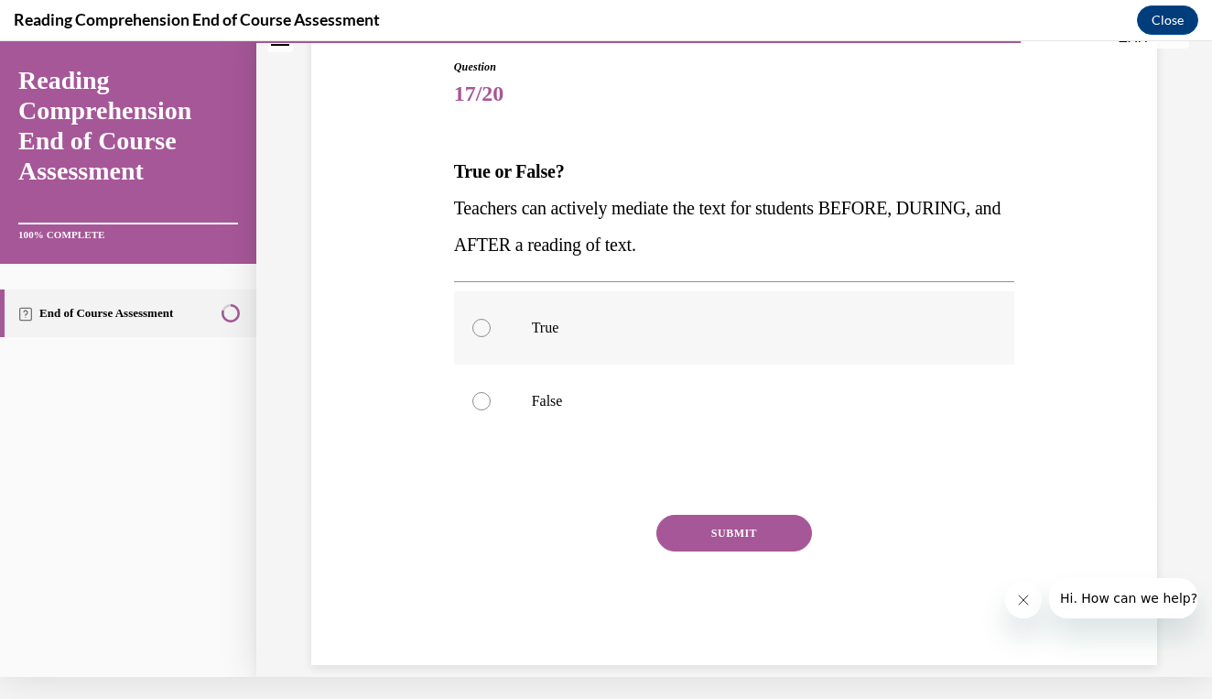
click at [598, 315] on label "True" at bounding box center [734, 327] width 561 height 73
click at [491, 319] on input "True" at bounding box center [482, 328] width 18 height 18
radio input "true"
click at [718, 531] on button "SUBMIT" at bounding box center [735, 533] width 156 height 37
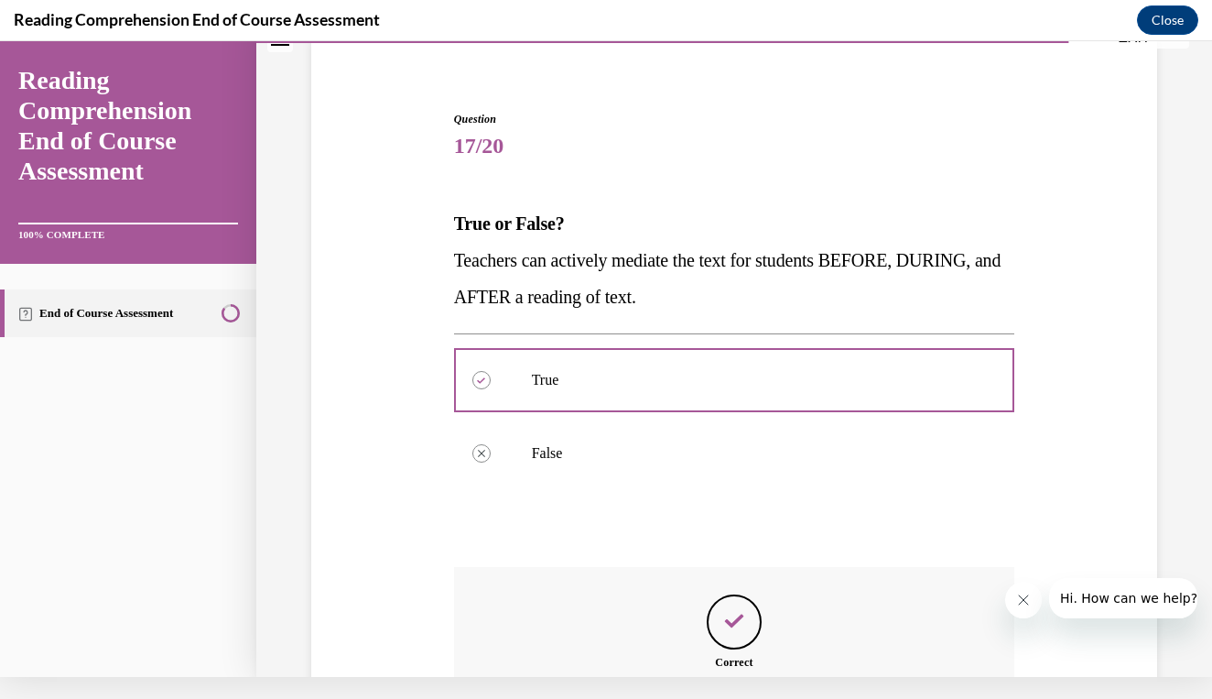
scroll to position [345, 0]
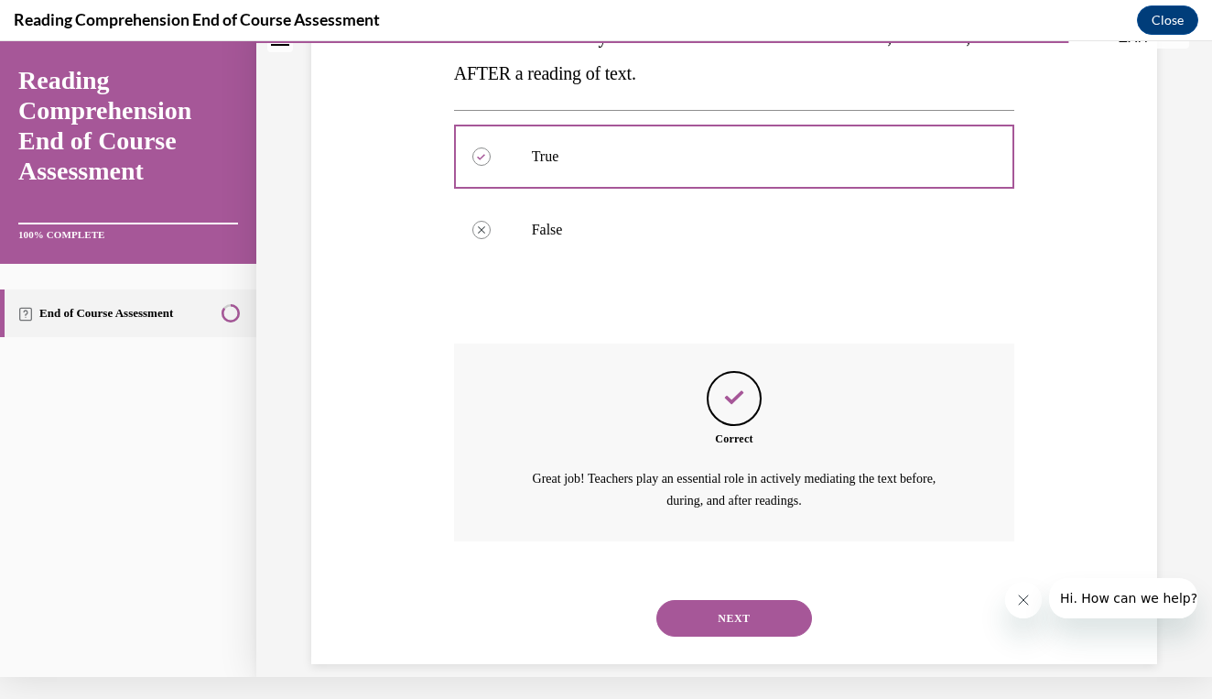
click at [703, 600] on button "NEXT" at bounding box center [735, 618] width 156 height 37
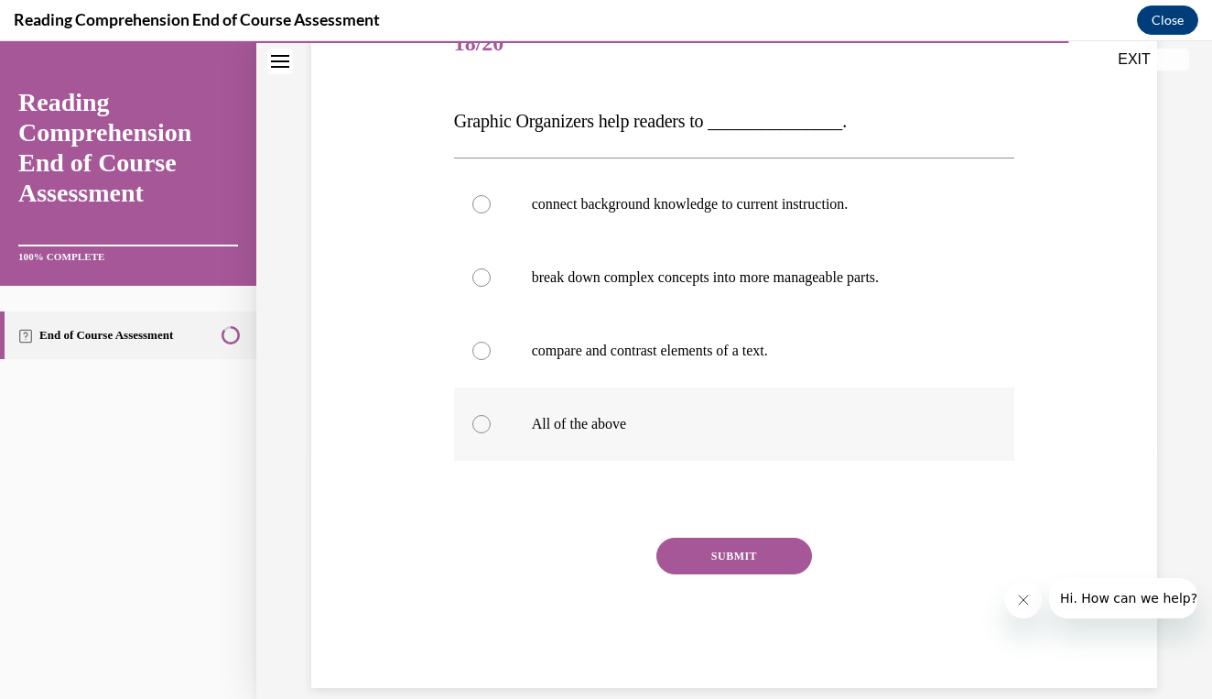
click at [623, 453] on label "All of the above" at bounding box center [734, 423] width 561 height 73
click at [491, 433] on input "All of the above" at bounding box center [482, 424] width 18 height 18
radio input "true"
click at [755, 586] on div "SUBMIT" at bounding box center [734, 584] width 561 height 92
click at [754, 598] on div "SUBMIT" at bounding box center [734, 584] width 561 height 92
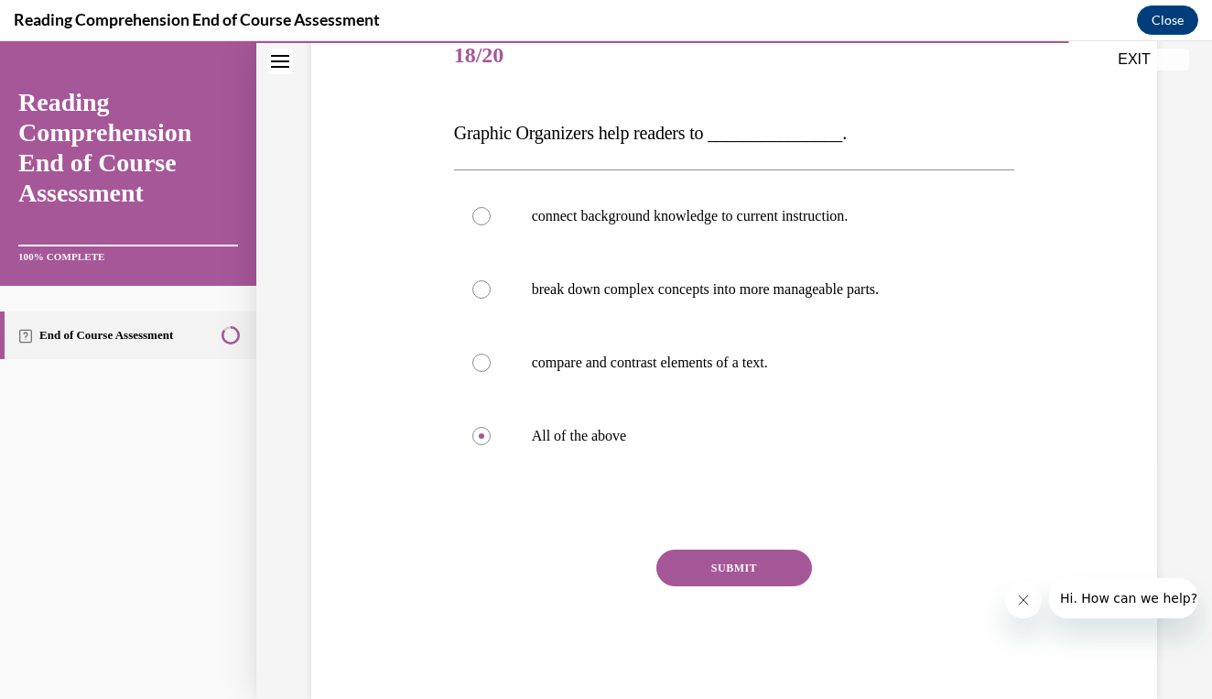
scroll to position [237, 0]
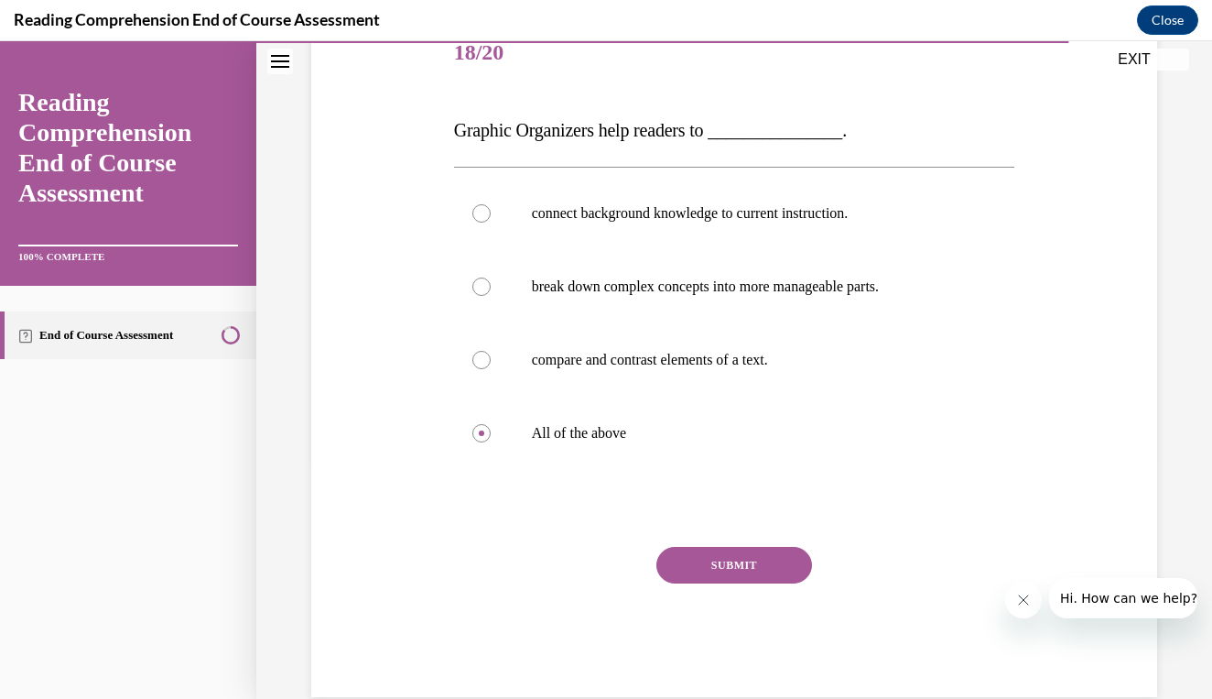
click at [738, 561] on button "SUBMIT" at bounding box center [735, 565] width 156 height 37
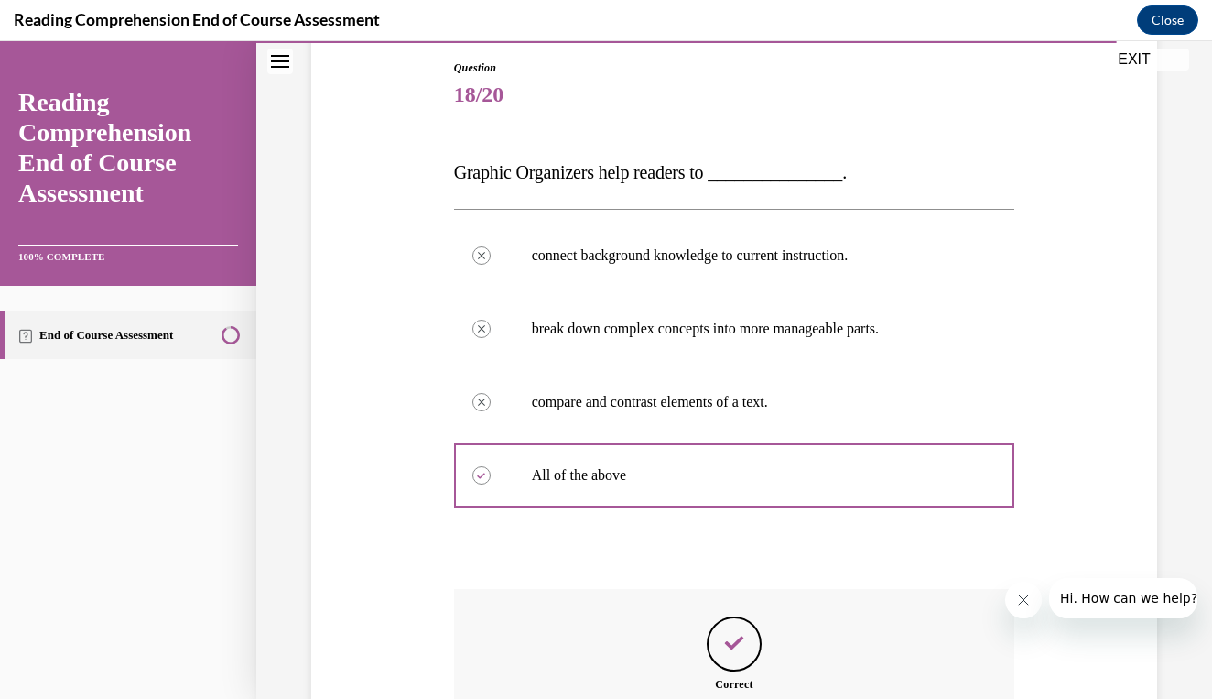
scroll to position [418, 0]
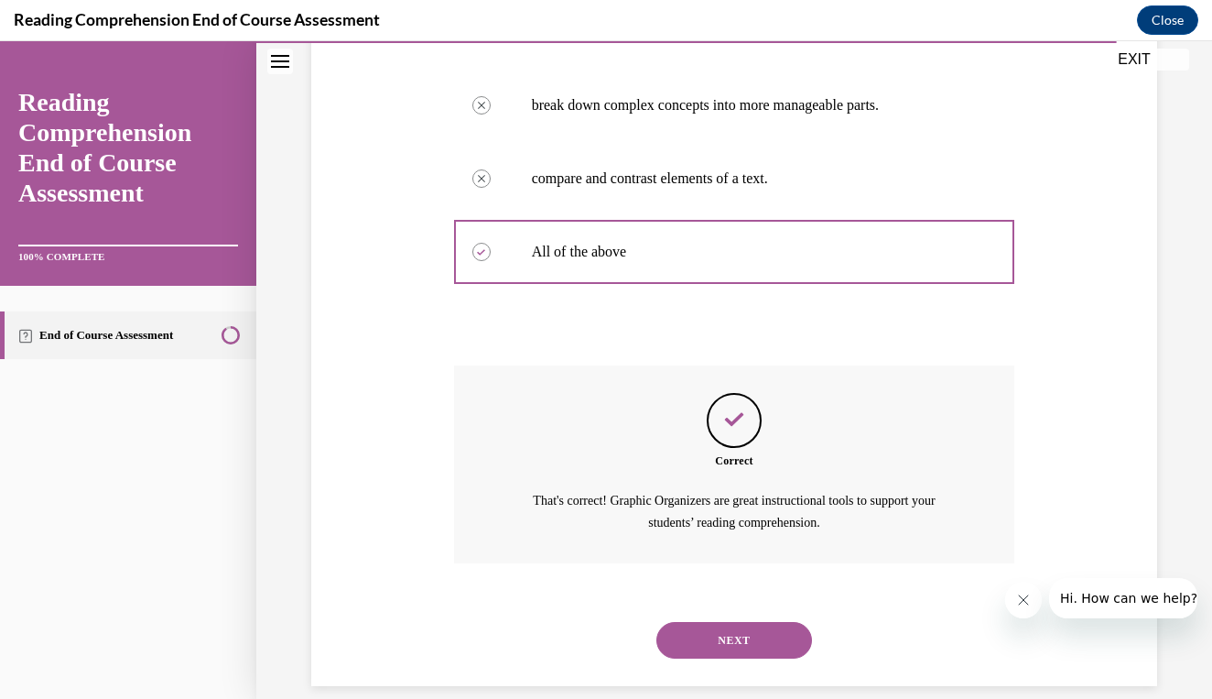
click at [733, 622] on button "NEXT" at bounding box center [735, 640] width 156 height 37
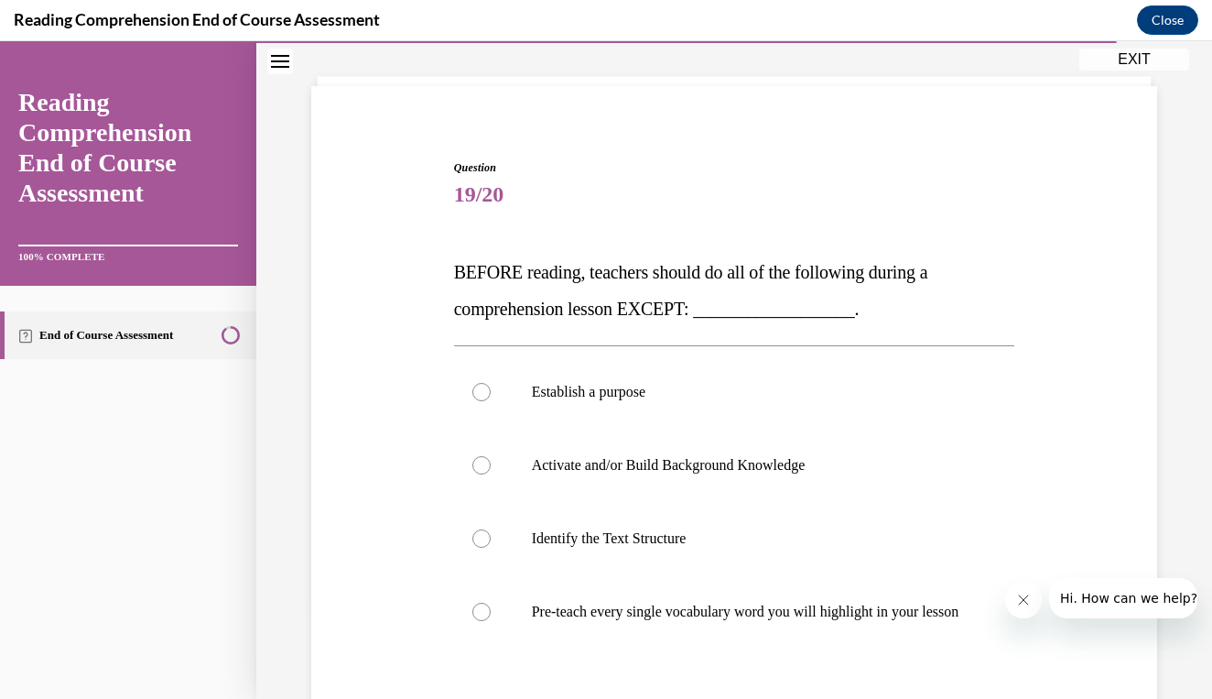
scroll to position [109, 0]
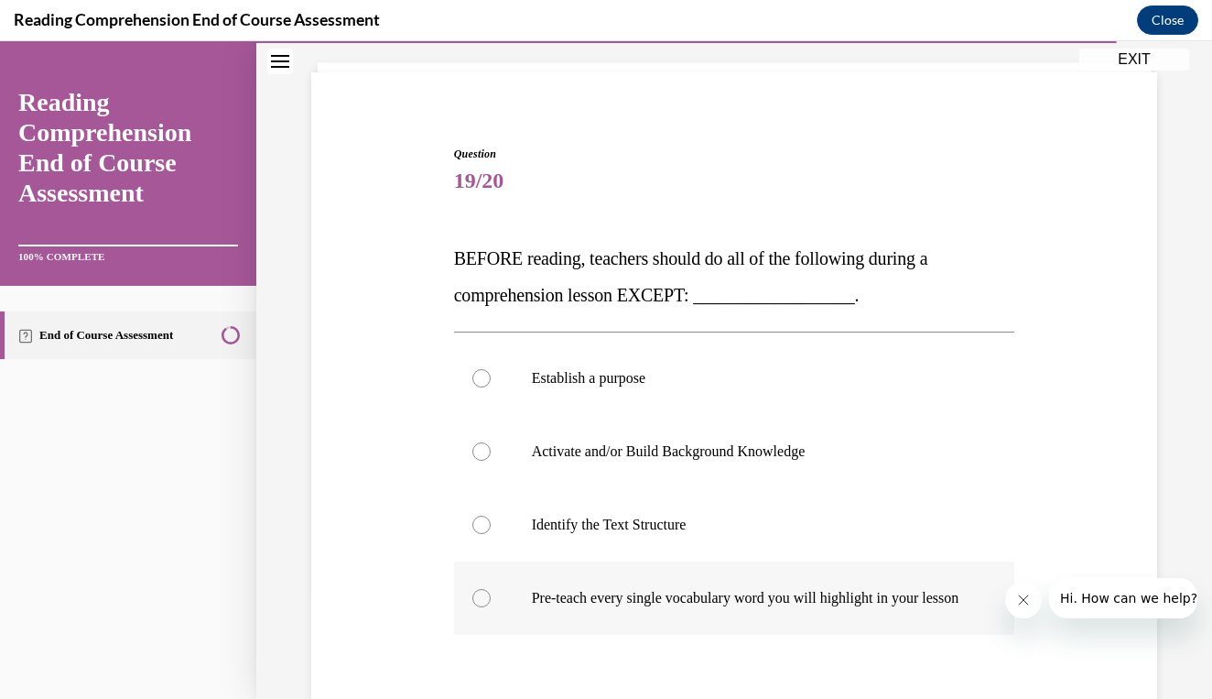
click at [733, 602] on p "Pre-teach every single vocabulary word you will highlight in your lesson" at bounding box center [751, 598] width 438 height 18
click at [491, 602] on input "Pre-teach every single vocabulary word you will highlight in your lesson" at bounding box center [482, 598] width 18 height 18
radio input "true"
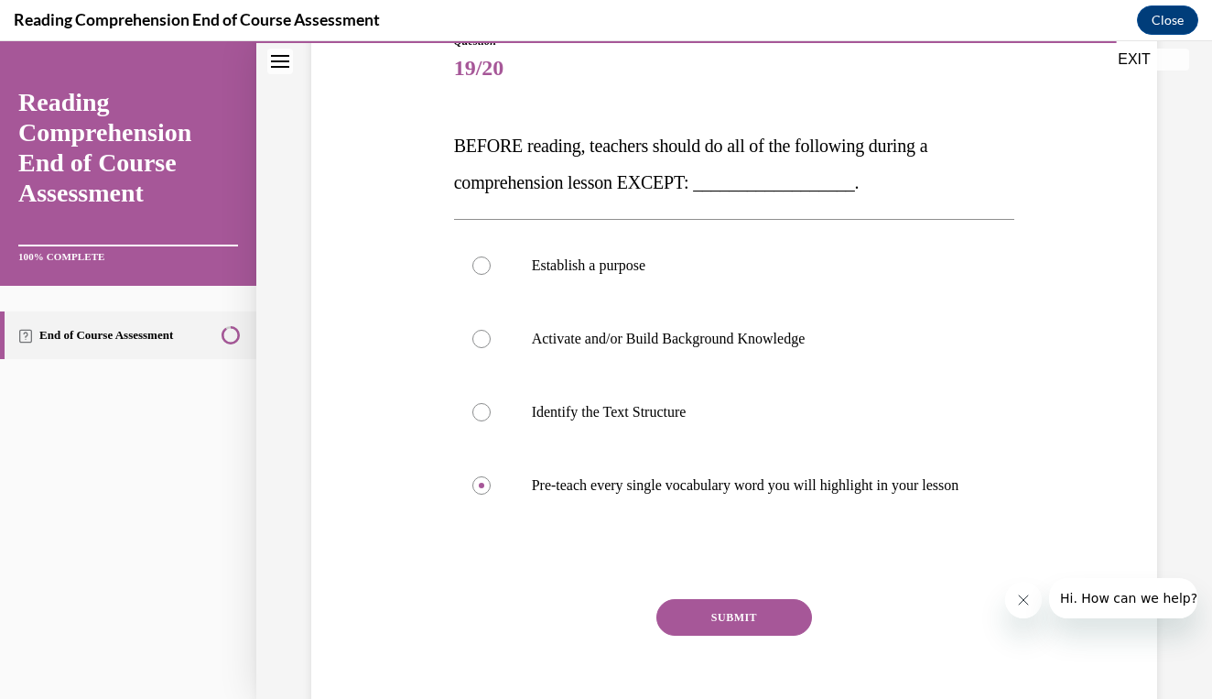
click at [731, 635] on button "SUBMIT" at bounding box center [735, 617] width 156 height 37
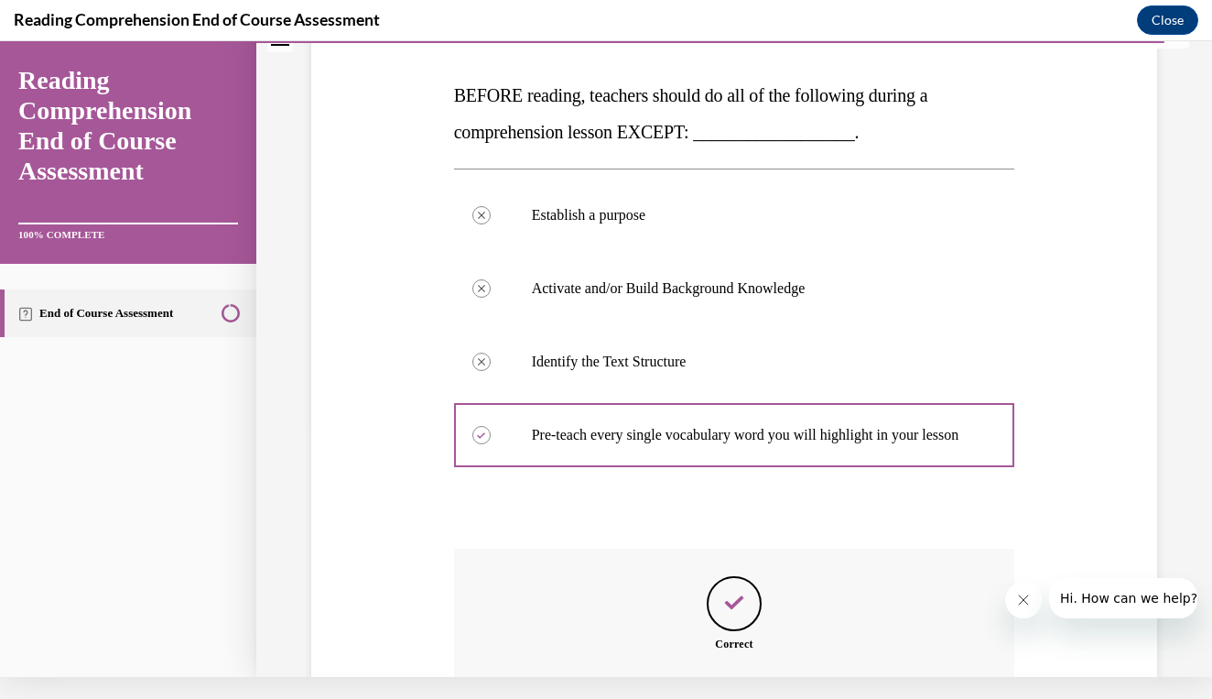
scroll to position [473, 0]
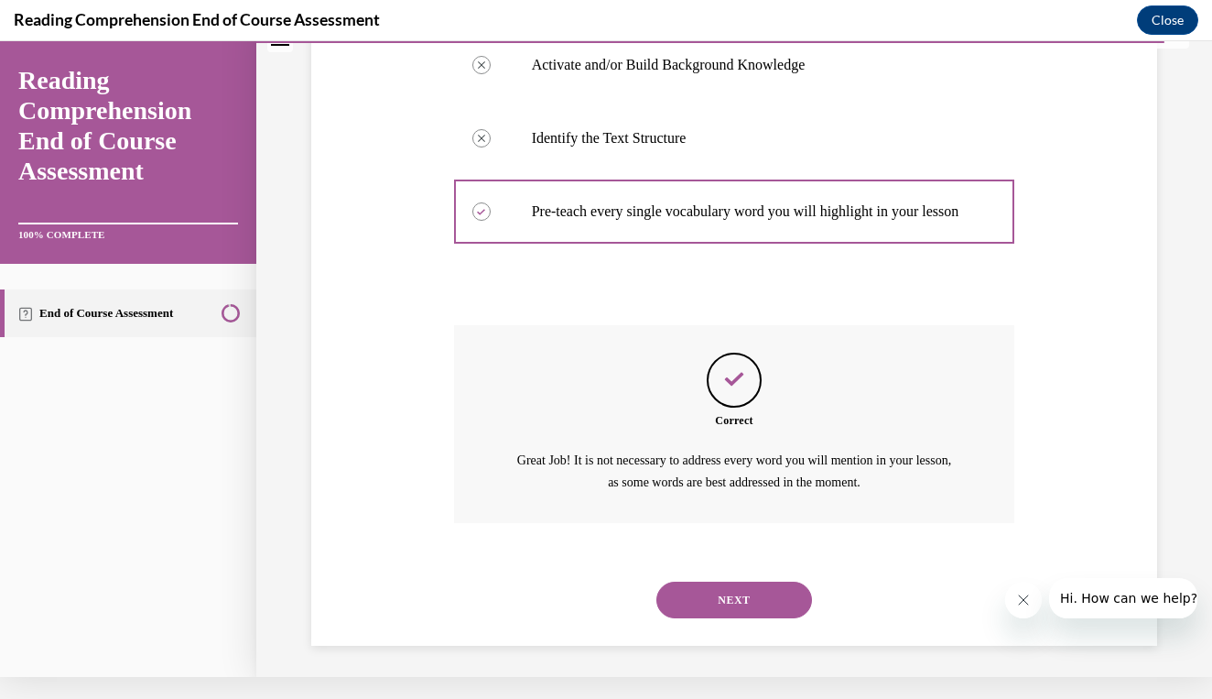
click at [741, 596] on button "NEXT" at bounding box center [735, 599] width 156 height 37
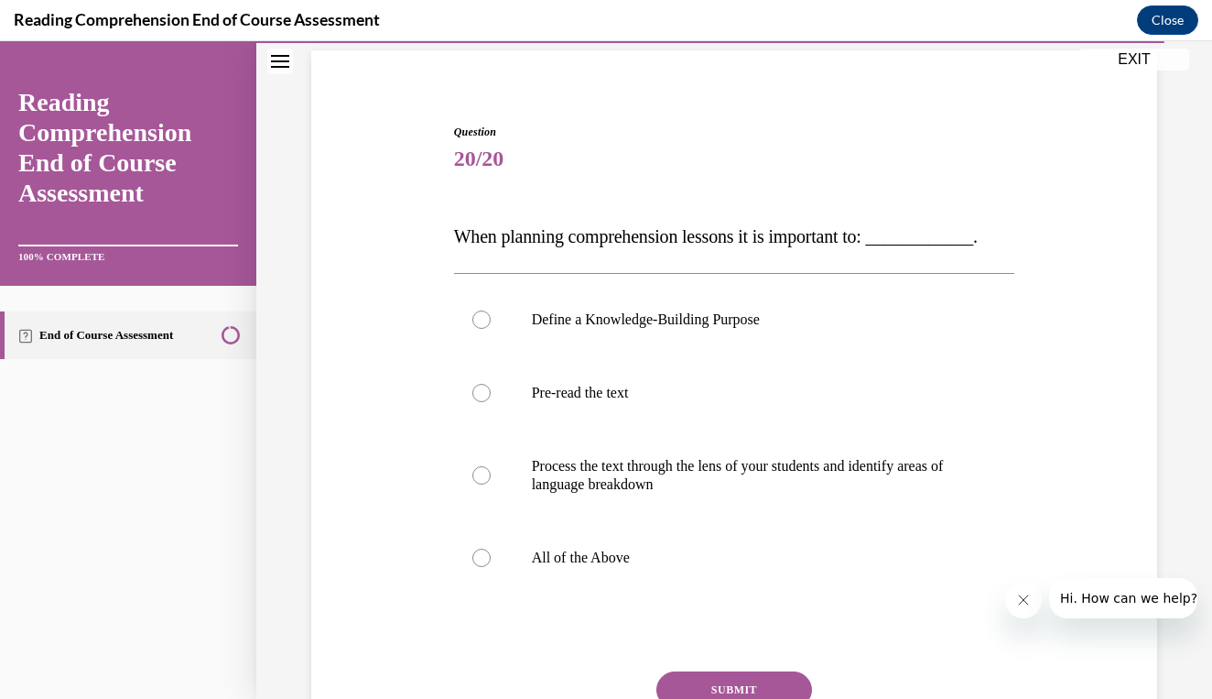
scroll to position [133, 0]
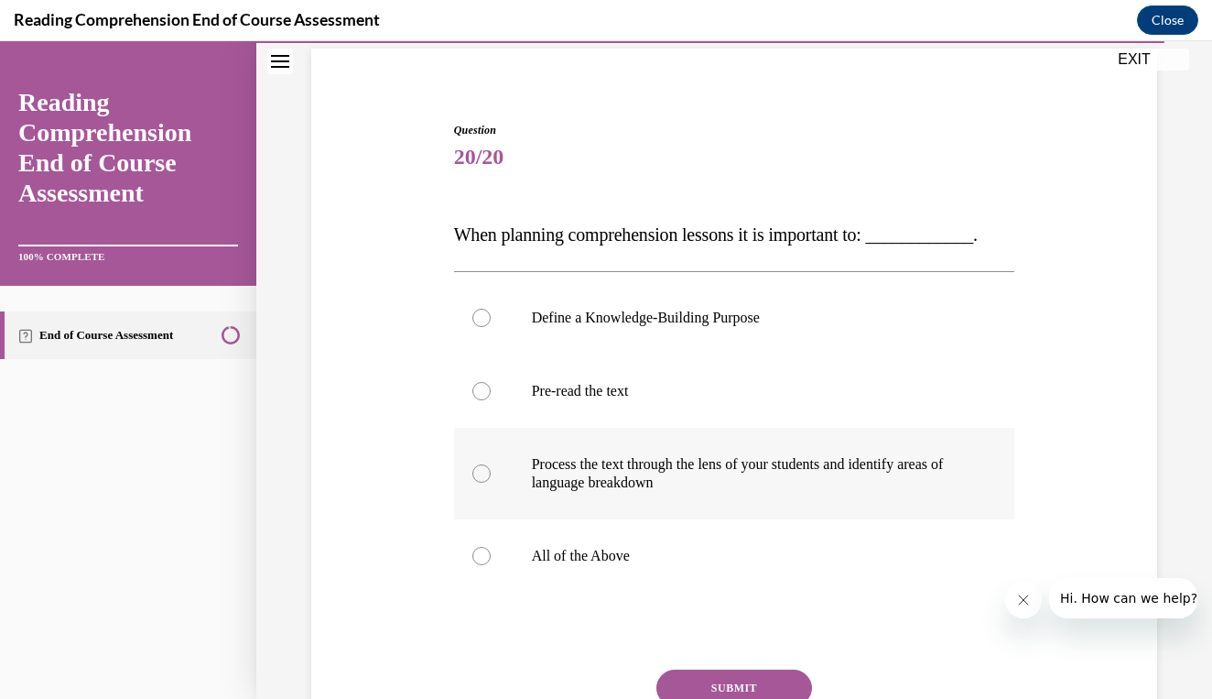
click at [687, 507] on label "Process the text through the lens of your students and identify areas of langua…" at bounding box center [734, 474] width 561 height 92
click at [491, 483] on input "Process the text through the lens of your students and identify areas of langua…" at bounding box center [482, 473] width 18 height 18
radio input "true"
click at [695, 559] on p "All of the Above" at bounding box center [751, 556] width 438 height 18
click at [491, 559] on input "All of the Above" at bounding box center [482, 556] width 18 height 18
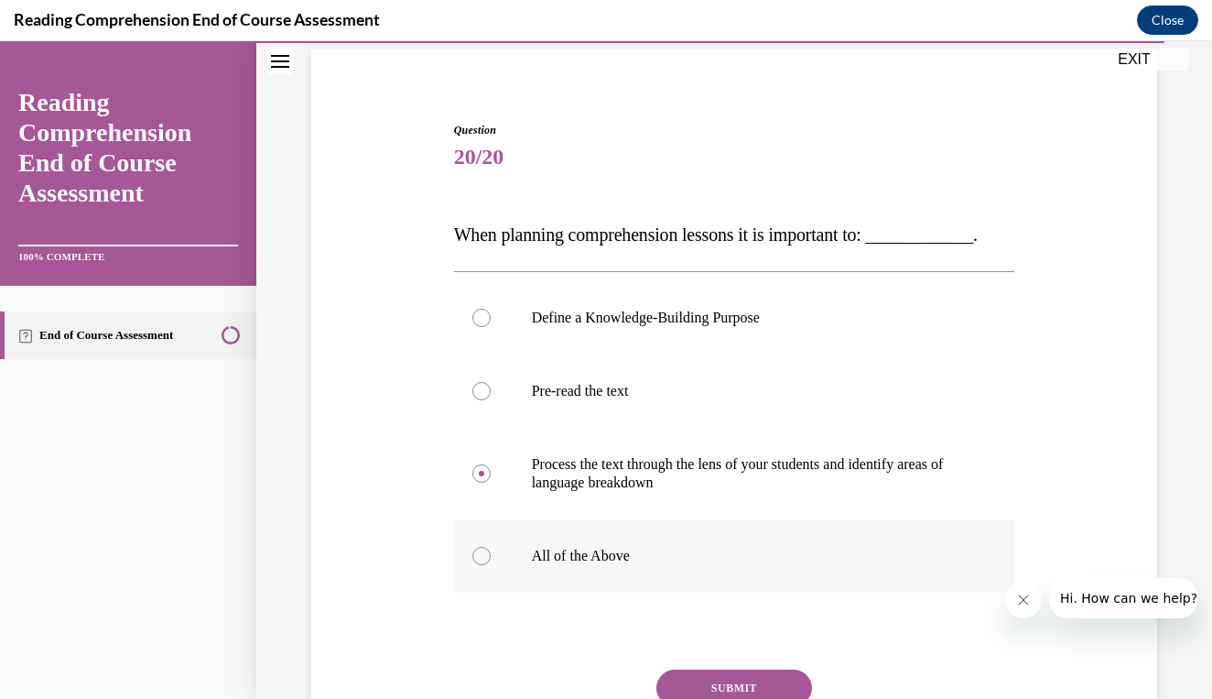
radio input "true"
click at [713, 679] on button "SUBMIT" at bounding box center [735, 687] width 156 height 37
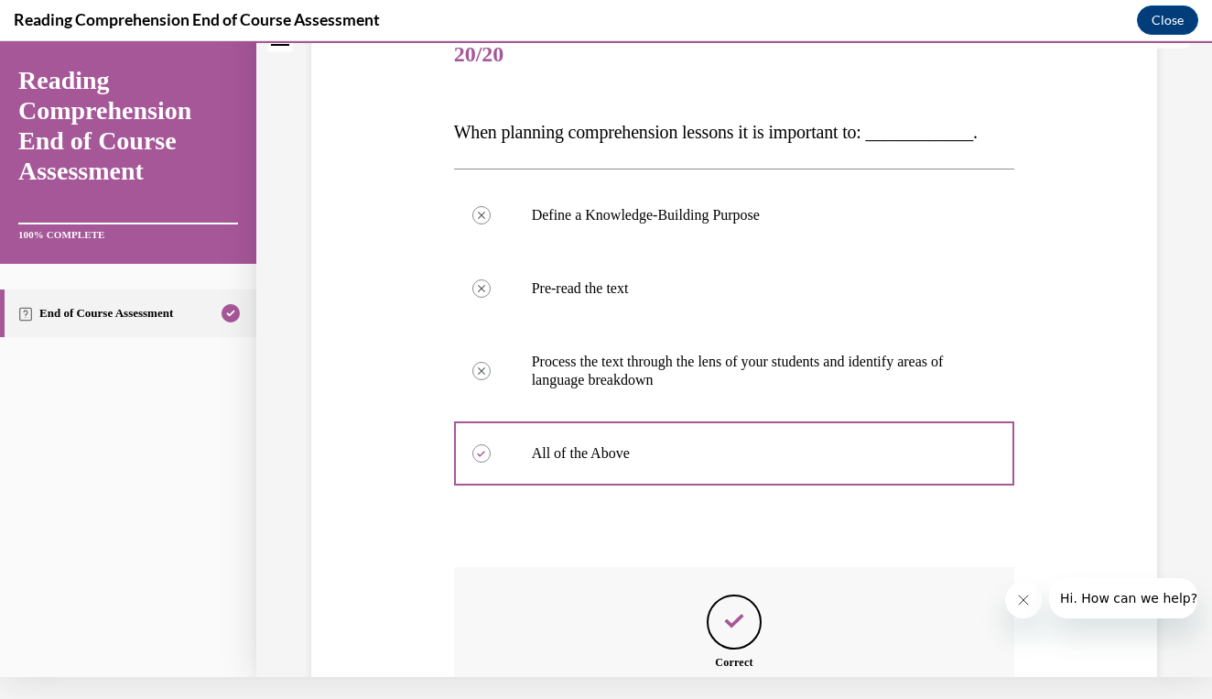
scroll to position [437, 0]
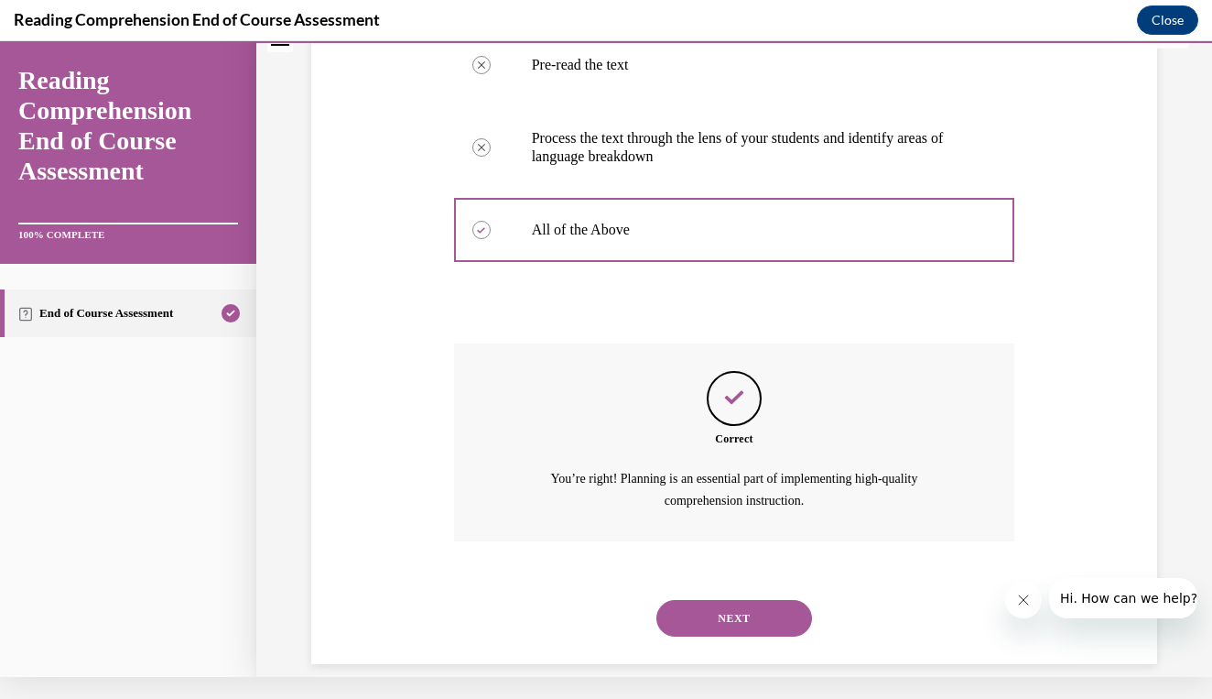
click at [737, 600] on button "NEXT" at bounding box center [735, 618] width 156 height 37
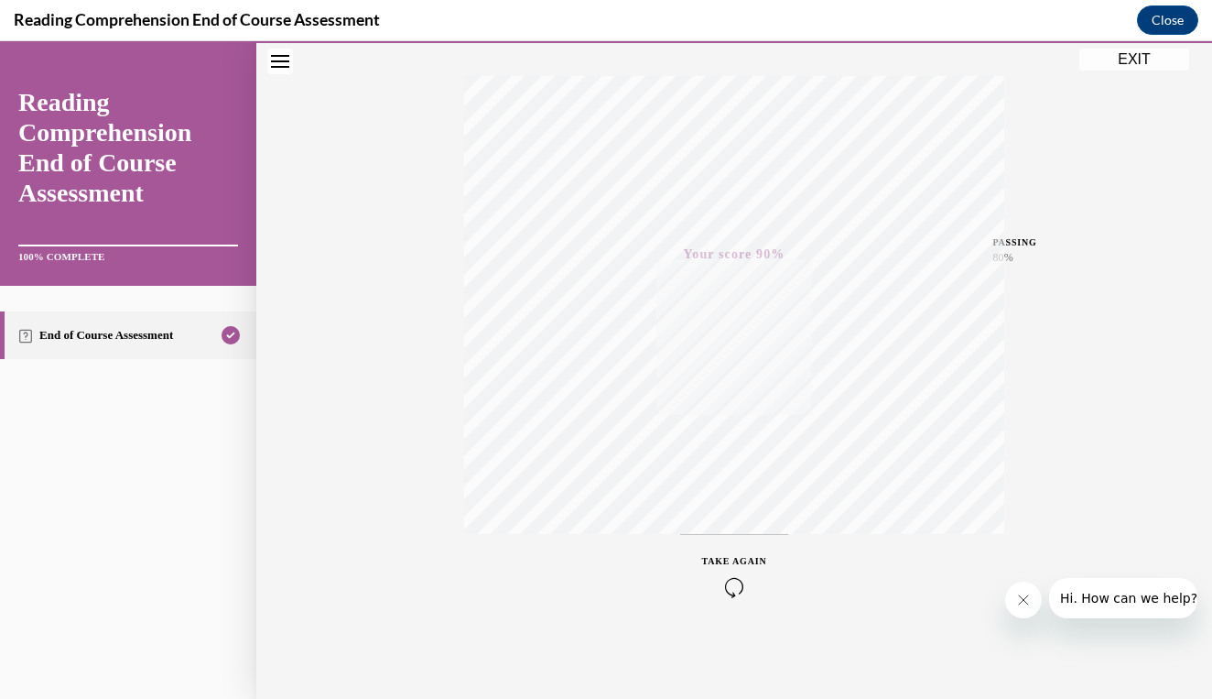
scroll to position [281, 0]
click at [1141, 55] on button "EXIT" at bounding box center [1135, 60] width 110 height 22
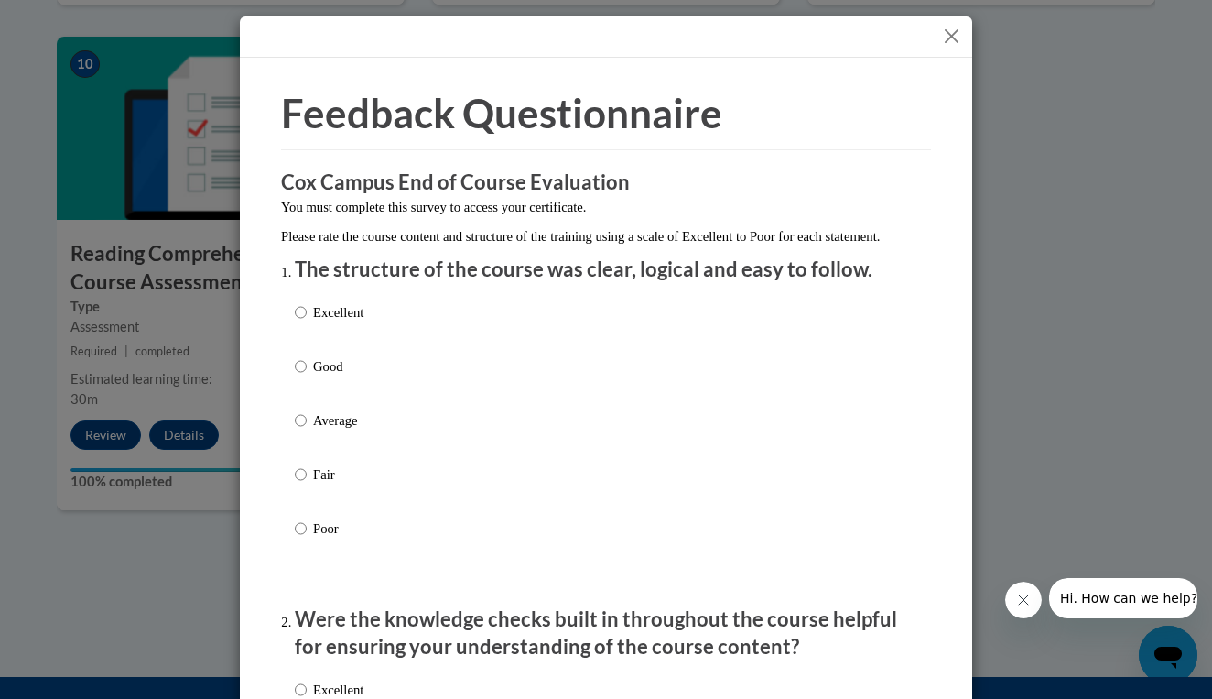
click at [701, 355] on div "Excellent Good Average Fair Poor" at bounding box center [606, 442] width 623 height 299
click at [340, 322] on p "Excellent" at bounding box center [338, 312] width 50 height 20
click at [307, 322] on input "Excellent" at bounding box center [301, 312] width 12 height 20
radio input "true"
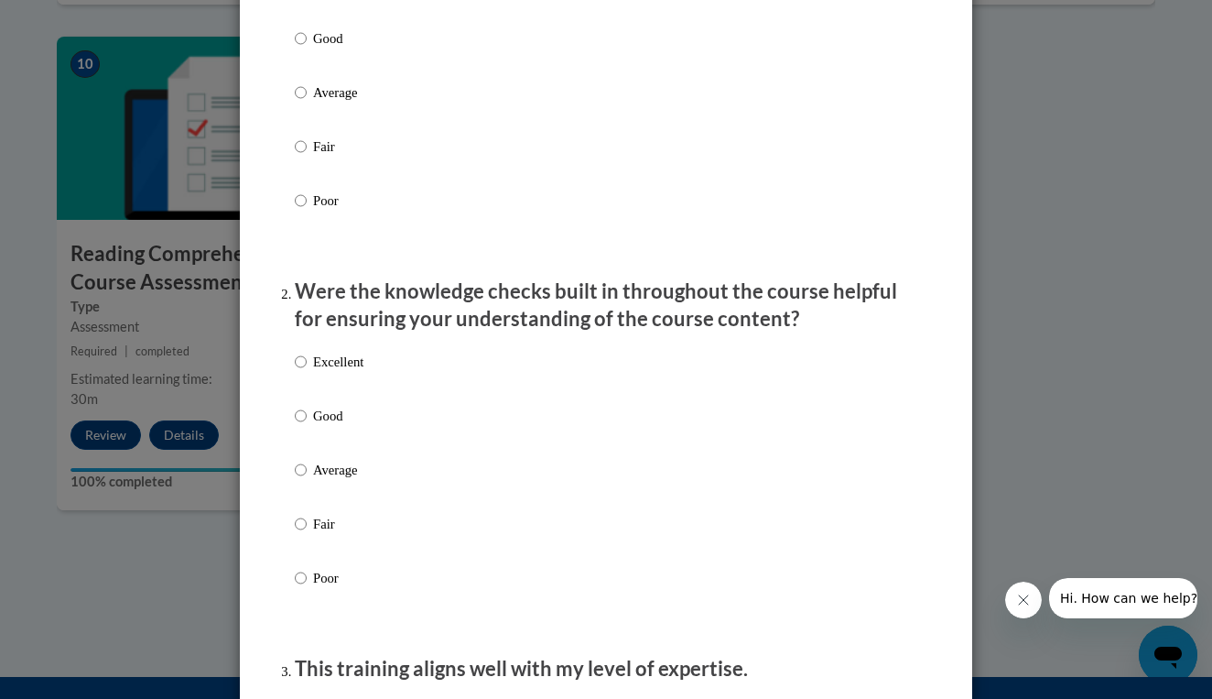
scroll to position [329, 0]
click at [371, 379] on div "Excellent Good Average Fair Poor" at bounding box center [606, 491] width 623 height 299
click at [343, 371] on p "Excellent" at bounding box center [338, 361] width 50 height 20
click at [307, 371] on input "Excellent" at bounding box center [301, 361] width 12 height 20
radio input "true"
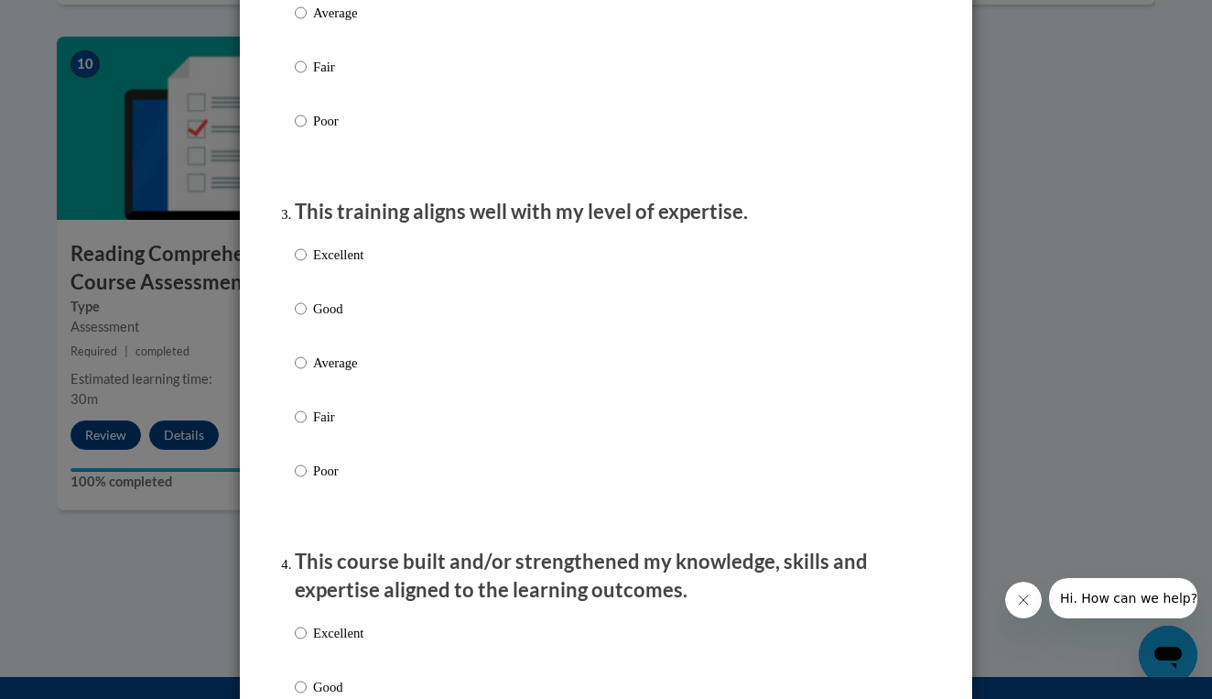
scroll to position [885, 0]
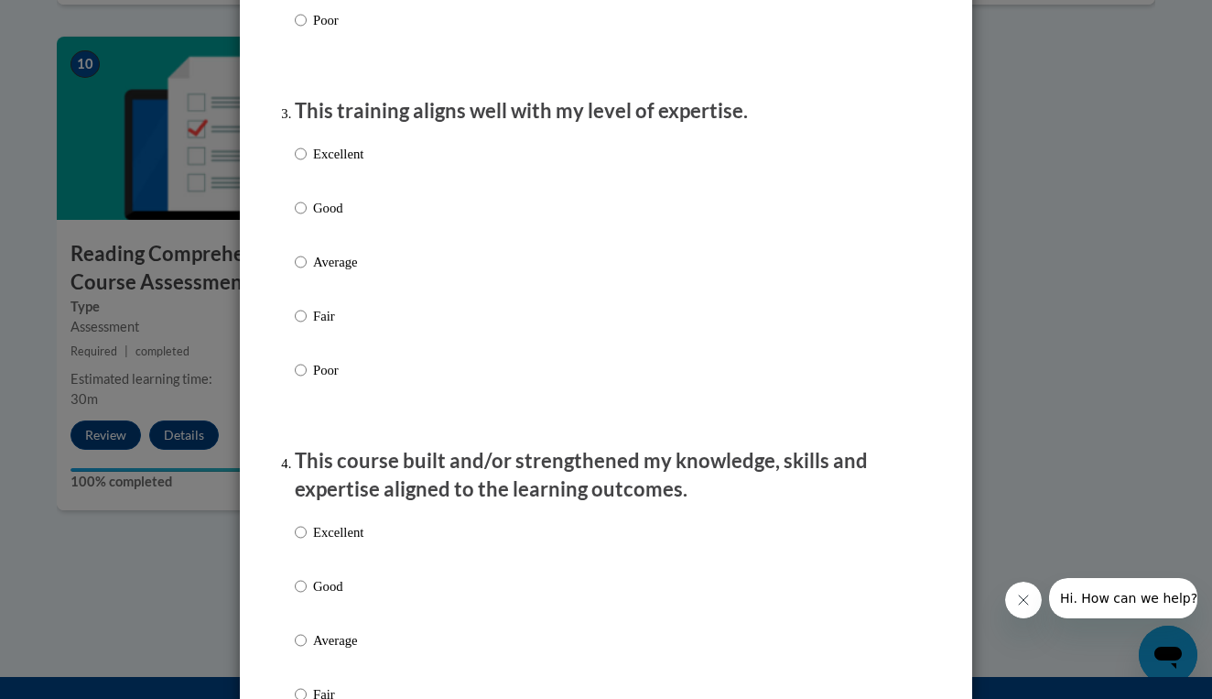
click at [337, 162] on p "Excellent" at bounding box center [338, 154] width 50 height 20
click at [307, 162] on input "Excellent" at bounding box center [301, 154] width 12 height 20
radio input "true"
click at [337, 540] on p "Excellent" at bounding box center [338, 532] width 50 height 20
click at [307, 540] on input "Excellent" at bounding box center [301, 532] width 12 height 20
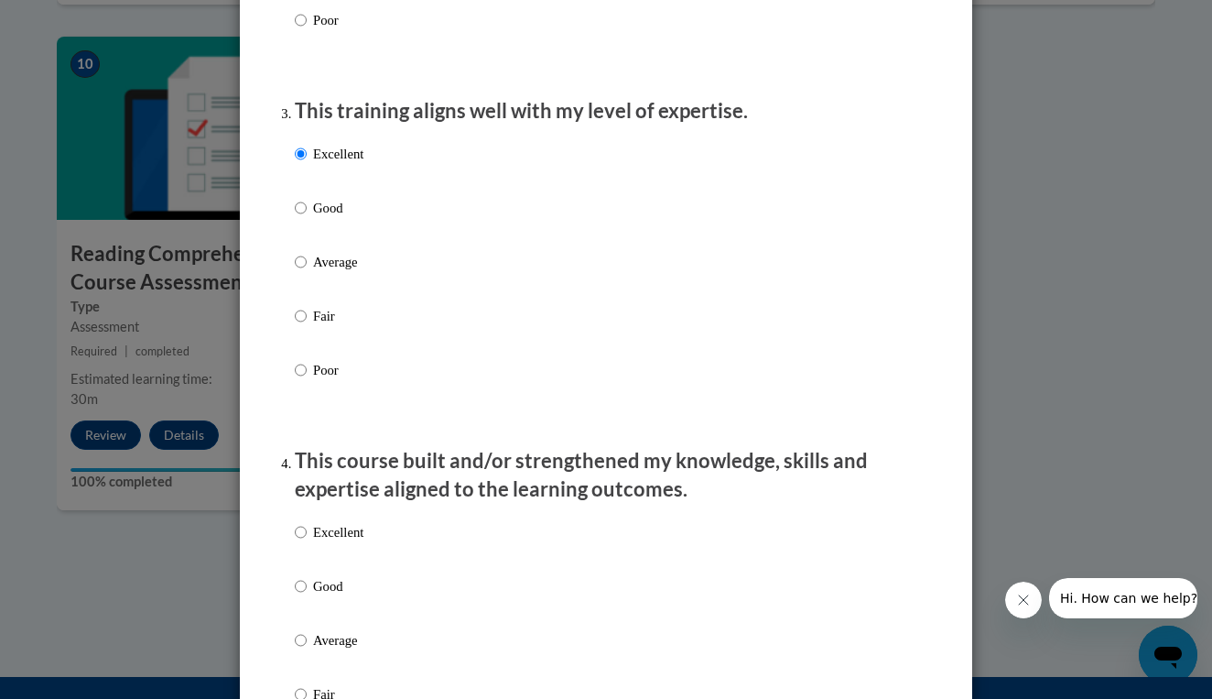
radio input "true"
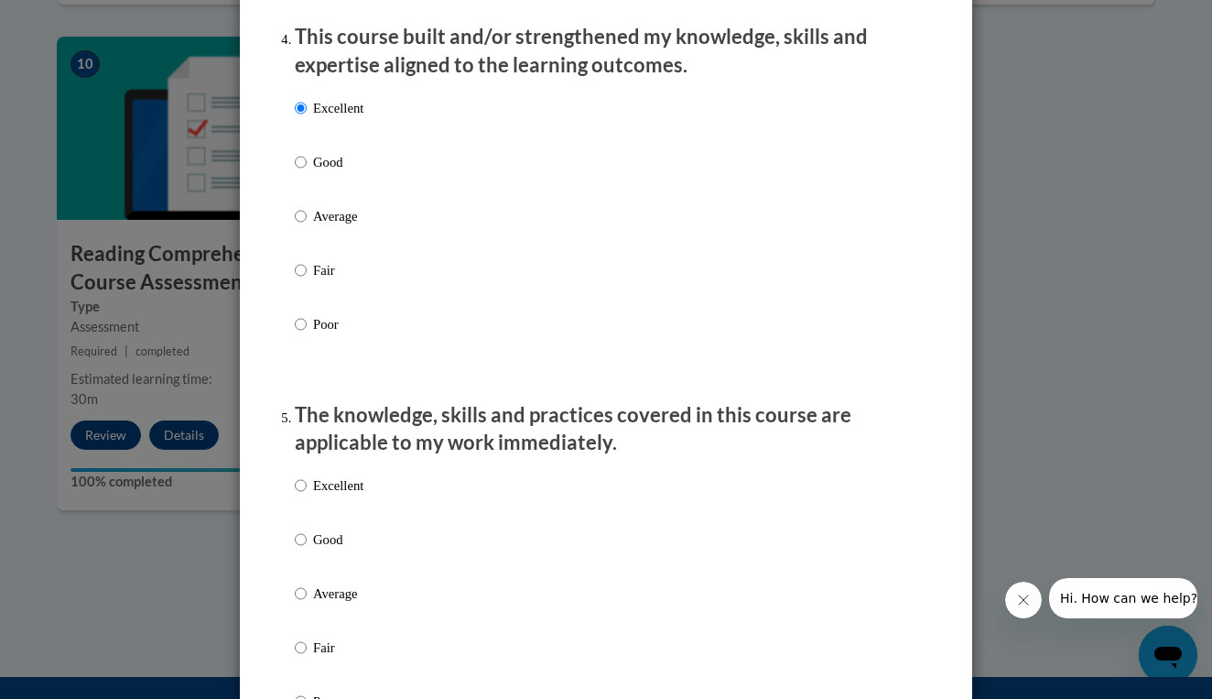
scroll to position [1348, 0]
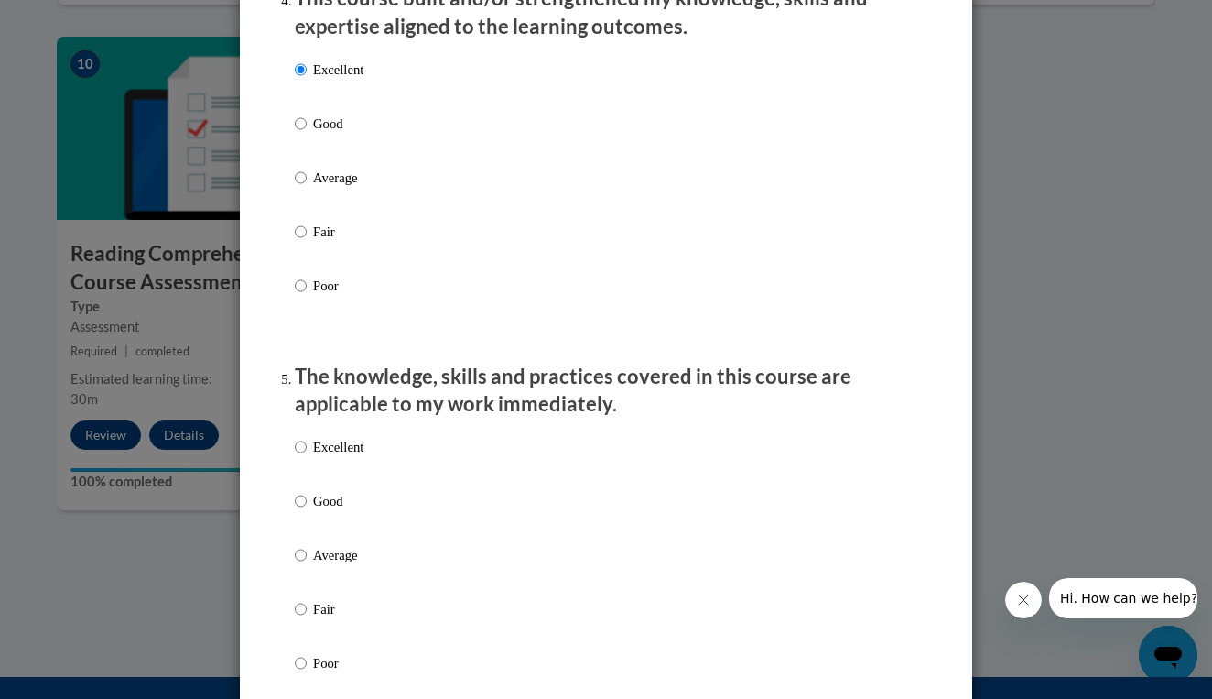
click at [342, 457] on p "Excellent" at bounding box center [338, 447] width 50 height 20
click at [307, 457] on input "Excellent" at bounding box center [301, 447] width 12 height 20
radio input "true"
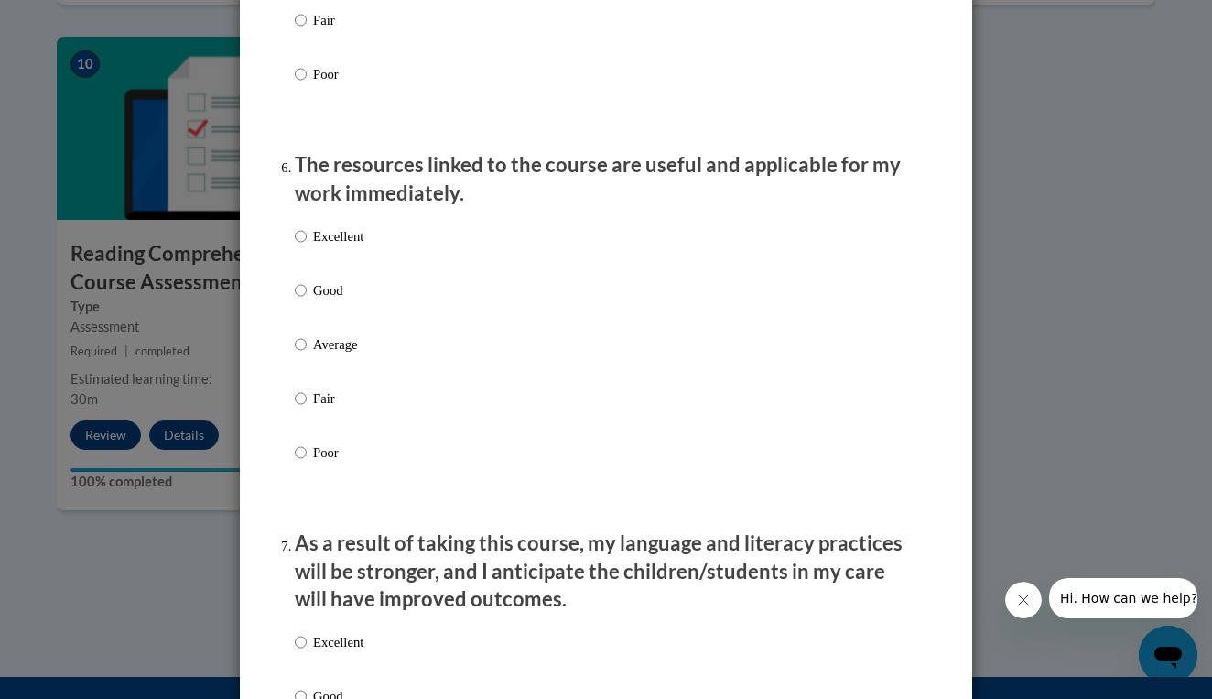
scroll to position [1945, 0]
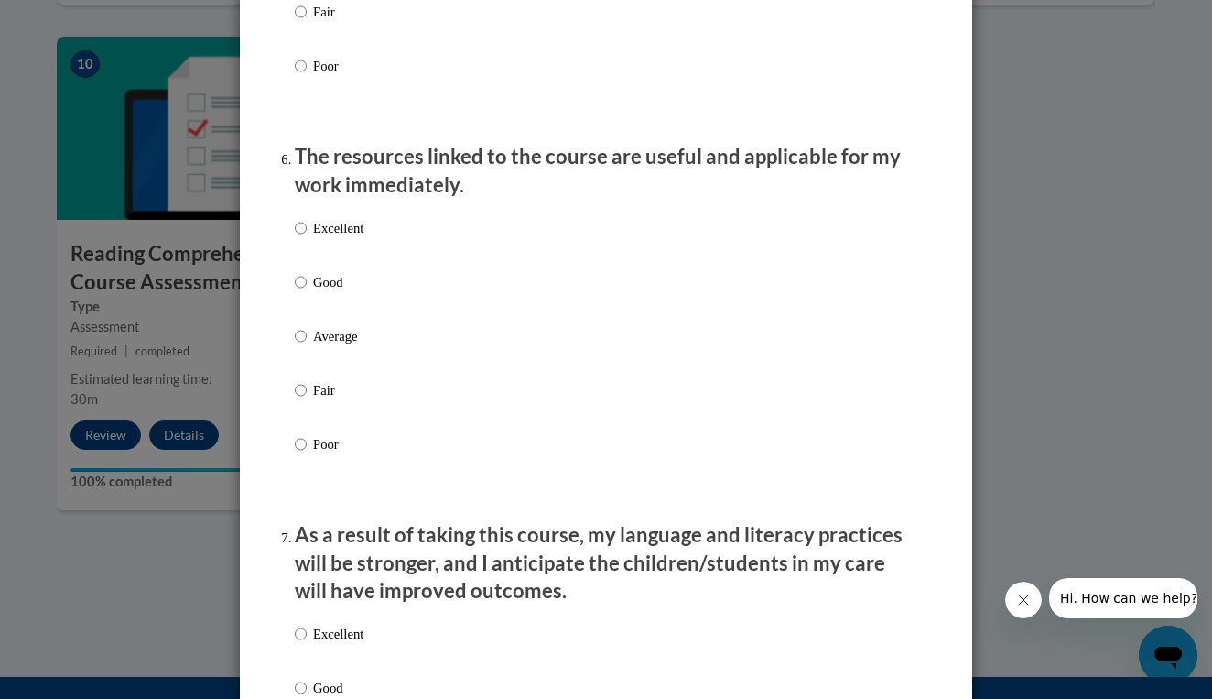
click at [346, 234] on p "Excellent" at bounding box center [338, 228] width 50 height 20
click at [307, 234] on input "Excellent" at bounding box center [301, 228] width 12 height 20
radio input "true"
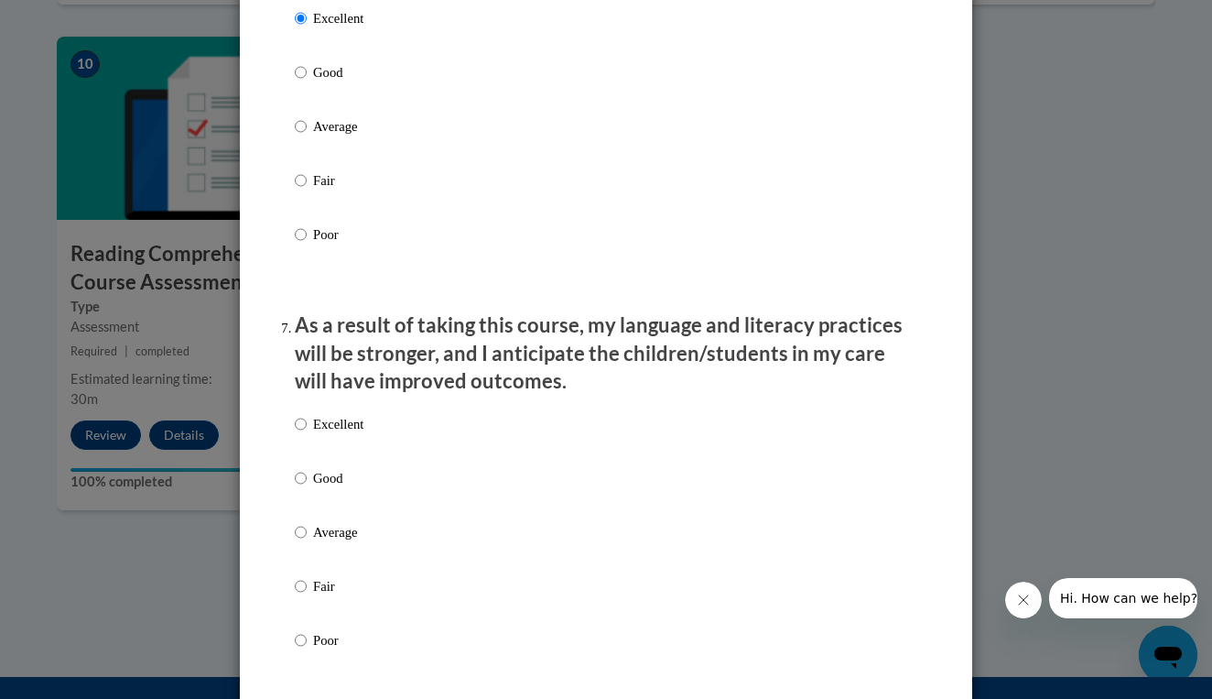
scroll to position [2138, 0]
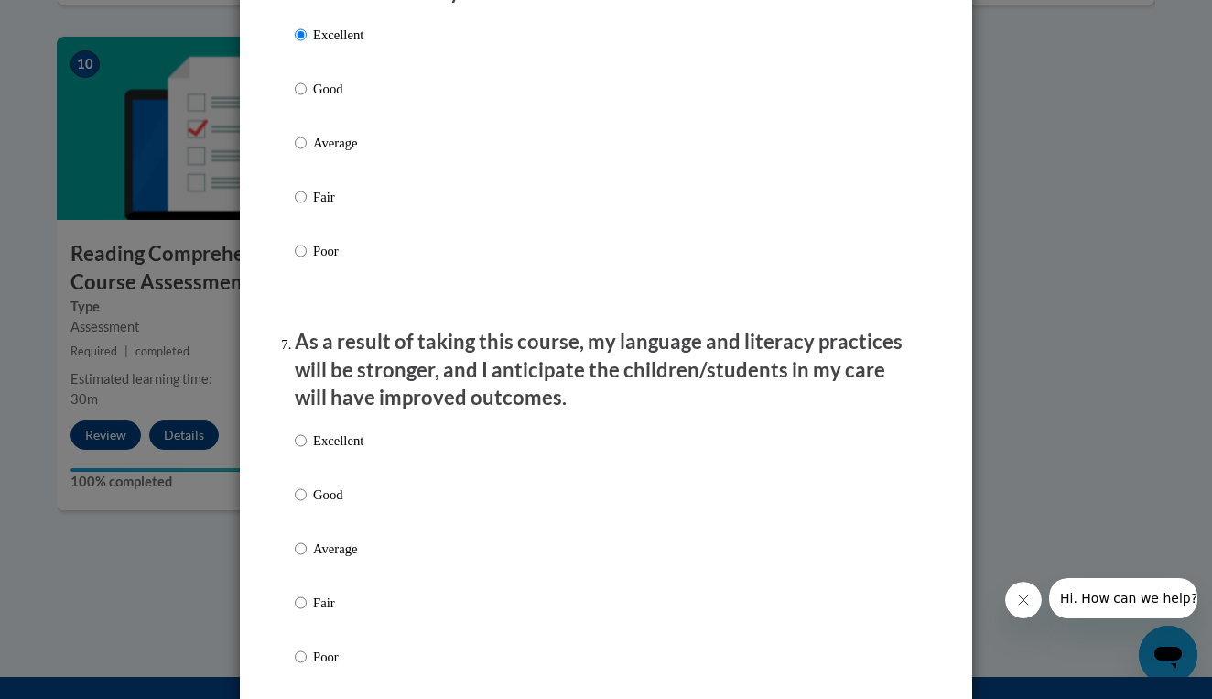
click at [342, 427] on div "Excellent Good Average Fair Poor" at bounding box center [329, 563] width 69 height 284
click at [342, 440] on p "Excellent" at bounding box center [338, 440] width 50 height 20
click at [307, 440] on input "Excellent" at bounding box center [301, 440] width 12 height 20
radio input "true"
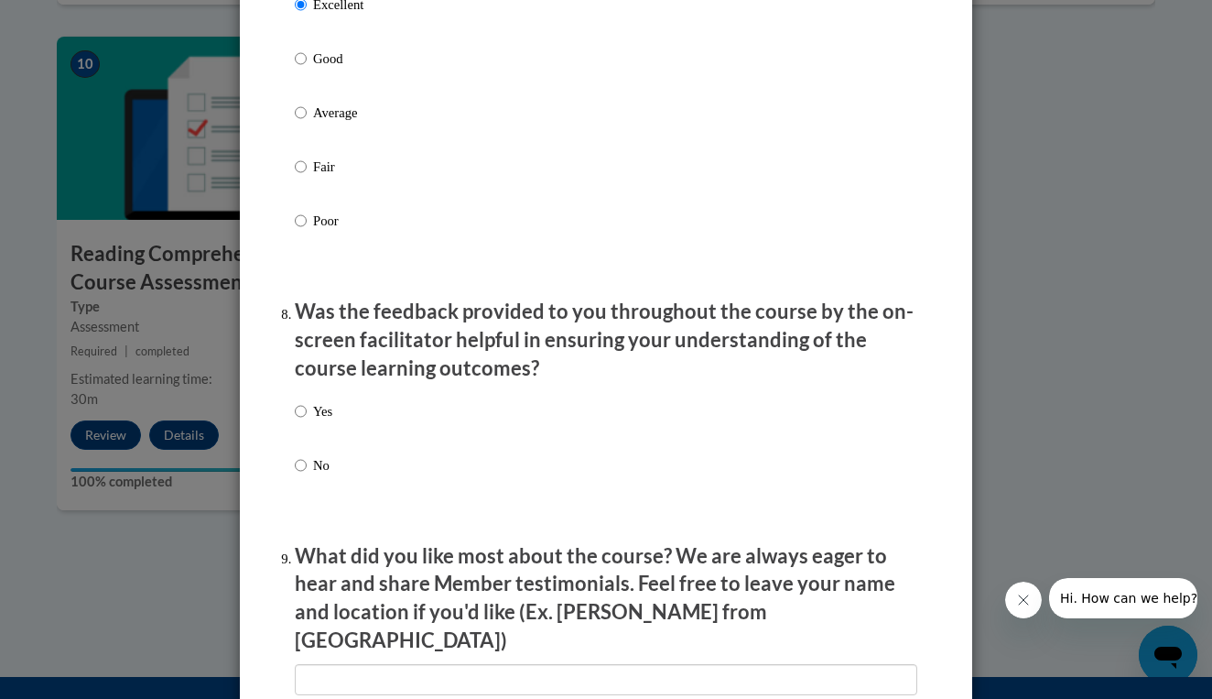
scroll to position [2579, 0]
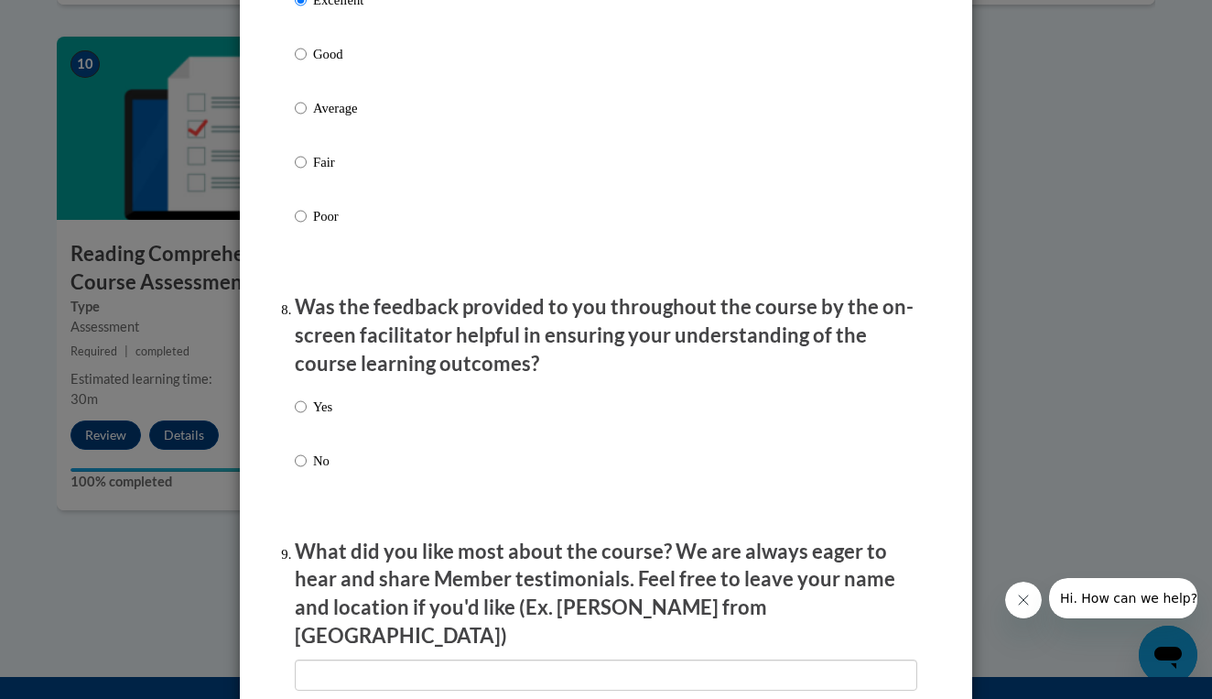
click at [325, 413] on p "Yes" at bounding box center [322, 407] width 19 height 20
click at [307, 413] on input "Yes" at bounding box center [301, 407] width 12 height 20
radio input "true"
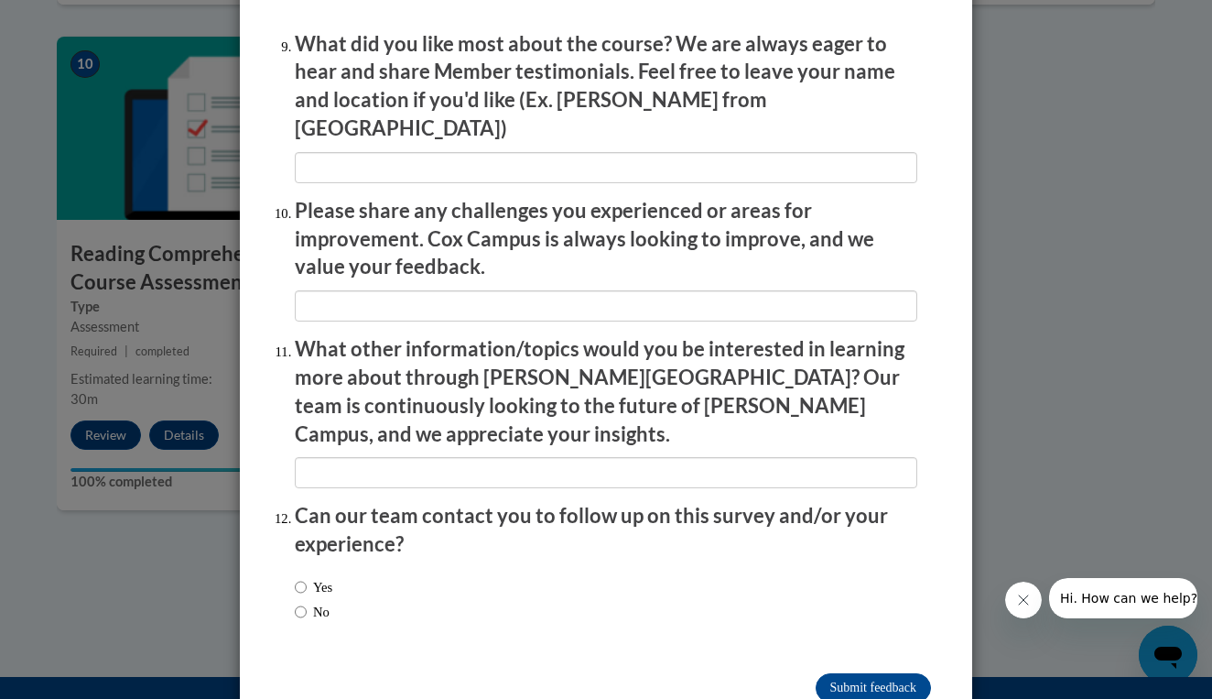
scroll to position [3085, 0]
click at [310, 603] on label "No" at bounding box center [312, 613] width 35 height 20
click at [307, 603] on input "No" at bounding box center [301, 613] width 12 height 20
radio input "true"
click at [838, 674] on input "Submit feedback" at bounding box center [873, 688] width 115 height 29
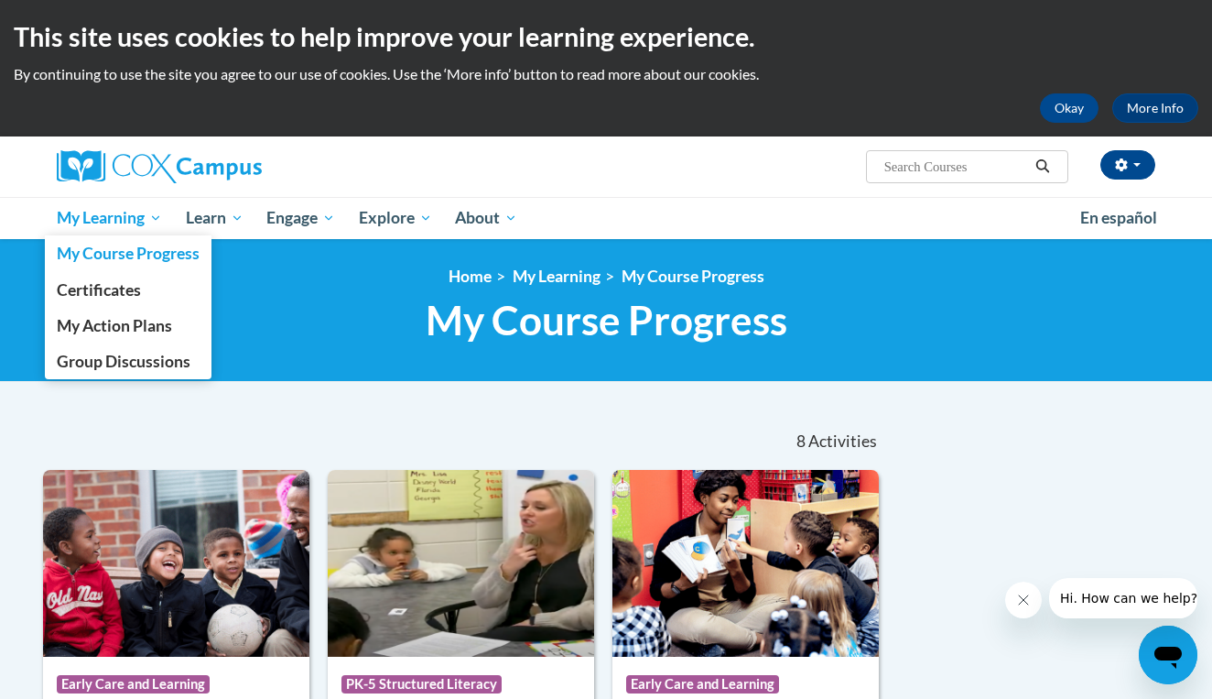
click at [115, 223] on span "My Learning" at bounding box center [109, 218] width 105 height 22
click at [119, 212] on span "My Learning" at bounding box center [109, 218] width 105 height 22
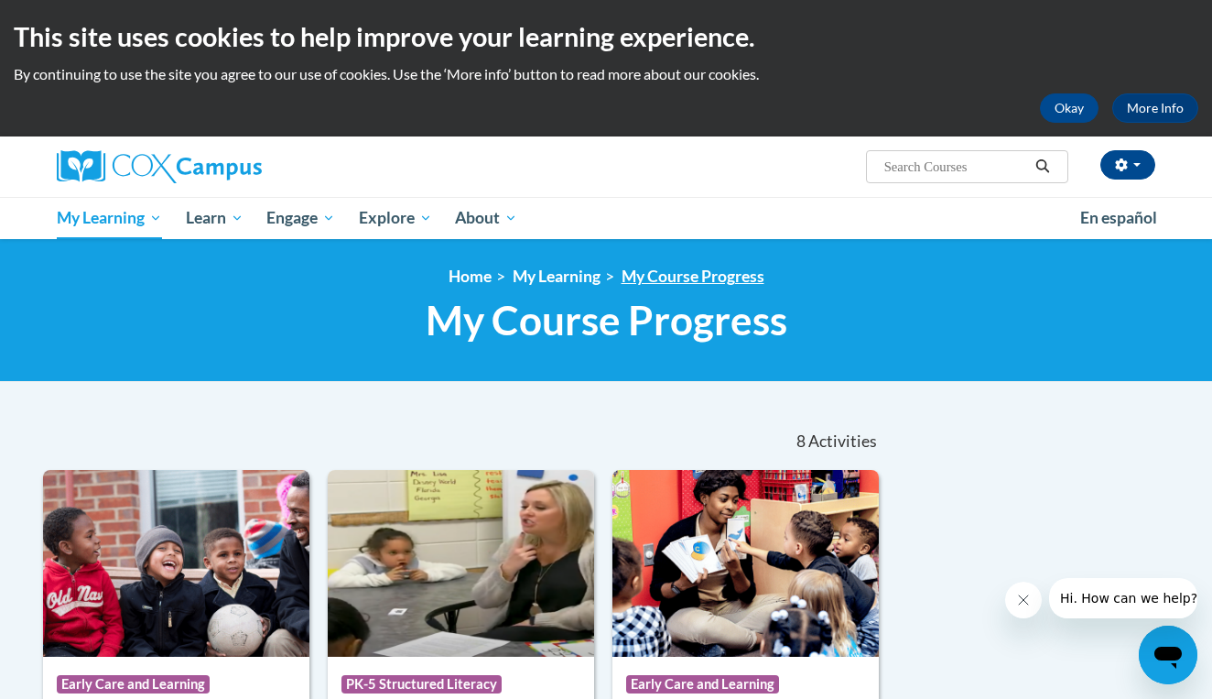
click at [701, 275] on link "My Course Progress" at bounding box center [693, 275] width 143 height 19
click at [1121, 172] on button "button" at bounding box center [1128, 164] width 55 height 29
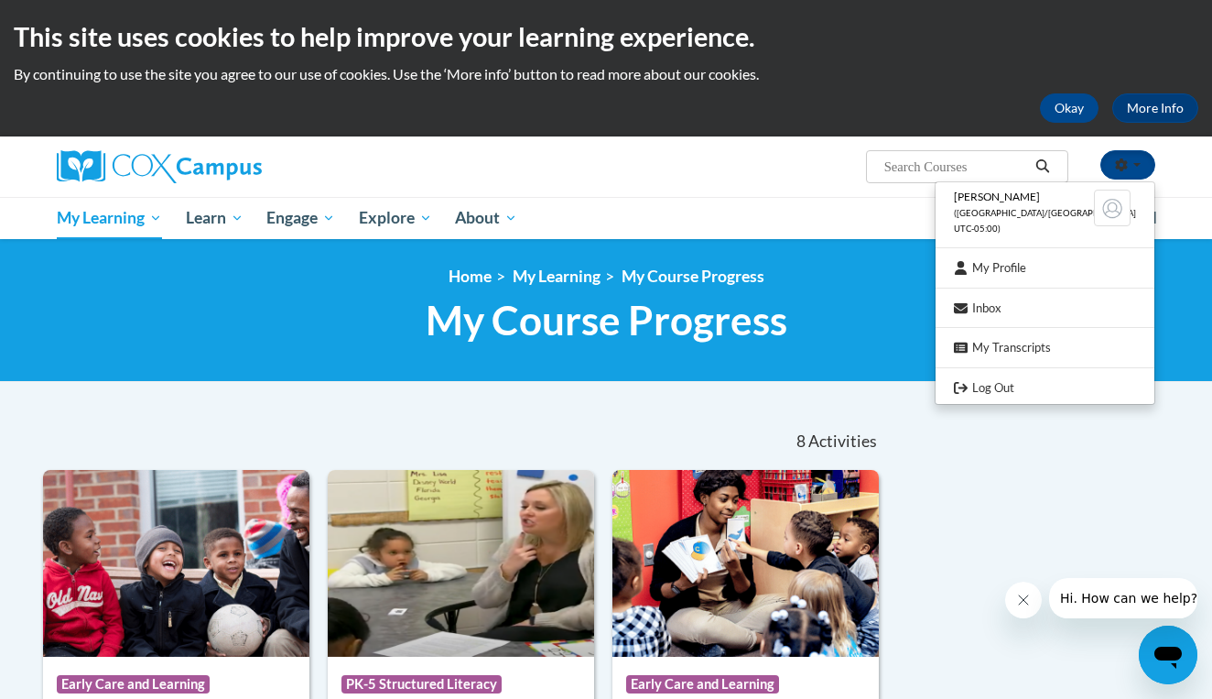
click at [1049, 210] on span "([GEOGRAPHIC_DATA]/[GEOGRAPHIC_DATA] UTC-05:00)" at bounding box center [1045, 221] width 182 height 26
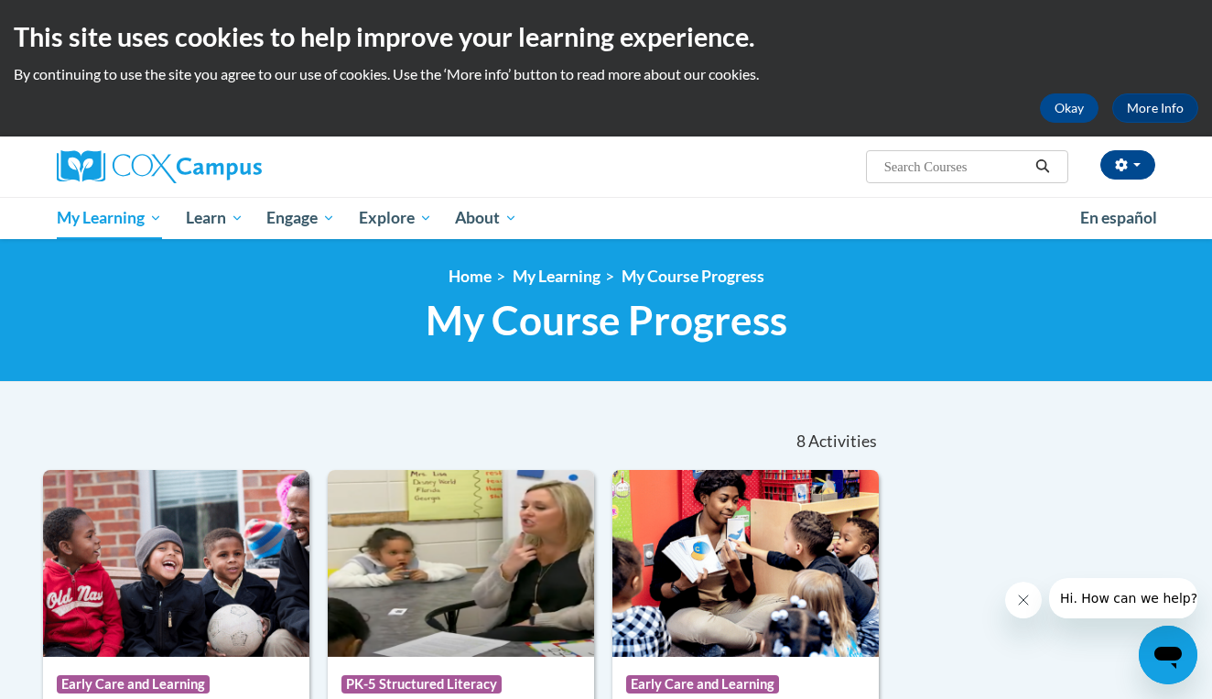
click at [88, 150] on img at bounding box center [159, 166] width 205 height 33
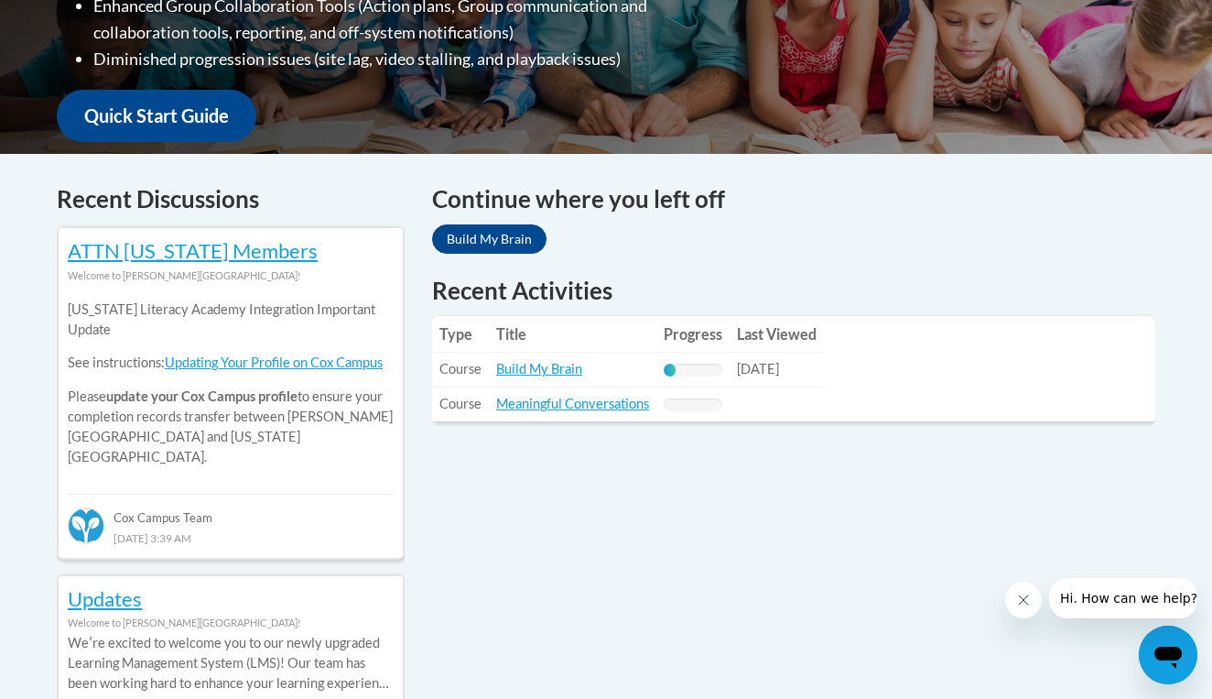
scroll to position [628, 0]
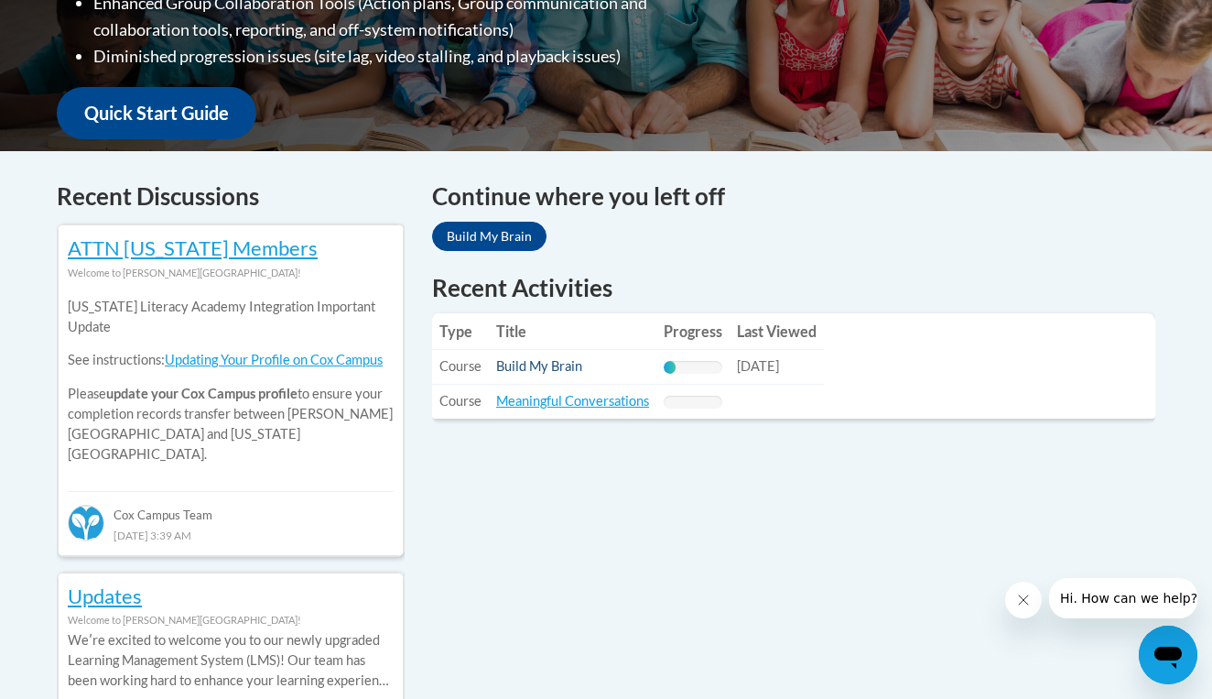
click at [538, 364] on link "Build My Brain" at bounding box center [539, 366] width 86 height 16
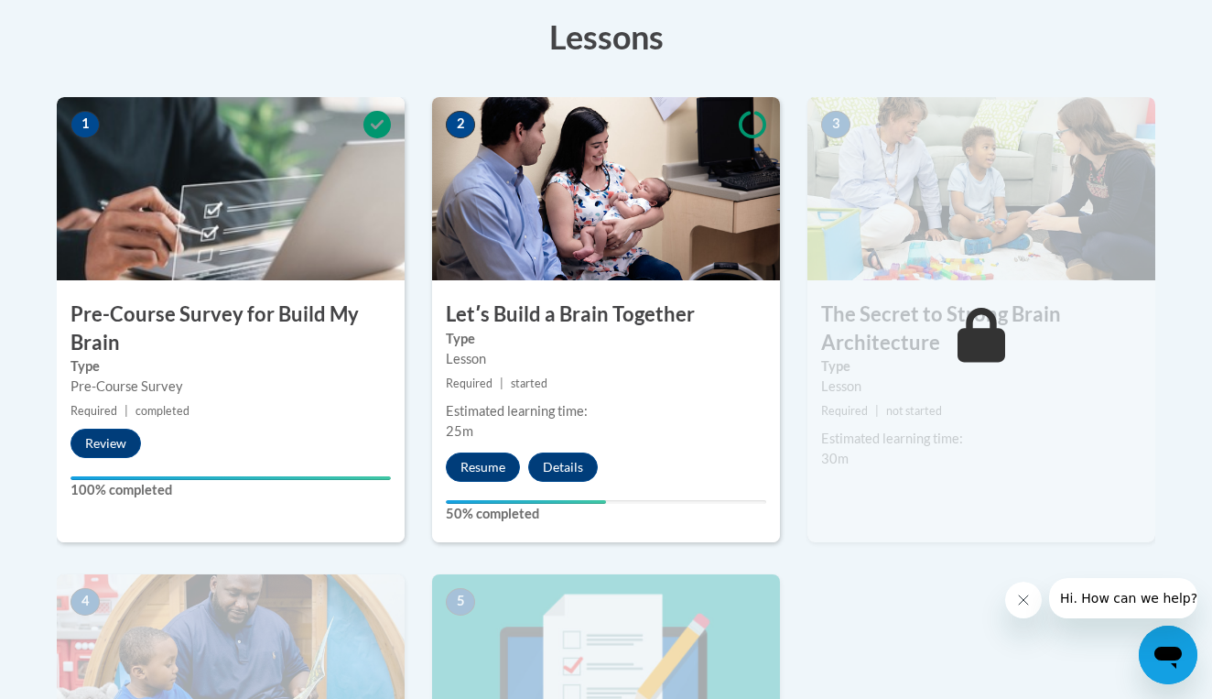
scroll to position [519, 0]
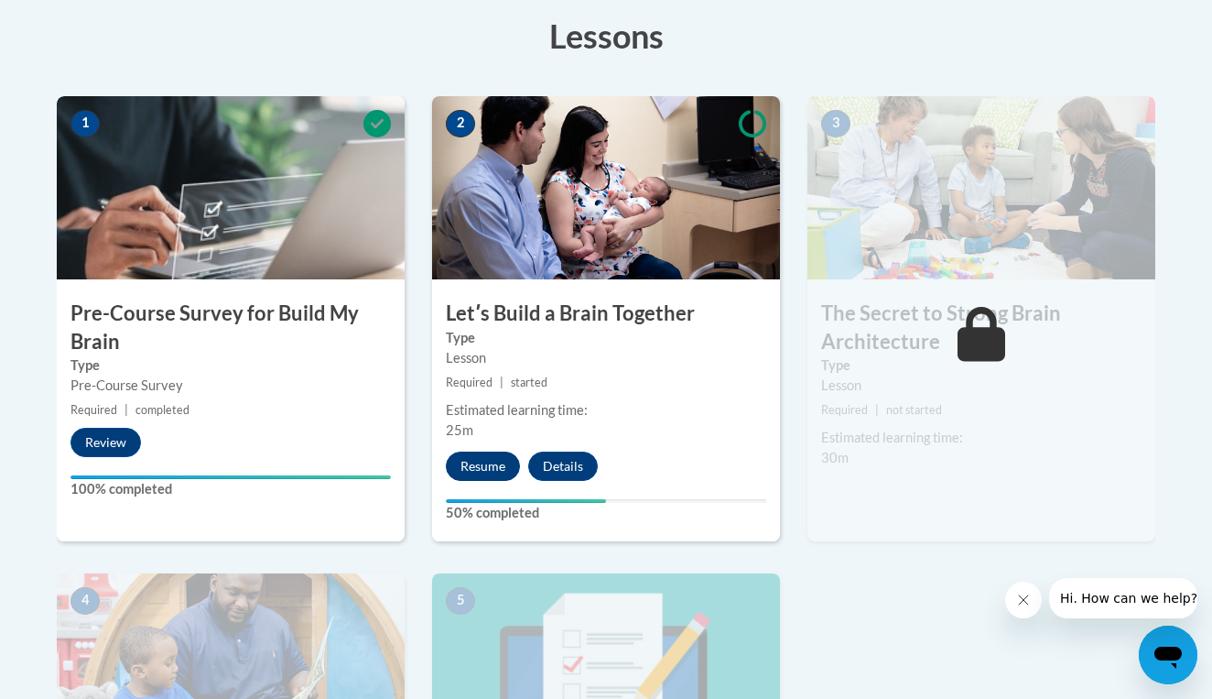
click at [483, 461] on button "Resume" at bounding box center [483, 465] width 74 height 29
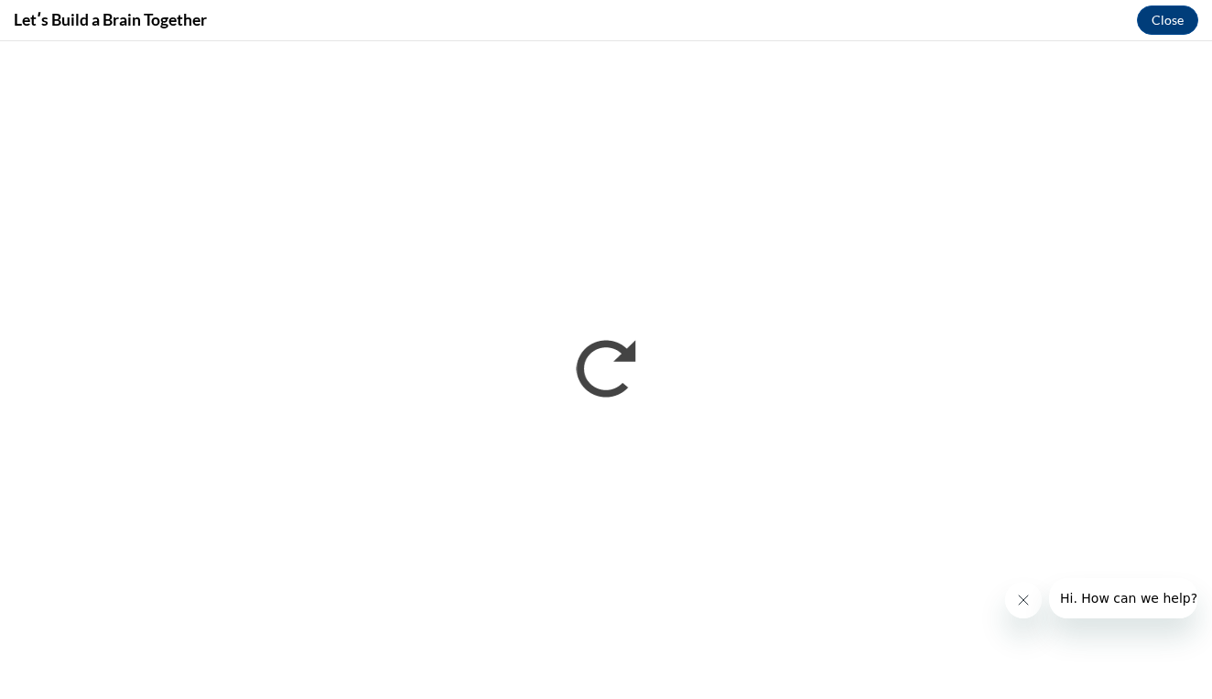
scroll to position [0, 0]
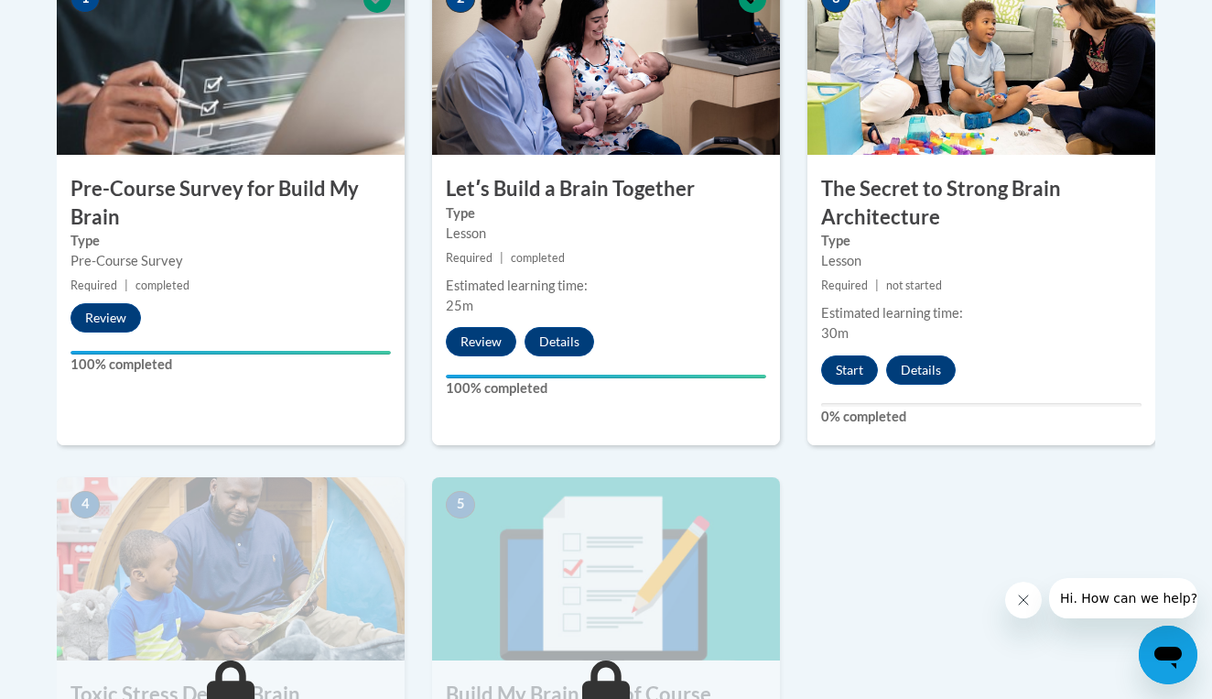
scroll to position [636, 0]
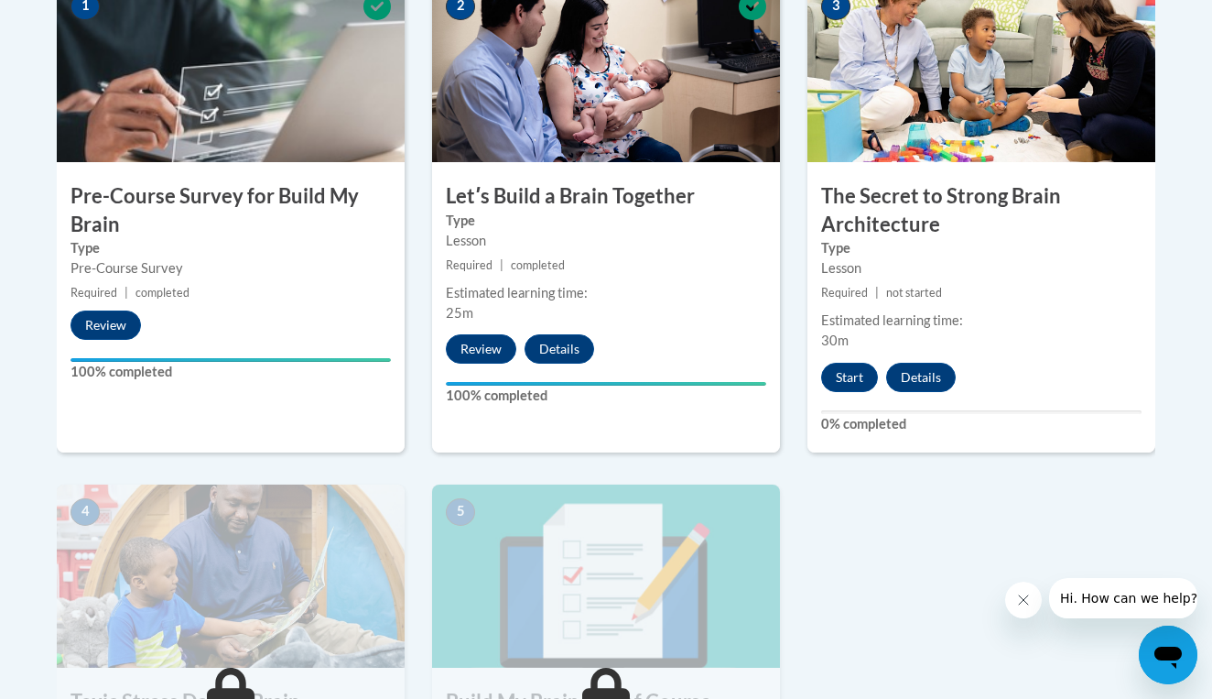
click at [840, 395] on div "3 The Secret to Strong Brain Architecture Type Lesson Required | not started Es…" at bounding box center [982, 215] width 348 height 473
click at [842, 387] on div "3 The Secret to Strong Brain Architecture Type Lesson Required | not started Es…" at bounding box center [982, 215] width 348 height 473
click at [842, 386] on button "Start" at bounding box center [849, 377] width 57 height 29
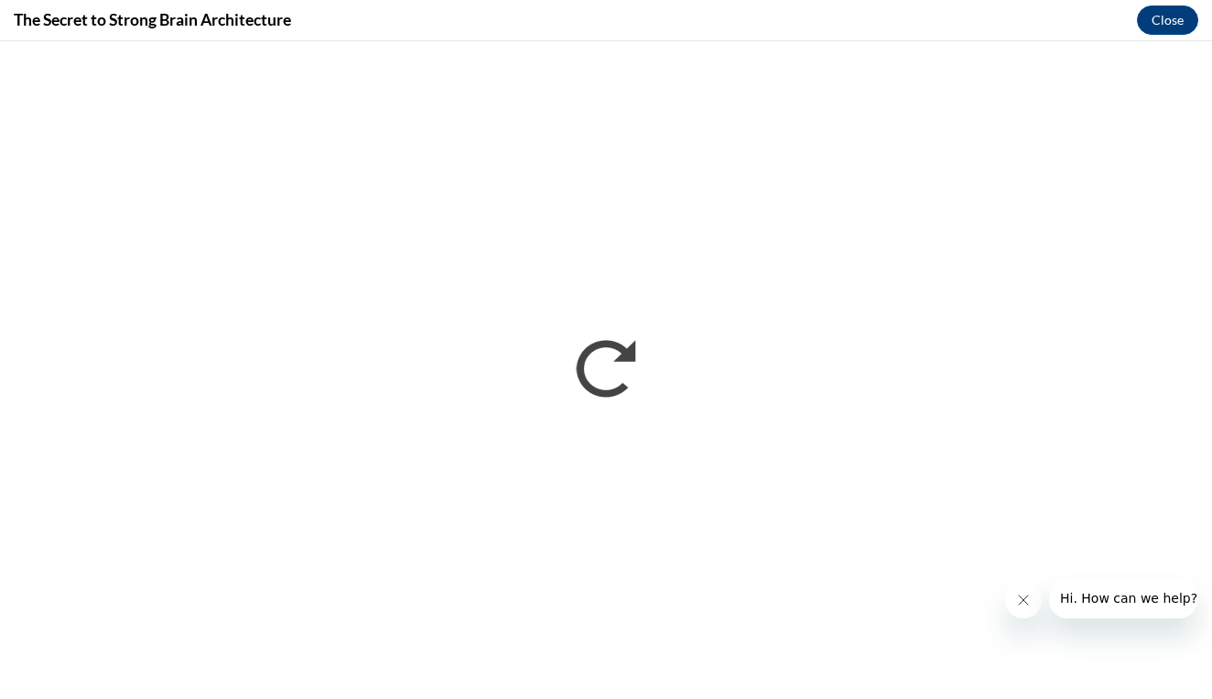
scroll to position [0, 0]
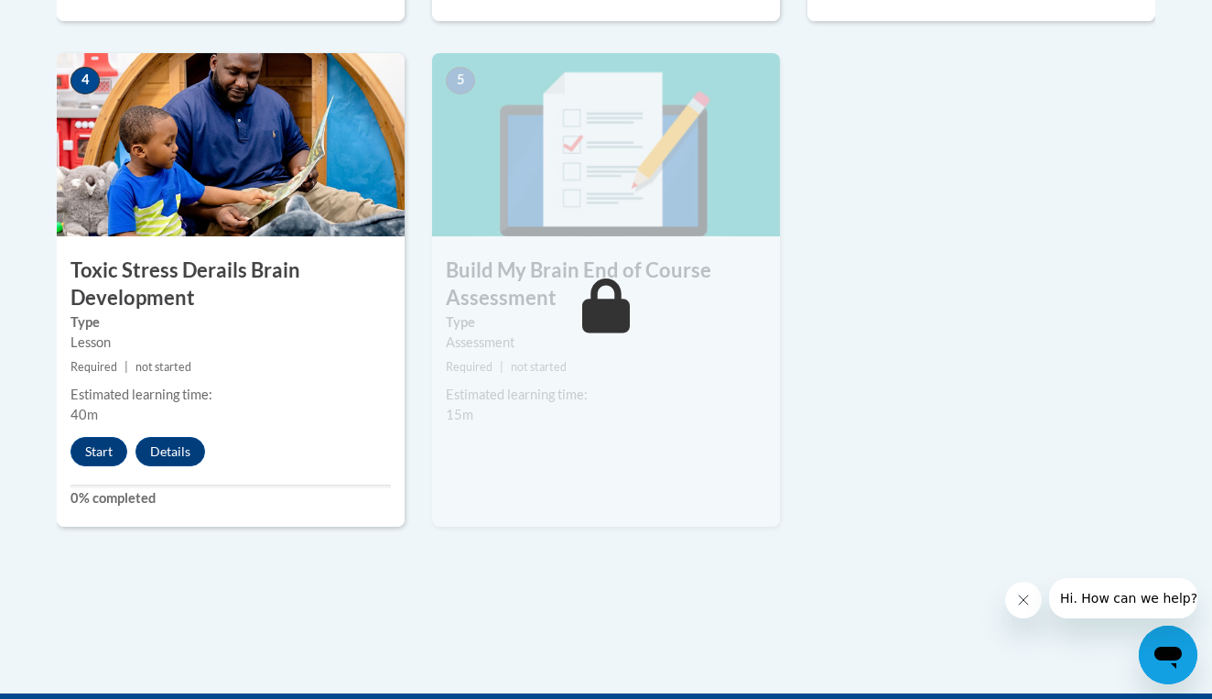
scroll to position [1069, 0]
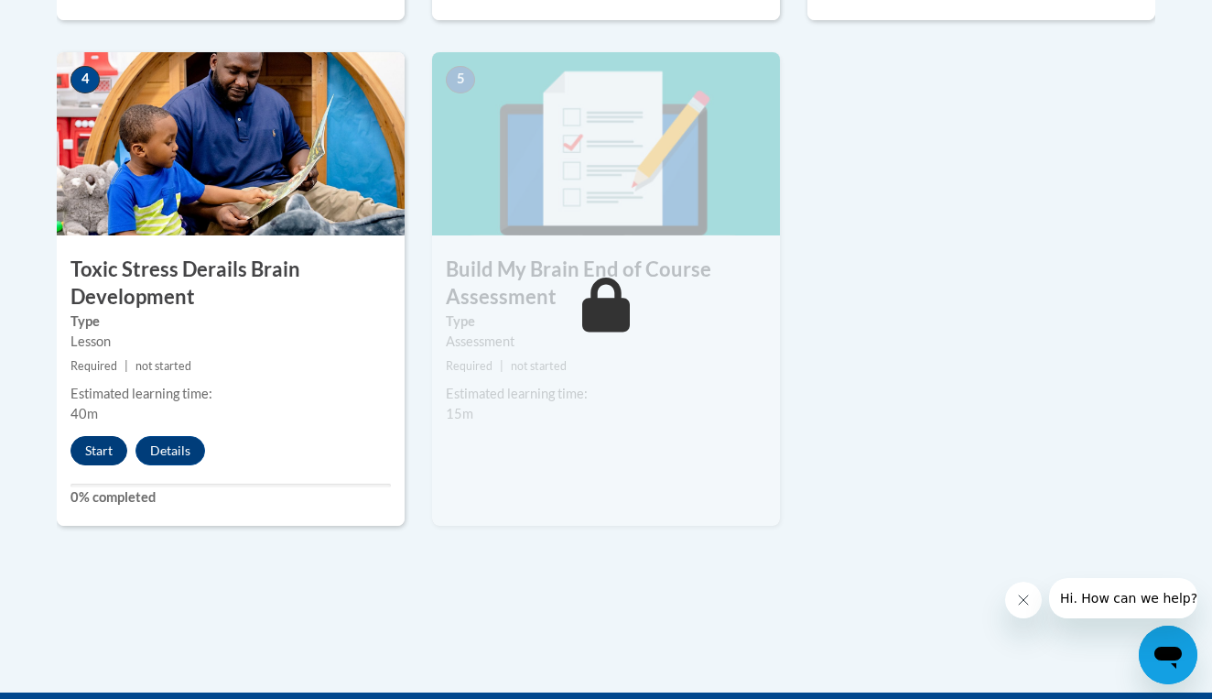
click at [81, 451] on button "Start" at bounding box center [99, 450] width 57 height 29
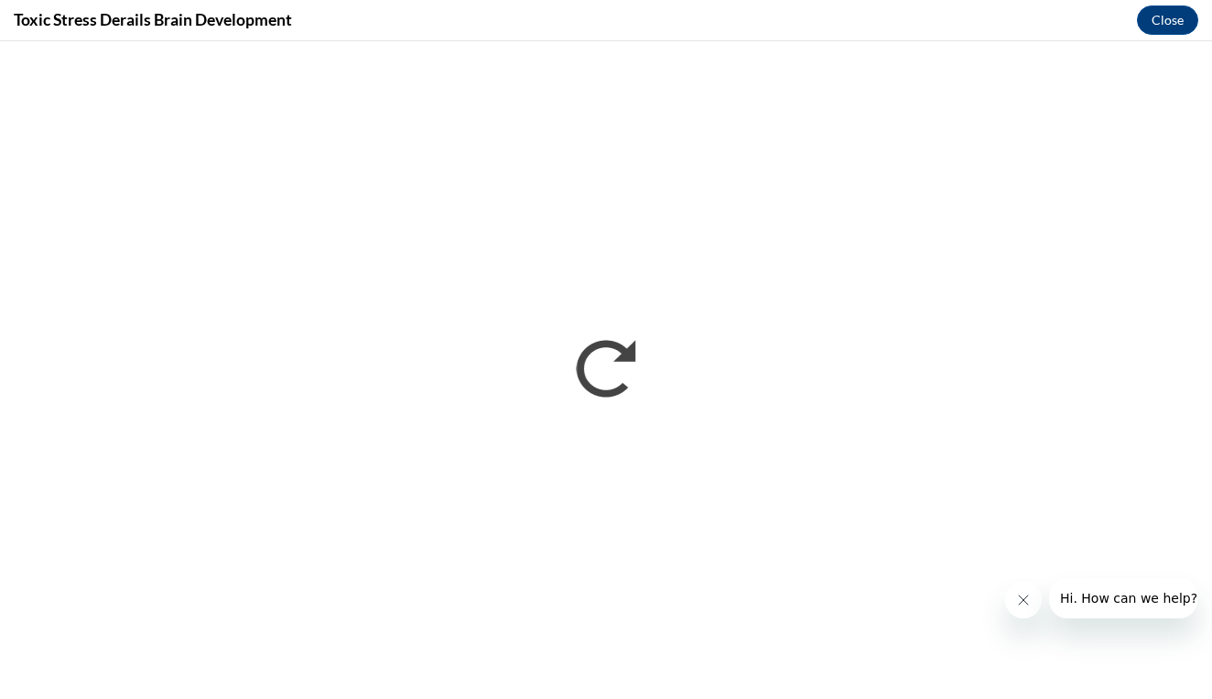
scroll to position [0, 0]
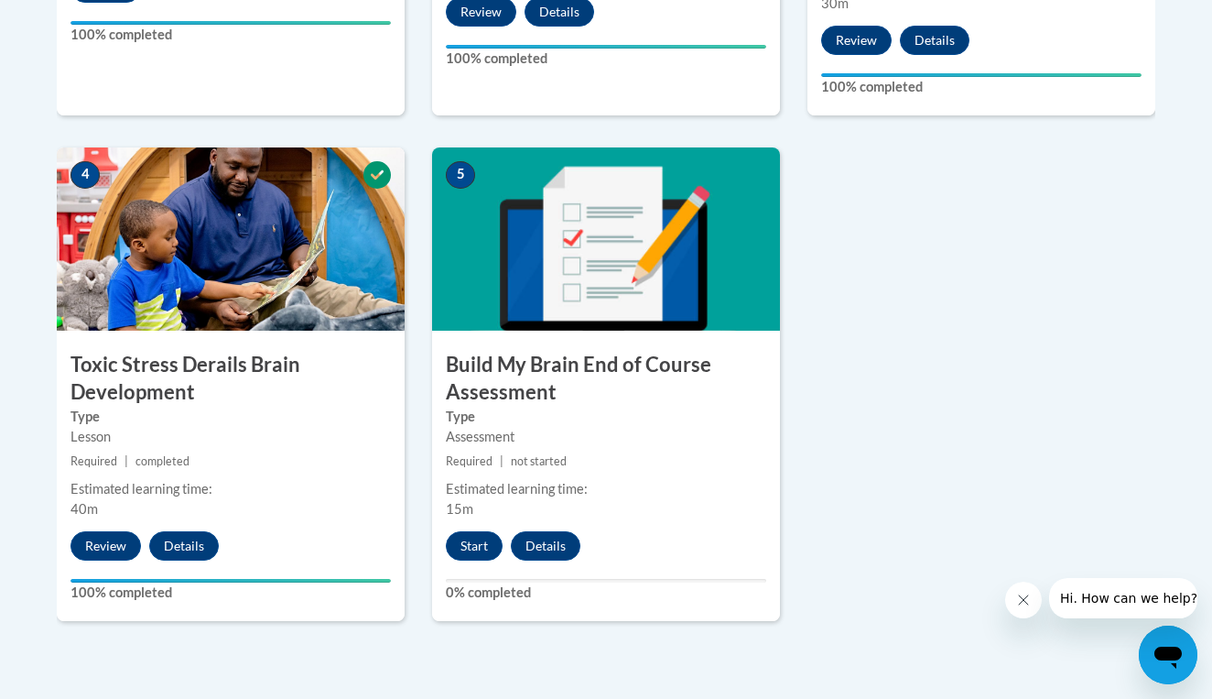
scroll to position [974, 0]
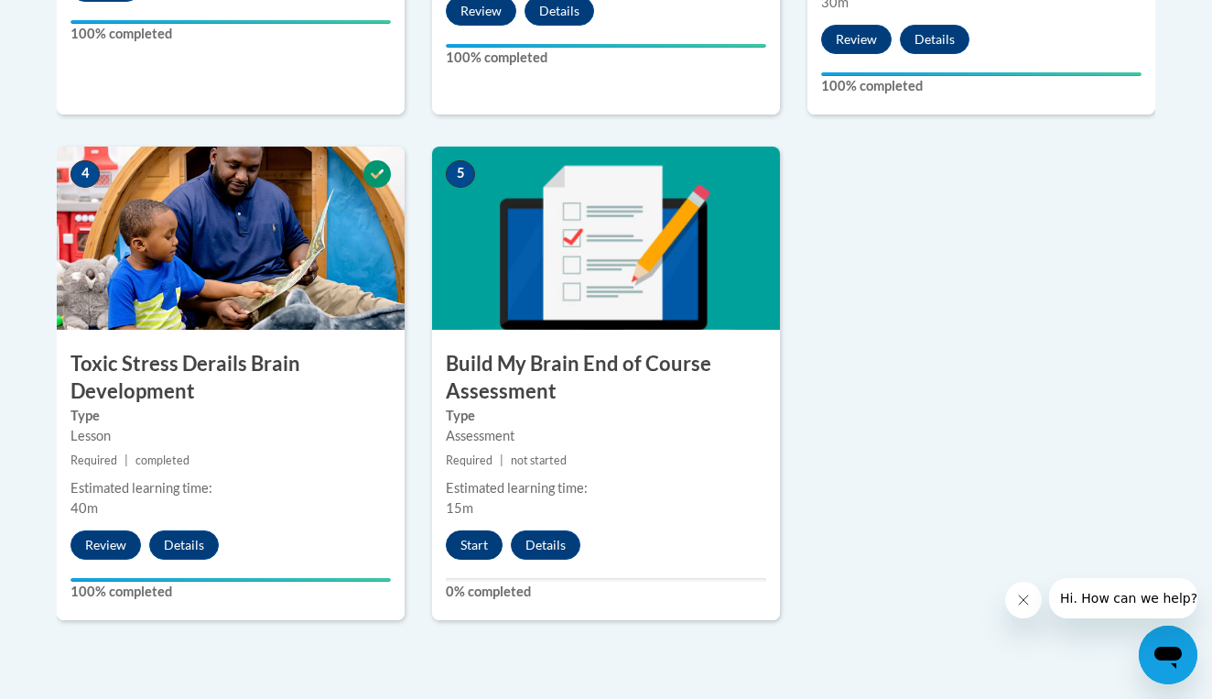
click at [480, 541] on button "Start" at bounding box center [474, 544] width 57 height 29
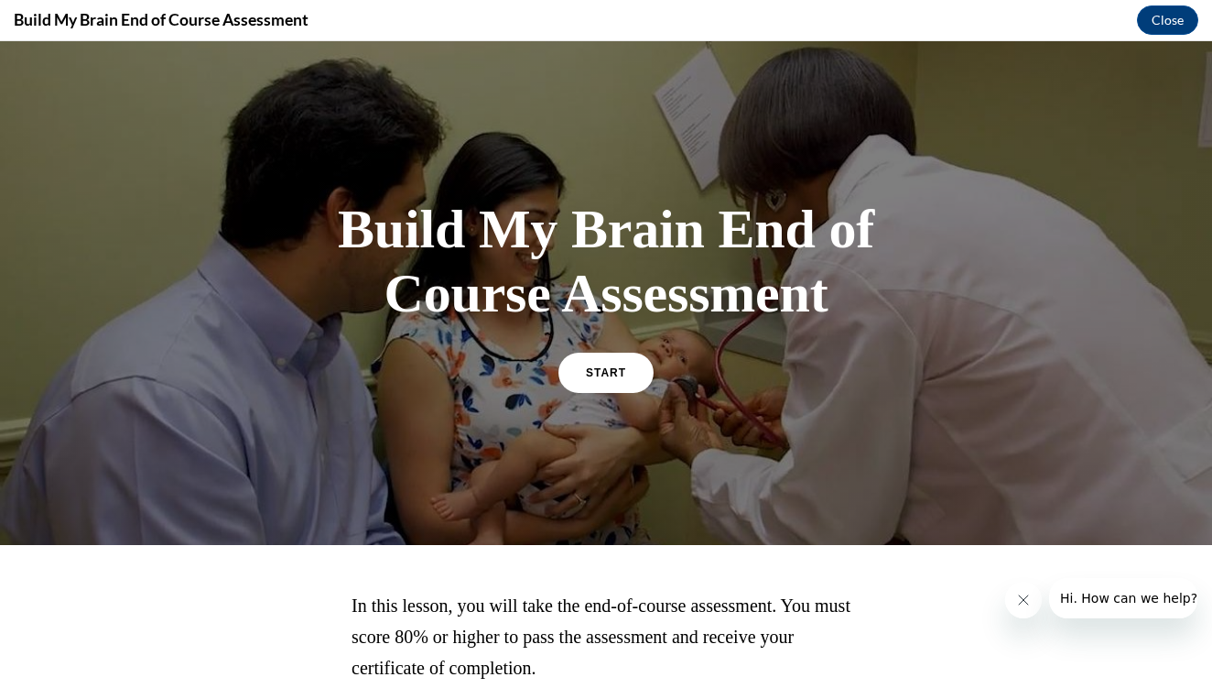
scroll to position [0, 0]
click at [602, 385] on link "START" at bounding box center [606, 372] width 100 height 42
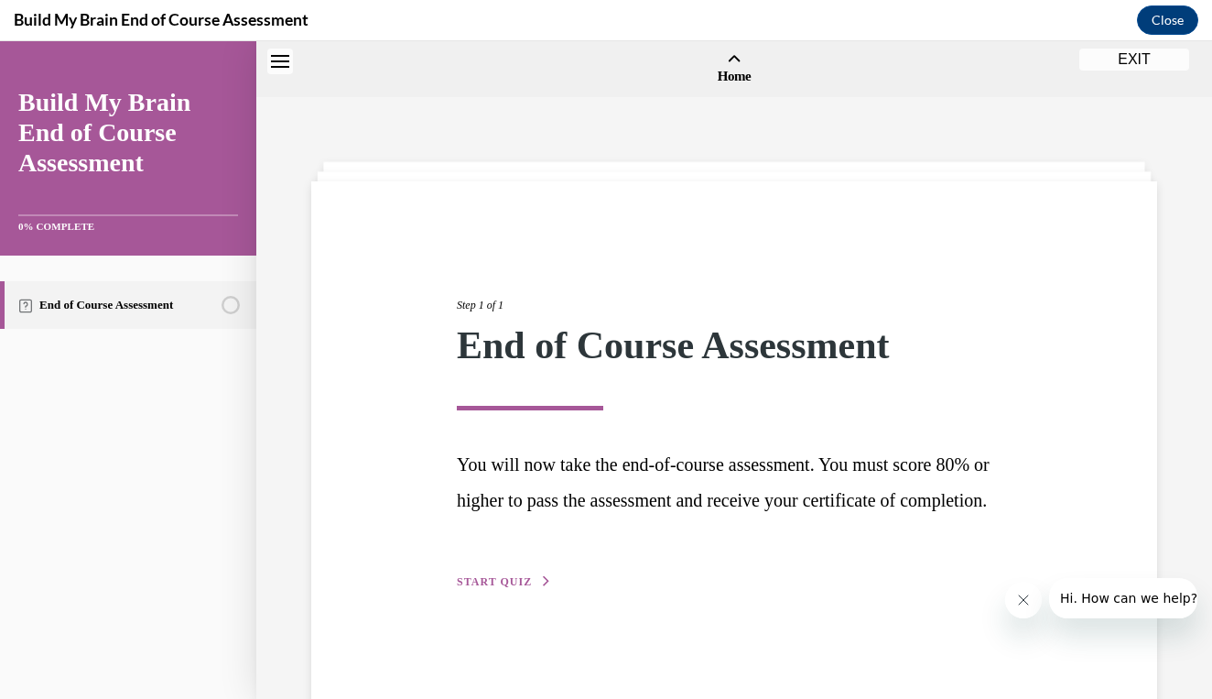
scroll to position [57, 0]
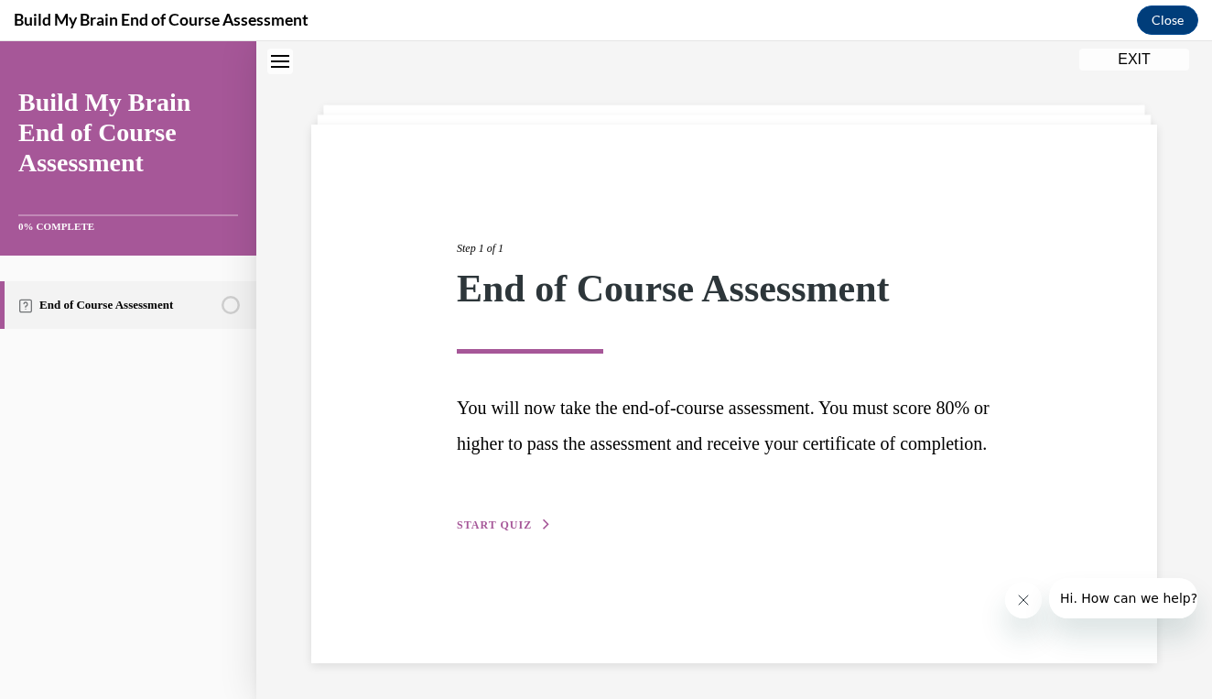
click at [515, 535] on div "Step 1 of 1 End of Course Assessment You will now take the end-of-course assess…" at bounding box center [734, 366] width 582 height 337
click at [510, 531] on span "START QUIZ" at bounding box center [494, 524] width 75 height 13
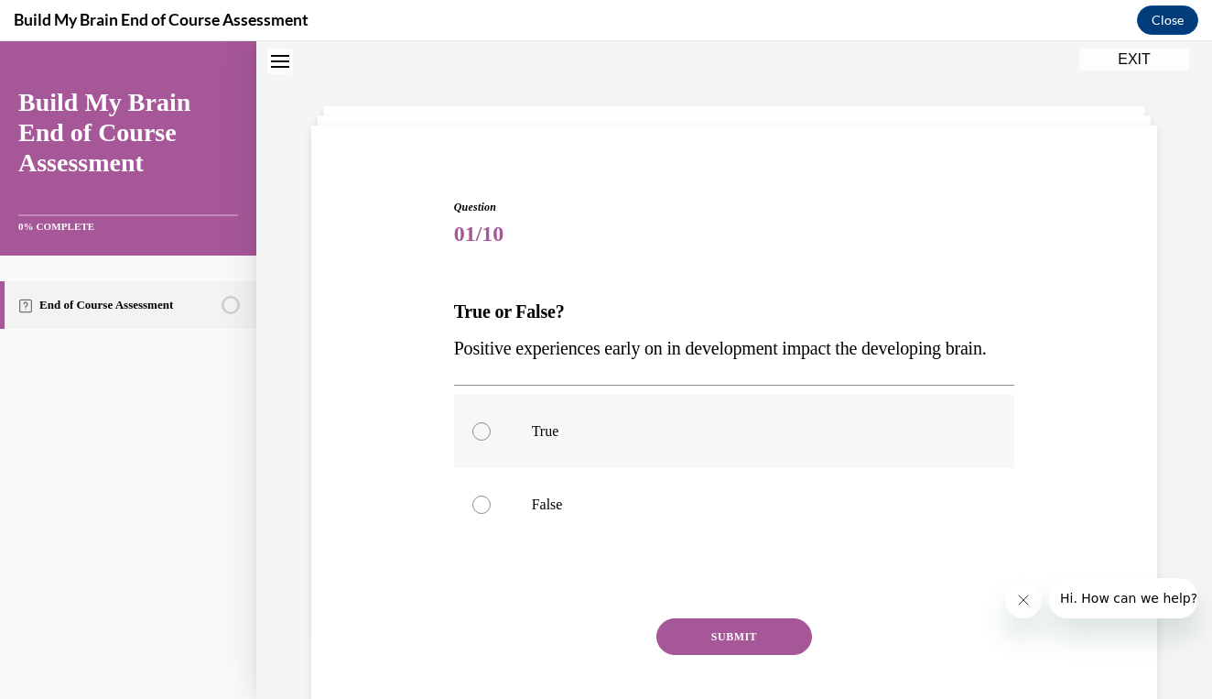
click at [530, 468] on label "True" at bounding box center [734, 431] width 561 height 73
click at [491, 440] on input "True" at bounding box center [482, 431] width 18 height 18
radio input "true"
click at [707, 655] on button "SUBMIT" at bounding box center [735, 636] width 156 height 37
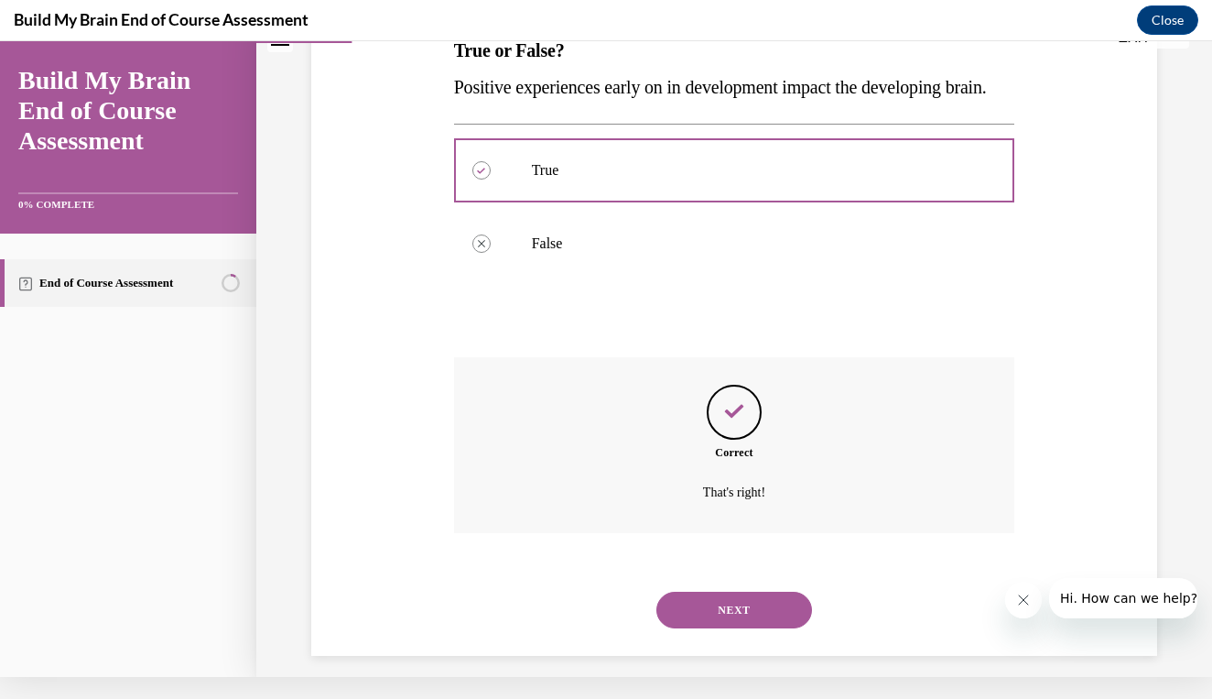
scroll to position [324, 0]
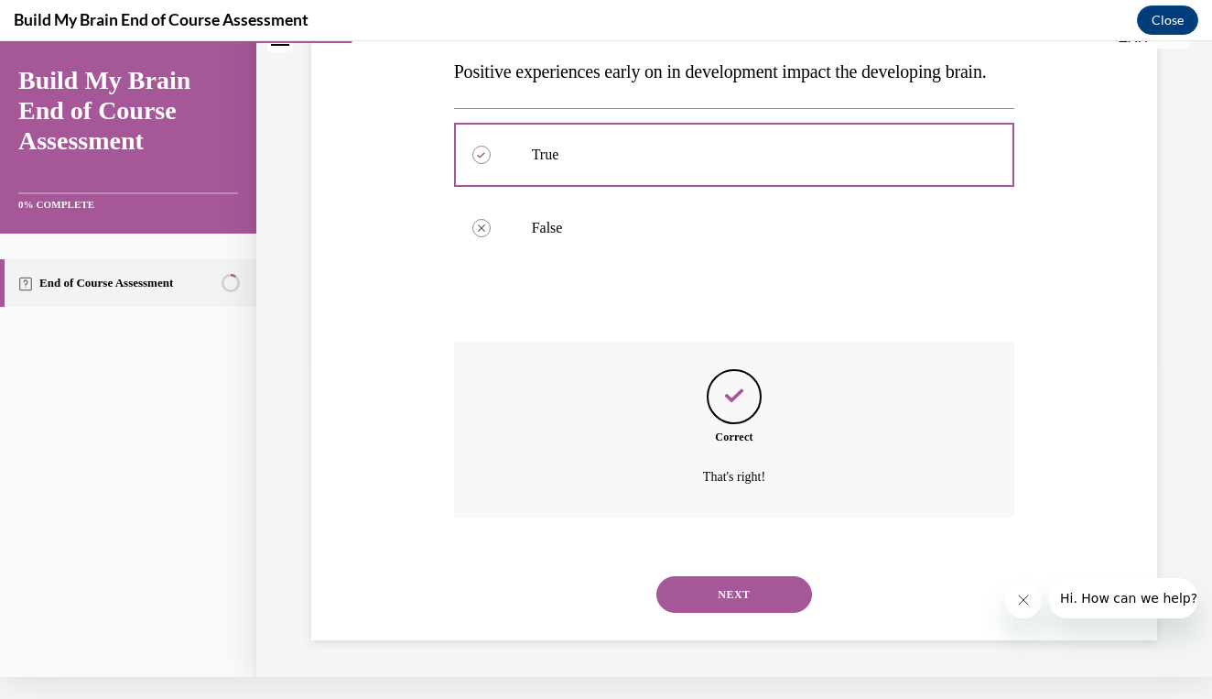
click at [730, 593] on button "NEXT" at bounding box center [735, 594] width 156 height 37
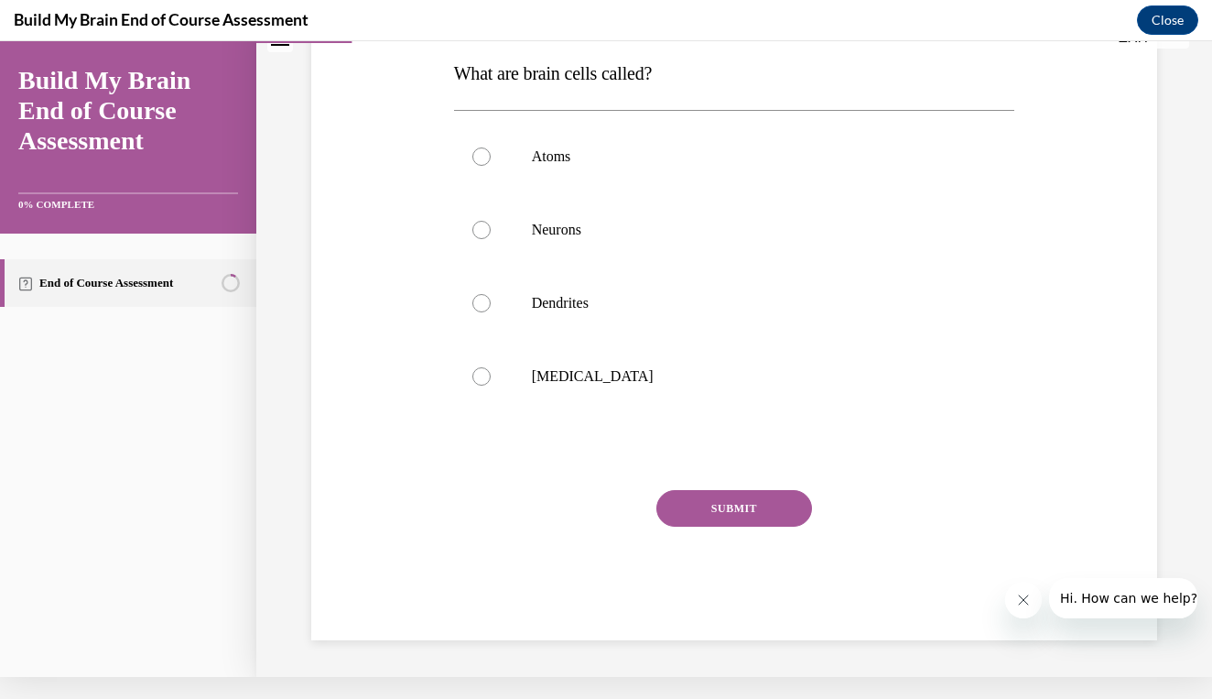
scroll to position [0, 0]
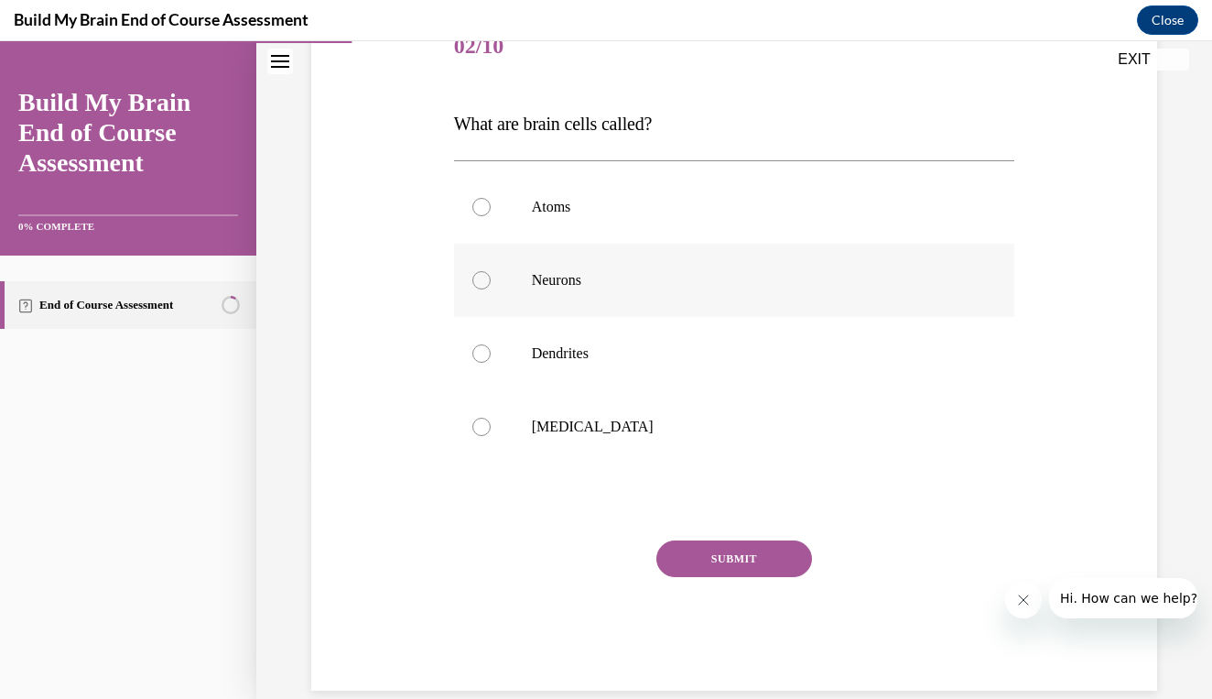
click at [647, 301] on label "Neurons" at bounding box center [734, 280] width 561 height 73
click at [491, 289] on input "Neurons" at bounding box center [482, 280] width 18 height 18
radio input "true"
click at [690, 610] on div "SUBMIT" at bounding box center [734, 586] width 561 height 92
click at [690, 608] on div "SUBMIT" at bounding box center [734, 586] width 561 height 92
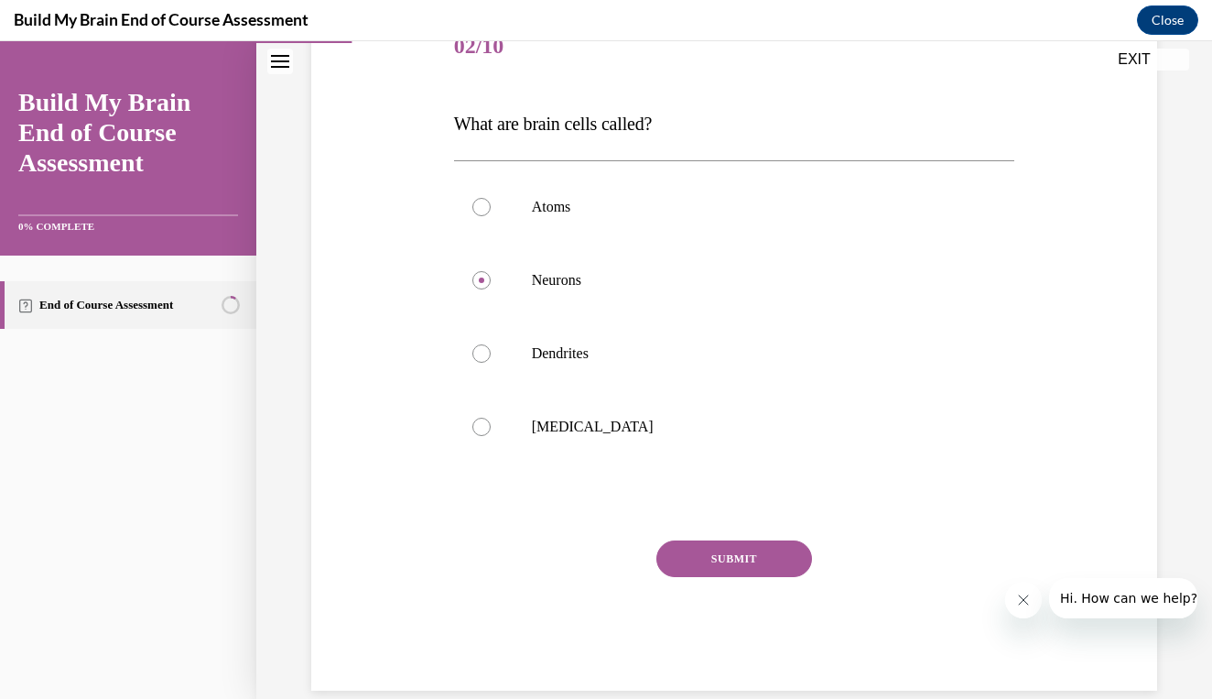
click at [700, 563] on button "SUBMIT" at bounding box center [735, 558] width 156 height 37
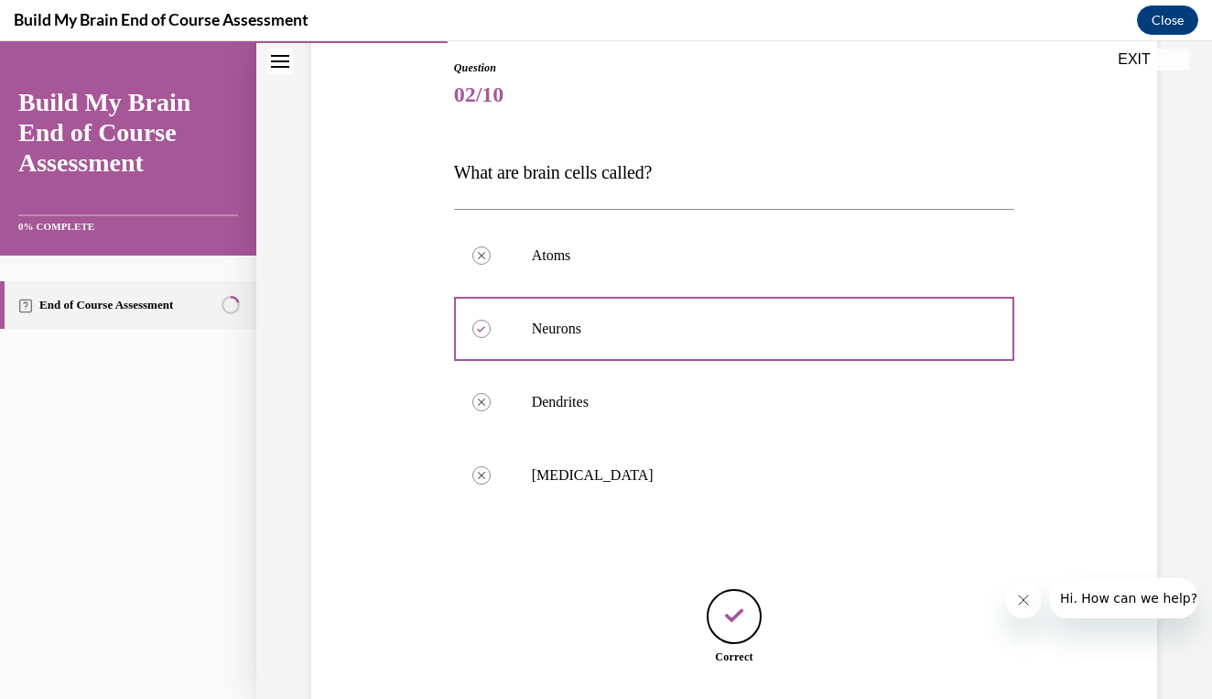
scroll to position [308, 0]
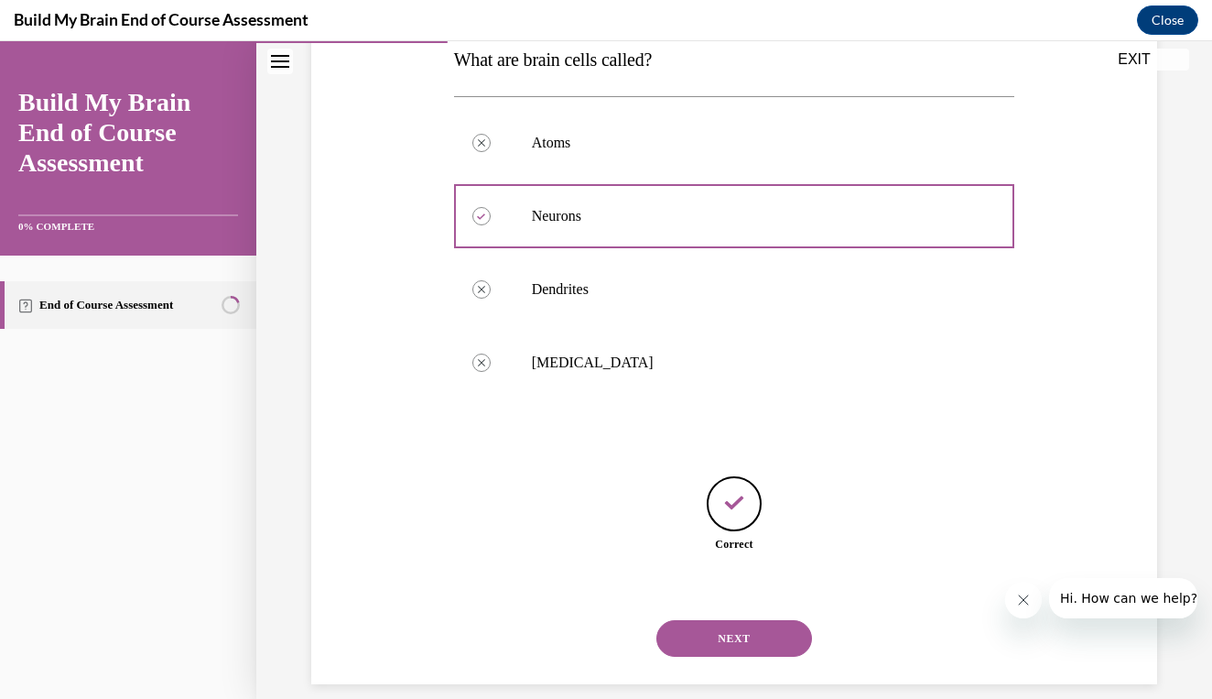
click at [713, 620] on button "NEXT" at bounding box center [735, 638] width 156 height 37
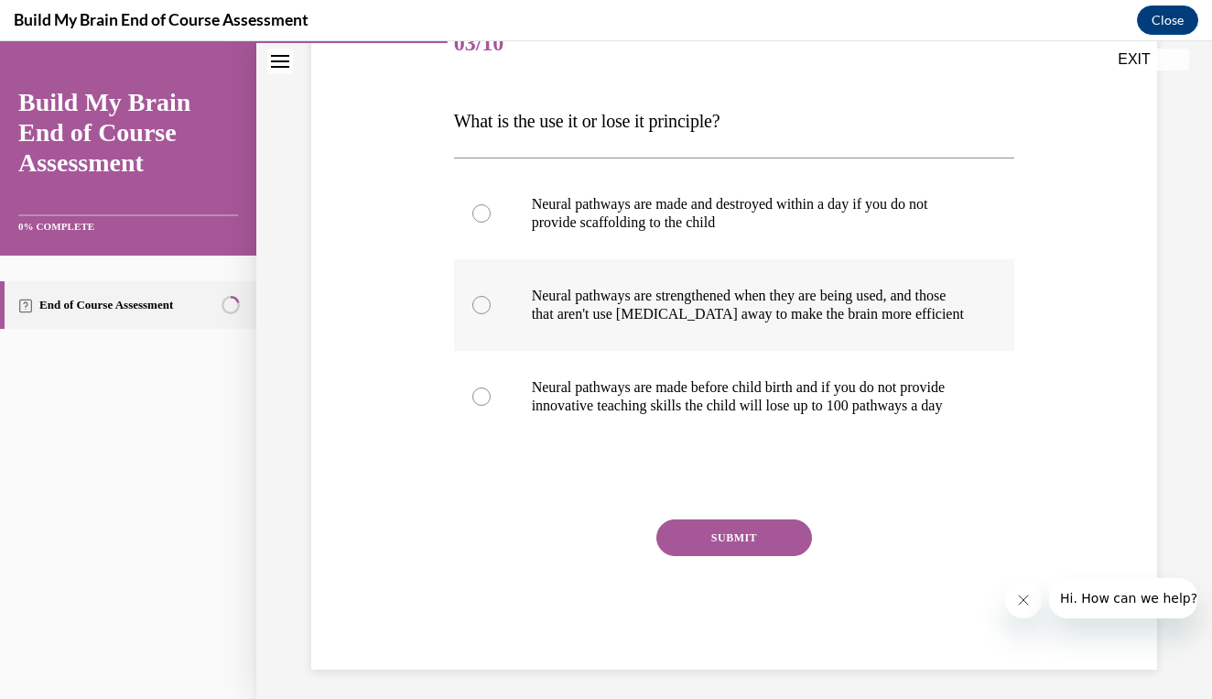
click at [673, 323] on label "Neural pathways are strengthened when they are being used, and those that aren'…" at bounding box center [734, 305] width 561 height 92
click at [491, 314] on input "Neural pathways are strengthened when they are being used, and those that aren'…" at bounding box center [482, 305] width 18 height 18
radio input "true"
click at [724, 603] on div "SUBMIT" at bounding box center [734, 565] width 561 height 92
click at [723, 556] on button "SUBMIT" at bounding box center [735, 537] width 156 height 37
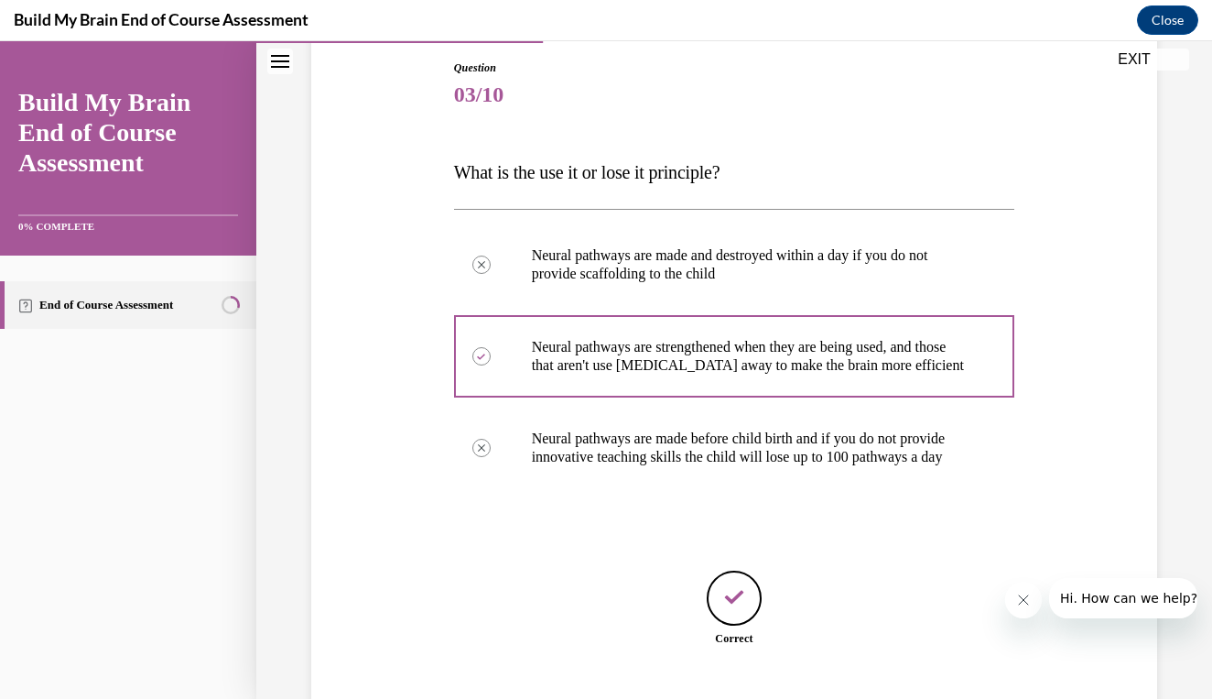
scroll to position [308, 0]
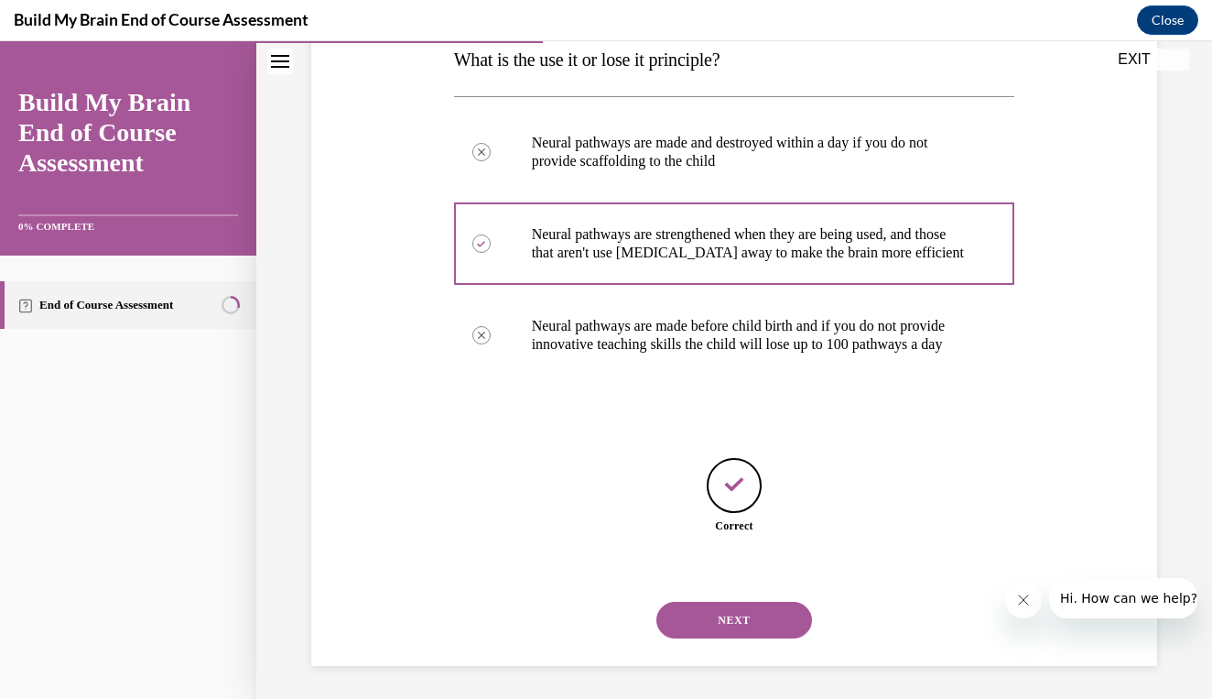
click at [726, 623] on button "NEXT" at bounding box center [735, 620] width 156 height 37
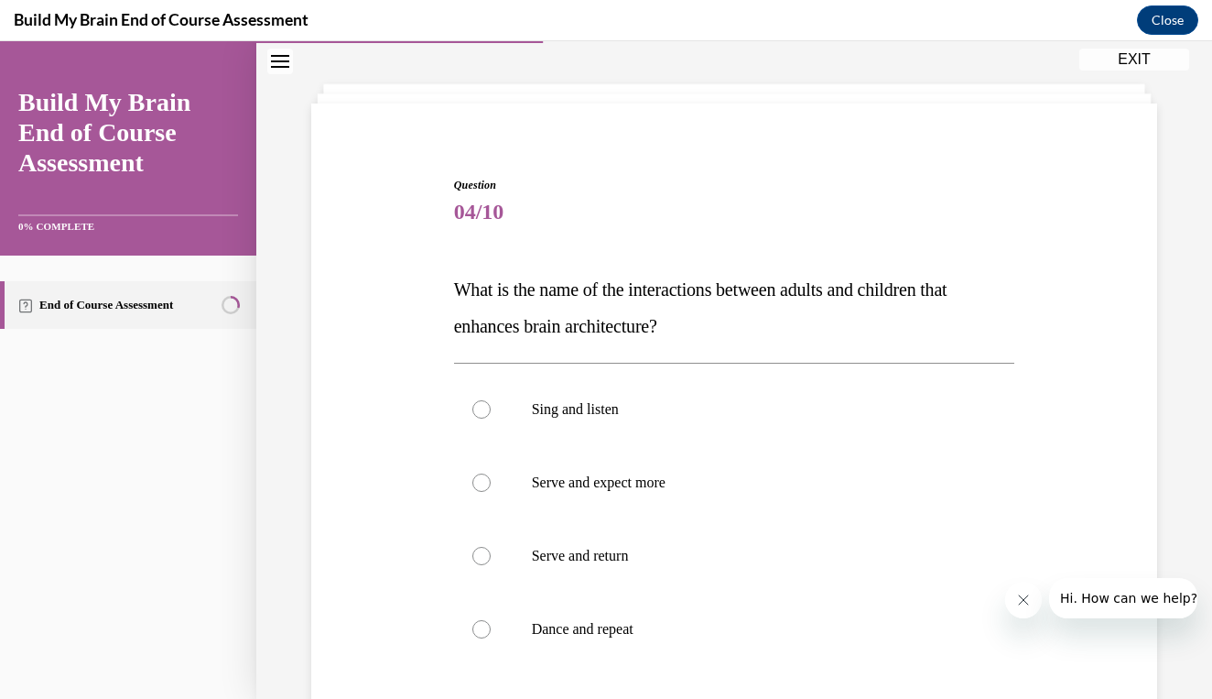
scroll to position [81, 0]
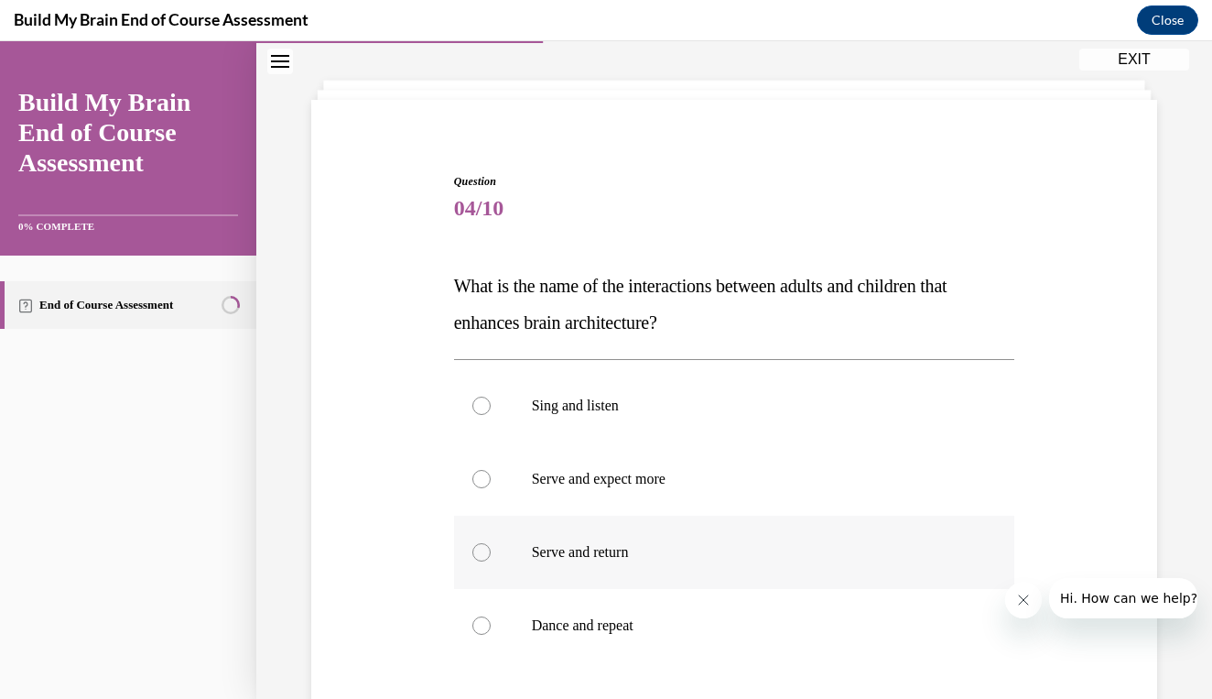
click at [629, 559] on p "Serve and return" at bounding box center [751, 552] width 438 height 18
click at [491, 559] on input "Serve and return" at bounding box center [482, 552] width 18 height 18
radio input "true"
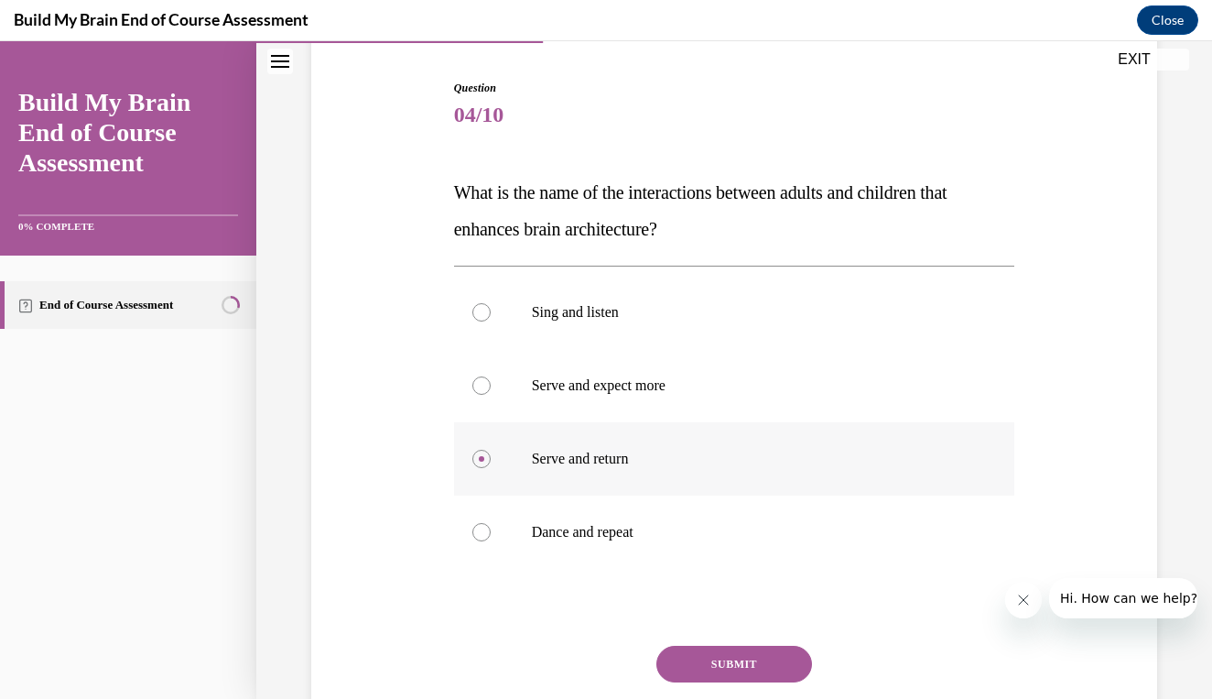
scroll to position [183, 0]
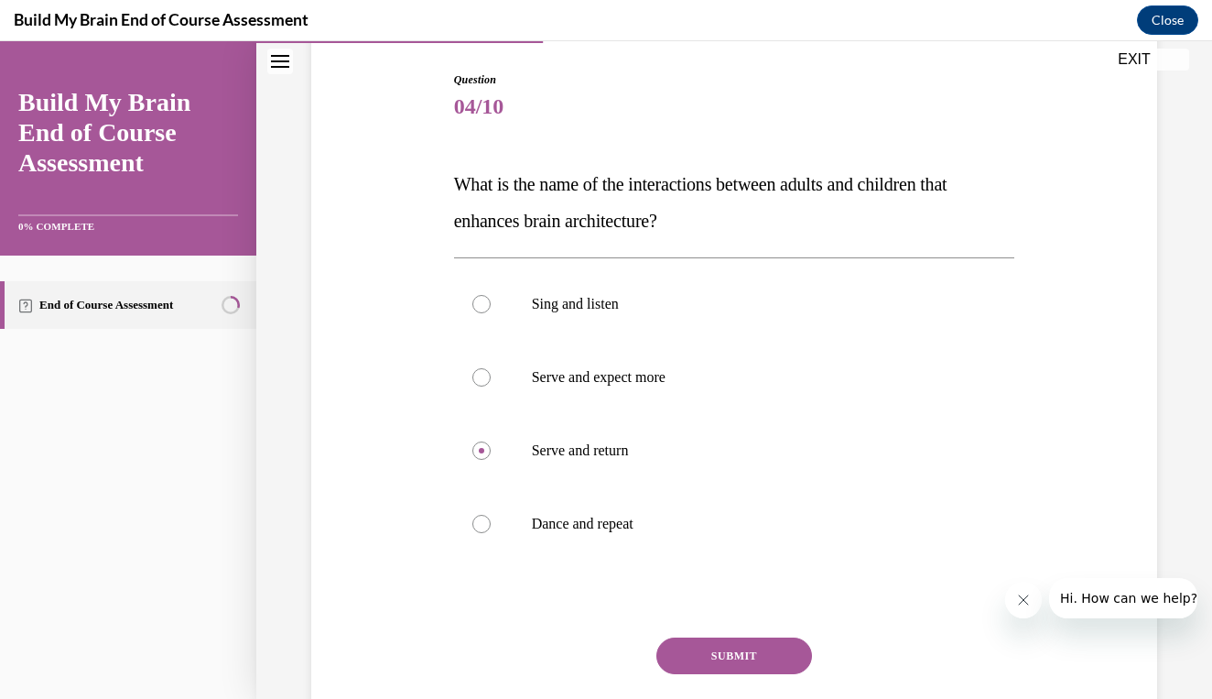
click at [697, 653] on button "SUBMIT" at bounding box center [735, 655] width 156 height 37
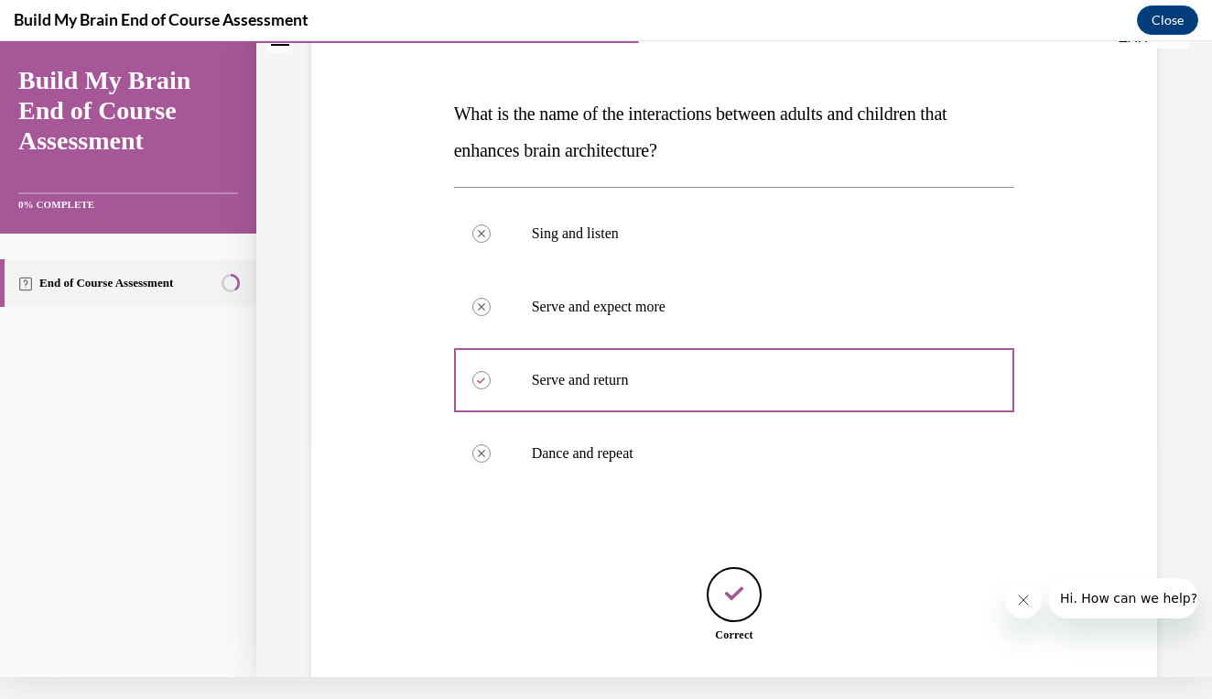
scroll to position [344, 0]
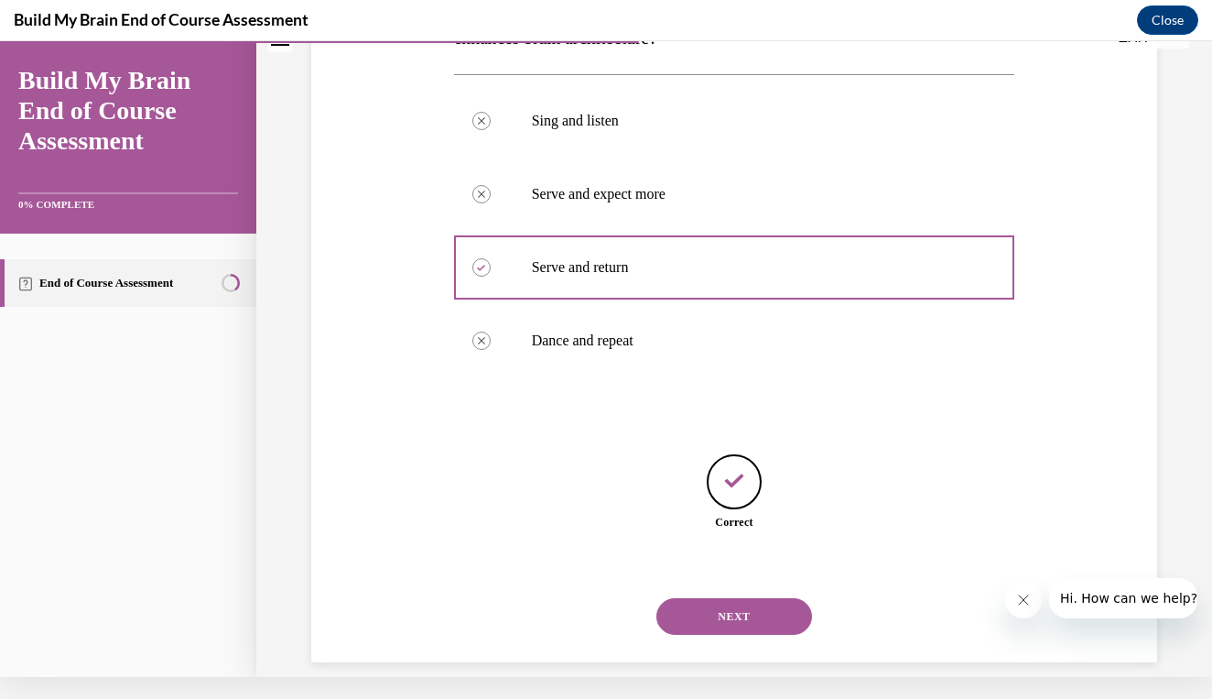
click at [716, 602] on button "NEXT" at bounding box center [735, 616] width 156 height 37
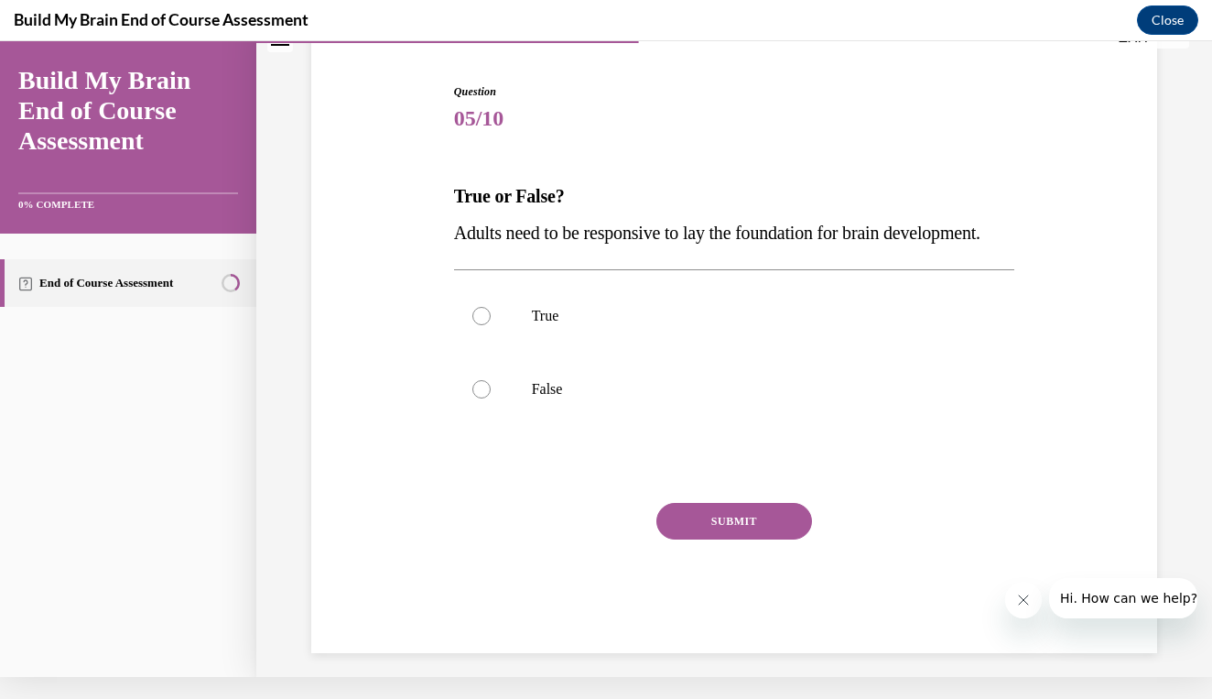
scroll to position [143, 0]
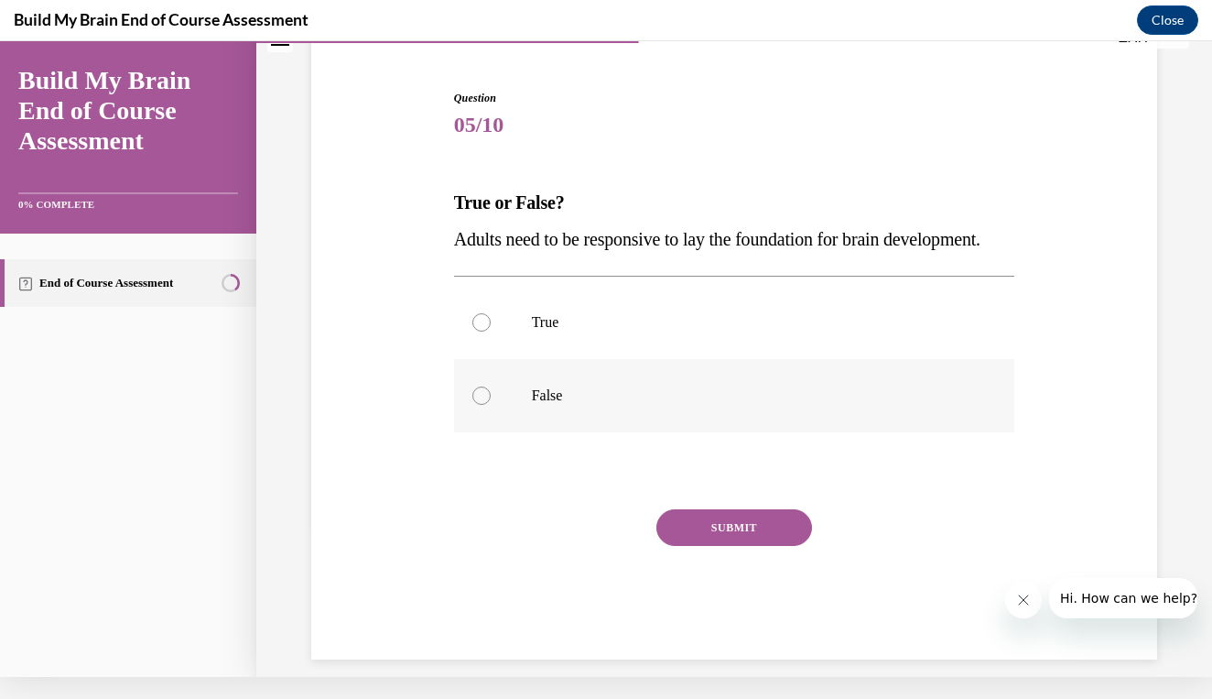
click at [527, 410] on label "False" at bounding box center [734, 395] width 561 height 73
click at [491, 405] on input "False" at bounding box center [482, 395] width 18 height 18
radio input "true"
click at [707, 546] on button "SUBMIT" at bounding box center [735, 527] width 156 height 37
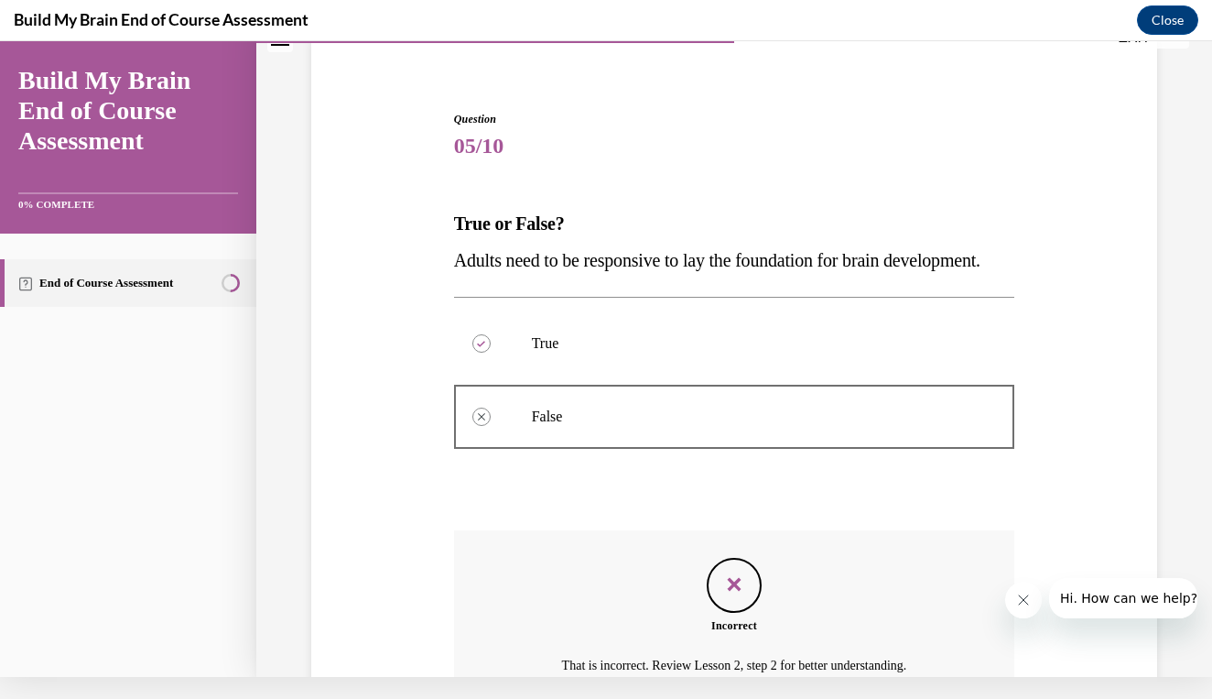
scroll to position [324, 0]
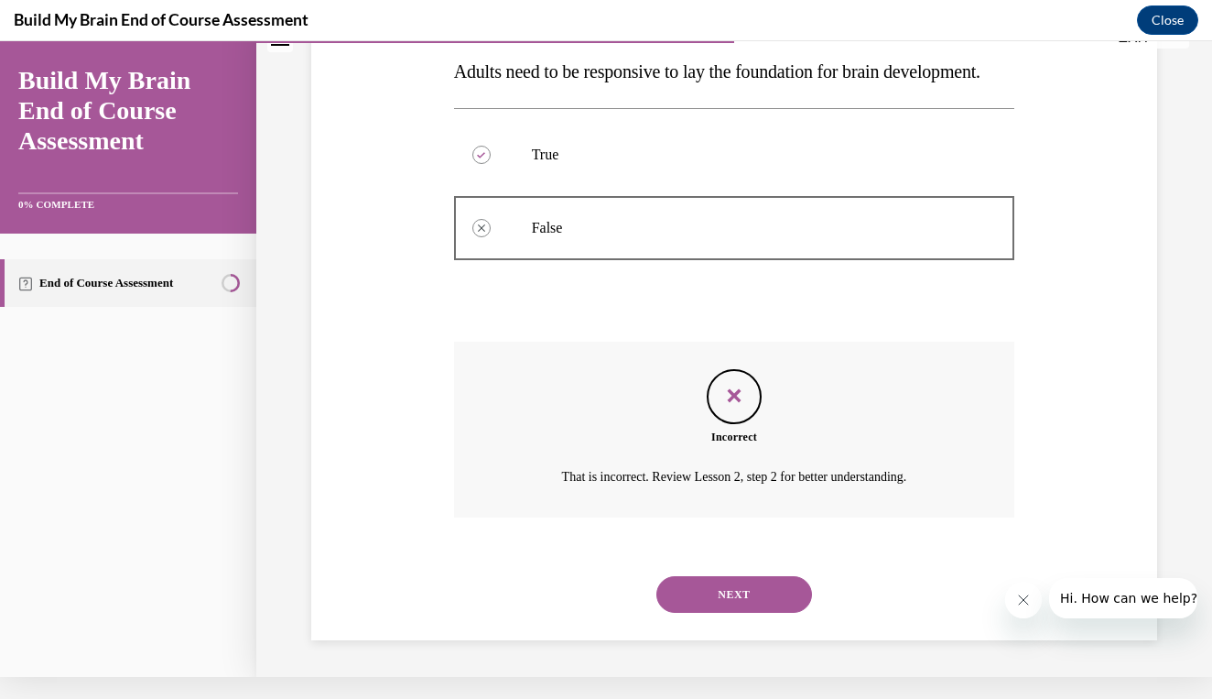
click at [707, 603] on button "NEXT" at bounding box center [735, 594] width 156 height 37
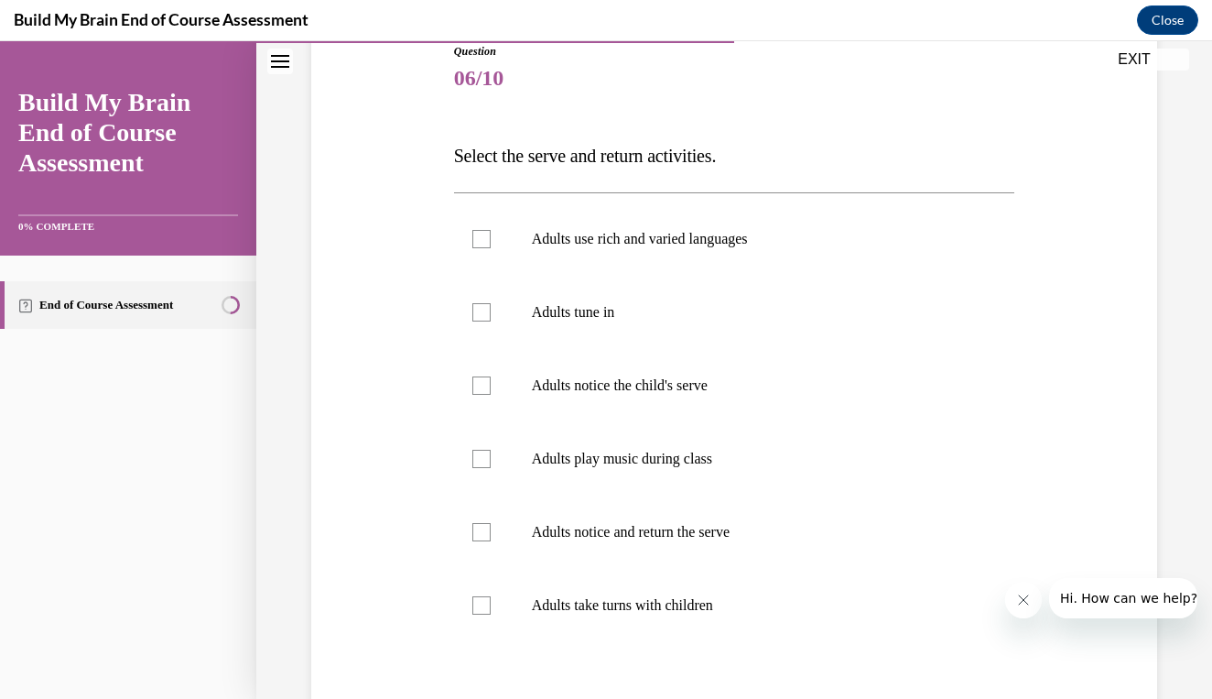
scroll to position [210, 0]
click at [702, 344] on label "Adults tune in" at bounding box center [734, 313] width 561 height 73
click at [491, 323] on input "Adults tune in" at bounding box center [482, 314] width 18 height 18
checkbox input "true"
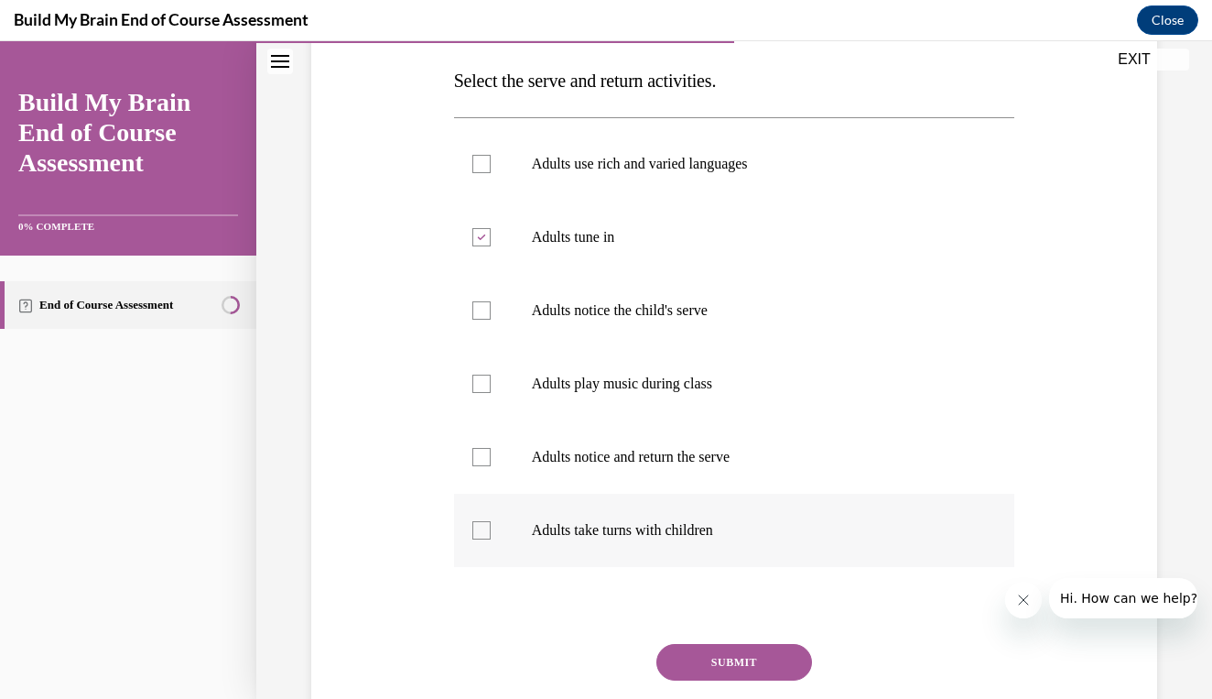
scroll to position [289, 0]
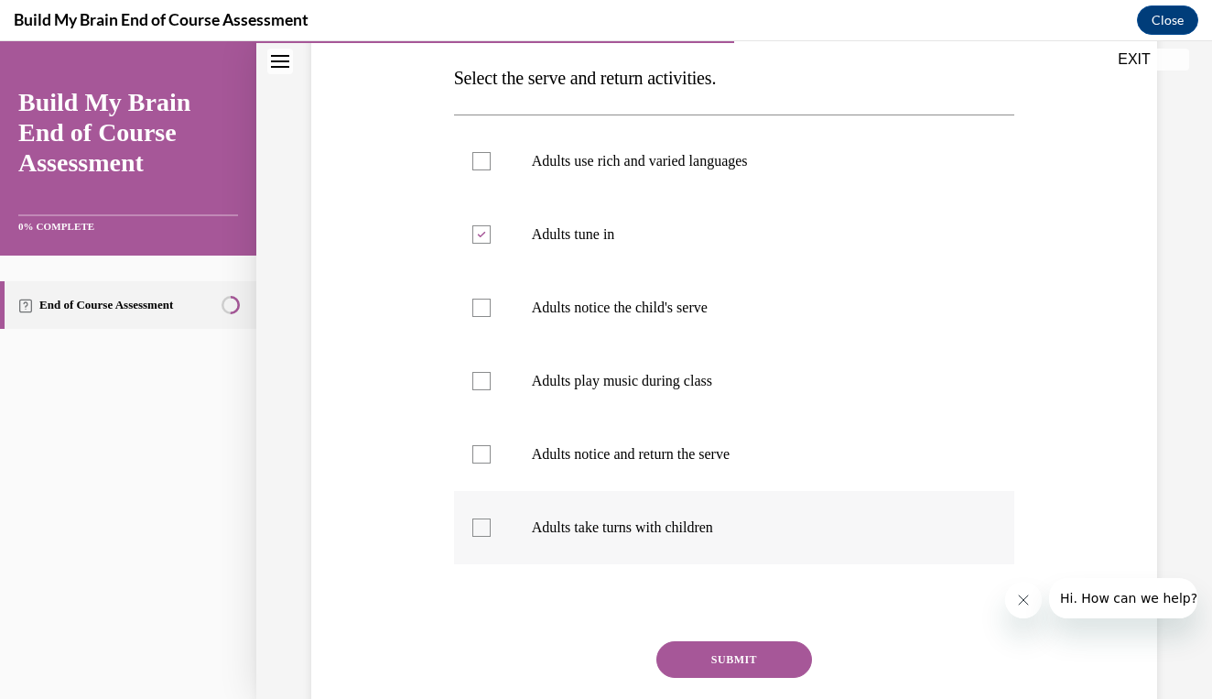
click at [683, 534] on p "Adults take turns with children" at bounding box center [751, 527] width 438 height 18
click at [491, 534] on input "Adults take turns with children" at bounding box center [482, 527] width 18 height 18
checkbox input "true"
click at [690, 475] on label "Adults notice and return the serve" at bounding box center [734, 454] width 561 height 73
click at [491, 463] on input "Adults notice and return the serve" at bounding box center [482, 454] width 18 height 18
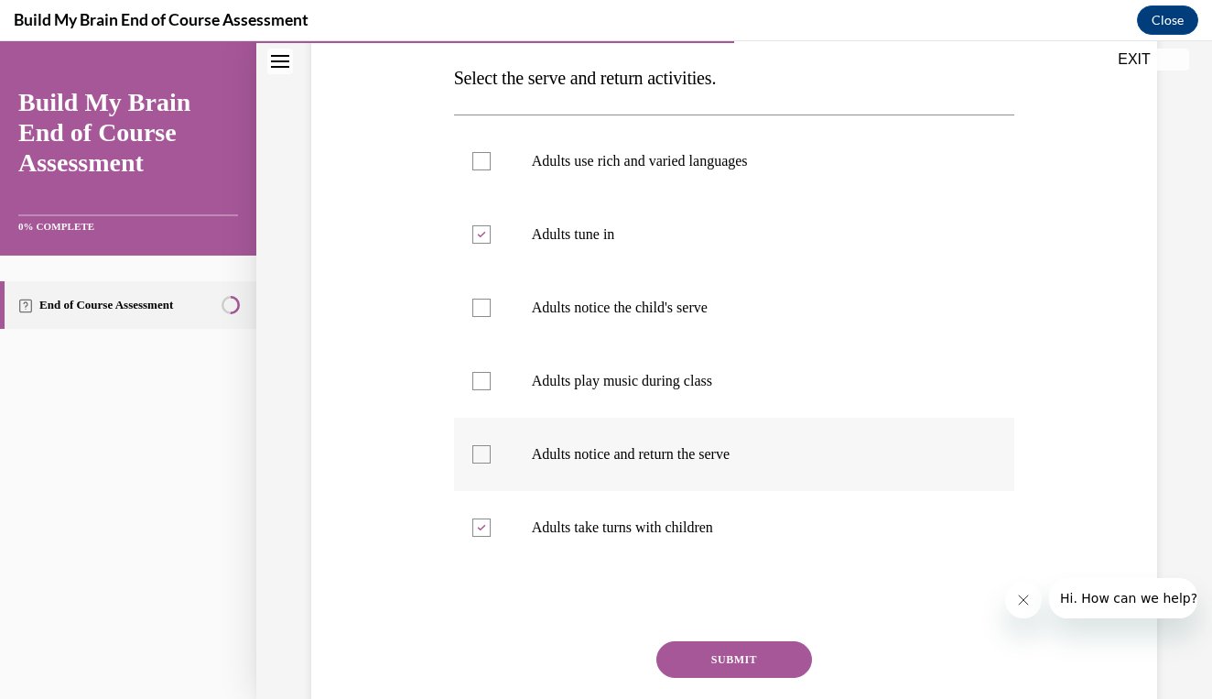
checkbox input "true"
click at [722, 320] on label "Adults notice the child's serve" at bounding box center [734, 307] width 561 height 73
click at [491, 317] on input "Adults notice the child's serve" at bounding box center [482, 308] width 18 height 18
checkbox input "true"
click at [633, 177] on label "Adults use rich and varied languages" at bounding box center [734, 161] width 561 height 73
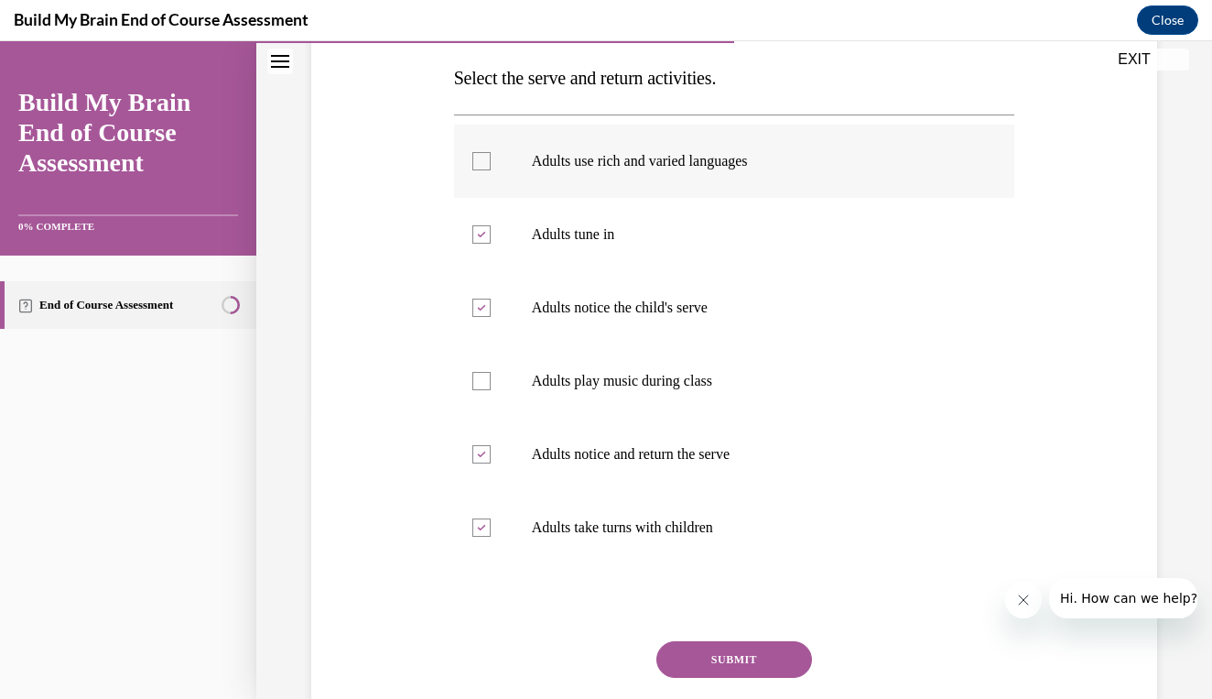
click at [491, 170] on input "Adults use rich and varied languages" at bounding box center [482, 161] width 18 height 18
checkbox input "true"
click at [722, 657] on button "SUBMIT" at bounding box center [735, 659] width 156 height 37
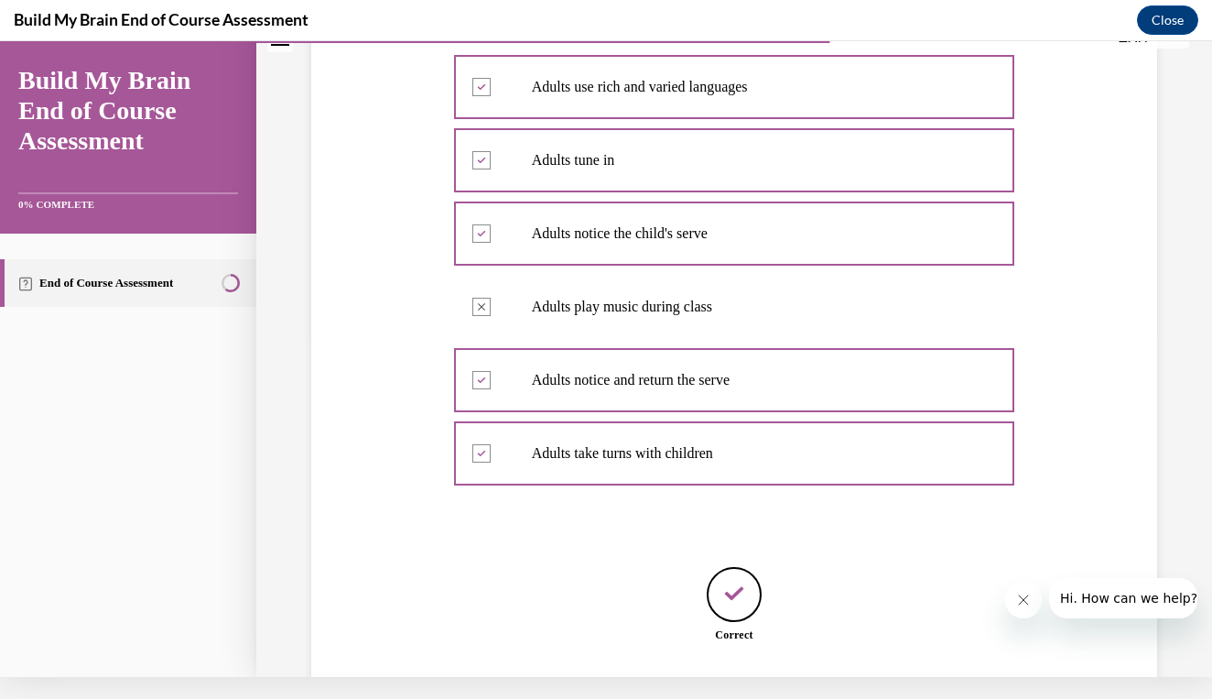
scroll to position [454, 0]
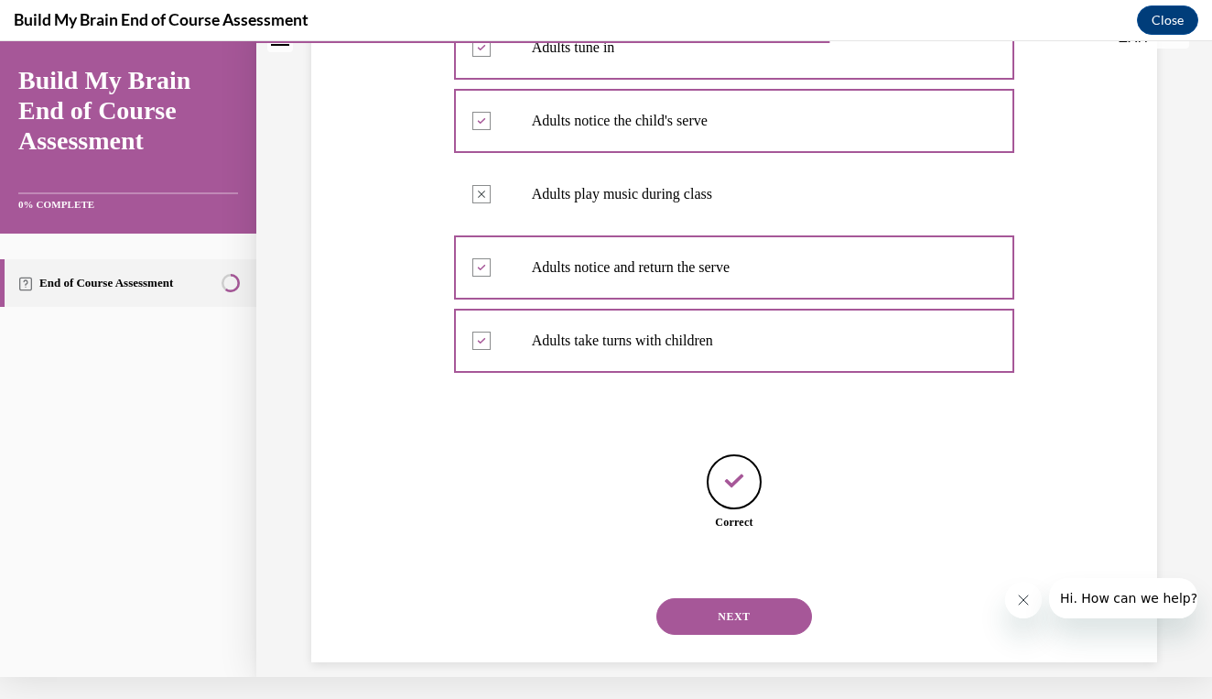
click at [732, 598] on button "NEXT" at bounding box center [735, 616] width 156 height 37
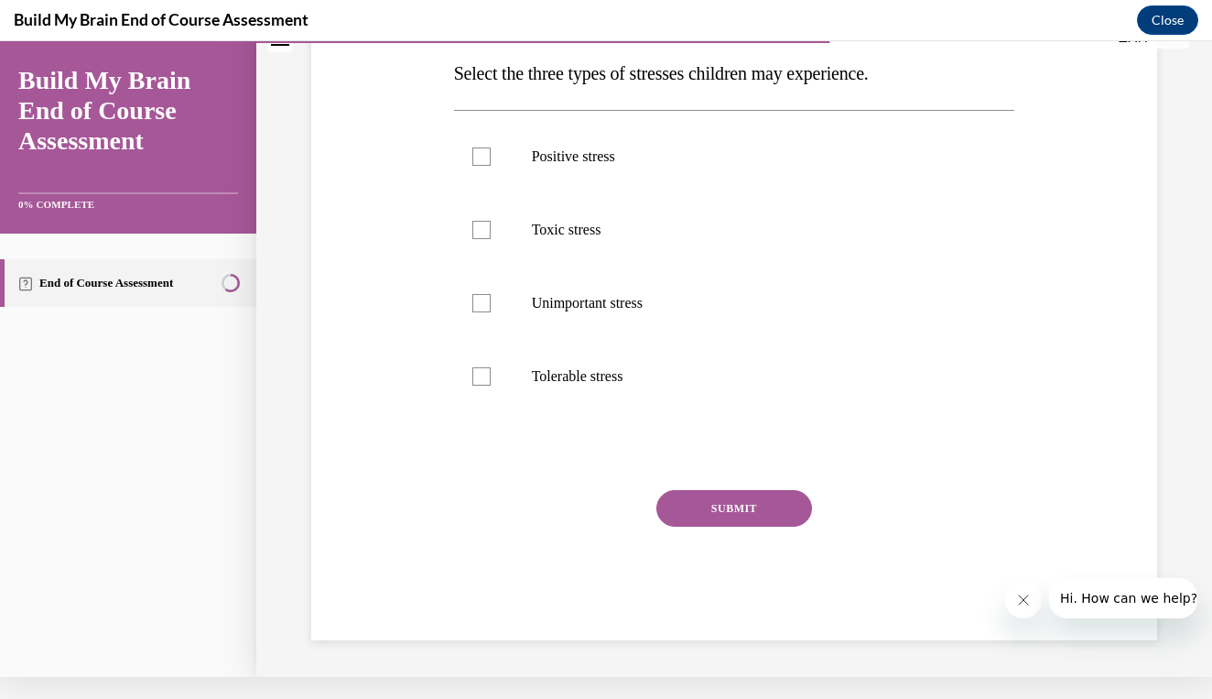
scroll to position [0, 0]
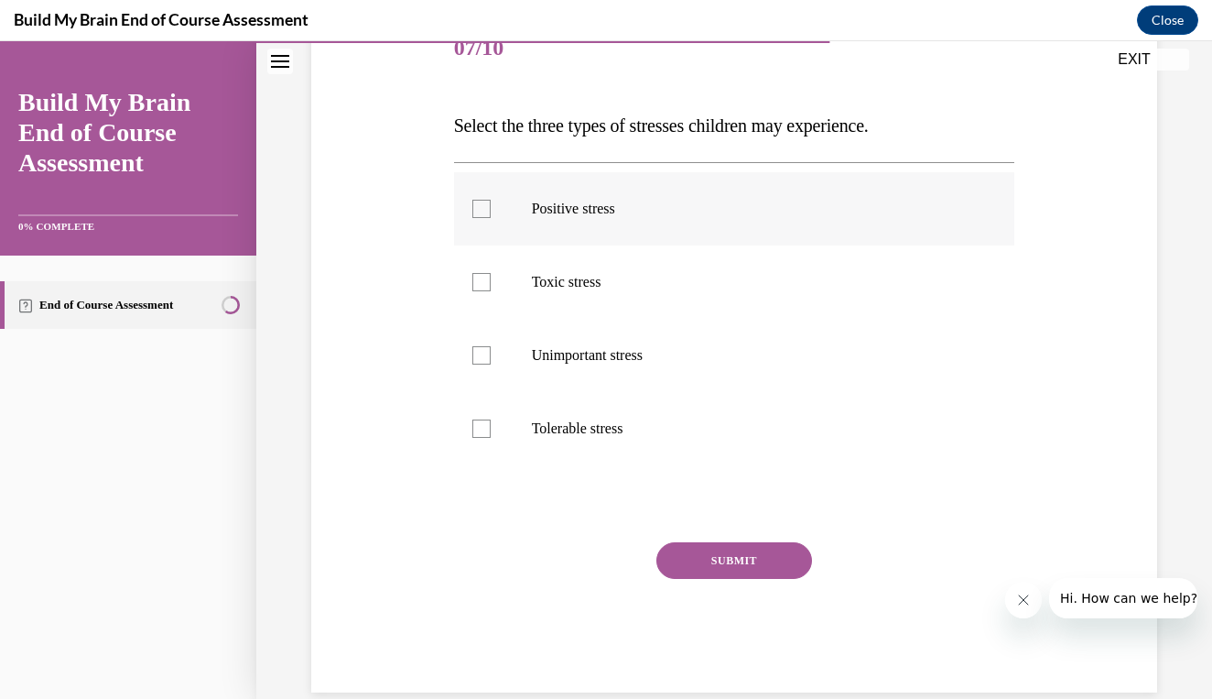
click at [684, 240] on label "Positive stress" at bounding box center [734, 208] width 561 height 73
click at [491, 218] on input "Positive stress" at bounding box center [482, 209] width 18 height 18
checkbox input "true"
click at [682, 313] on label "Toxic stress" at bounding box center [734, 281] width 561 height 73
click at [491, 291] on input "Toxic stress" at bounding box center [482, 282] width 18 height 18
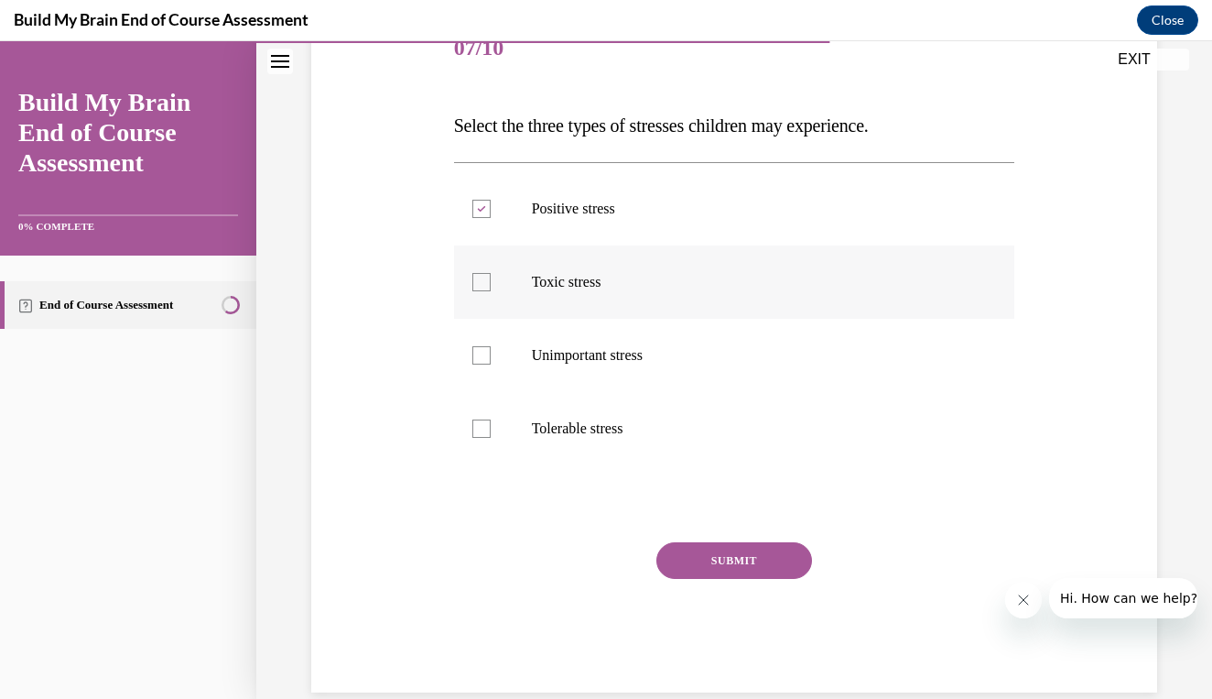
checkbox input "true"
click at [665, 465] on div "Positive stress Toxic stress Unimportant stress Tolerable stress" at bounding box center [734, 318] width 561 height 312
drag, startPoint x: 660, startPoint y: 477, endPoint x: 639, endPoint y: 453, distance: 31.8
click at [639, 453] on div "Question 07/10 Select the three types of stresses children may experience. Posi…" at bounding box center [734, 352] width 561 height 679
click at [653, 460] on label "Tolerable stress" at bounding box center [734, 428] width 561 height 73
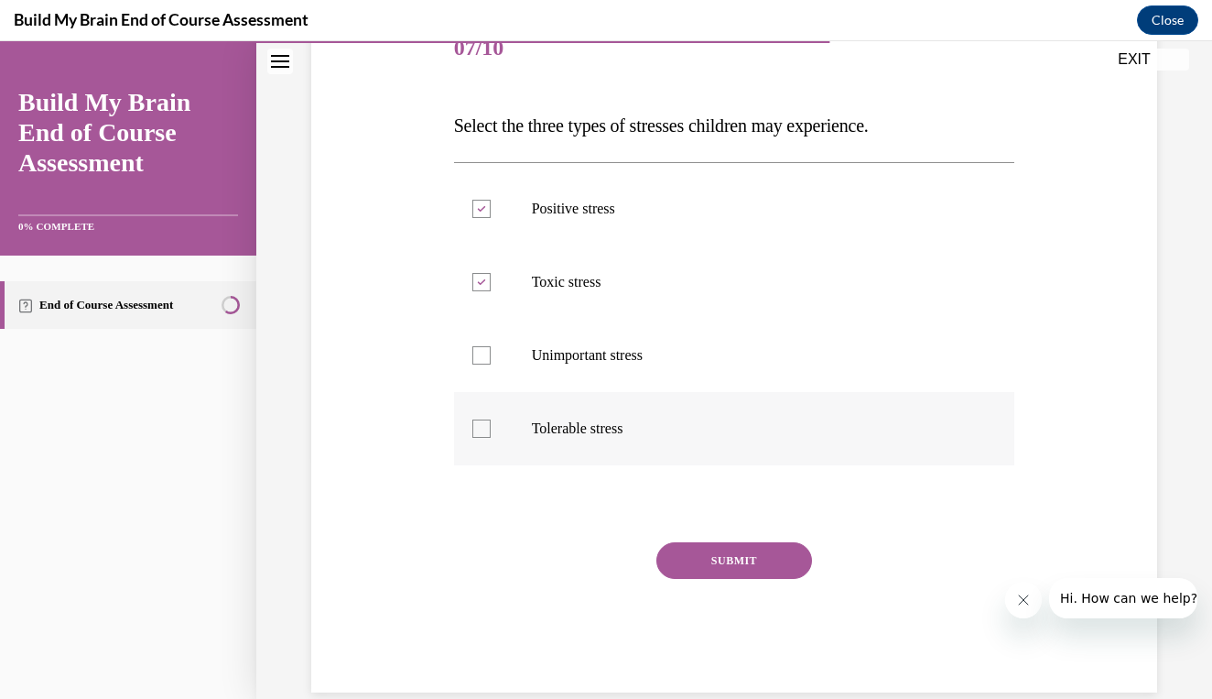
click at [491, 438] on input "Tolerable stress" at bounding box center [482, 428] width 18 height 18
checkbox input "true"
click at [699, 585] on div "SUBMIT" at bounding box center [734, 588] width 561 height 92
click at [730, 574] on button "SUBMIT" at bounding box center [735, 560] width 156 height 37
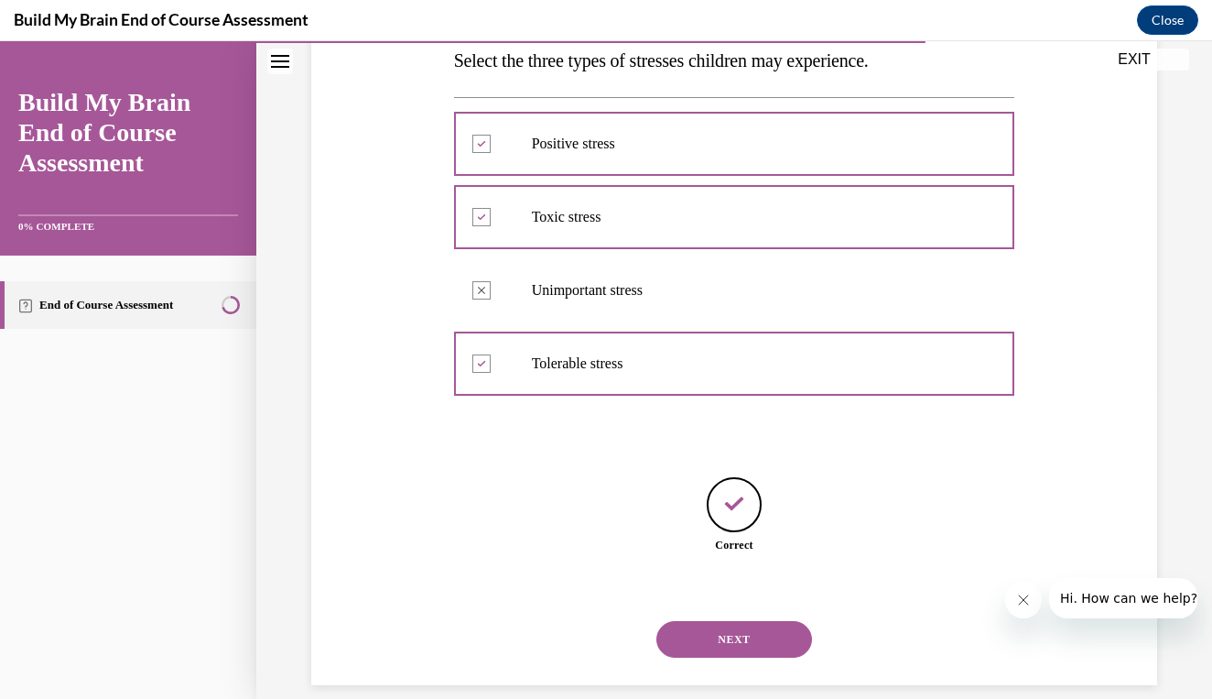
scroll to position [308, 0]
click at [730, 620] on button "NEXT" at bounding box center [735, 638] width 156 height 37
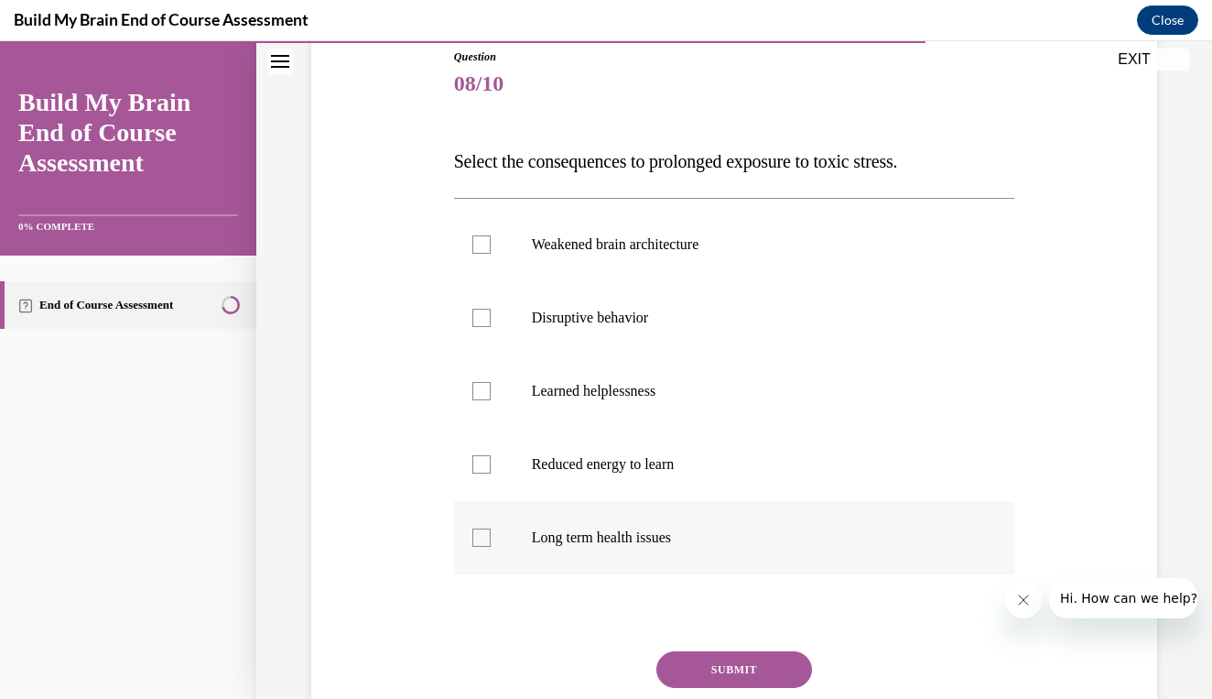
scroll to position [212, 0]
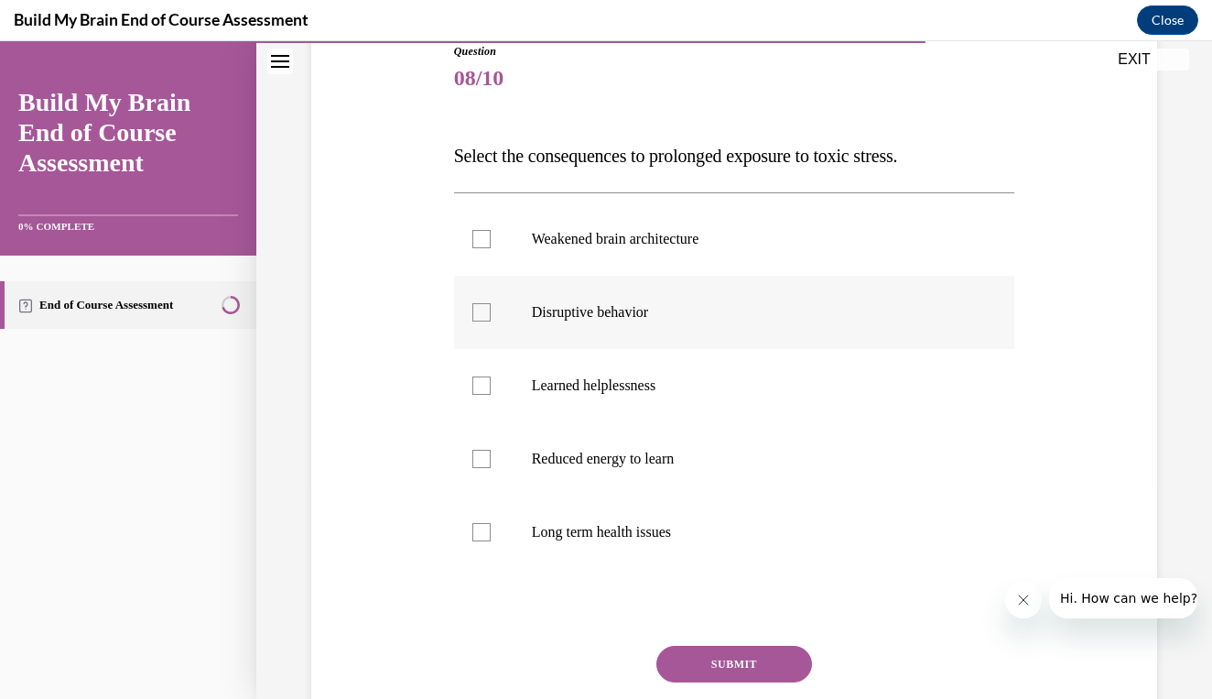
click at [767, 302] on label "Disruptive behavior" at bounding box center [734, 312] width 561 height 73
click at [491, 303] on input "Disruptive behavior" at bounding box center [482, 312] width 18 height 18
checkbox input "true"
click at [729, 439] on label "Reduced energy to learn" at bounding box center [734, 458] width 561 height 73
click at [491, 450] on input "Reduced energy to learn" at bounding box center [482, 459] width 18 height 18
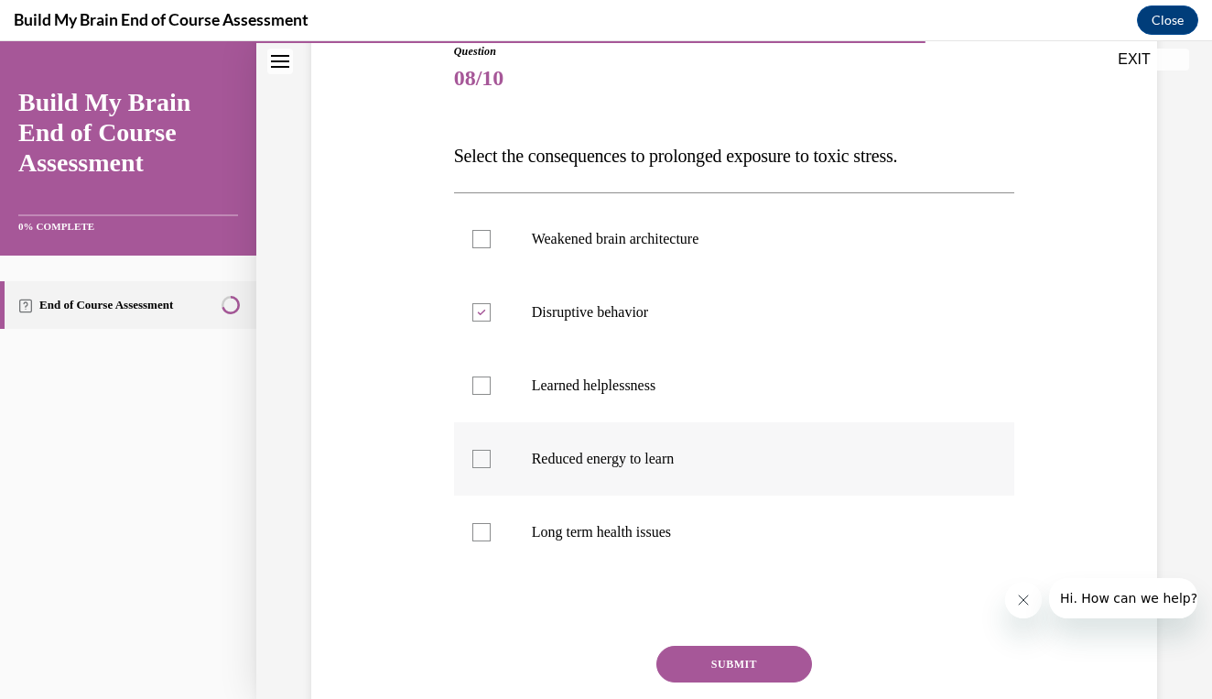
checkbox input "true"
click at [712, 529] on p "Long term health issues" at bounding box center [751, 532] width 438 height 18
click at [491, 529] on input "Long term health issues" at bounding box center [482, 532] width 18 height 18
checkbox input "true"
click at [707, 386] on p "Learned helplessness" at bounding box center [751, 385] width 438 height 18
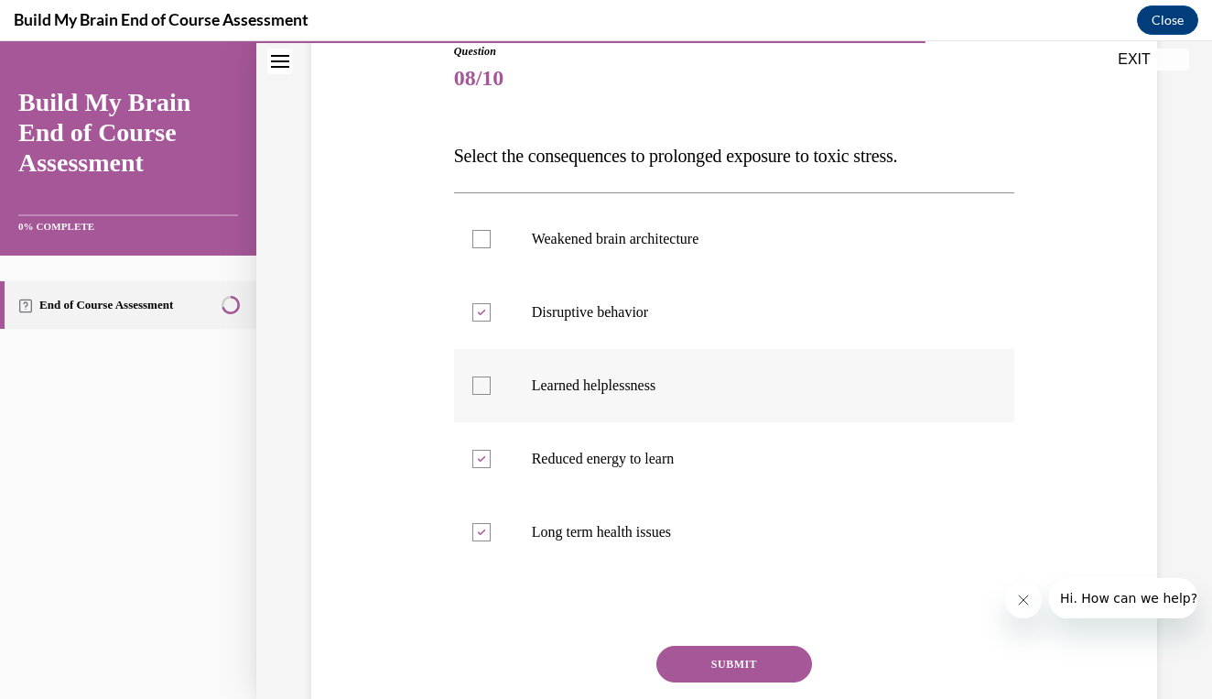
click at [491, 386] on input "Learned helplessness" at bounding box center [482, 385] width 18 height 18
checkbox input "true"
click at [742, 653] on button "SUBMIT" at bounding box center [735, 664] width 156 height 37
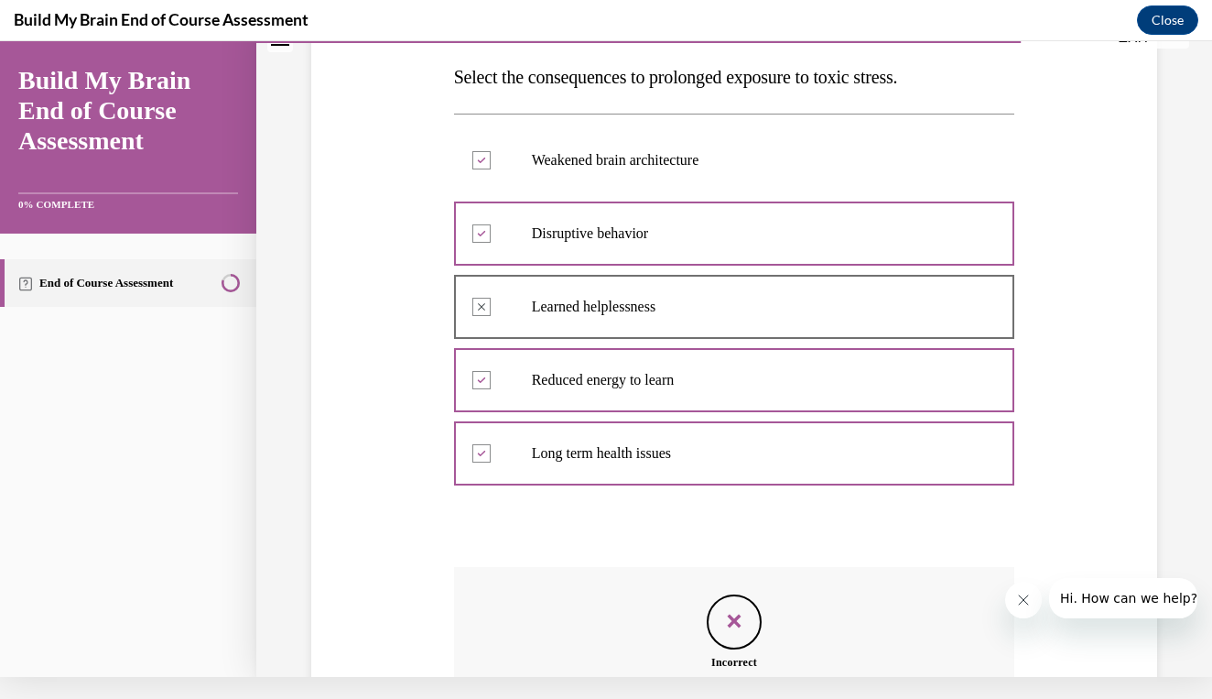
scroll to position [471, 0]
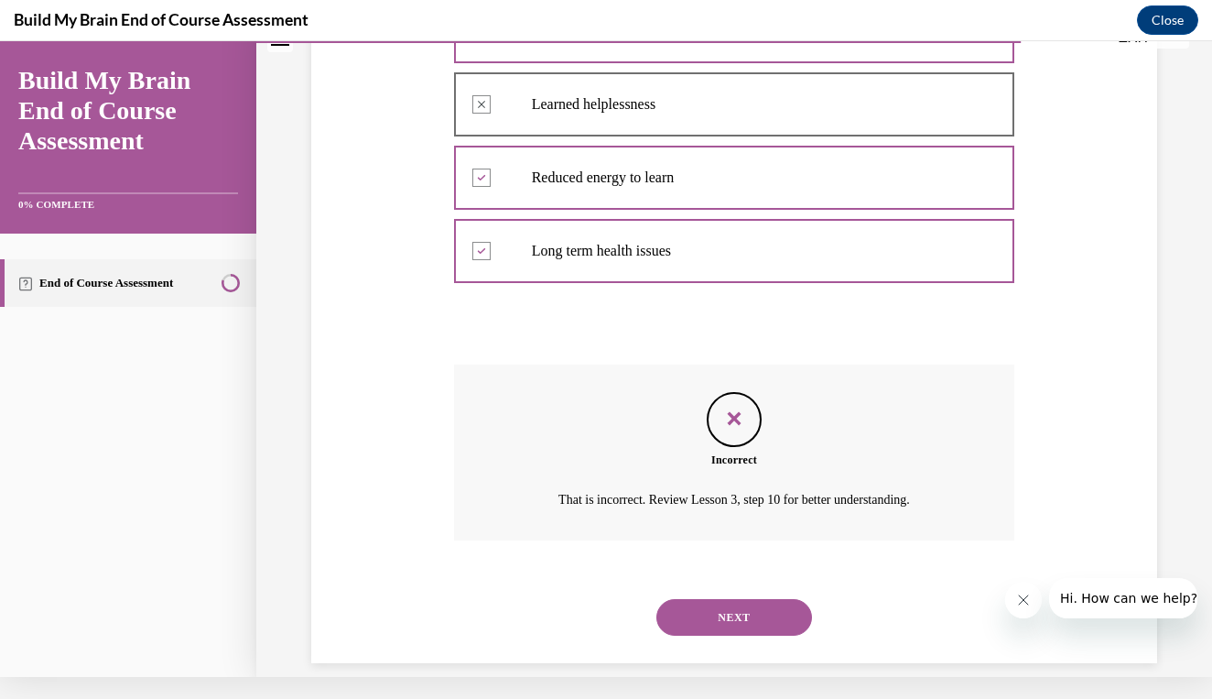
click at [767, 599] on button "NEXT" at bounding box center [735, 617] width 156 height 37
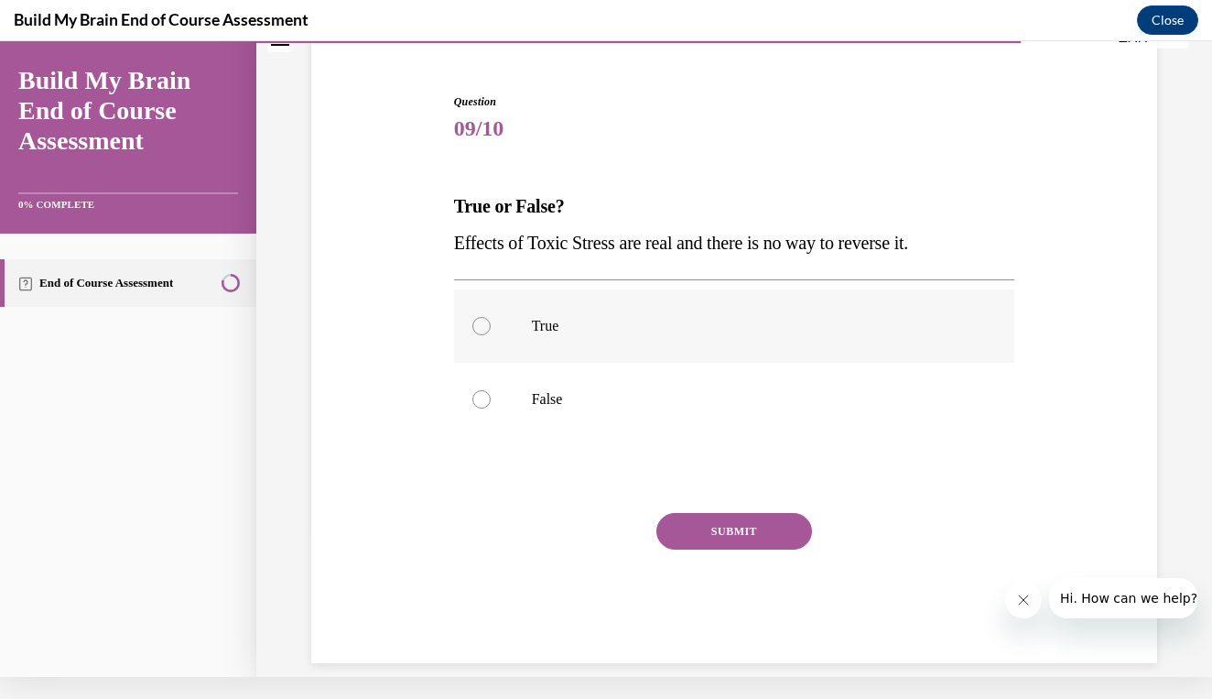
click at [667, 318] on p "True" at bounding box center [751, 326] width 438 height 18
click at [491, 318] on input "True" at bounding box center [482, 326] width 18 height 18
radio input "true"
click at [647, 386] on label "False" at bounding box center [734, 399] width 561 height 73
click at [491, 390] on input "False" at bounding box center [482, 399] width 18 height 18
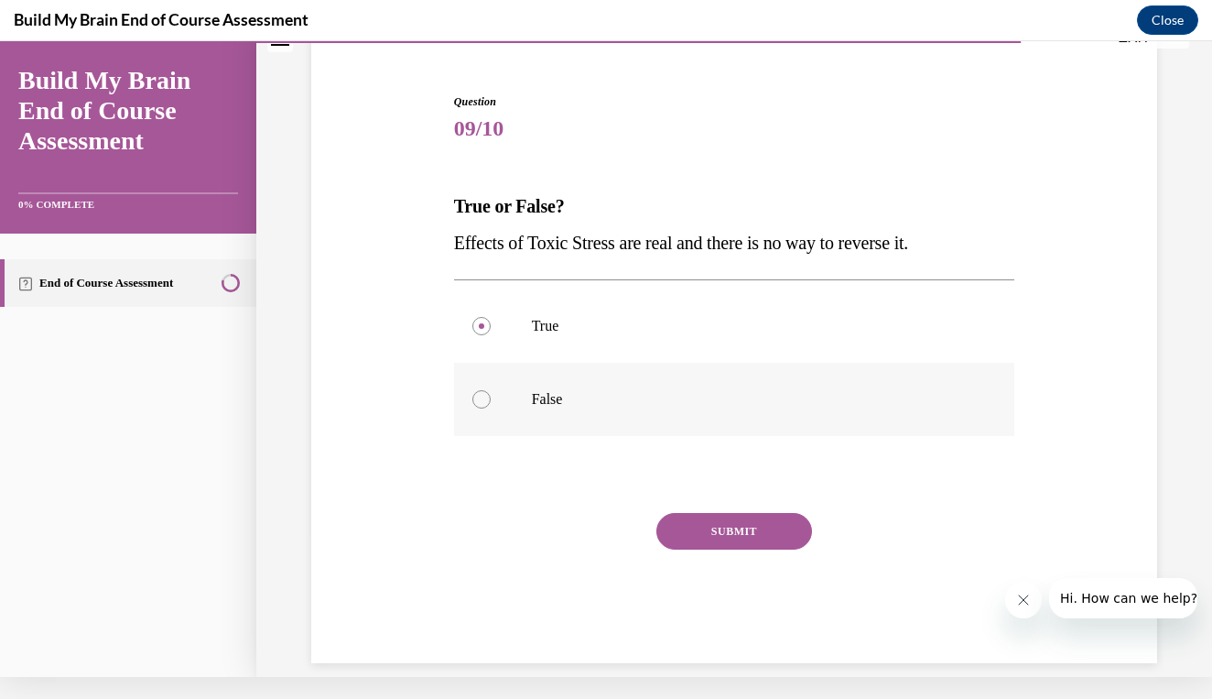
radio input "true"
click at [714, 532] on button "SUBMIT" at bounding box center [735, 531] width 156 height 37
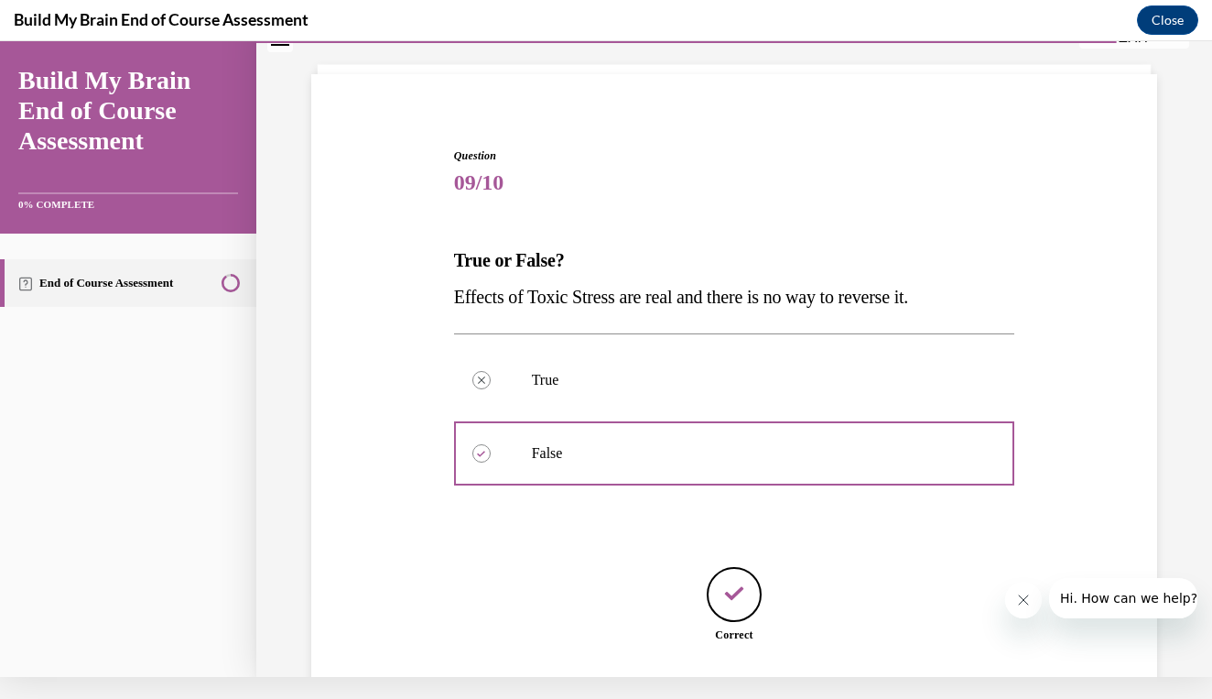
scroll to position [198, 0]
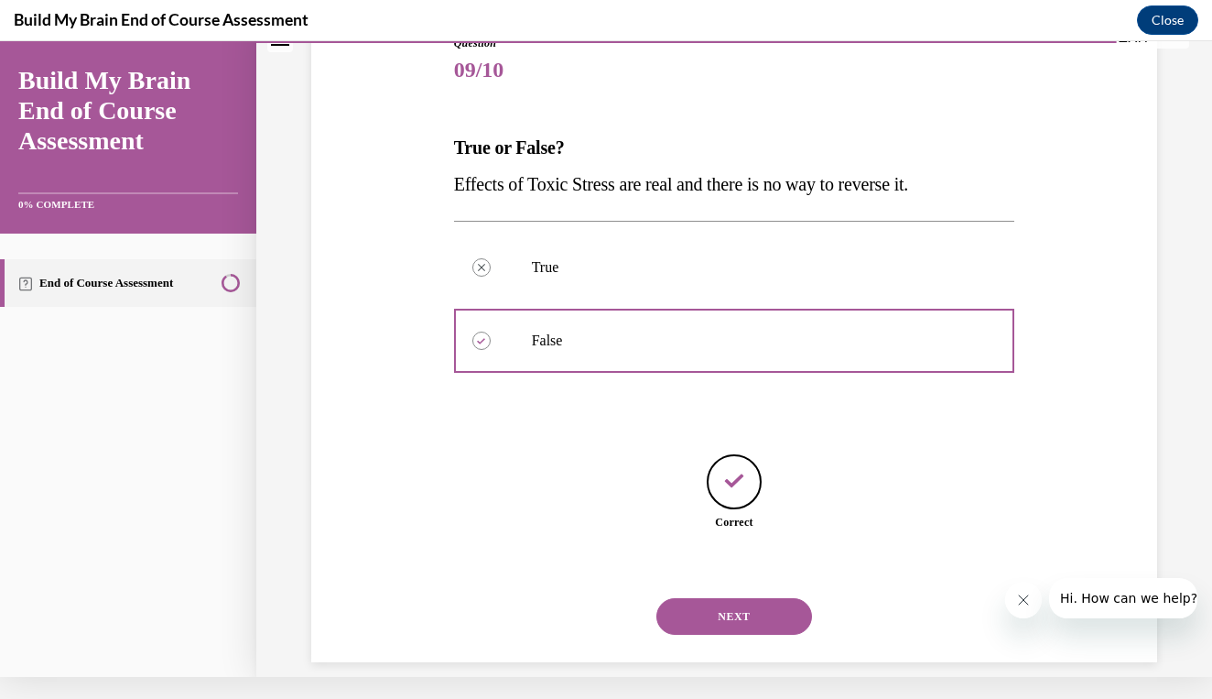
click at [722, 598] on button "NEXT" at bounding box center [735, 616] width 156 height 37
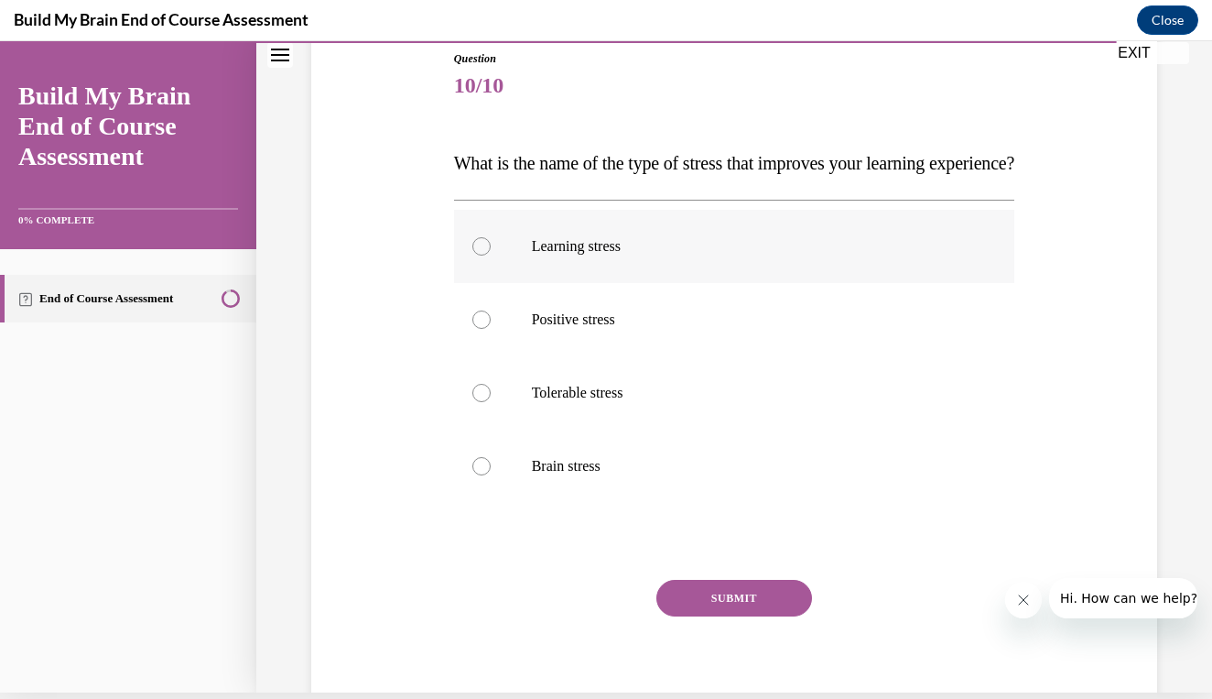
click at [709, 283] on label "Learning stress" at bounding box center [734, 246] width 561 height 73
click at [491, 255] on input "Learning stress" at bounding box center [482, 246] width 18 height 18
radio input "true"
click at [726, 616] on button "SUBMIT" at bounding box center [735, 598] width 156 height 37
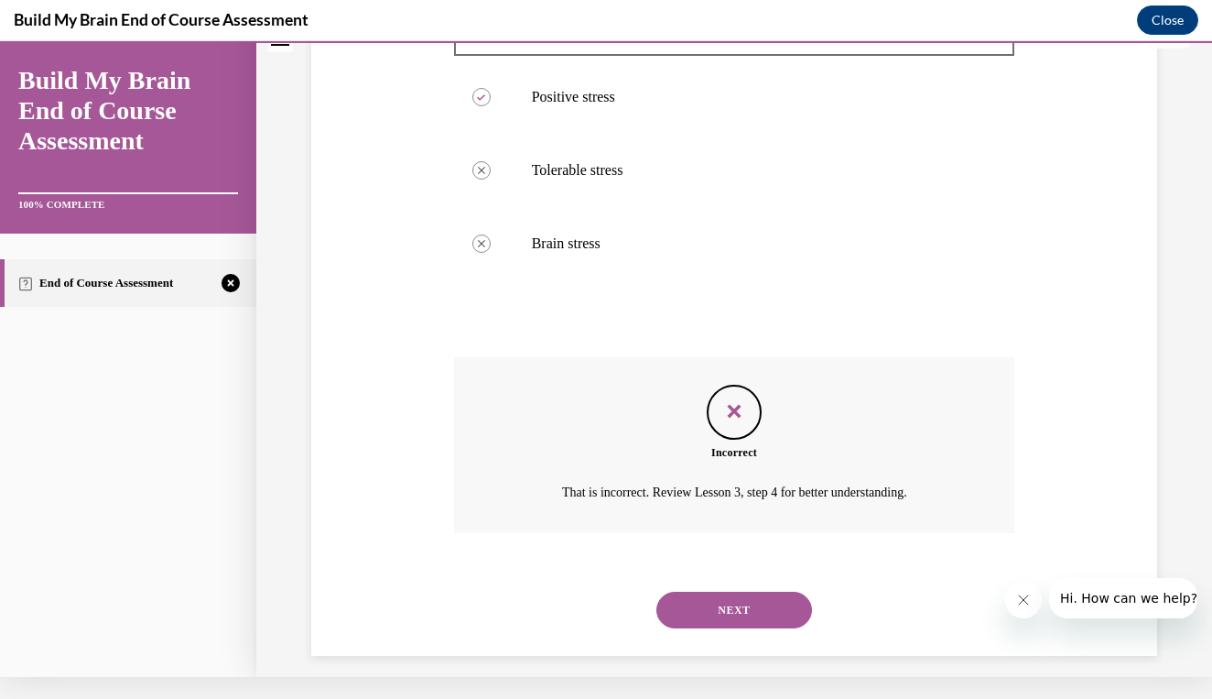
scroll to position [434, 0]
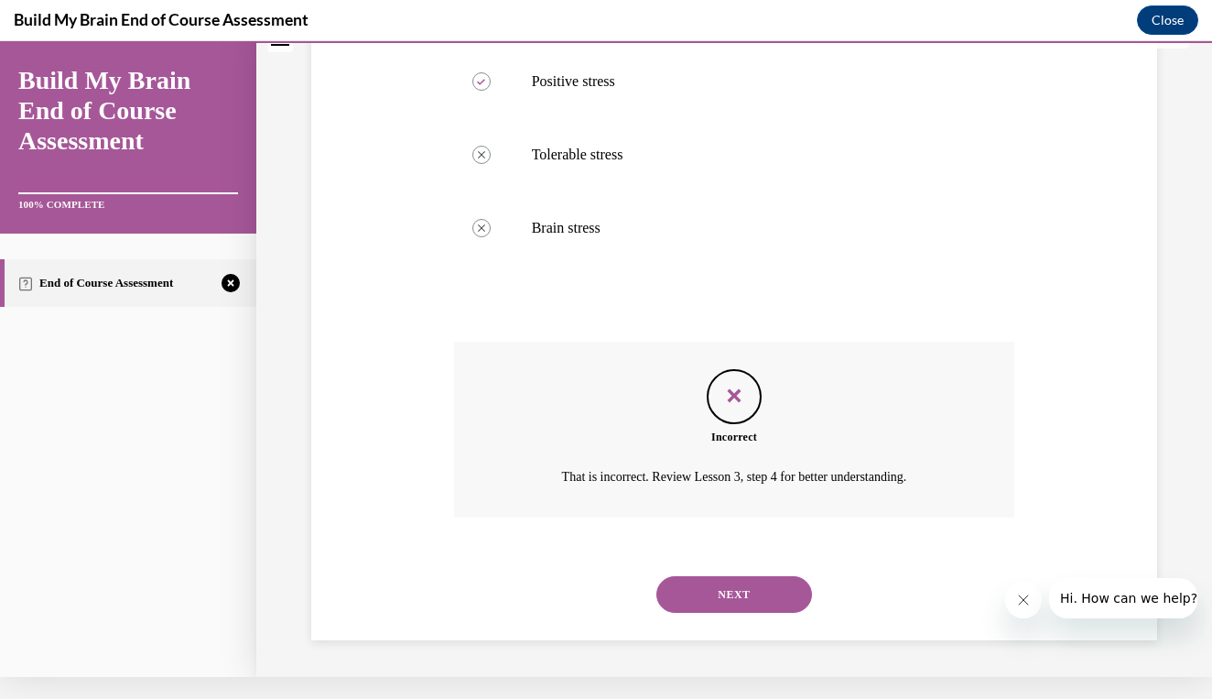
click at [723, 599] on button "NEXT" at bounding box center [735, 594] width 156 height 37
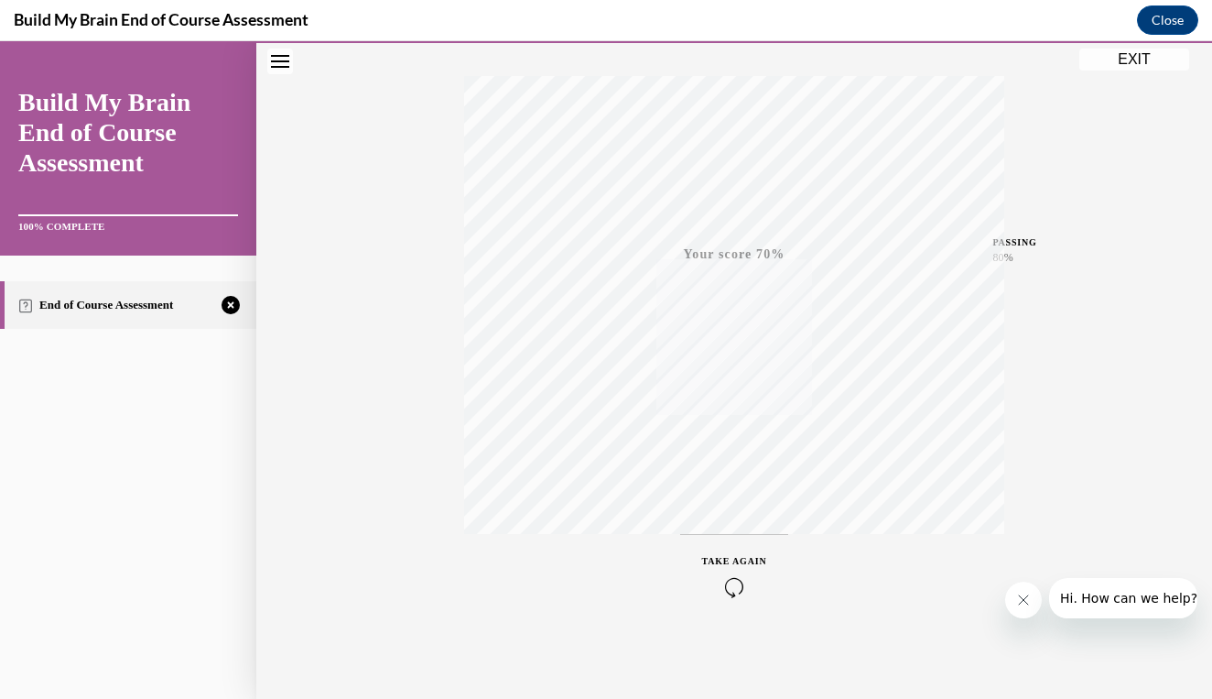
click at [723, 581] on icon "button" at bounding box center [734, 587] width 65 height 20
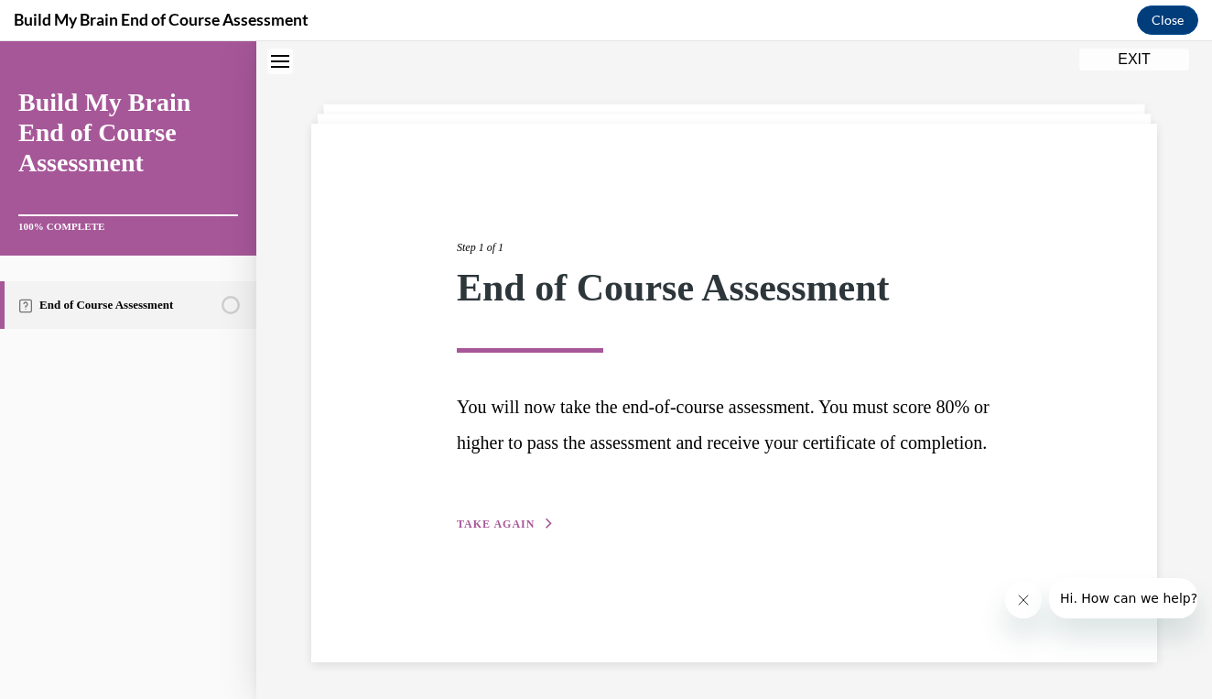
click at [506, 534] on div "Step 1 of 1 End of Course Assessment You will now take the end-of-course assess…" at bounding box center [734, 365] width 582 height 337
click at [509, 530] on span "TAKE AGAIN" at bounding box center [496, 523] width 78 height 13
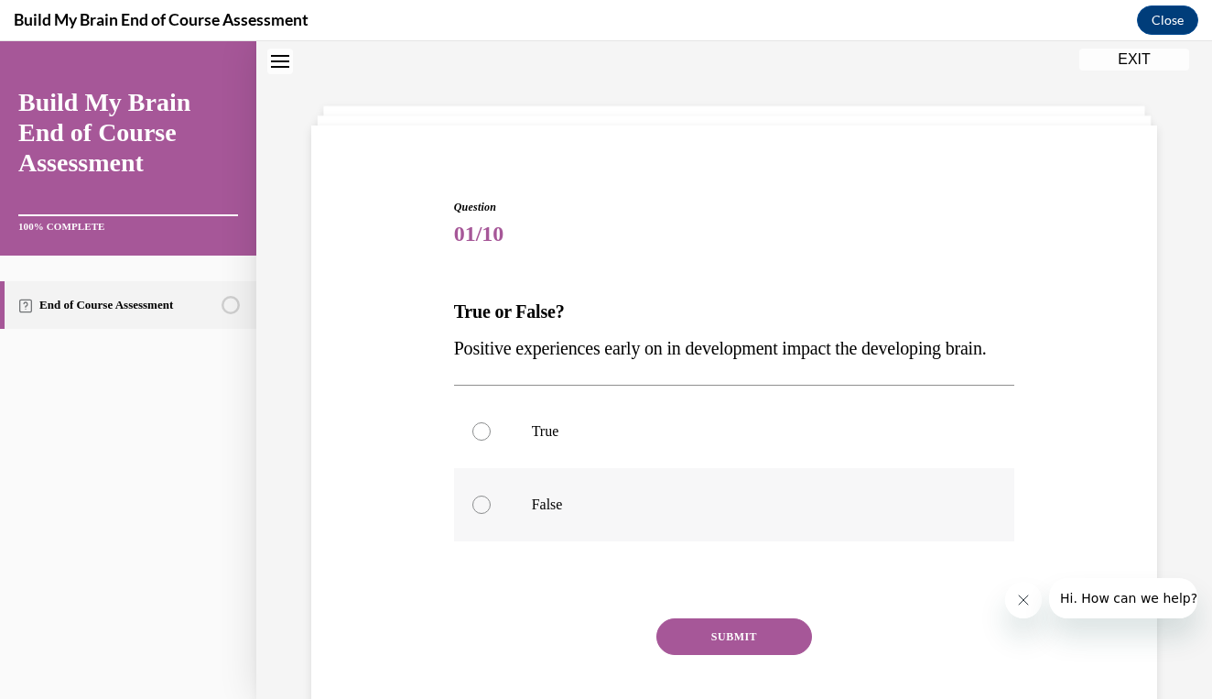
click at [509, 541] on label "False" at bounding box center [734, 504] width 561 height 73
click at [491, 514] on input "False" at bounding box center [482, 504] width 18 height 18
radio input "true"
click at [536, 440] on p "True" at bounding box center [751, 431] width 438 height 18
click at [491, 440] on input "True" at bounding box center [482, 431] width 18 height 18
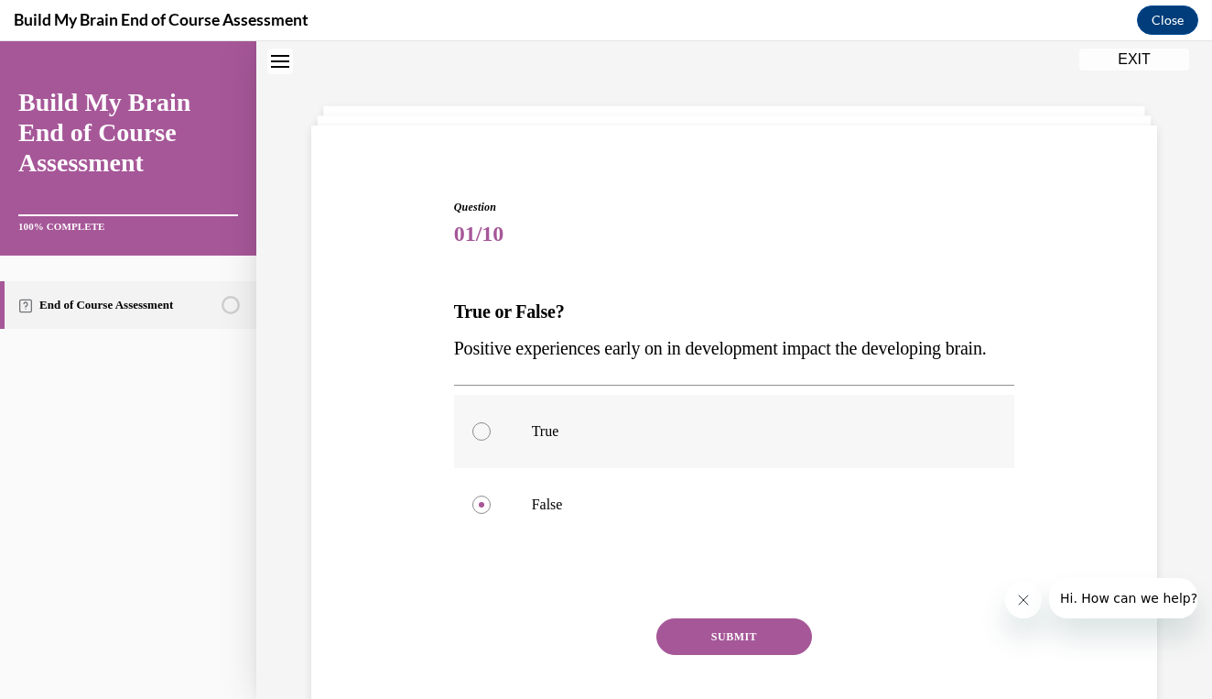
radio input "true"
click at [717, 655] on button "SUBMIT" at bounding box center [735, 636] width 156 height 37
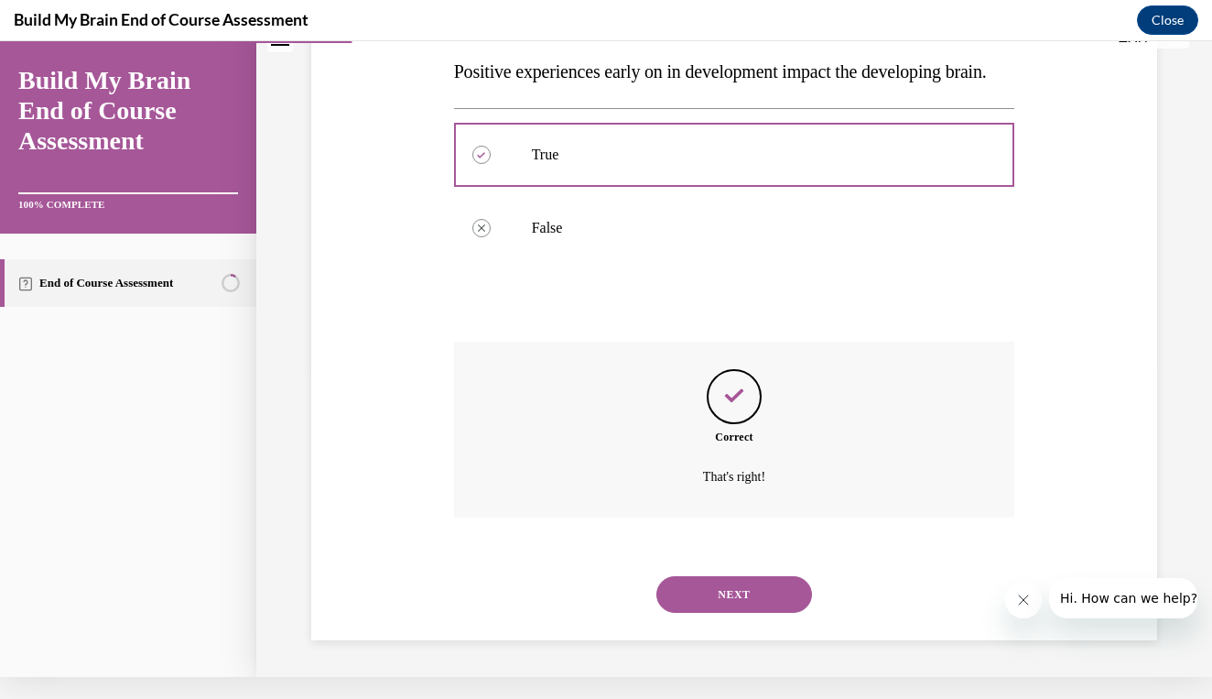
scroll to position [324, 0]
click at [739, 595] on button "NEXT" at bounding box center [735, 594] width 156 height 37
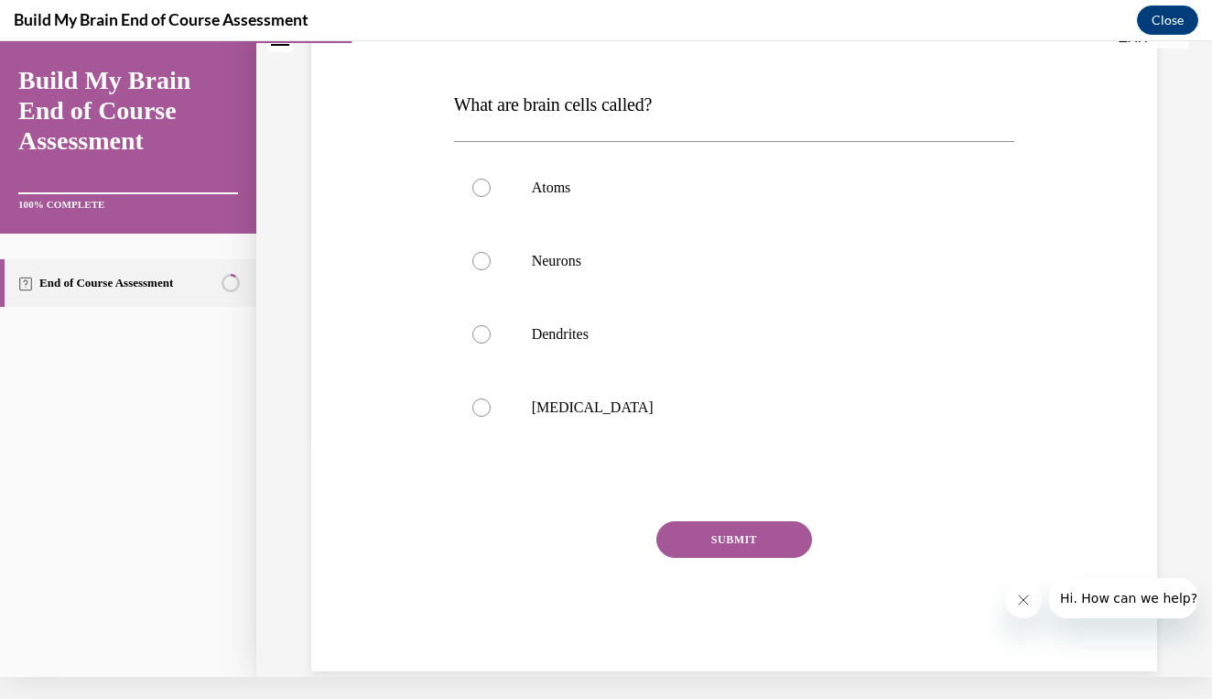
scroll to position [0, 0]
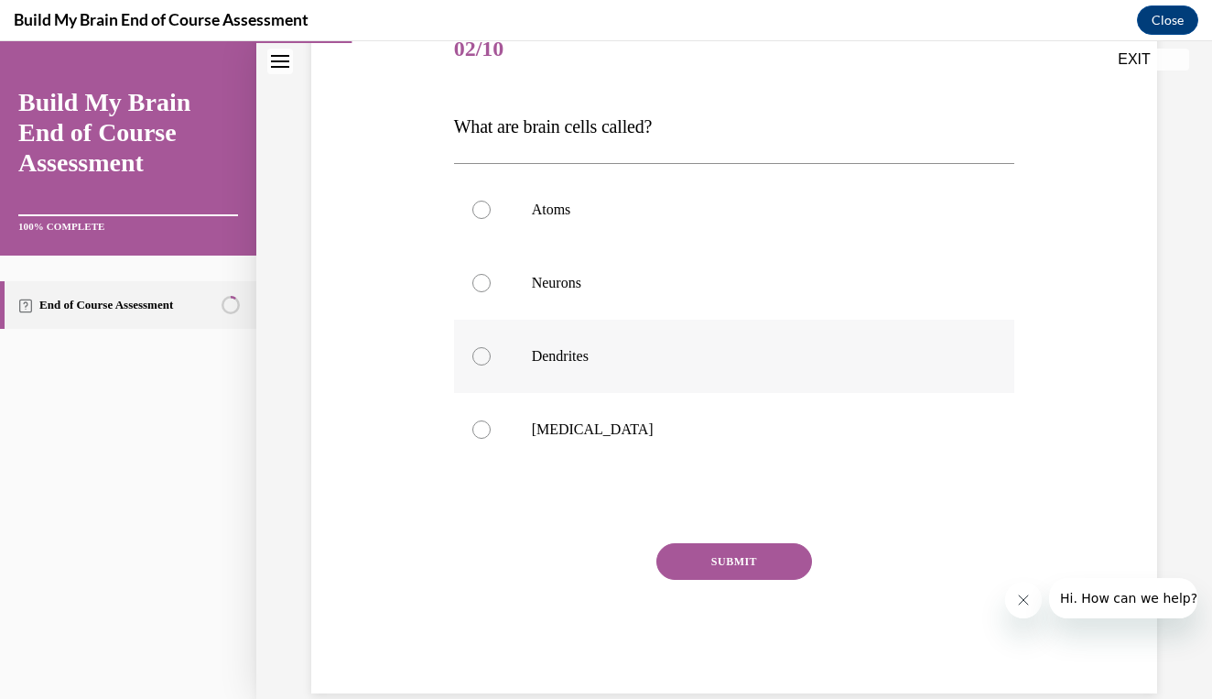
click at [756, 341] on label "Dendrites" at bounding box center [734, 356] width 561 height 73
click at [491, 347] on input "Dendrites" at bounding box center [482, 356] width 18 height 18
radio input "true"
click at [760, 324] on label "Dendrites" at bounding box center [734, 356] width 561 height 73
click at [491, 347] on input "Dendrites" at bounding box center [482, 356] width 18 height 18
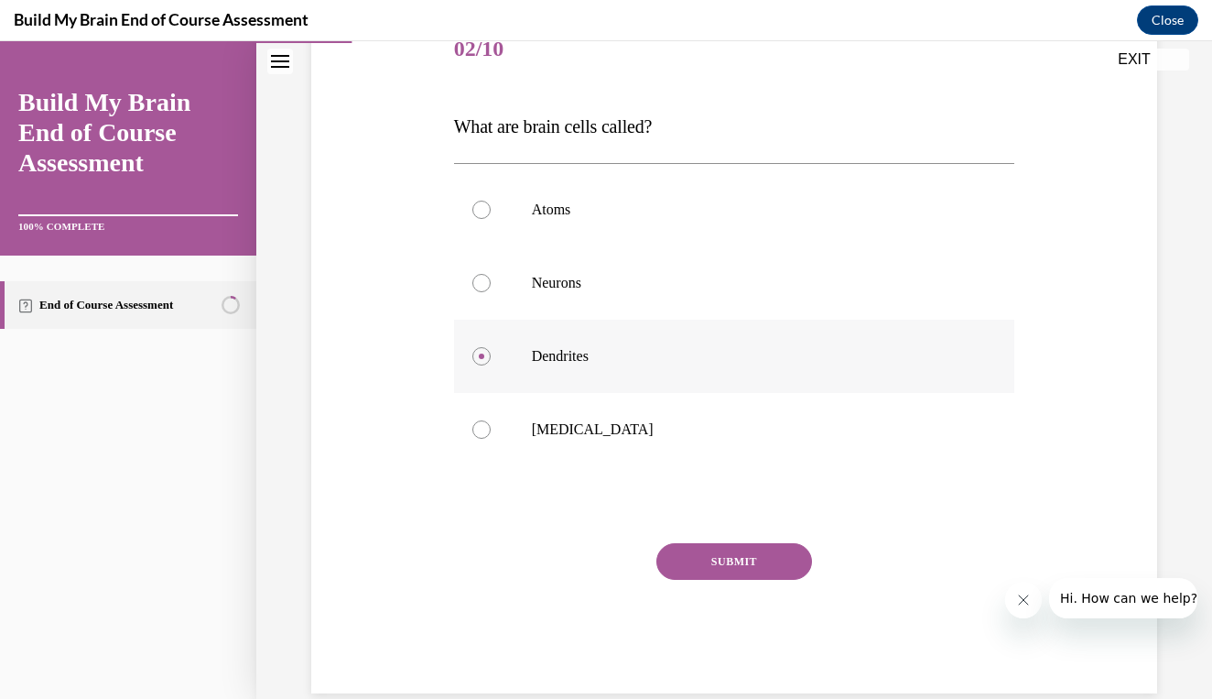
click at [712, 326] on label "Dendrites" at bounding box center [734, 356] width 561 height 73
click at [491, 347] on input "Dendrites" at bounding box center [482, 356] width 18 height 18
click at [646, 320] on label "Dendrites" at bounding box center [734, 356] width 561 height 73
click at [491, 347] on input "Dendrites" at bounding box center [482, 356] width 18 height 18
click at [584, 324] on label "Dendrites" at bounding box center [734, 356] width 561 height 73
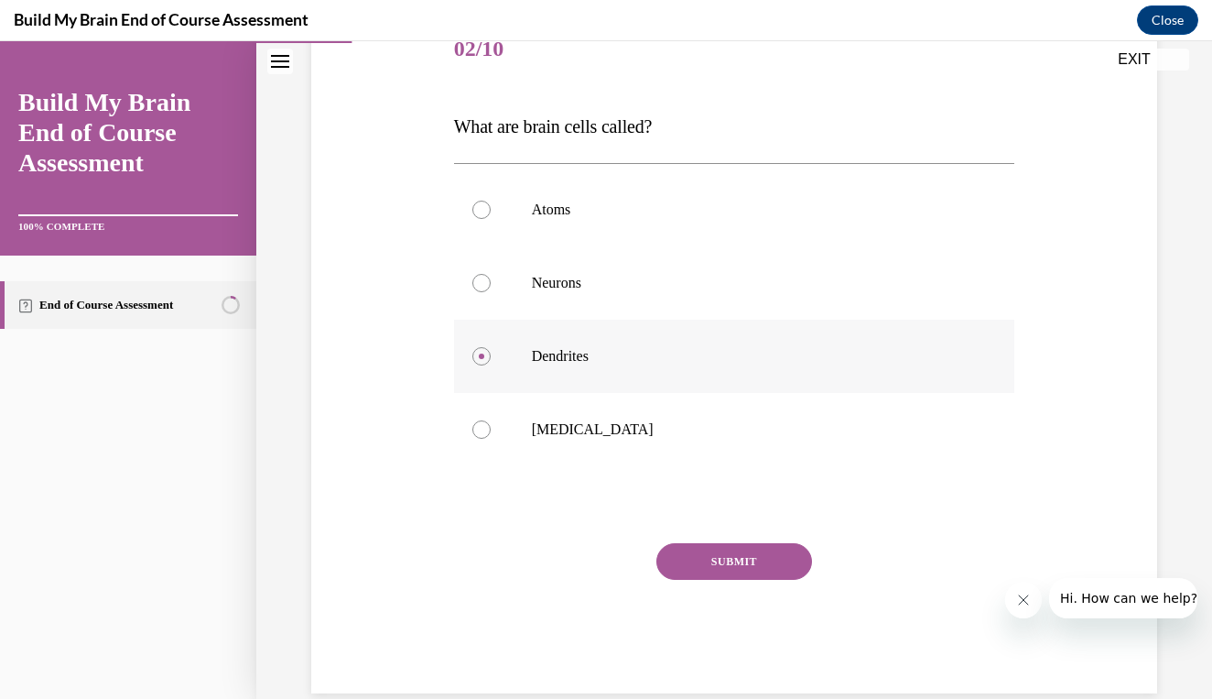
click at [491, 347] on input "Dendrites" at bounding box center [482, 356] width 18 height 18
click at [584, 324] on label "Dendrites" at bounding box center [734, 356] width 561 height 73
click at [491, 347] on input "Dendrites" at bounding box center [482, 356] width 18 height 18
click at [495, 314] on label "Neurons" at bounding box center [734, 282] width 561 height 73
click at [491, 292] on input "Neurons" at bounding box center [482, 283] width 18 height 18
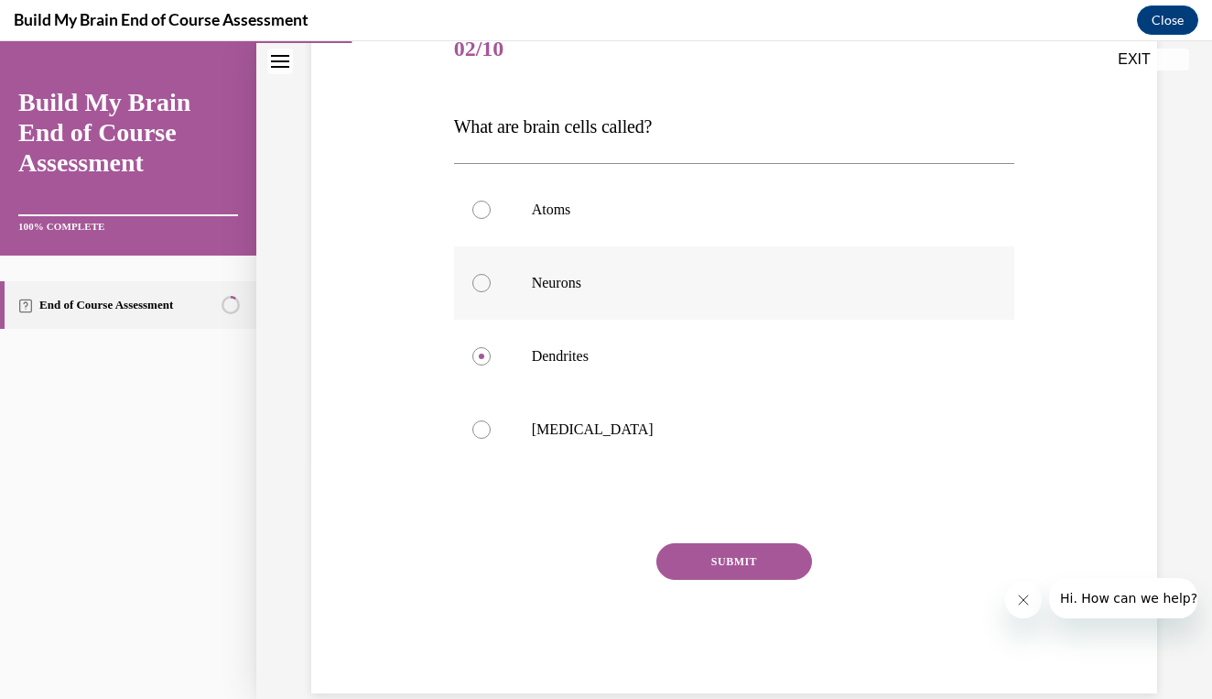
radio input "true"
click at [694, 593] on div "SUBMIT" at bounding box center [734, 589] width 561 height 92
click at [740, 574] on button "SUBMIT" at bounding box center [735, 561] width 156 height 37
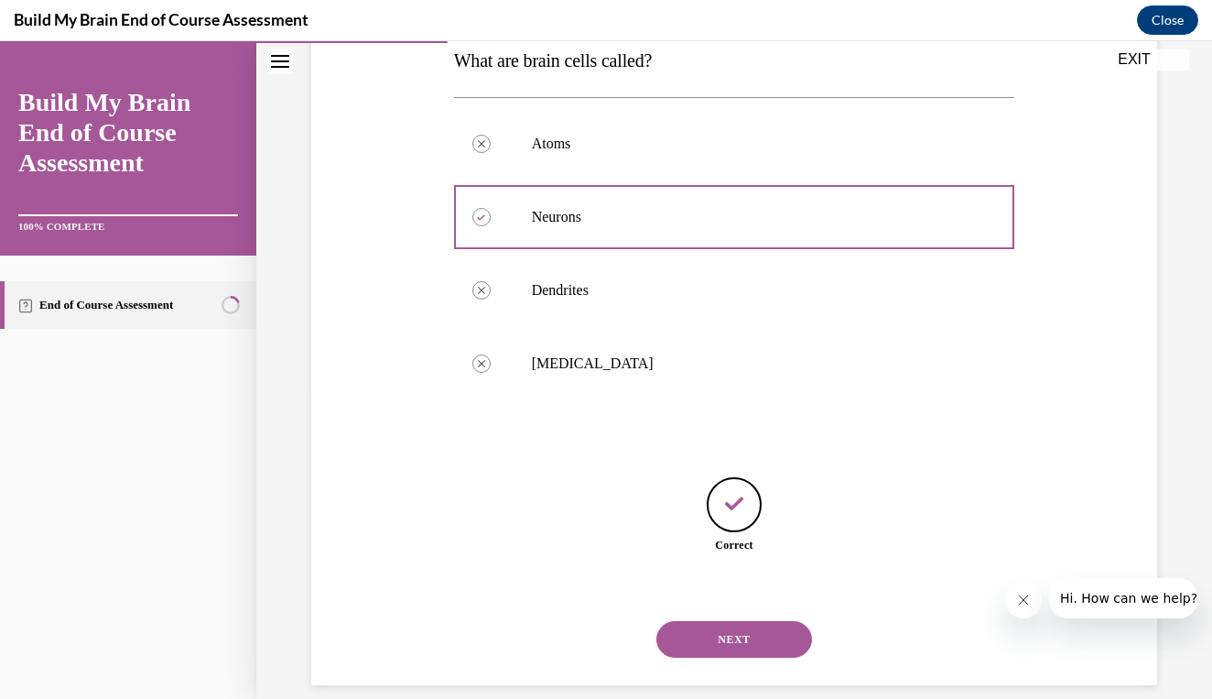
scroll to position [308, 0]
click at [722, 620] on button "NEXT" at bounding box center [735, 638] width 156 height 37
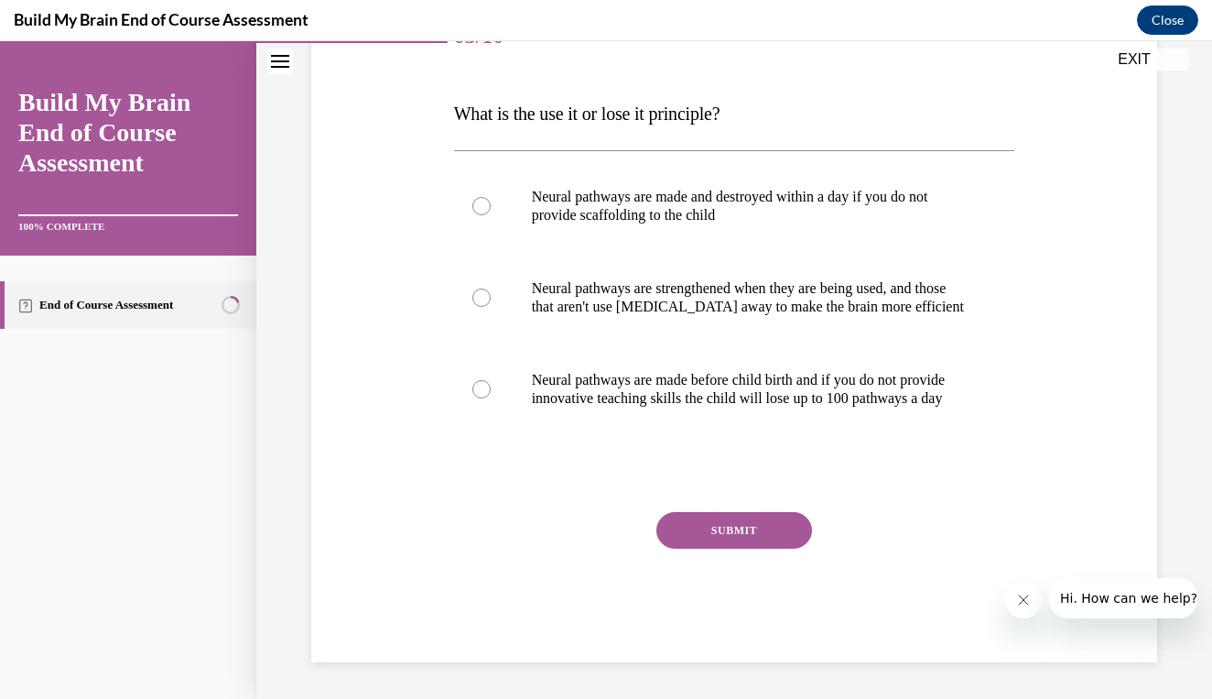
scroll to position [237, 0]
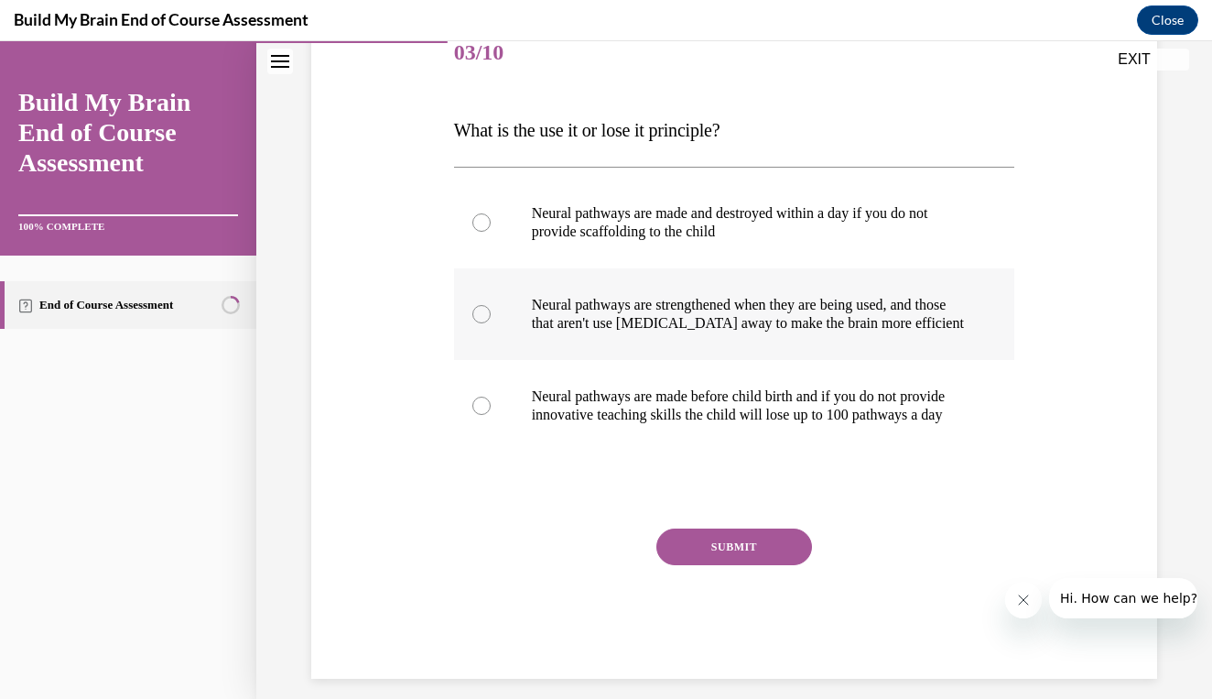
click at [780, 356] on label "Neural pathways are strengthened when they are being used, and those that aren'…" at bounding box center [734, 314] width 561 height 92
click at [491, 323] on input "Neural pathways are strengthened when they are being used, and those that aren'…" at bounding box center [482, 314] width 18 height 18
radio input "true"
click at [726, 596] on div "SUBMIT" at bounding box center [734, 574] width 561 height 92
click at [729, 565] on button "SUBMIT" at bounding box center [735, 546] width 156 height 37
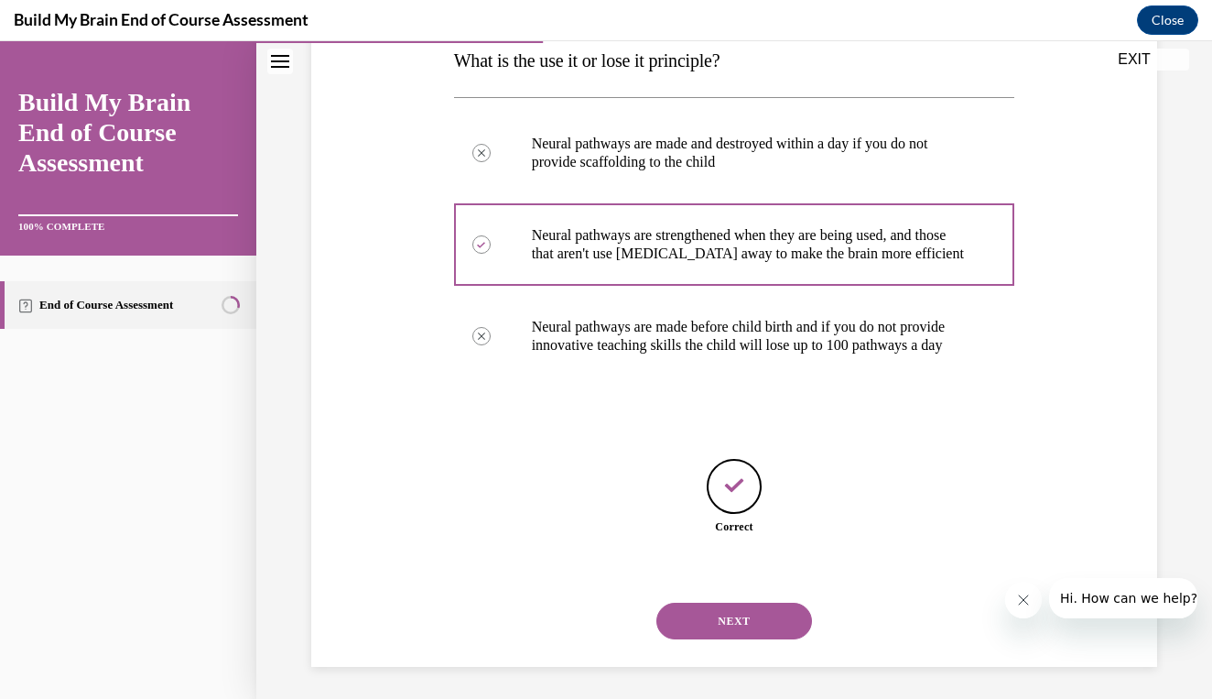
scroll to position [308, 0]
click at [713, 610] on button "NEXT" at bounding box center [735, 620] width 156 height 37
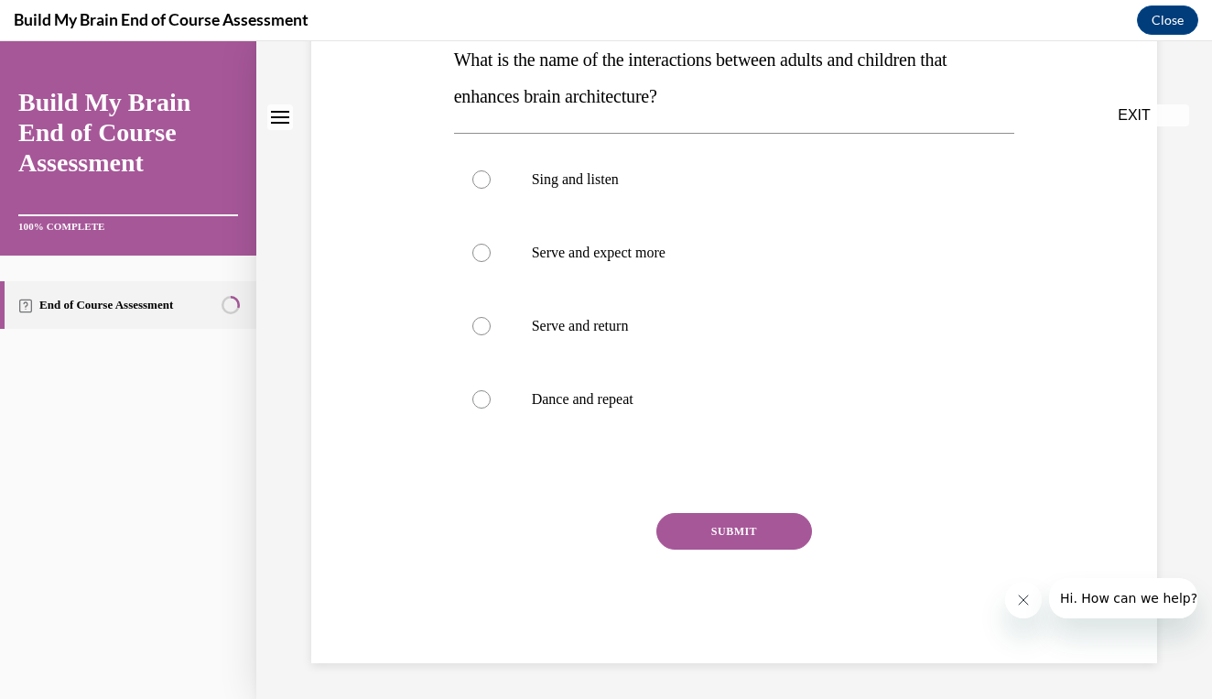
scroll to position [0, 0]
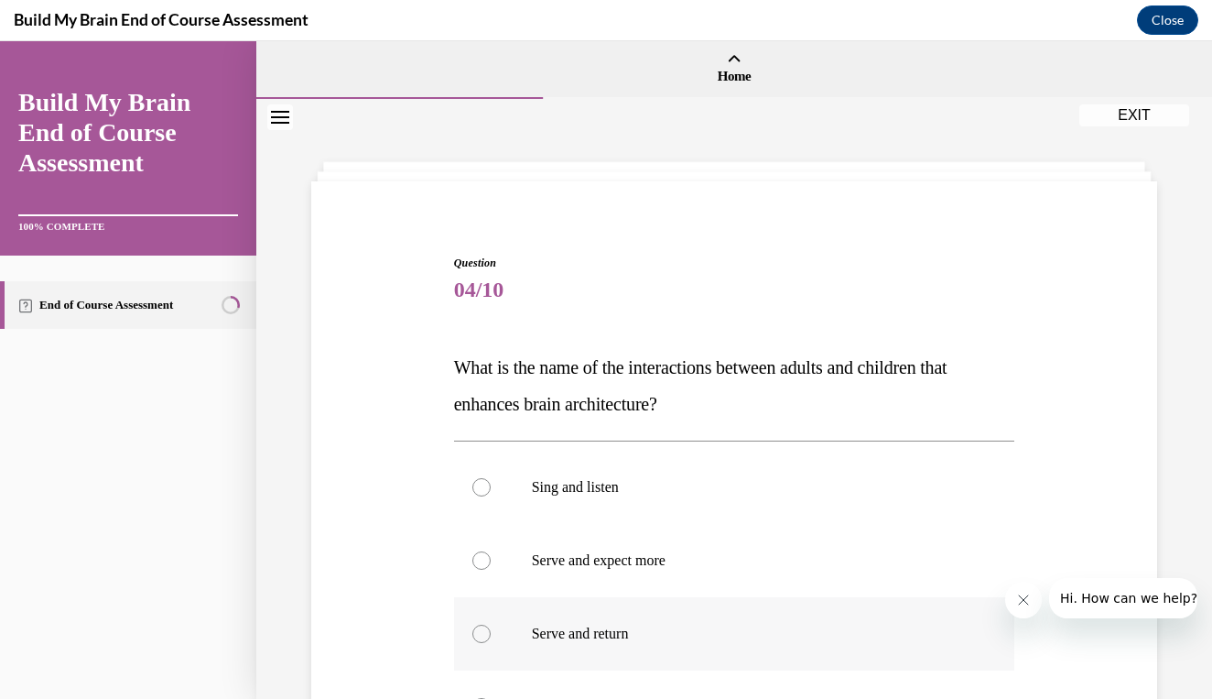
click at [689, 632] on p "Serve and return" at bounding box center [751, 634] width 438 height 18
click at [491, 632] on input "Serve and return" at bounding box center [482, 634] width 18 height 18
radio input "true"
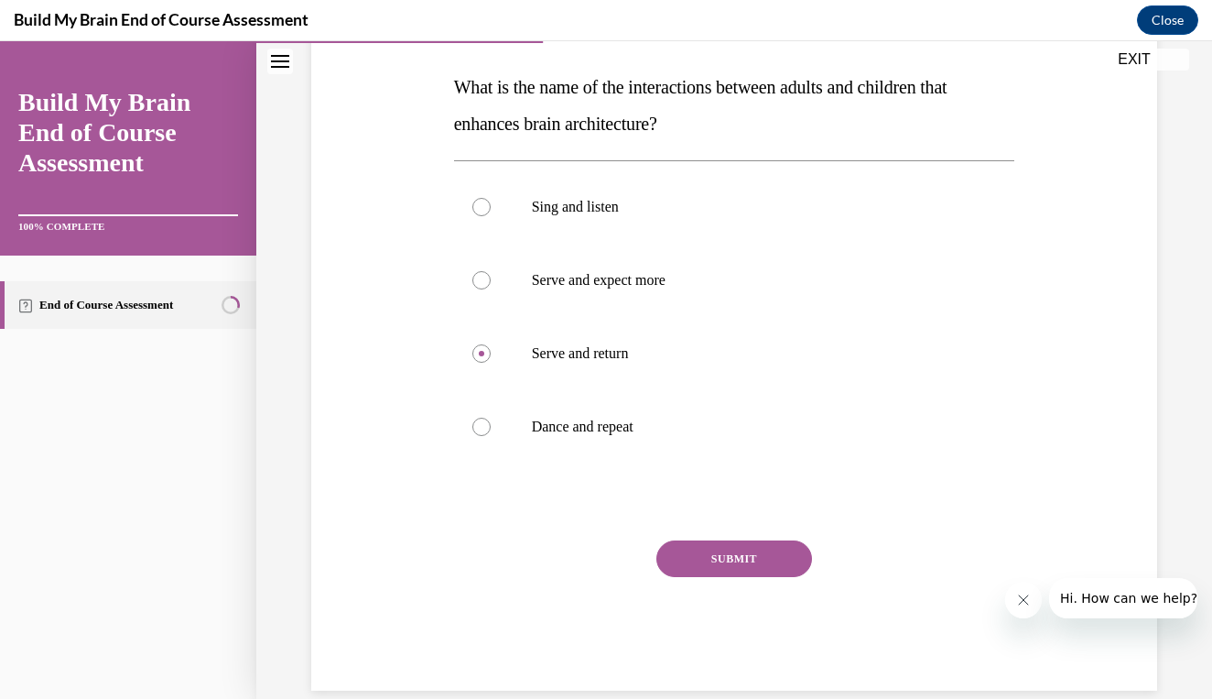
click at [717, 541] on button "SUBMIT" at bounding box center [735, 558] width 156 height 37
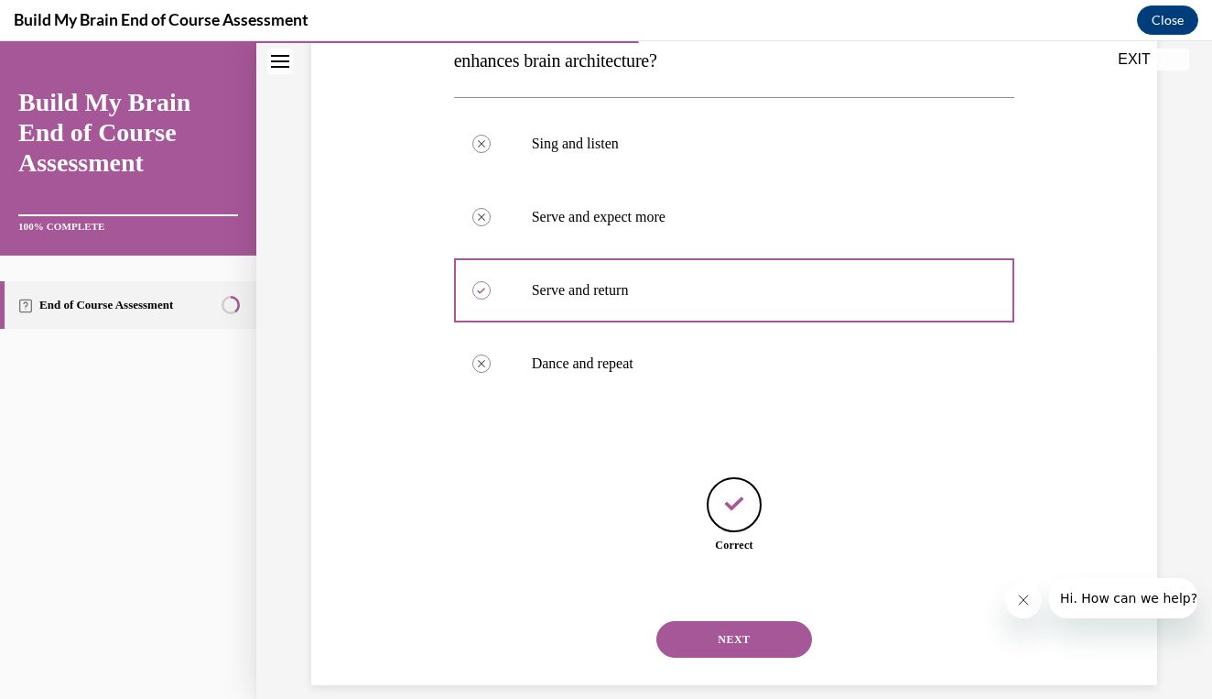
scroll to position [344, 0]
click at [700, 620] on button "NEXT" at bounding box center [735, 638] width 156 height 37
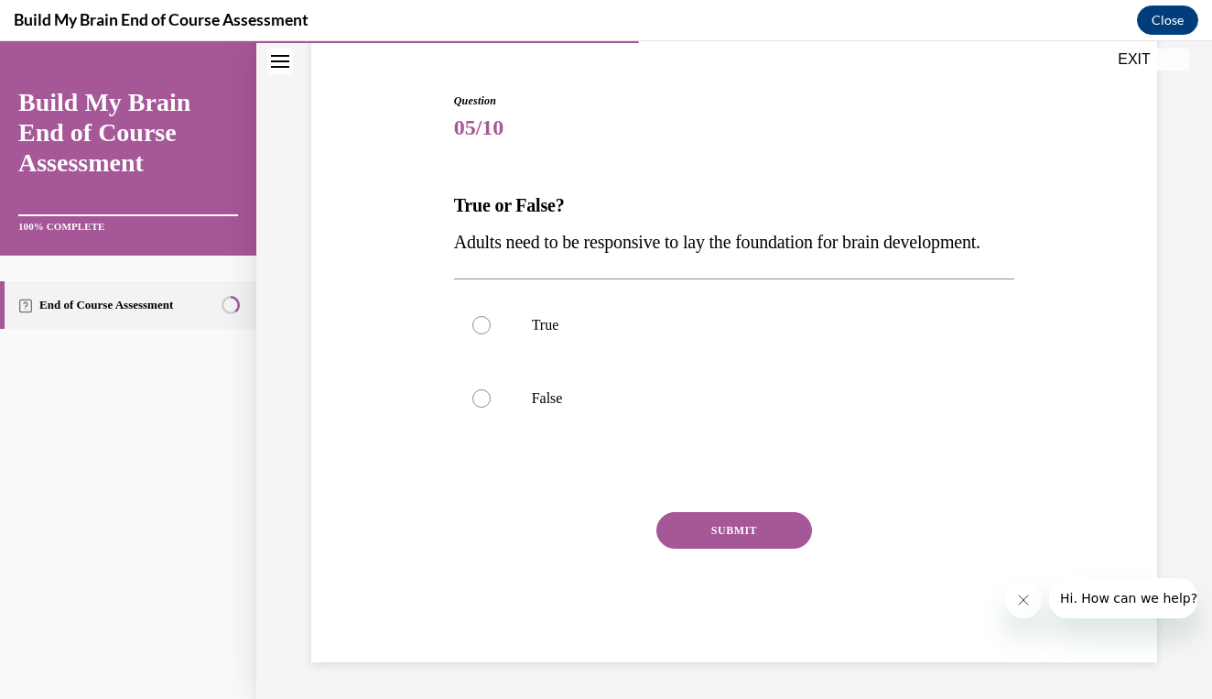
scroll to position [174, 0]
click at [739, 362] on label "True" at bounding box center [734, 324] width 561 height 73
click at [491, 334] on input "True" at bounding box center [482, 325] width 18 height 18
radio input "true"
click at [718, 548] on button "SUBMIT" at bounding box center [735, 530] width 156 height 37
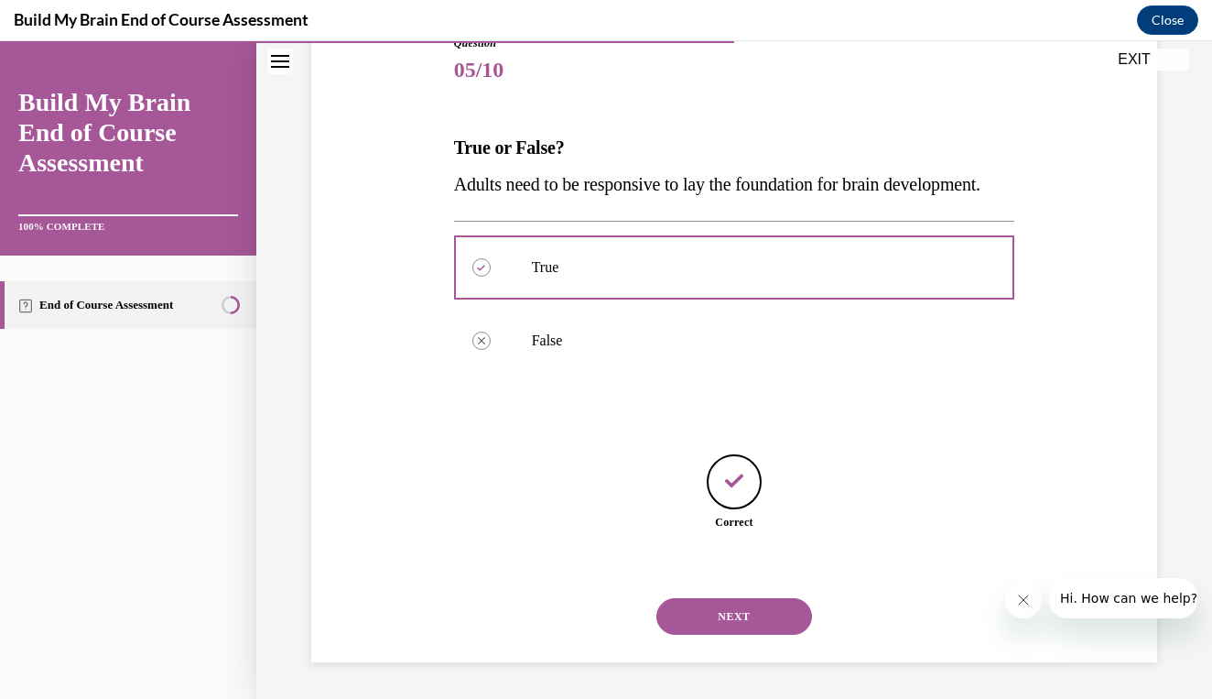
scroll to position [234, 0]
click at [719, 635] on div "NEXT" at bounding box center [734, 616] width 561 height 73
click at [727, 615] on button "NEXT" at bounding box center [735, 616] width 156 height 37
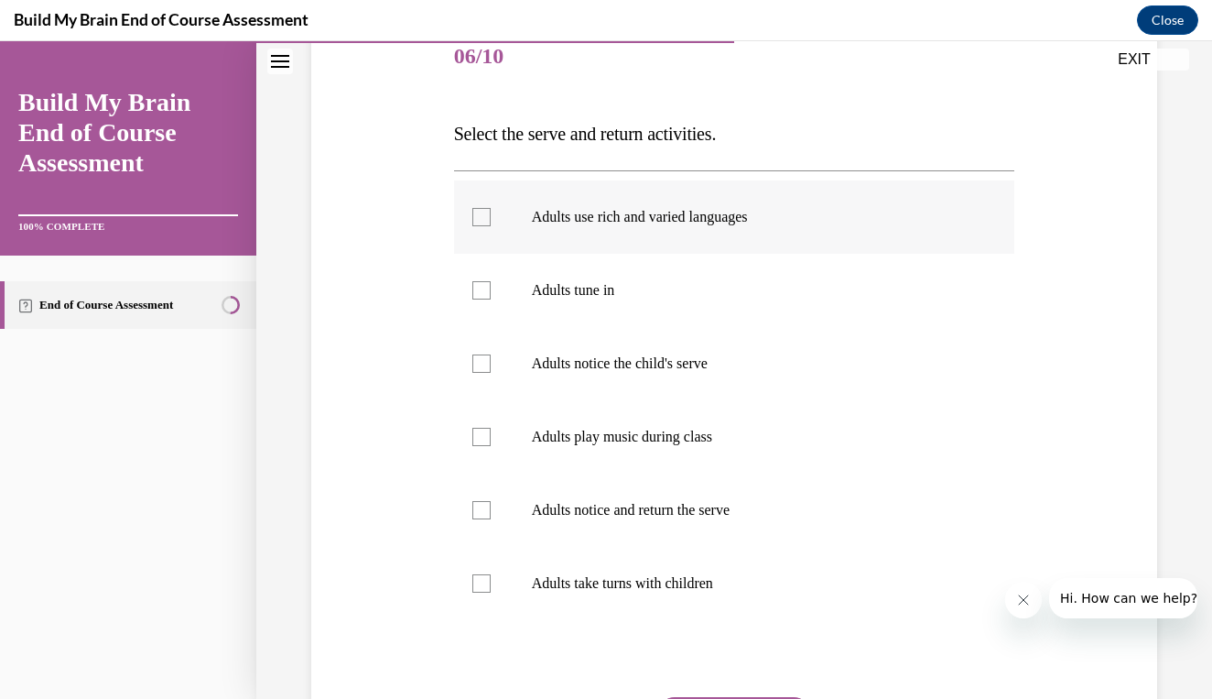
click at [766, 234] on label "Adults use rich and varied languages" at bounding box center [734, 216] width 561 height 73
click at [491, 226] on input "Adults use rich and varied languages" at bounding box center [482, 217] width 18 height 18
checkbox input "true"
click at [730, 318] on label "Adults tune in" at bounding box center [734, 290] width 561 height 73
click at [491, 299] on input "Adults tune in" at bounding box center [482, 290] width 18 height 18
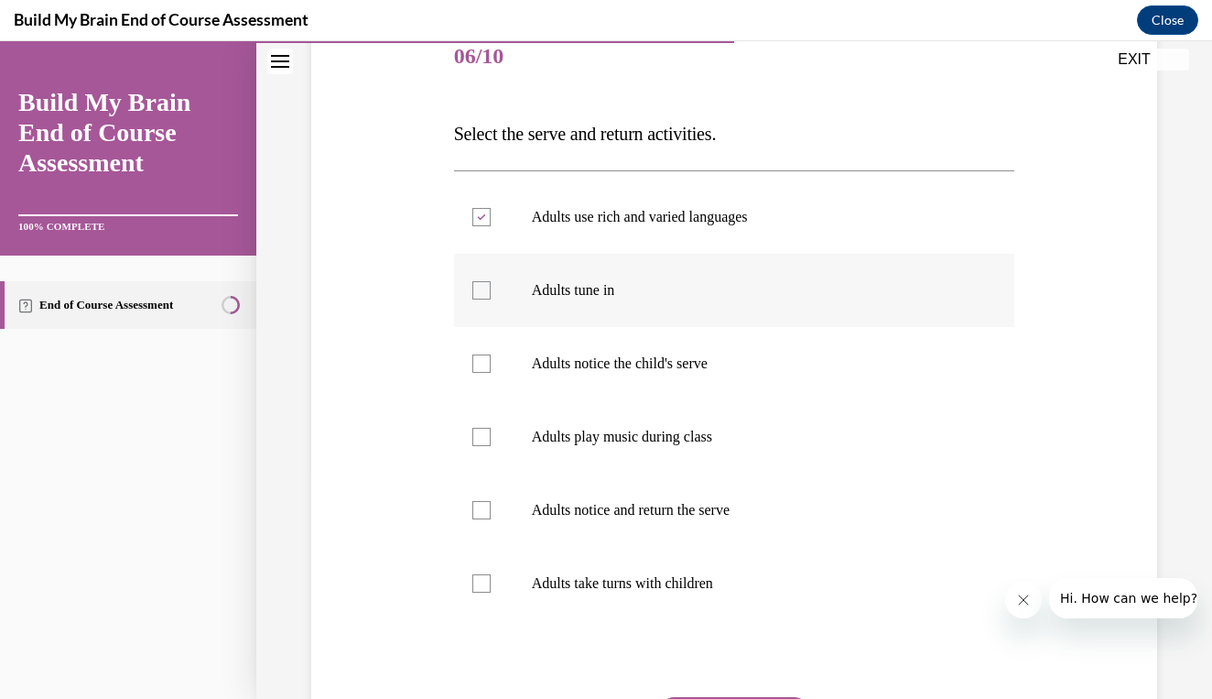
checkbox input "true"
click at [729, 396] on label "Adults notice the child's serve" at bounding box center [734, 363] width 561 height 73
click at [491, 373] on input "Adults notice the child's serve" at bounding box center [482, 363] width 18 height 18
checkbox input "true"
click at [711, 539] on label "Adults notice and return the serve" at bounding box center [734, 509] width 561 height 73
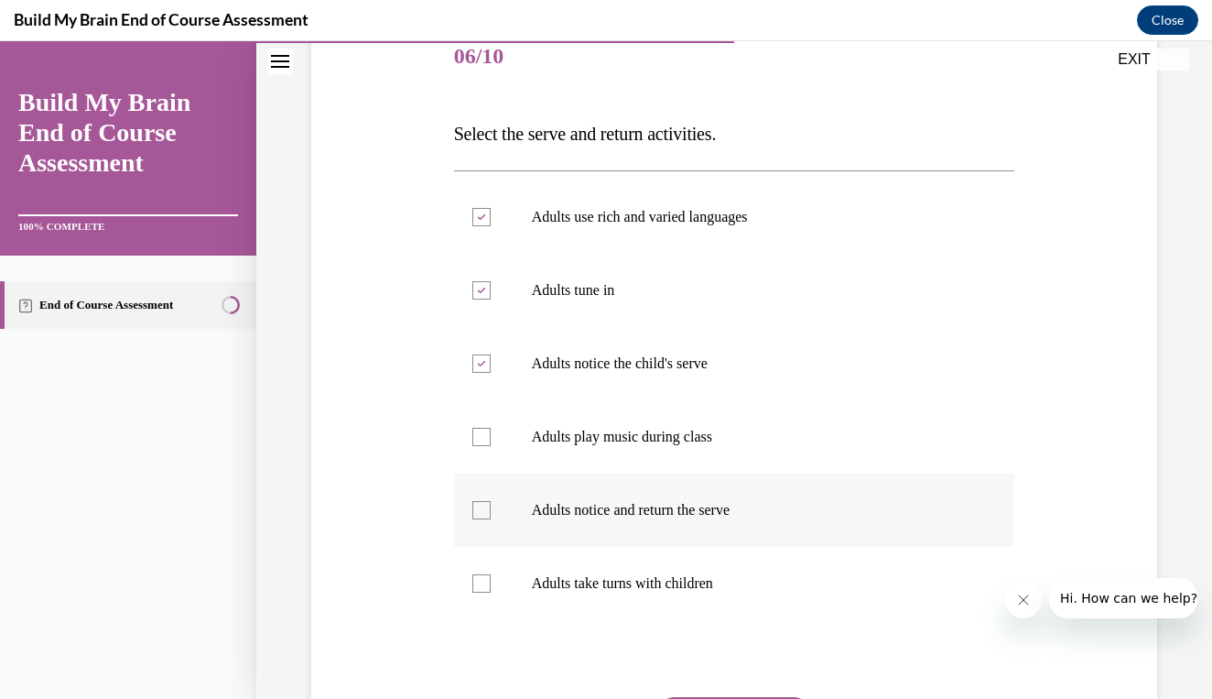
click at [491, 519] on input "Adults notice and return the serve" at bounding box center [482, 510] width 18 height 18
checkbox input "true"
click at [706, 581] on p "Adults take turns with children" at bounding box center [751, 583] width 438 height 18
click at [491, 581] on input "Adults take turns with children" at bounding box center [482, 583] width 18 height 18
checkbox input "true"
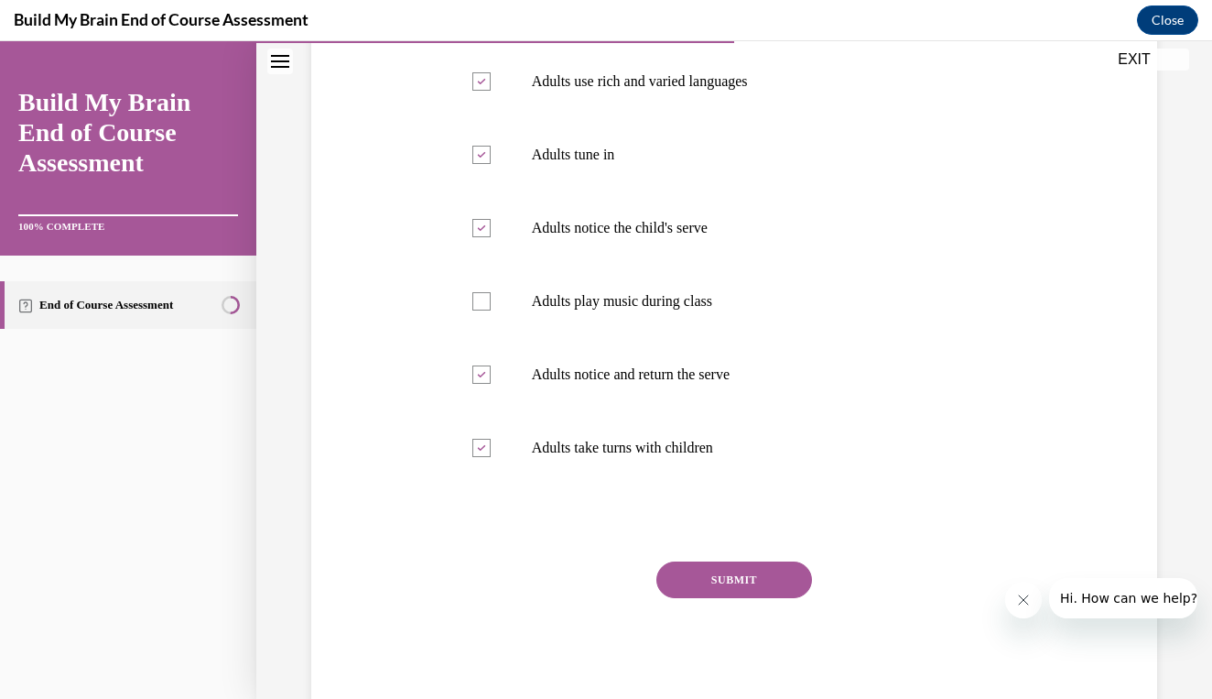
click at [706, 581] on button "SUBMIT" at bounding box center [735, 579] width 156 height 37
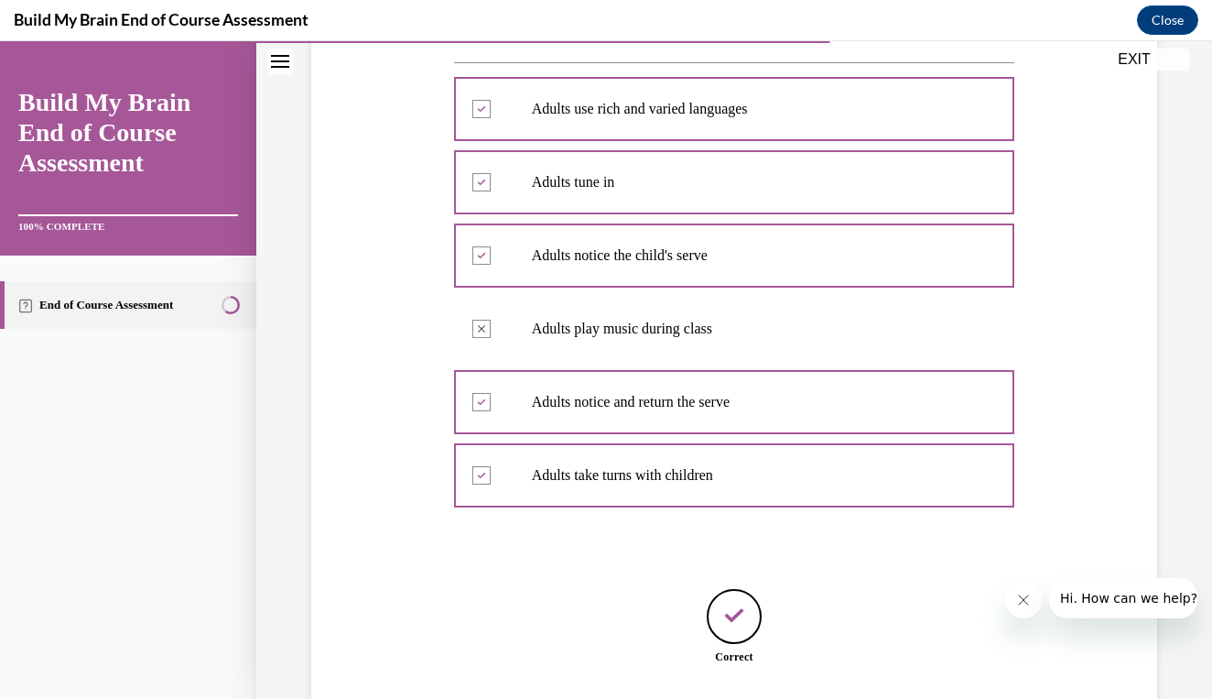
scroll to position [454, 0]
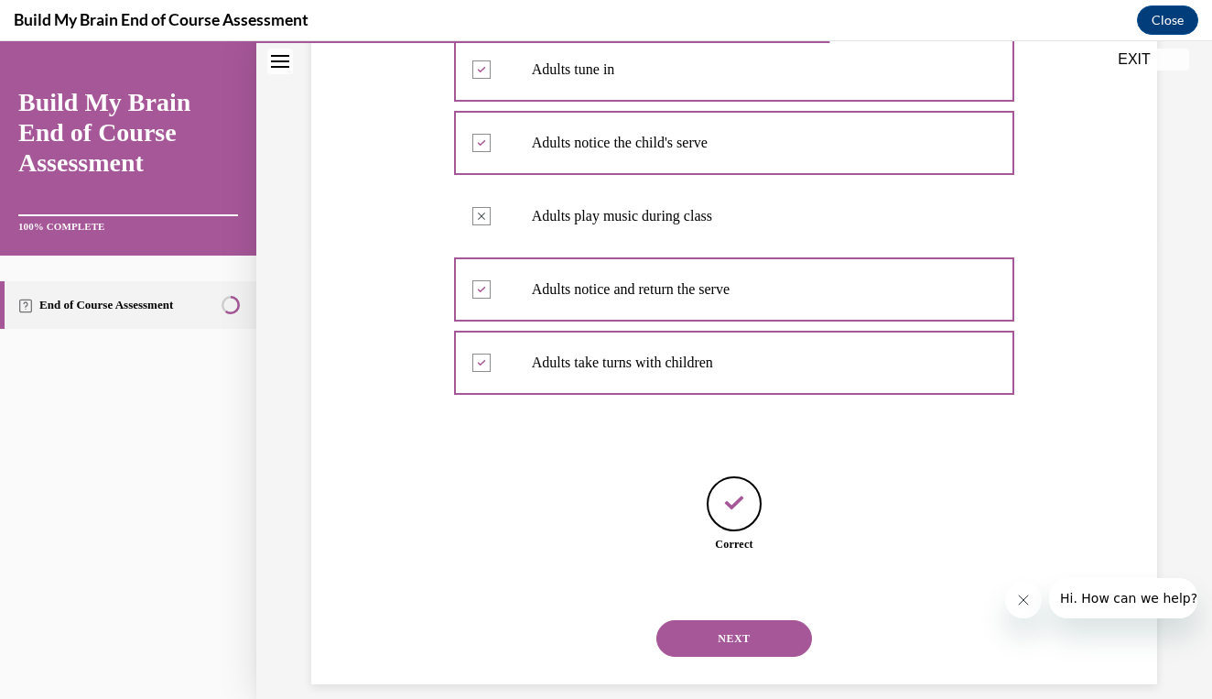
click at [702, 621] on button "NEXT" at bounding box center [735, 638] width 156 height 37
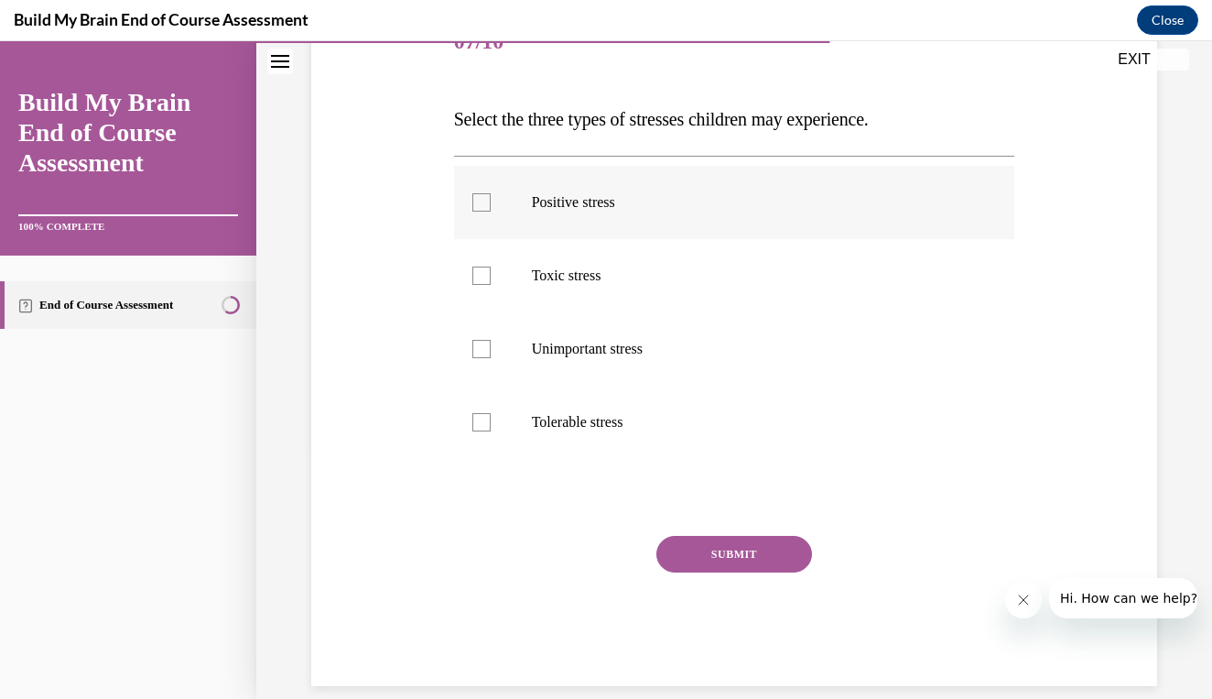
click at [726, 233] on label "Positive stress" at bounding box center [734, 202] width 561 height 73
click at [491, 212] on input "Positive stress" at bounding box center [482, 202] width 18 height 18
checkbox input "true"
click at [719, 296] on label "Toxic stress" at bounding box center [734, 275] width 561 height 73
click at [491, 285] on input "Toxic stress" at bounding box center [482, 275] width 18 height 18
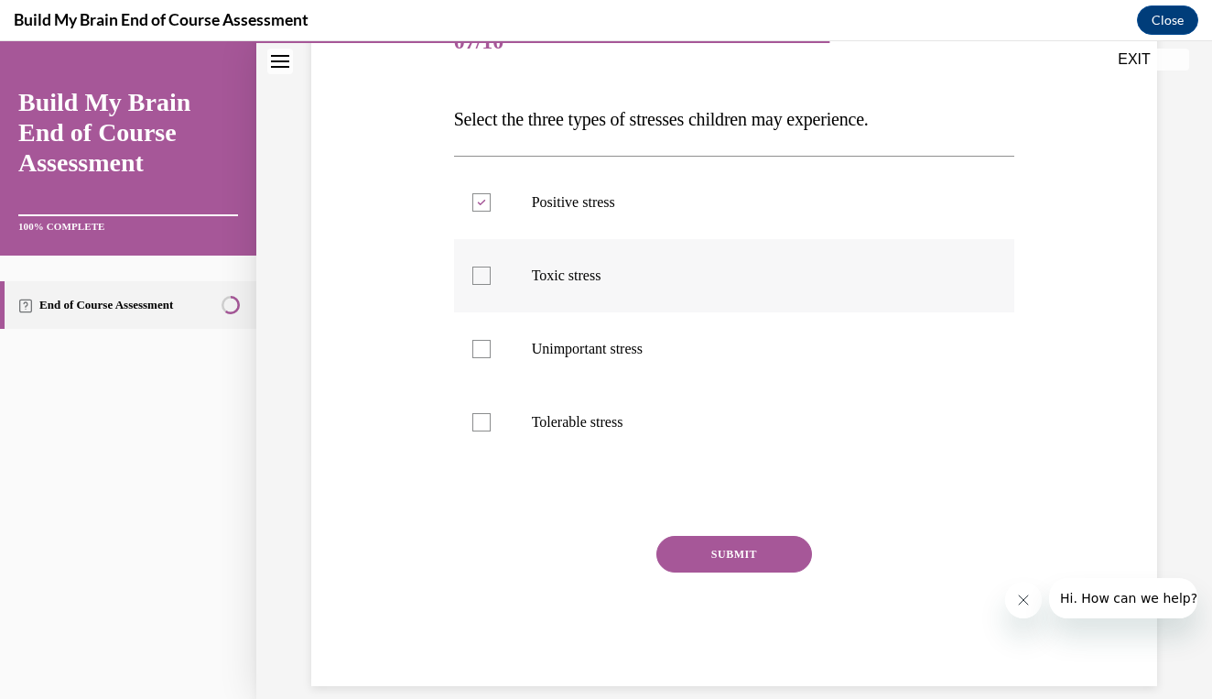
checkbox input "true"
click at [677, 469] on div "Question 07/10 Select the three types of stresses children may experience. Posi…" at bounding box center [734, 345] width 561 height 679
click at [670, 451] on label "Tolerable stress" at bounding box center [734, 422] width 561 height 73
click at [491, 431] on input "Tolerable stress" at bounding box center [482, 422] width 18 height 18
checkbox input "true"
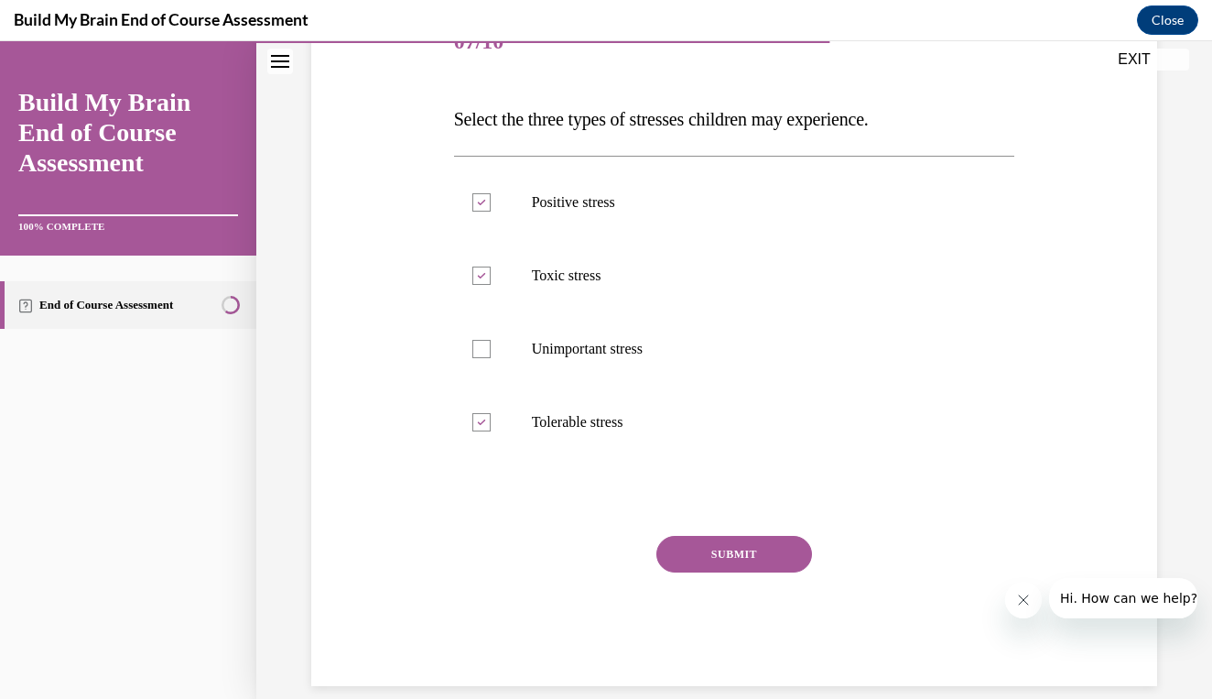
click at [706, 603] on div "SUBMIT" at bounding box center [734, 582] width 561 height 92
click at [732, 568] on button "SUBMIT" at bounding box center [735, 554] width 156 height 37
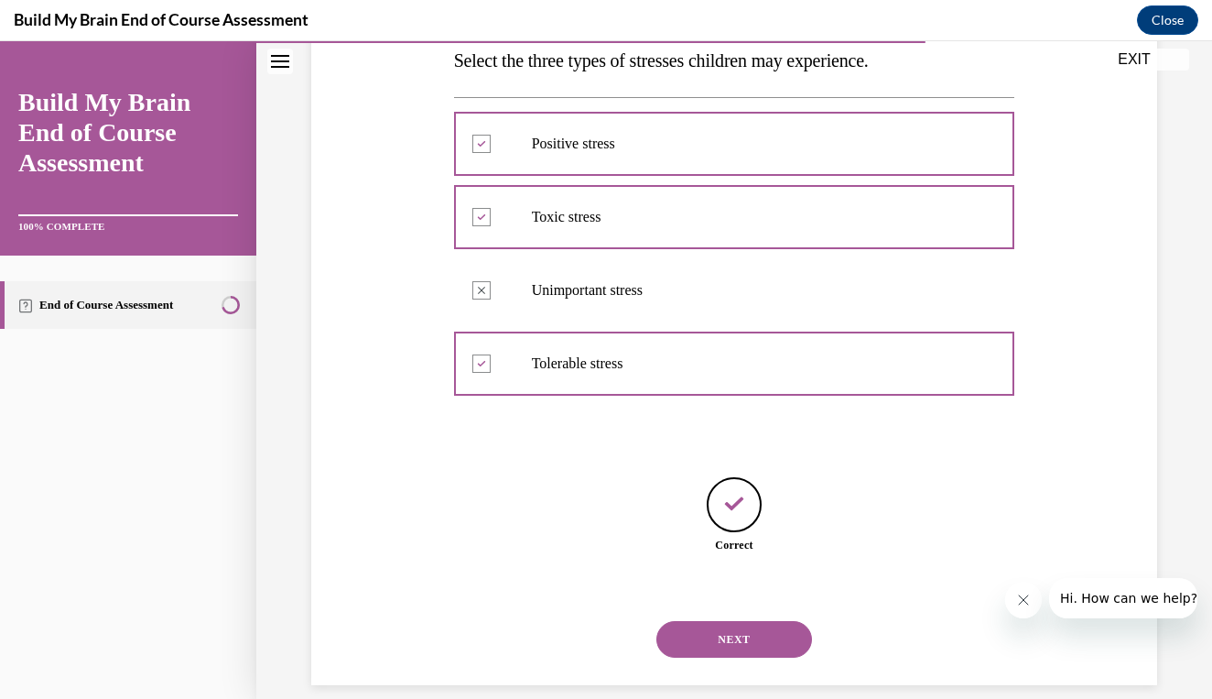
scroll to position [308, 0]
click at [727, 621] on button "NEXT" at bounding box center [735, 638] width 156 height 37
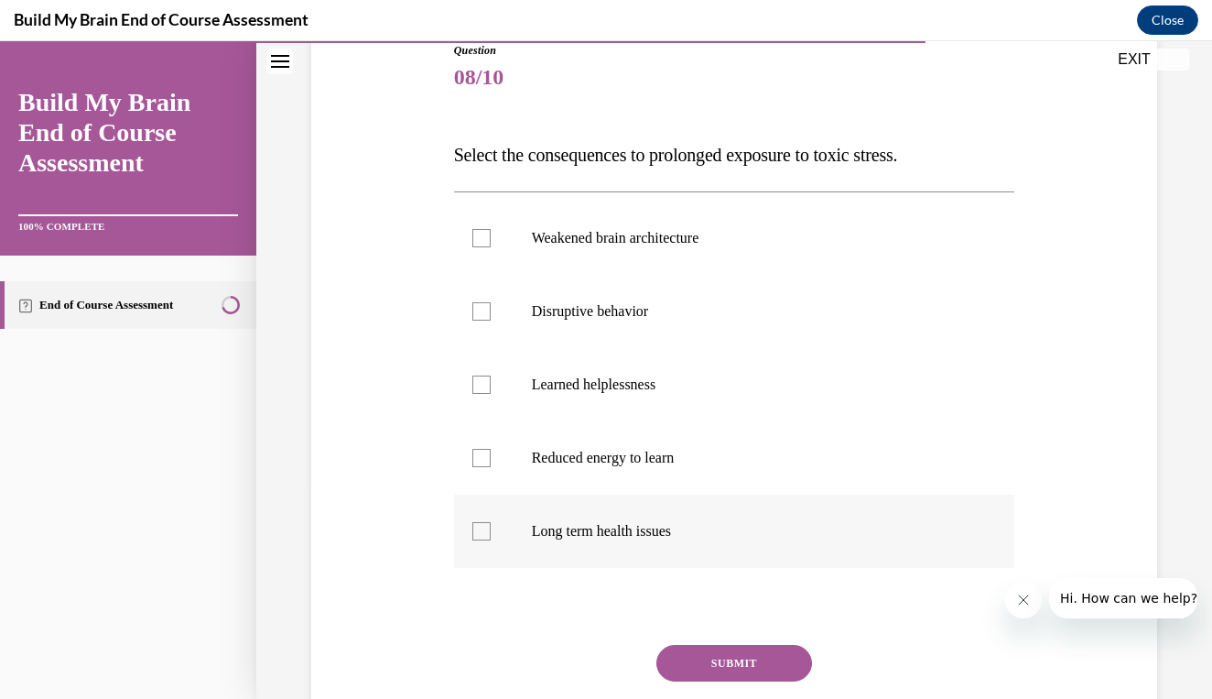
scroll to position [217, 0]
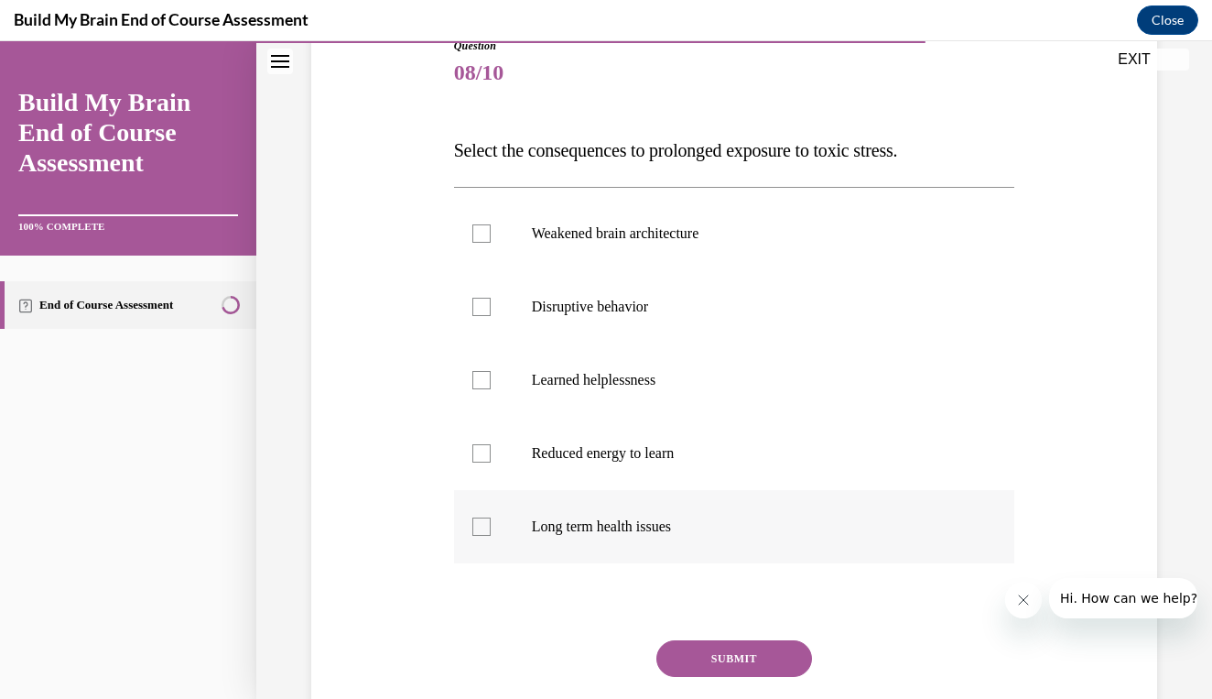
click at [640, 526] on p "Long term health issues" at bounding box center [751, 526] width 438 height 18
click at [491, 526] on input "Long term health issues" at bounding box center [482, 526] width 18 height 18
checkbox input "true"
click at [653, 470] on label "Reduced energy to learn" at bounding box center [734, 453] width 561 height 73
click at [491, 462] on input "Reduced energy to learn" at bounding box center [482, 453] width 18 height 18
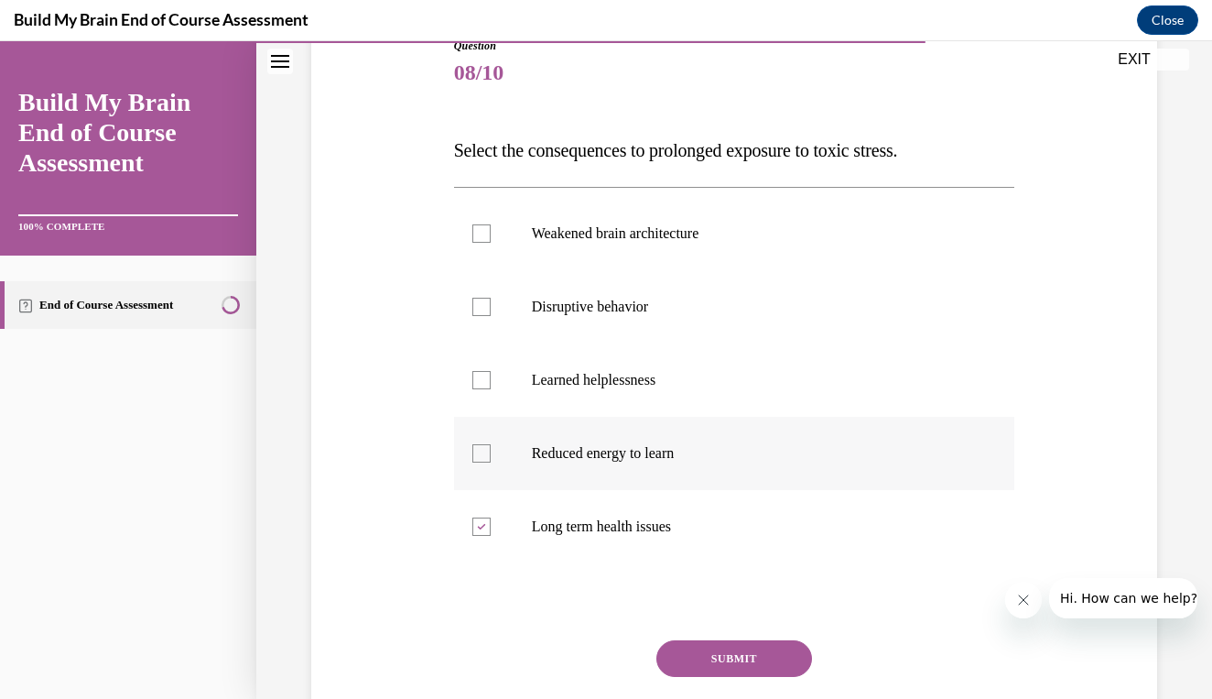
checkbox input "true"
click at [668, 294] on label "Disruptive behavior" at bounding box center [734, 306] width 561 height 73
click at [491, 298] on input "Disruptive behavior" at bounding box center [482, 307] width 18 height 18
checkbox input "true"
click at [686, 211] on label "Weakened brain architecture" at bounding box center [734, 233] width 561 height 73
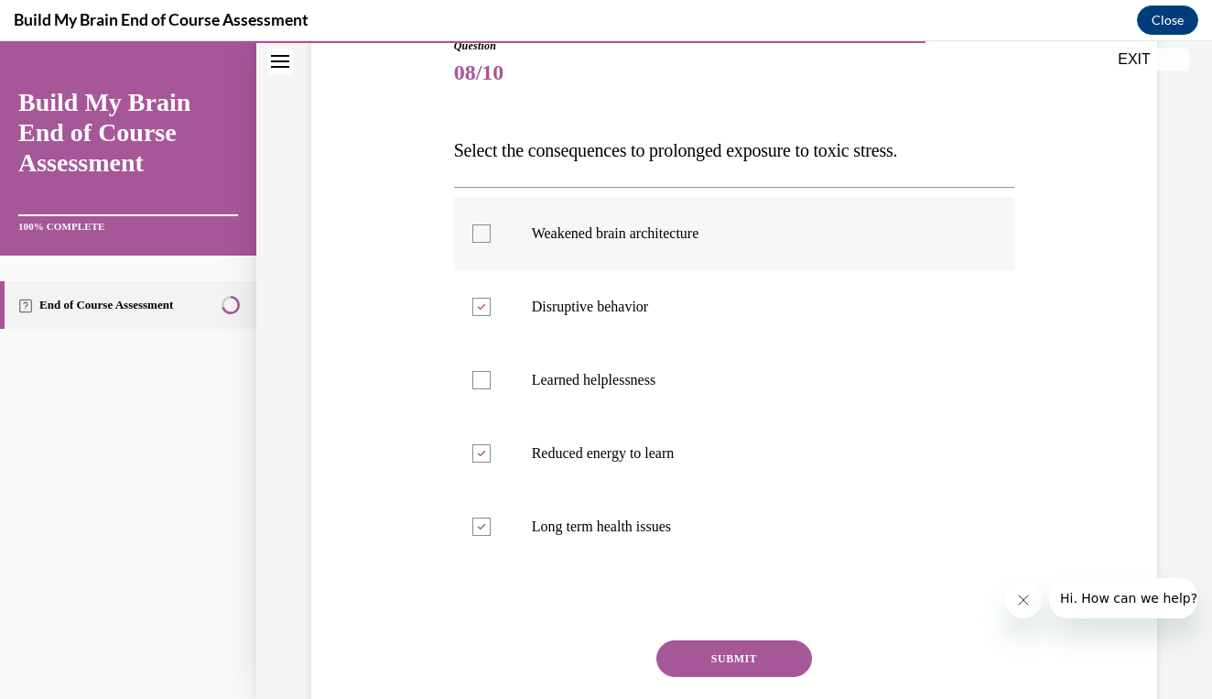
click at [491, 224] on input "Weakened brain architecture" at bounding box center [482, 233] width 18 height 18
checkbox input "true"
click at [714, 643] on button "SUBMIT" at bounding box center [735, 658] width 156 height 37
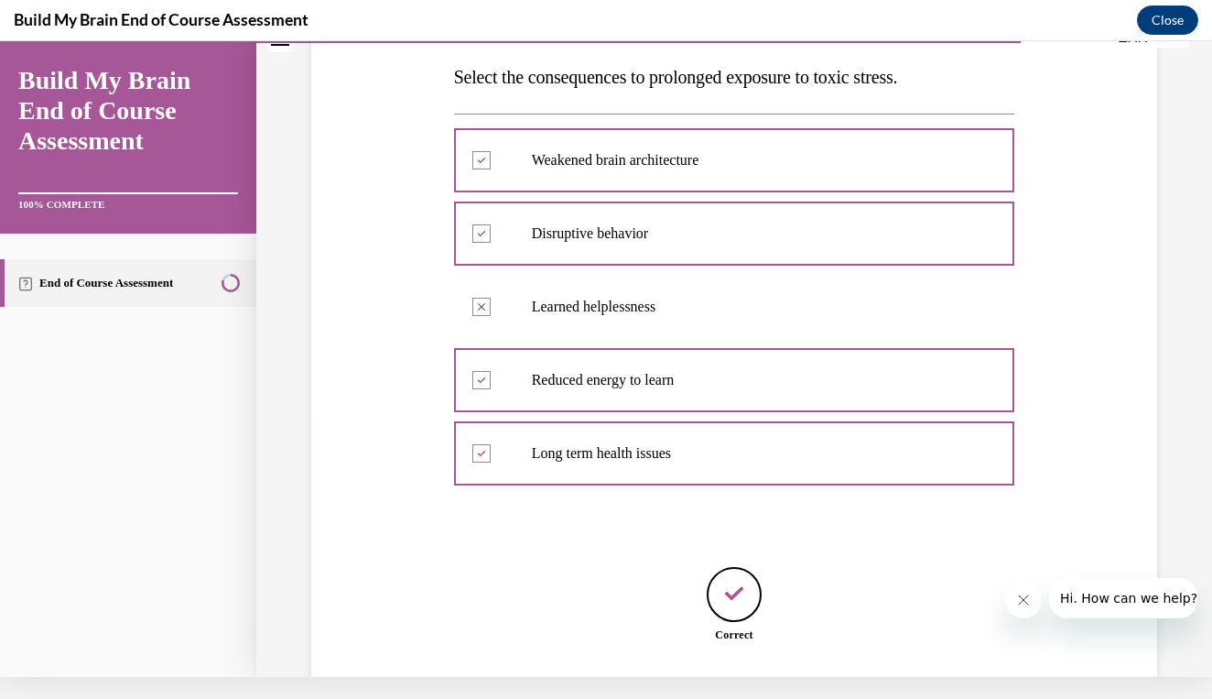
scroll to position [381, 0]
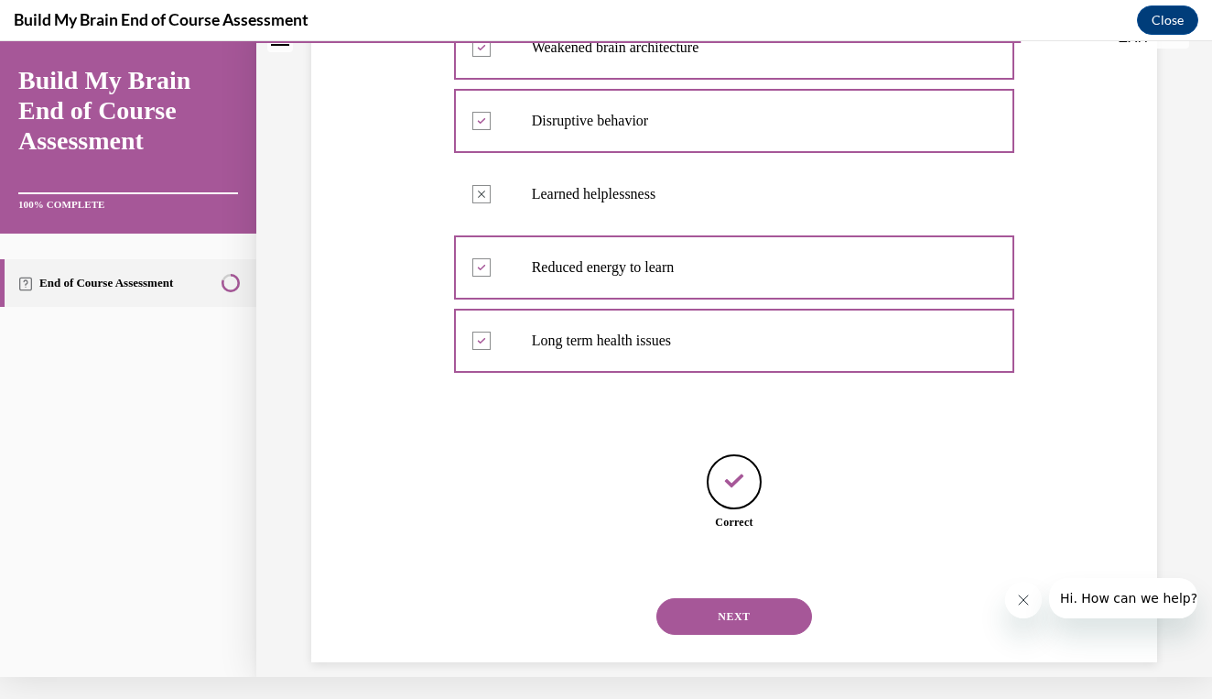
click at [722, 603] on button "NEXT" at bounding box center [735, 616] width 156 height 37
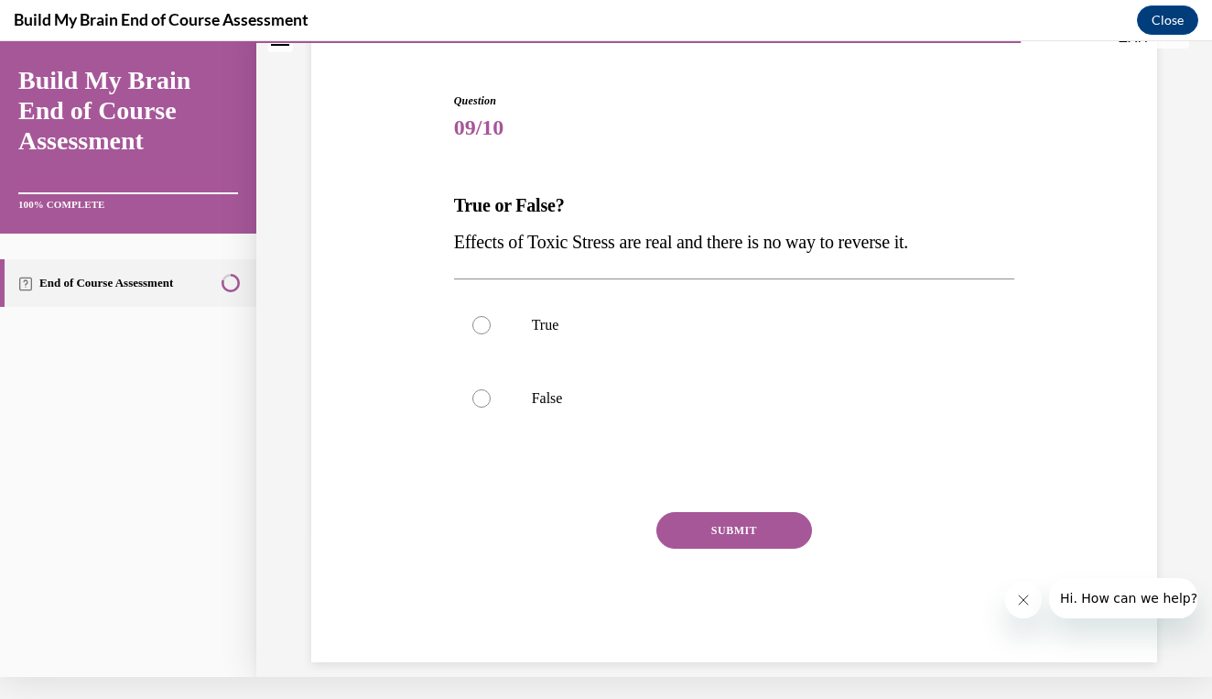
scroll to position [140, 0]
click at [674, 320] on p "True" at bounding box center [751, 325] width 438 height 18
click at [491, 320] on input "True" at bounding box center [482, 325] width 18 height 18
radio input "true"
click at [733, 520] on button "SUBMIT" at bounding box center [735, 530] width 156 height 37
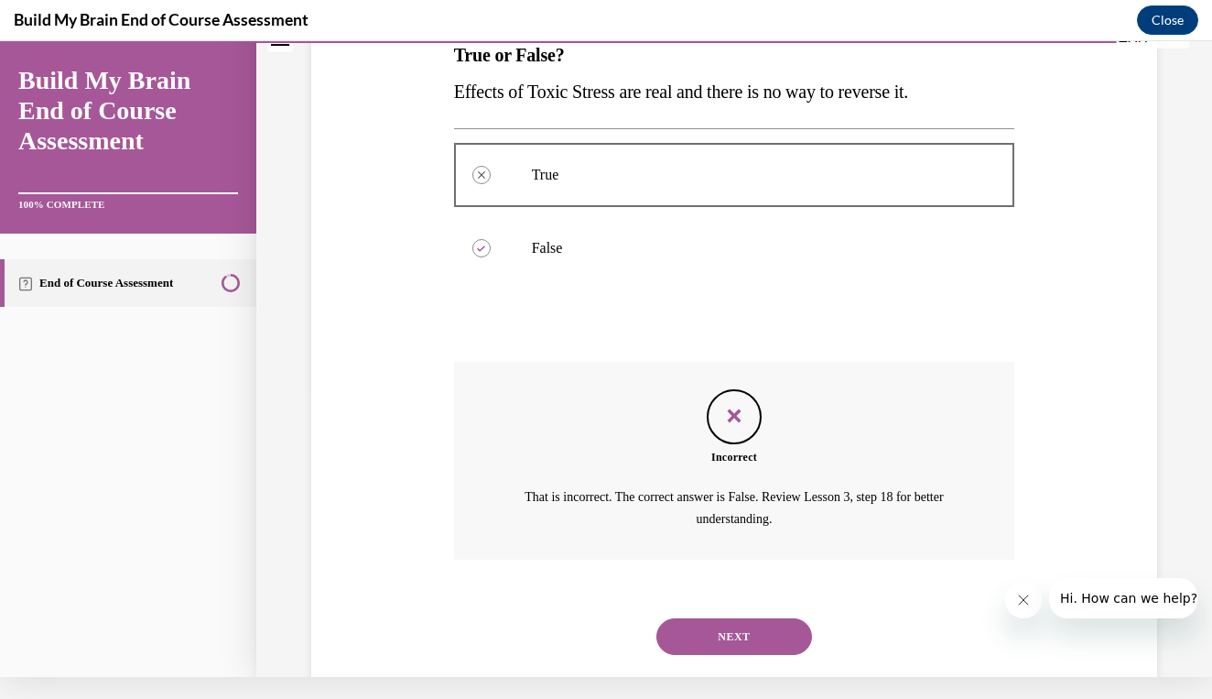
scroll to position [309, 0]
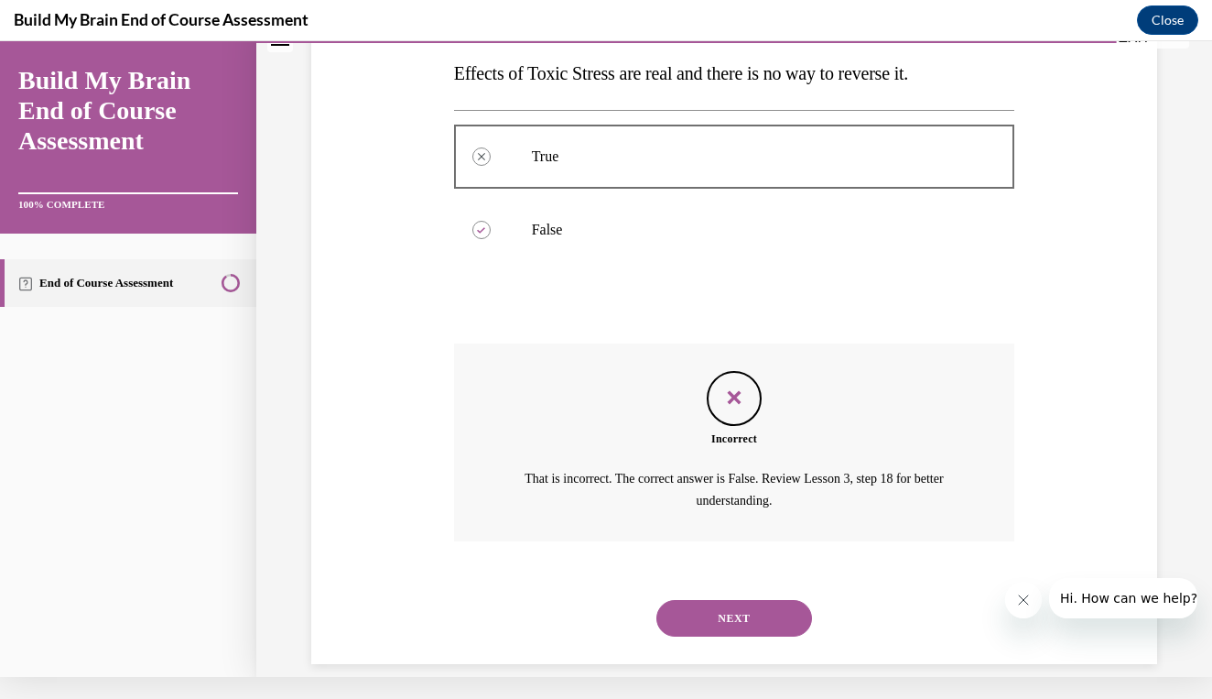
click at [726, 600] on button "NEXT" at bounding box center [735, 618] width 156 height 37
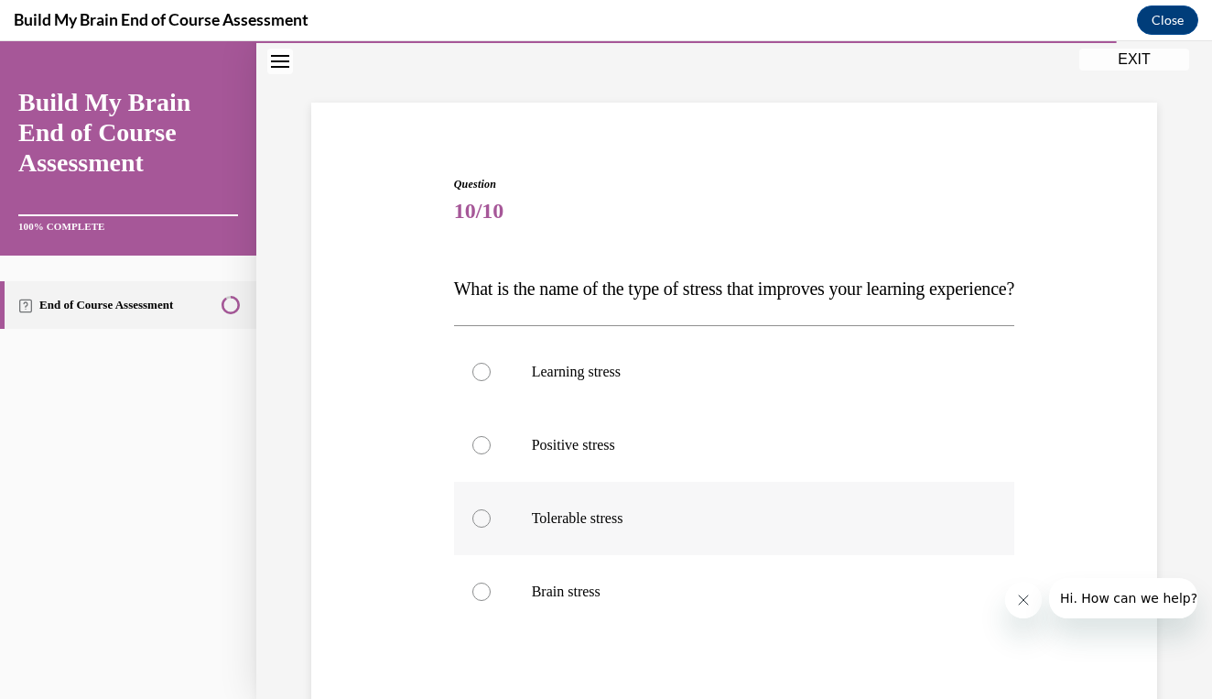
scroll to position [81, 0]
click at [730, 407] on label "Learning stress" at bounding box center [734, 369] width 561 height 73
click at [491, 379] on input "Learning stress" at bounding box center [482, 370] width 18 height 18
radio input "true"
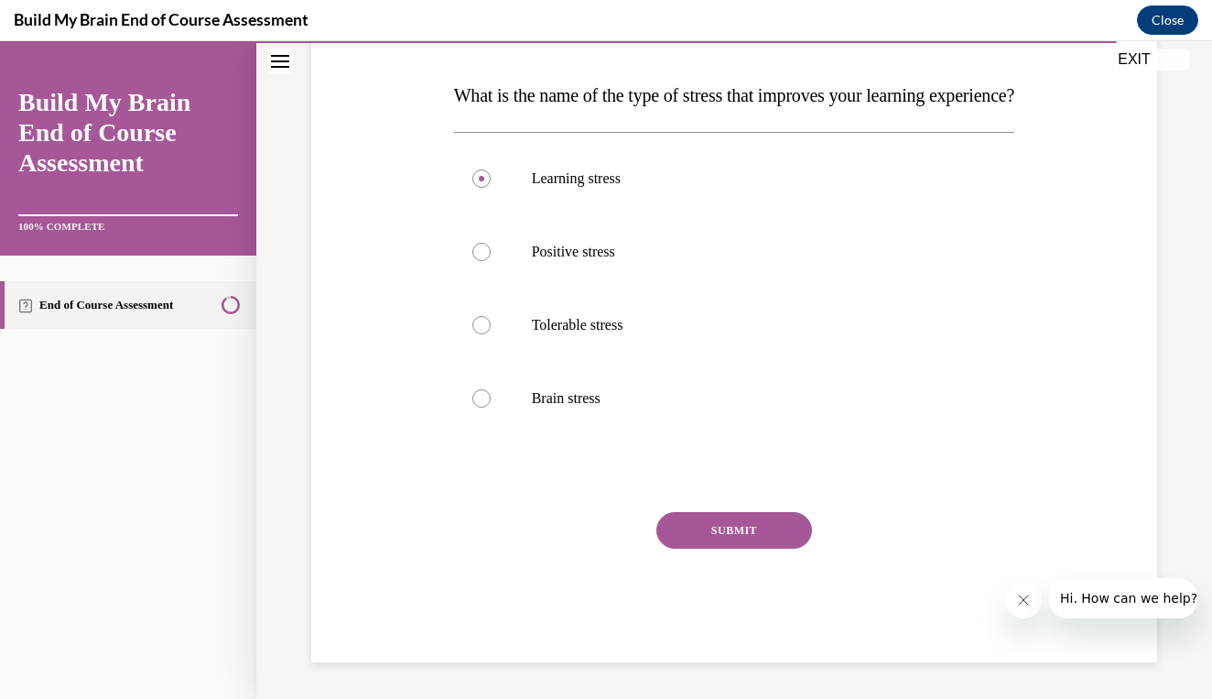
click at [726, 544] on button "SUBMIT" at bounding box center [735, 530] width 156 height 37
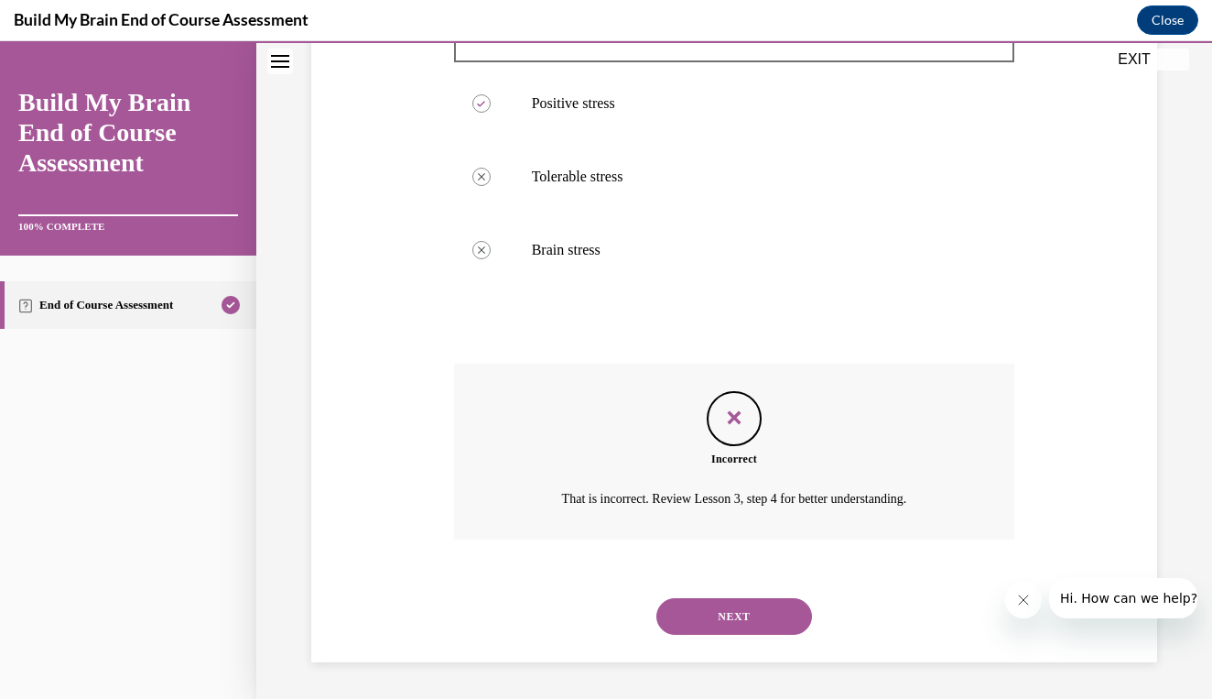
scroll to position [434, 0]
click at [724, 633] on button "NEXT" at bounding box center [735, 616] width 156 height 37
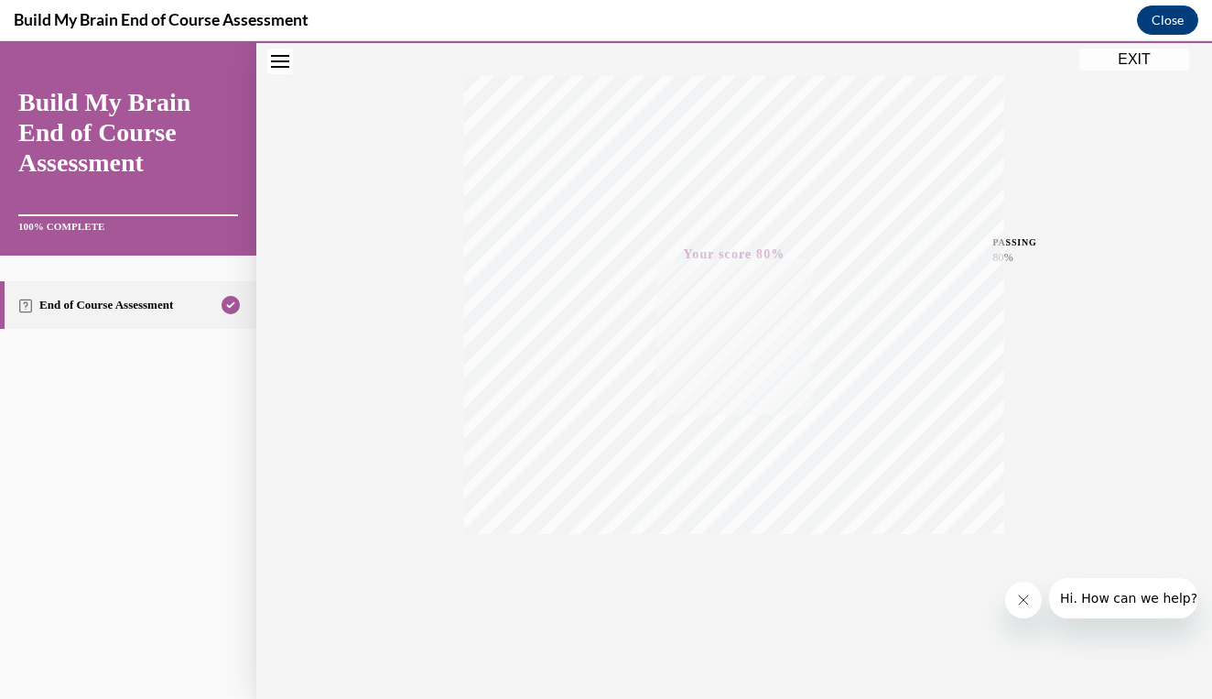
scroll to position [281, 0]
click at [1116, 59] on button "EXIT" at bounding box center [1135, 60] width 110 height 22
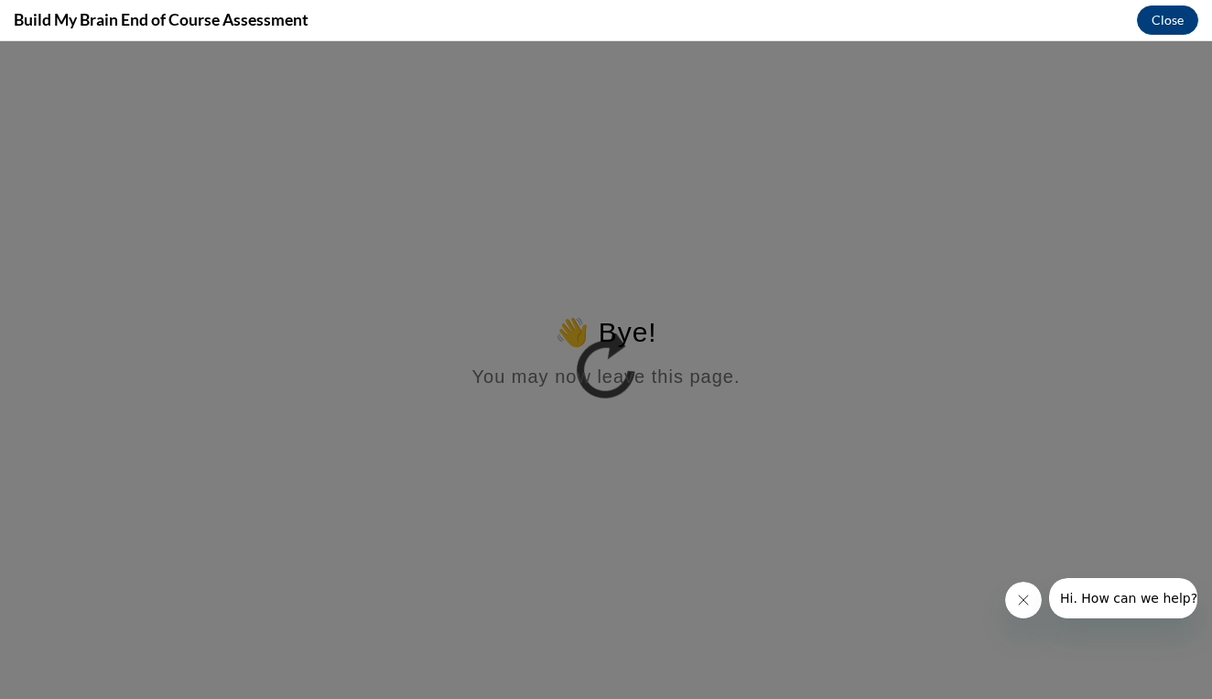
scroll to position [0, 0]
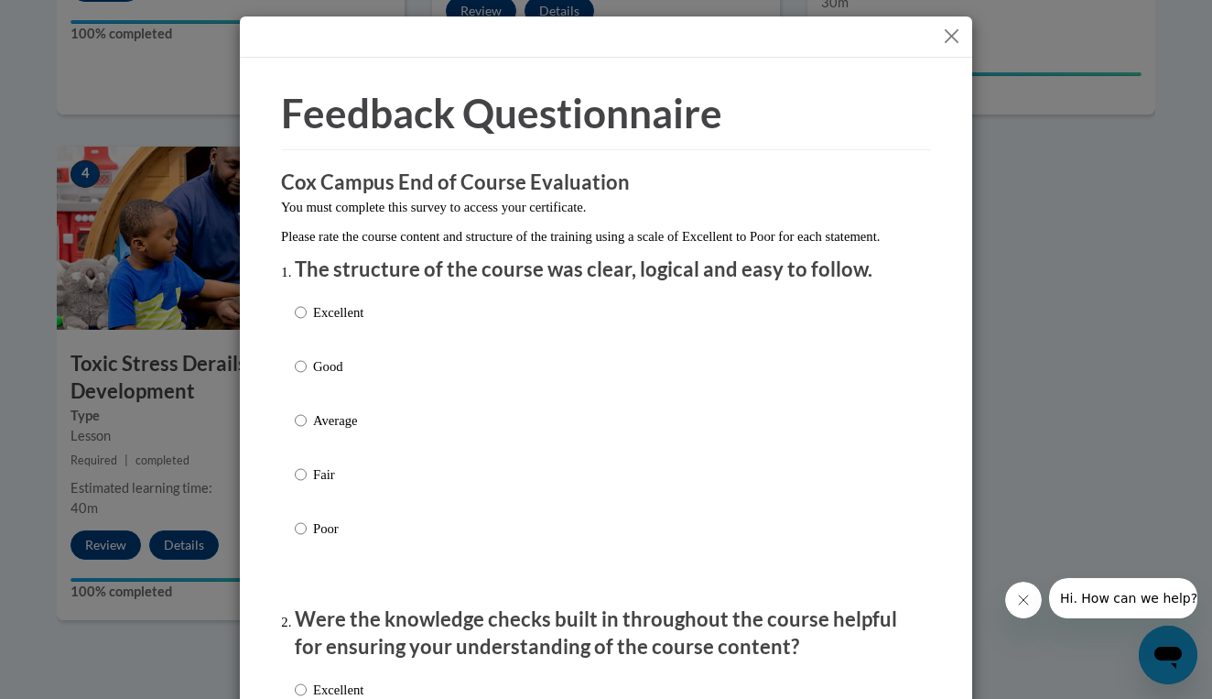
click at [353, 322] on p "Excellent" at bounding box center [338, 312] width 50 height 20
click at [307, 322] on input "Excellent" at bounding box center [301, 312] width 12 height 20
radio input "true"
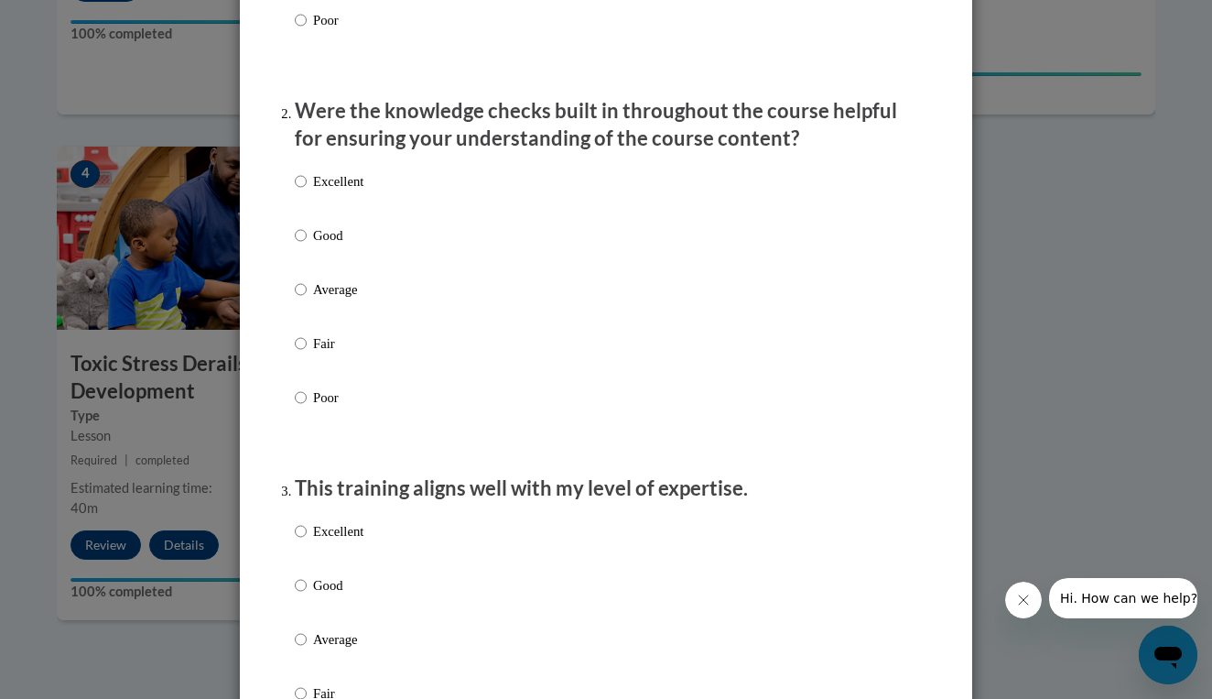
scroll to position [521, 0]
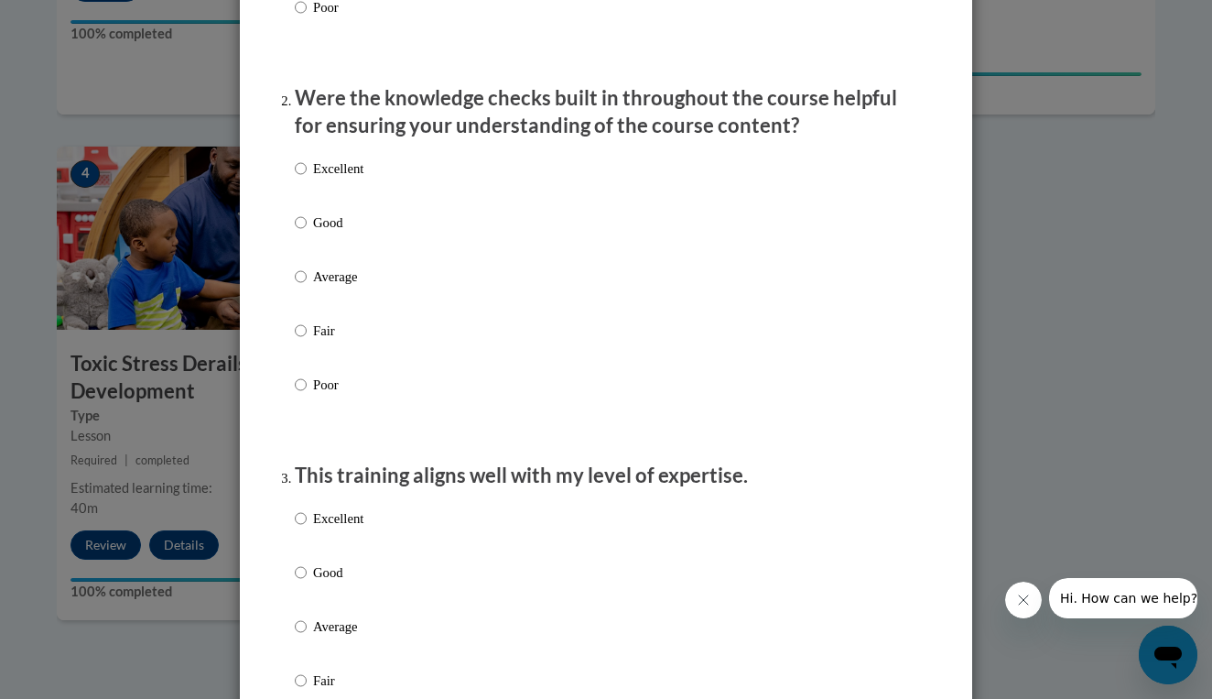
click at [338, 197] on label "Excellent" at bounding box center [329, 182] width 69 height 49
click at [307, 179] on input "Excellent" at bounding box center [301, 168] width 12 height 20
radio input "true"
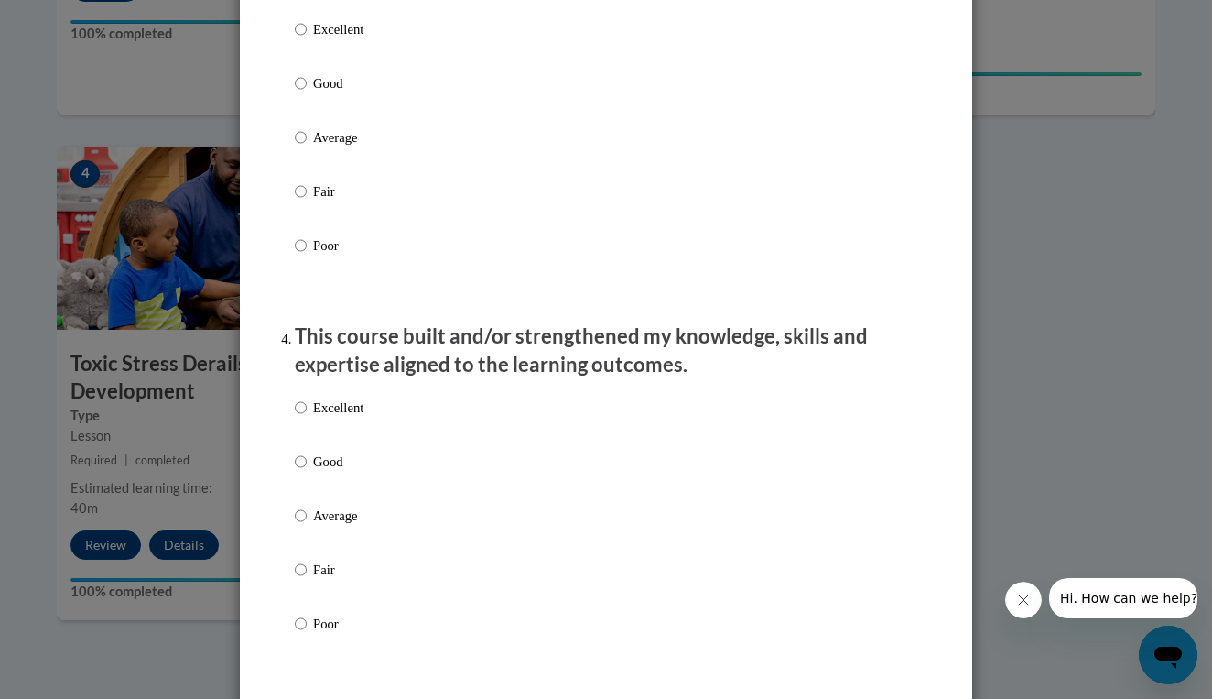
scroll to position [1012, 0]
click at [327, 38] on p "Excellent" at bounding box center [338, 27] width 50 height 20
click at [307, 38] on input "Excellent" at bounding box center [301, 27] width 12 height 20
radio input "true"
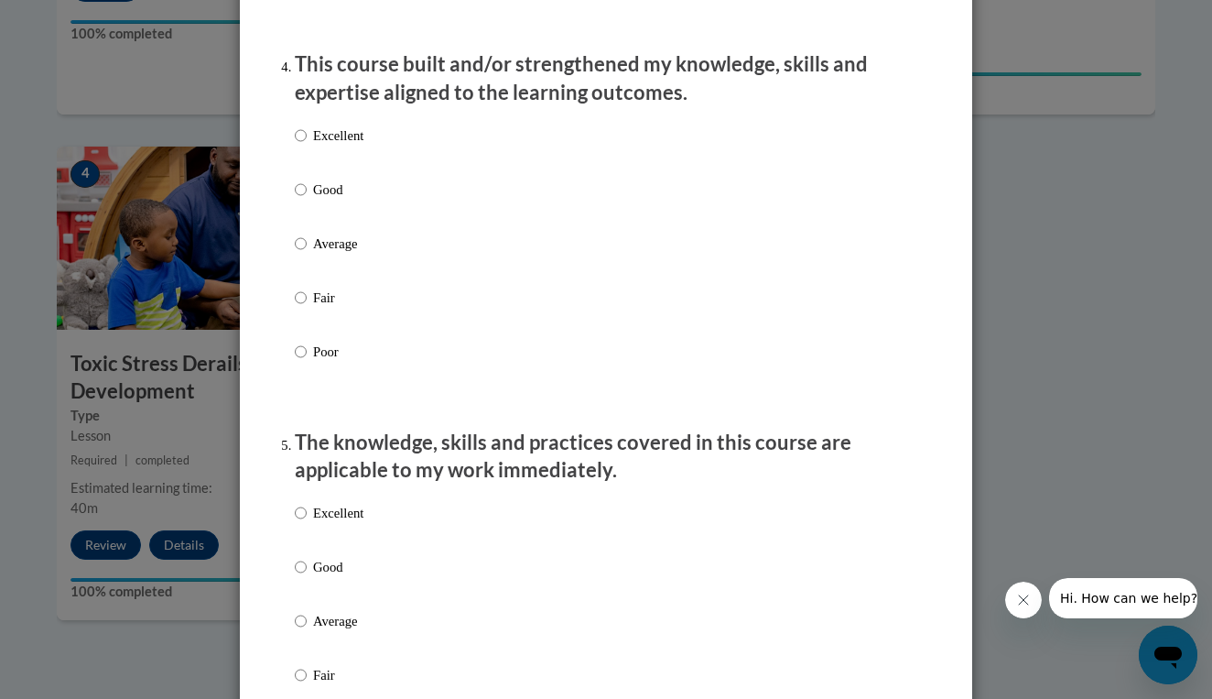
scroll to position [1289, 0]
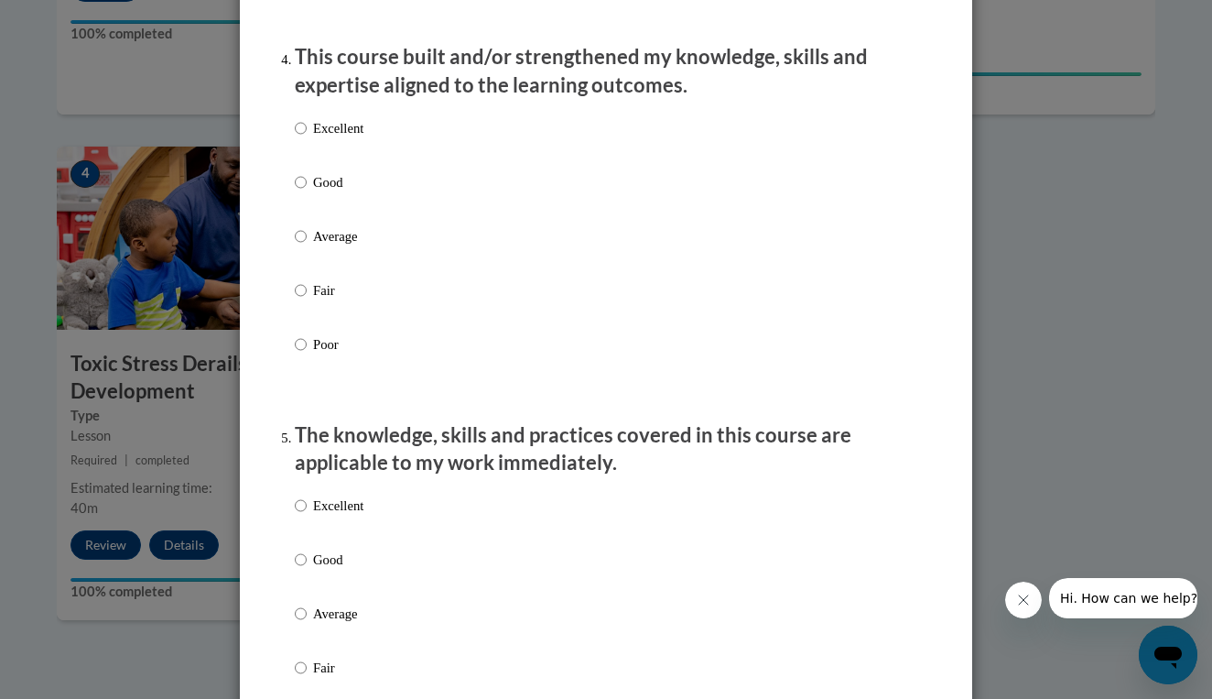
click at [331, 128] on div "Excellent Good Average Fair Poor" at bounding box center [329, 251] width 69 height 284
click at [331, 138] on p "Excellent" at bounding box center [338, 128] width 50 height 20
click at [307, 138] on input "Excellent" at bounding box center [301, 128] width 12 height 20
radio input "true"
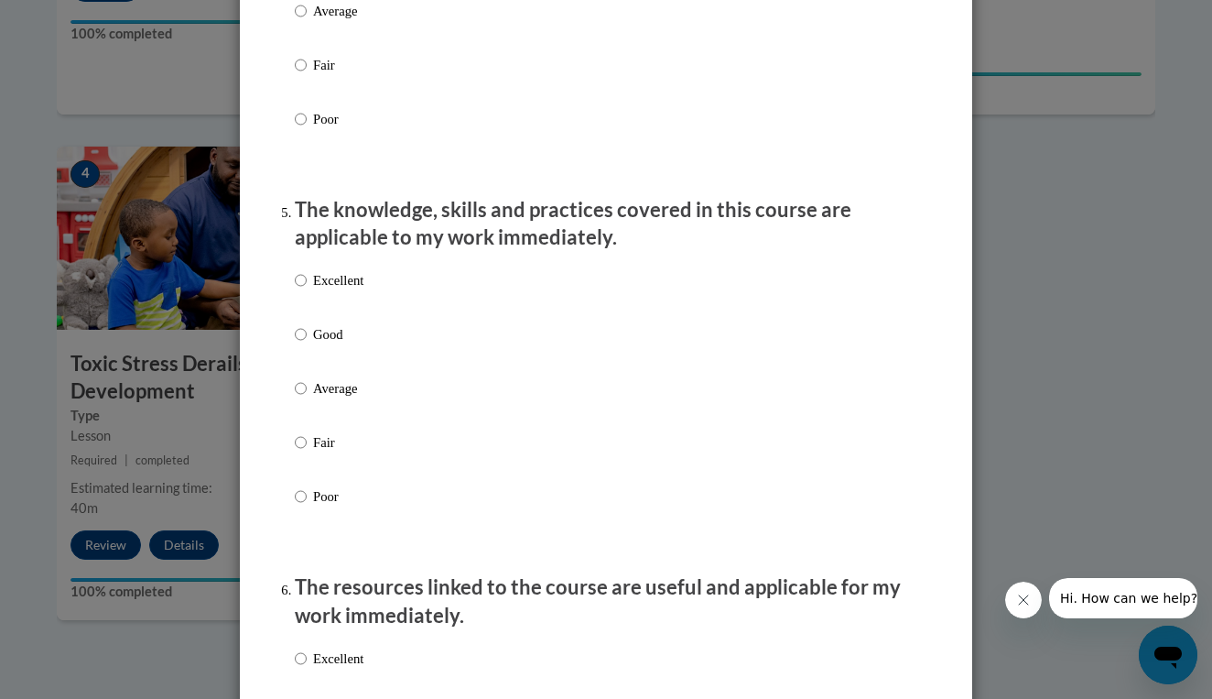
scroll to position [1516, 0]
click at [322, 288] on p "Excellent" at bounding box center [338, 278] width 50 height 20
click at [307, 288] on input "Excellent" at bounding box center [301, 278] width 12 height 20
radio input "true"
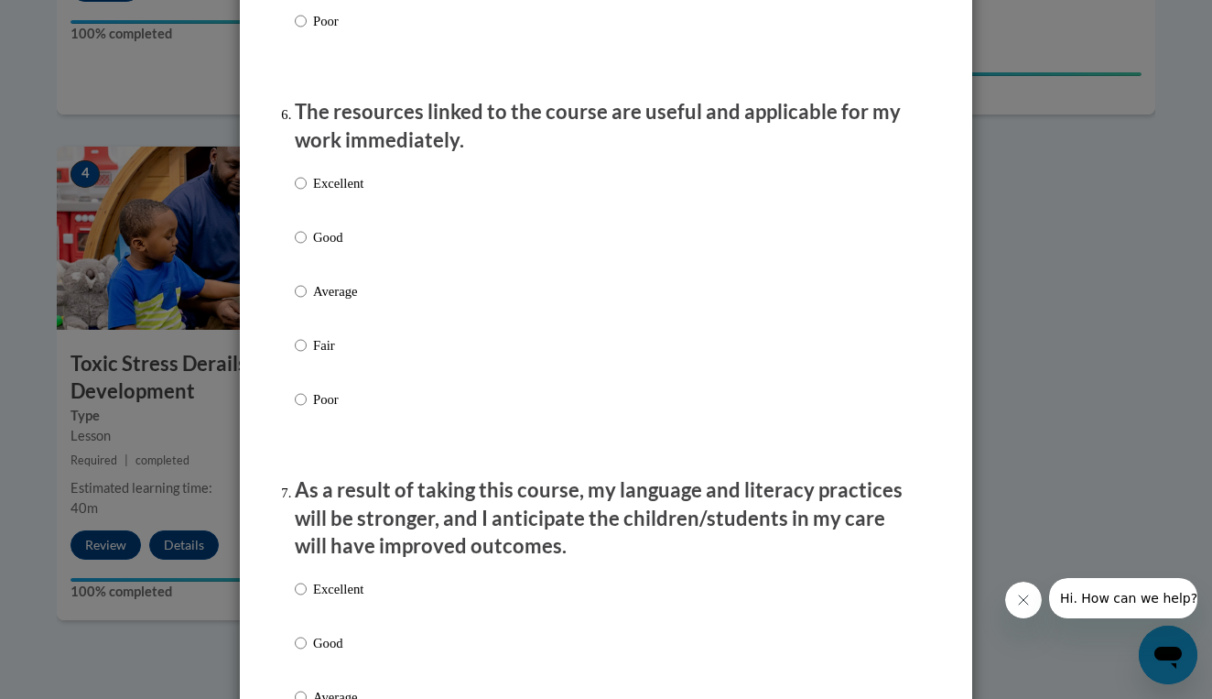
scroll to position [2000, 0]
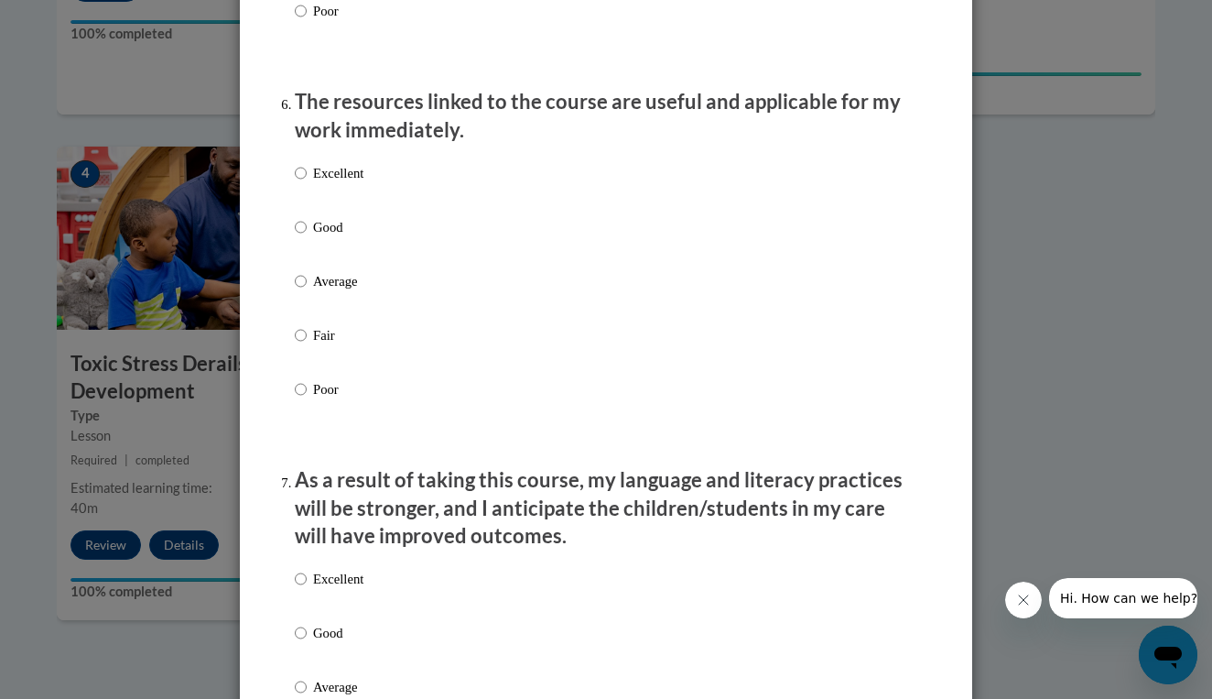
click at [326, 177] on p "Excellent" at bounding box center [338, 173] width 50 height 20
click at [307, 177] on input "Excellent" at bounding box center [301, 173] width 12 height 20
radio input "true"
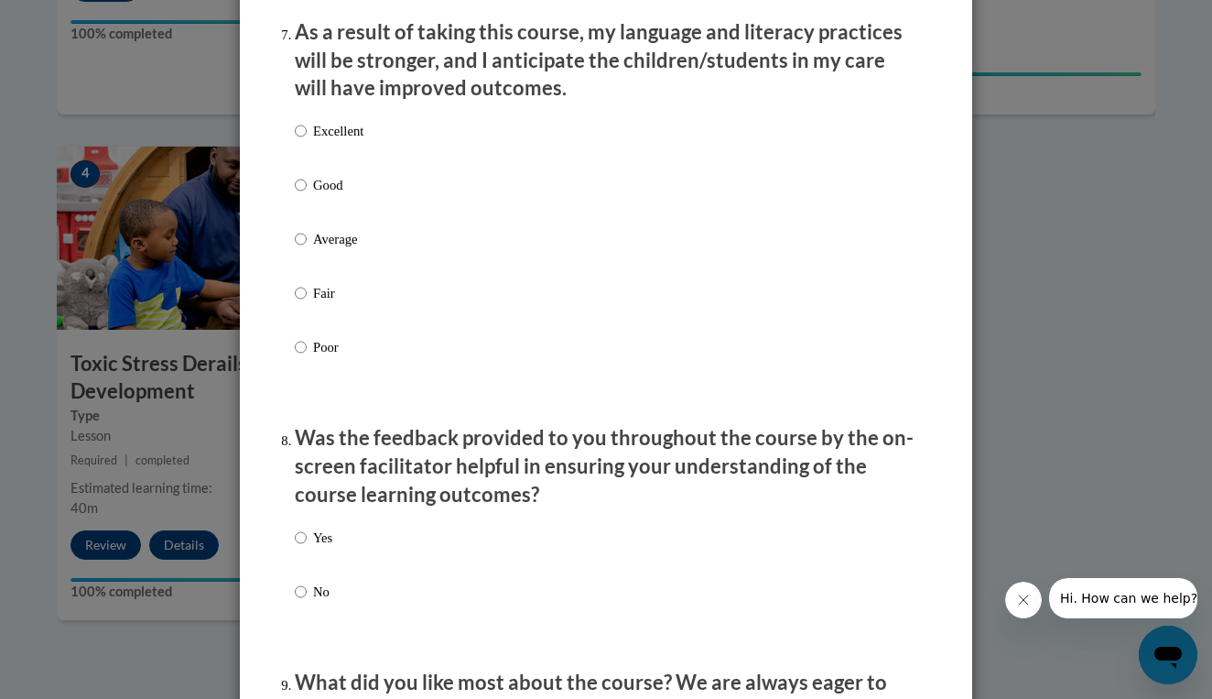
scroll to position [2457, 0]
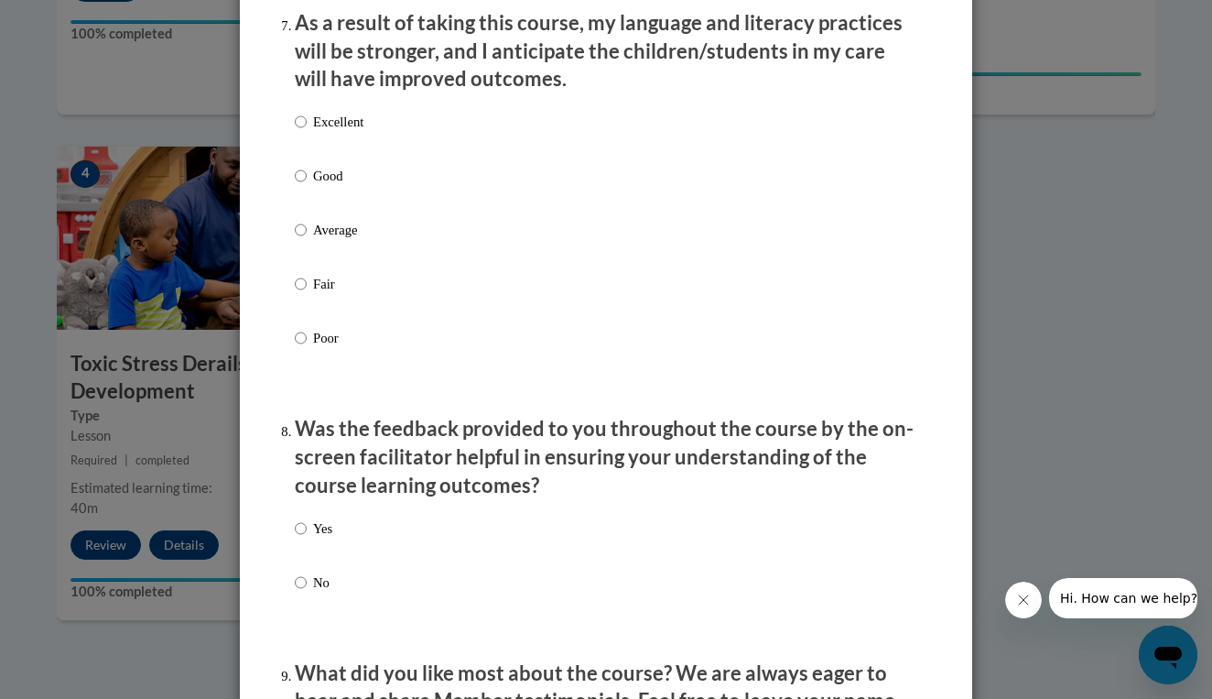
click at [329, 132] on p "Excellent" at bounding box center [338, 122] width 50 height 20
click at [307, 132] on input "Excellent" at bounding box center [301, 122] width 12 height 20
radio input "true"
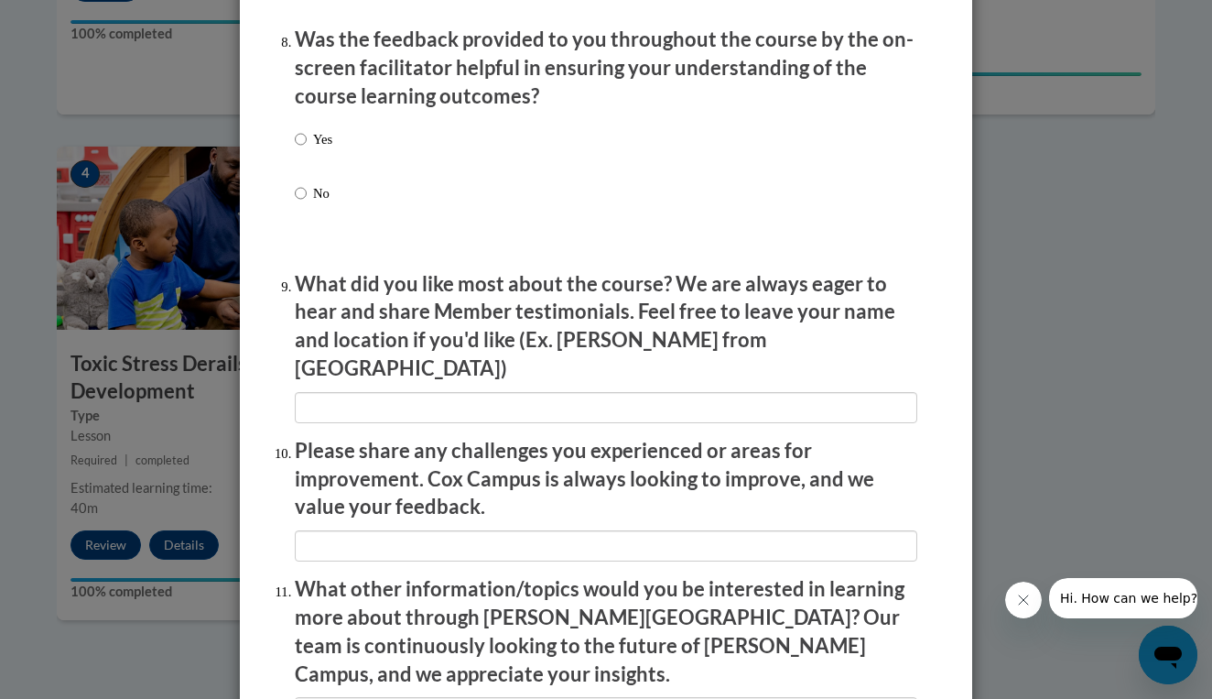
scroll to position [2843, 0]
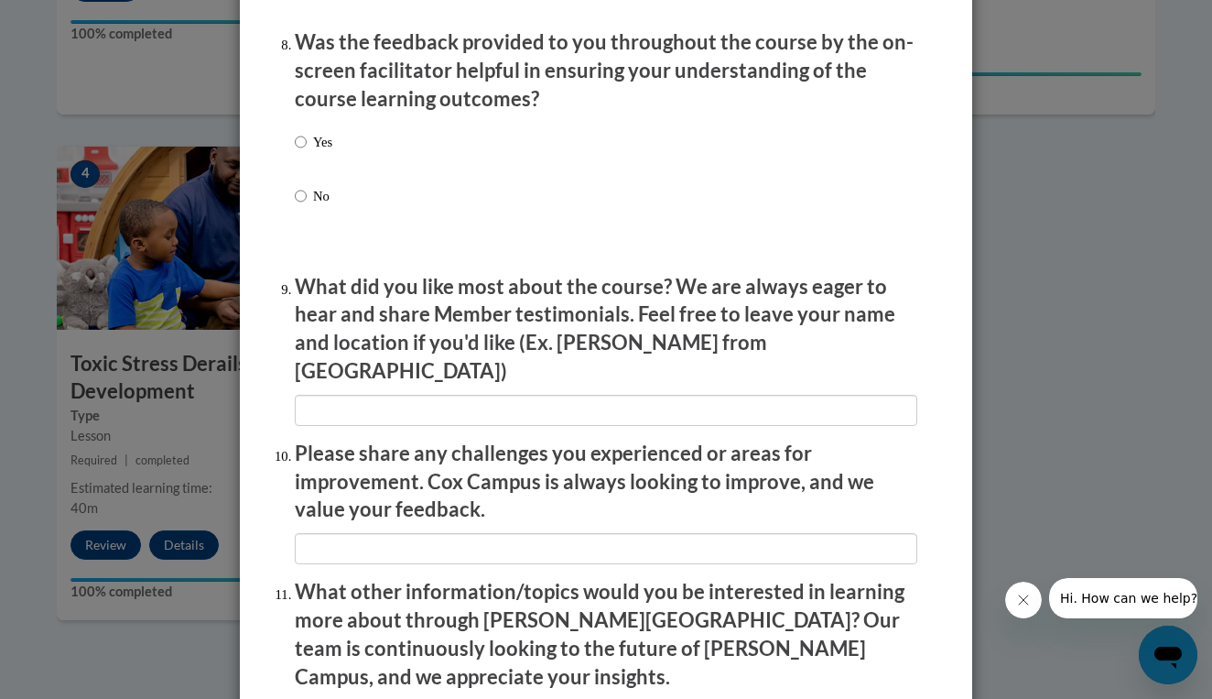
click at [328, 146] on p "Yes" at bounding box center [322, 142] width 19 height 20
click at [307, 146] on input "Yes" at bounding box center [301, 142] width 12 height 20
radio input "true"
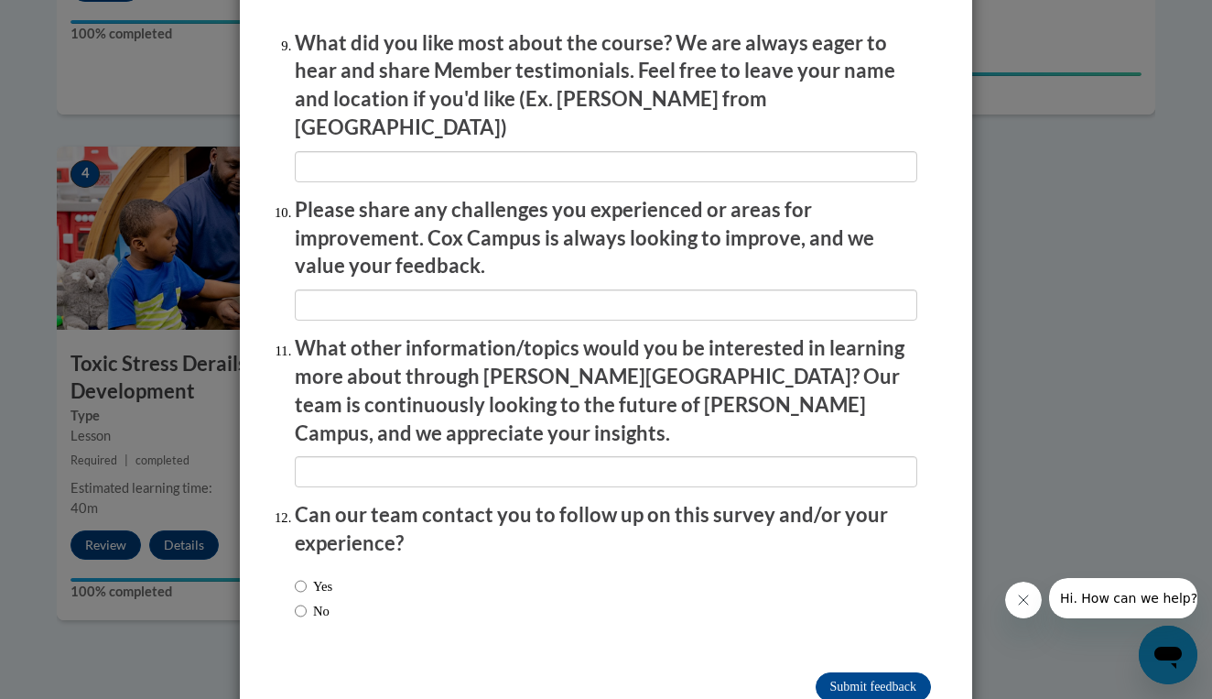
scroll to position [3085, 0]
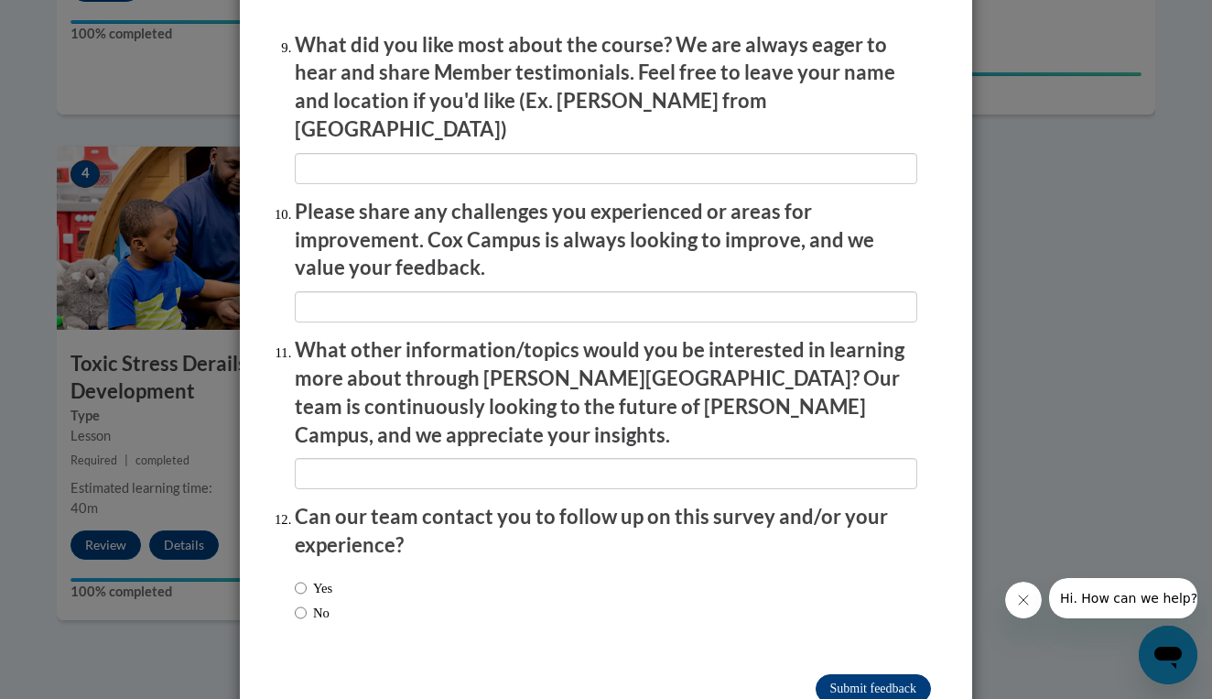
click at [851, 674] on input "Submit feedback" at bounding box center [873, 688] width 115 height 29
